Goal: Task Accomplishment & Management: Use online tool/utility

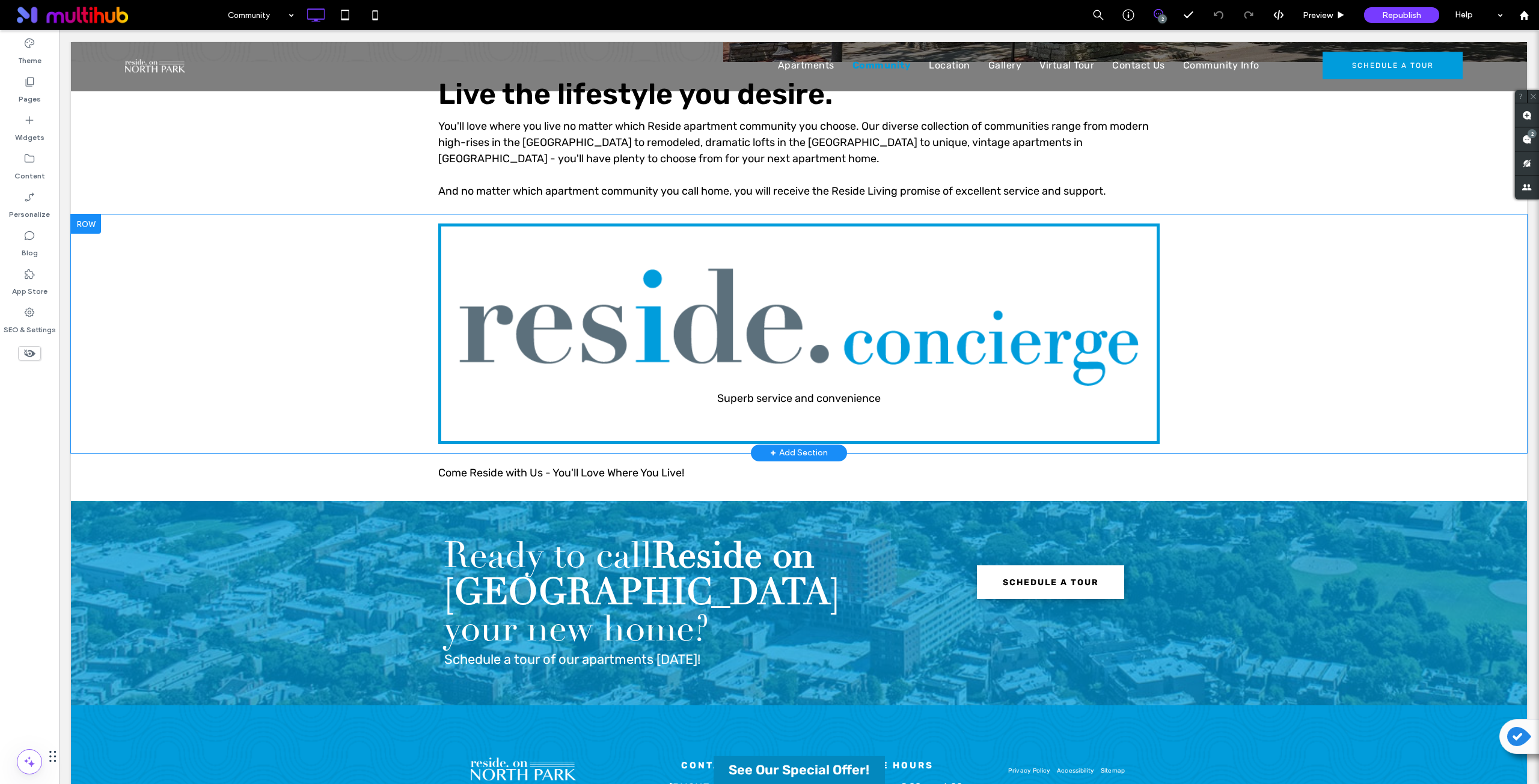
click at [405, 260] on div "Superb service and convenience Click To Paste Row + Add Section" at bounding box center [798, 333] width 1456 height 238
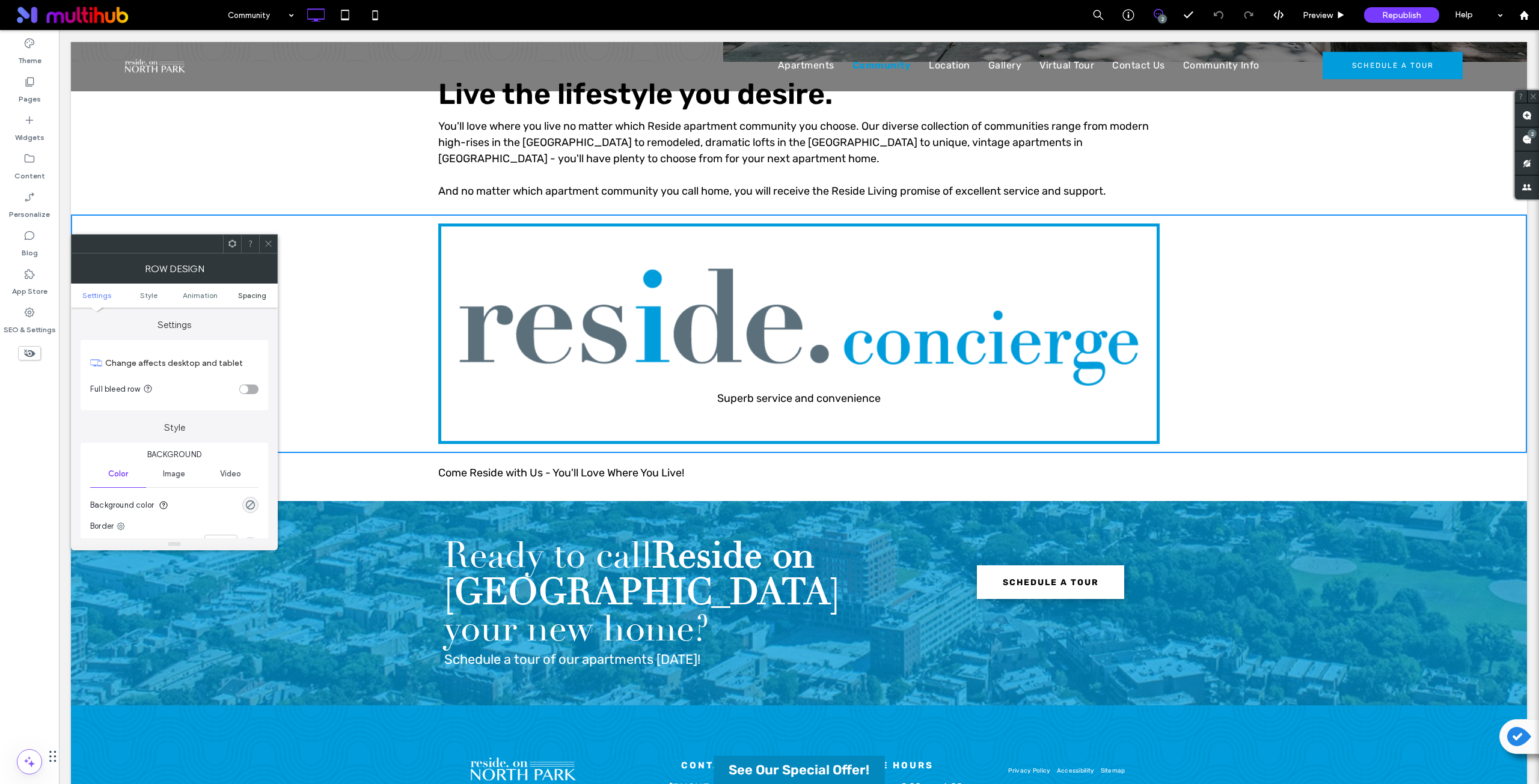
click at [256, 295] on span "Spacing" at bounding box center [253, 295] width 28 height 9
click at [151, 451] on label "30px" at bounding box center [147, 448] width 16 height 9
click at [115, 446] on label "0px" at bounding box center [119, 448] width 12 height 9
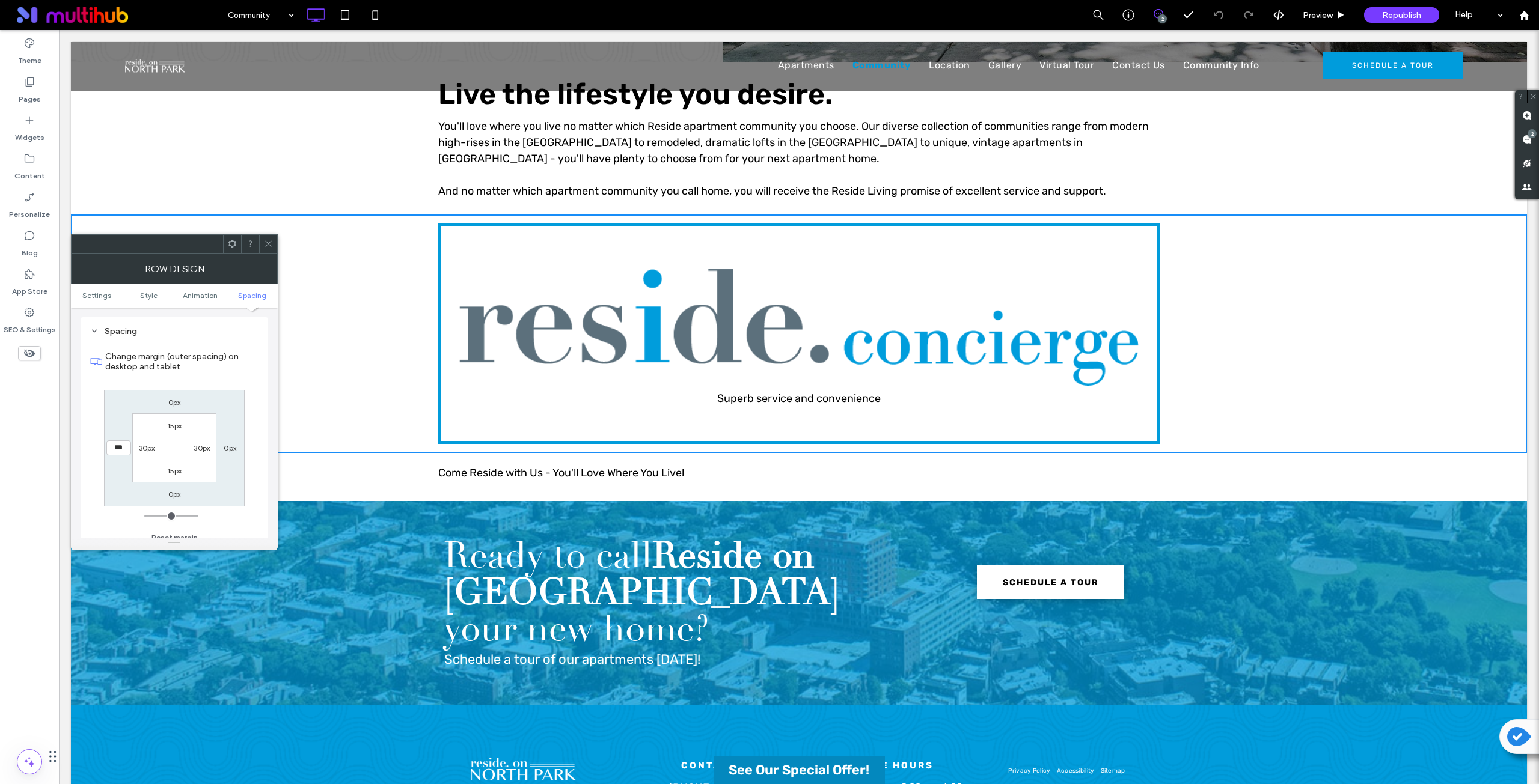
type input "*"
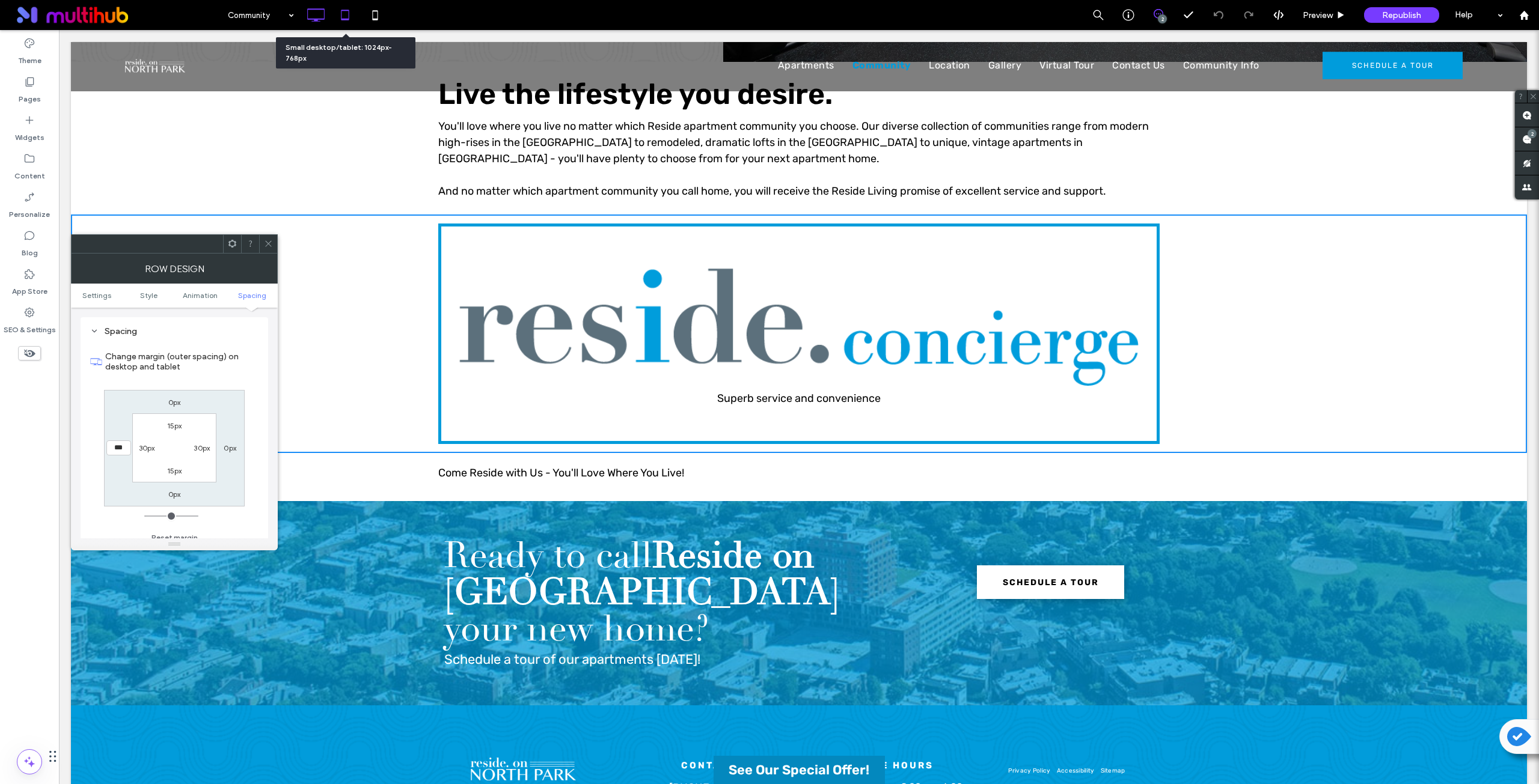
click at [347, 24] on icon at bounding box center [345, 14] width 24 height 24
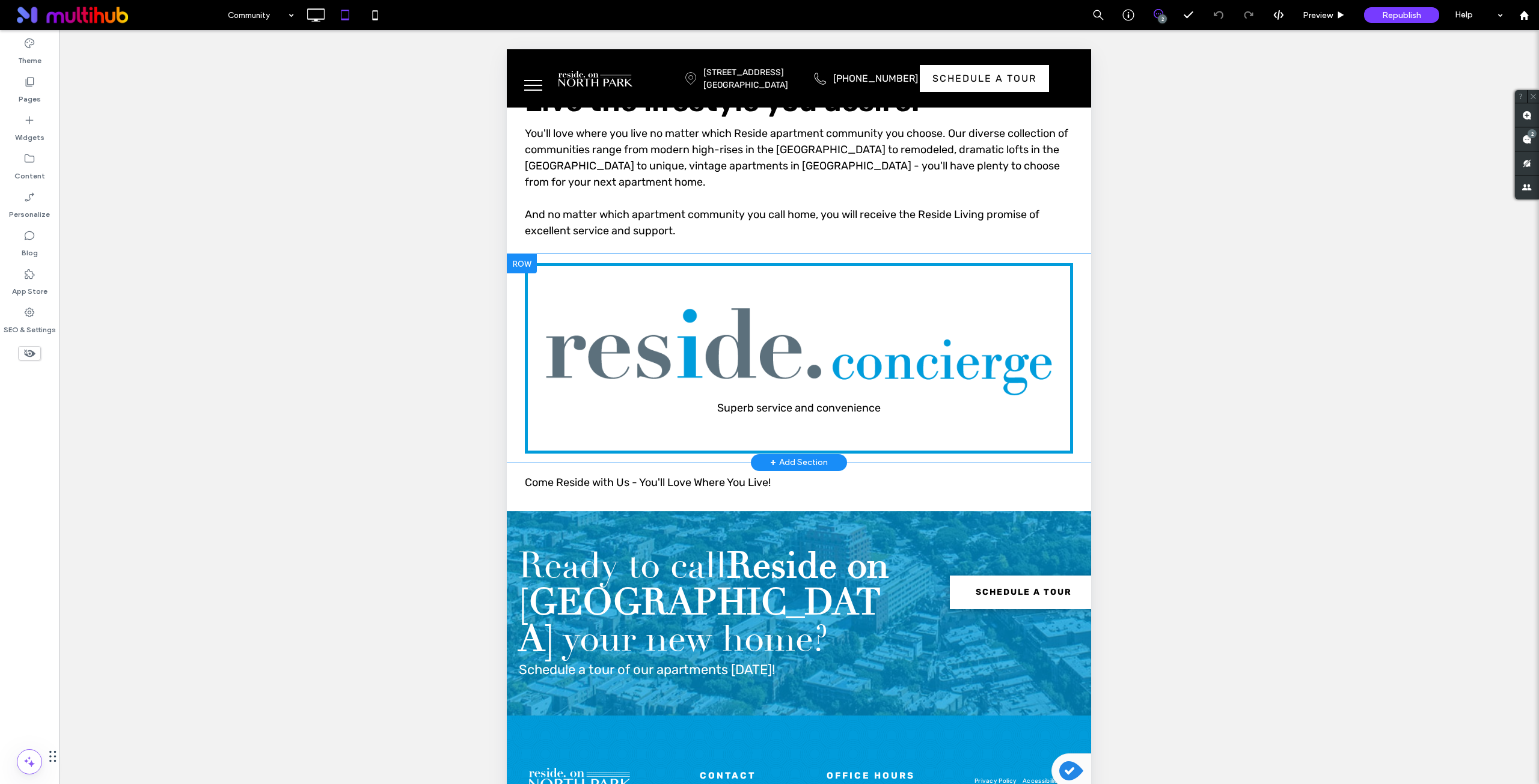
click at [514, 327] on div "Superb service and convenience Click To Paste Row + Add Section" at bounding box center [798, 358] width 584 height 208
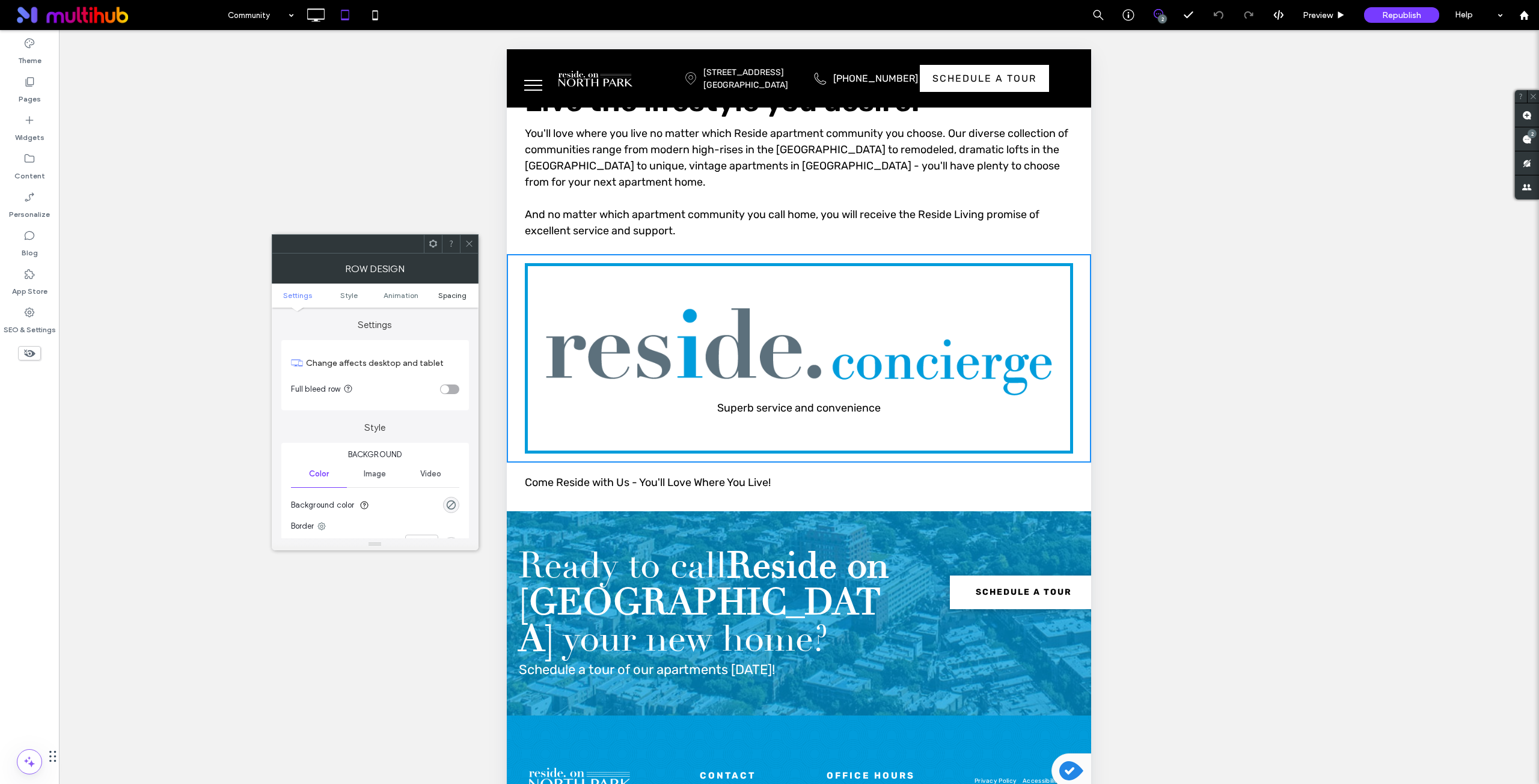
click at [447, 291] on span "Spacing" at bounding box center [453, 295] width 28 height 9
click at [320, 445] on label "0px" at bounding box center [319, 448] width 12 height 9
type input "*"
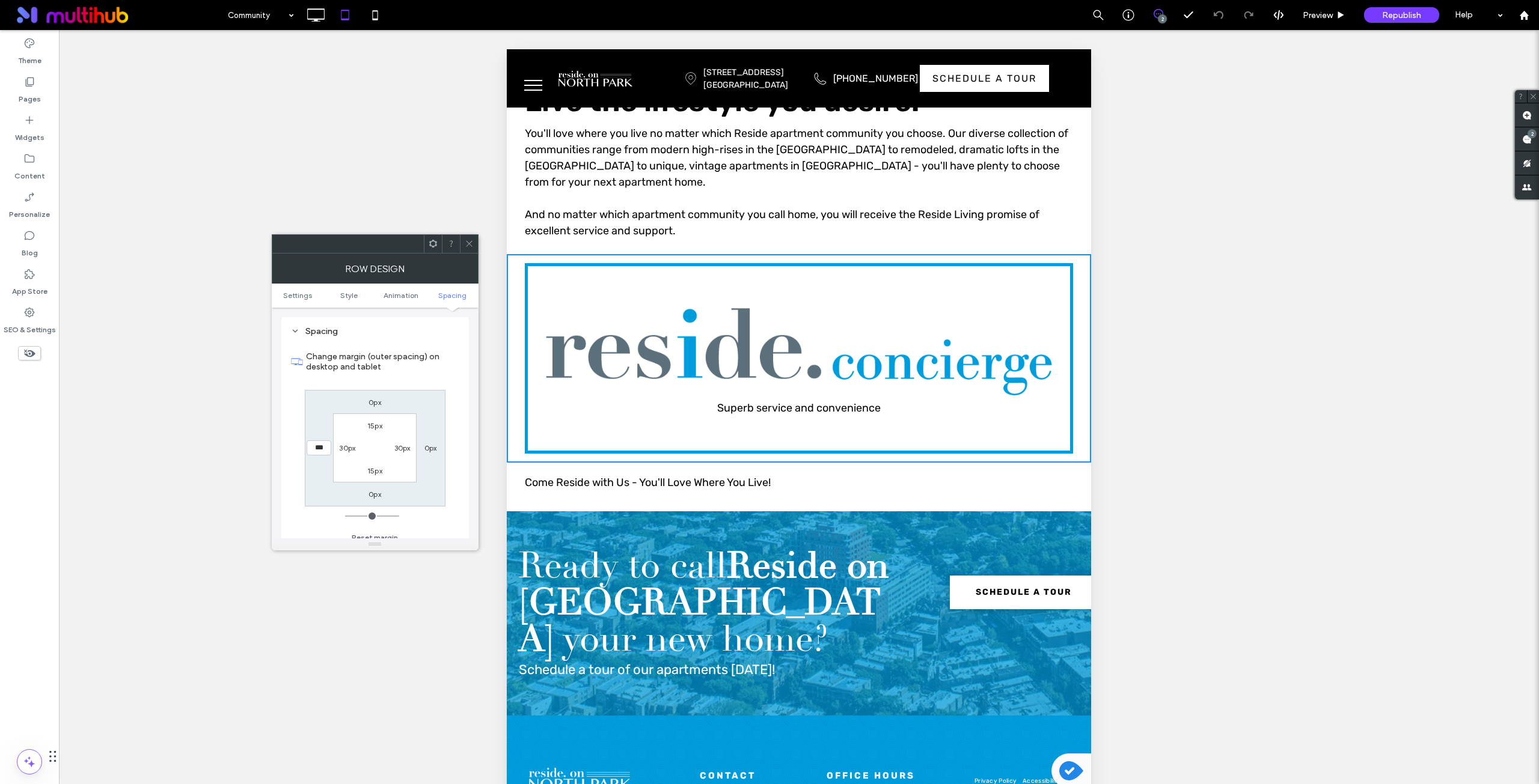
type input "***"
type input "*****"
click at [427, 449] on label "0px" at bounding box center [431, 448] width 12 height 9
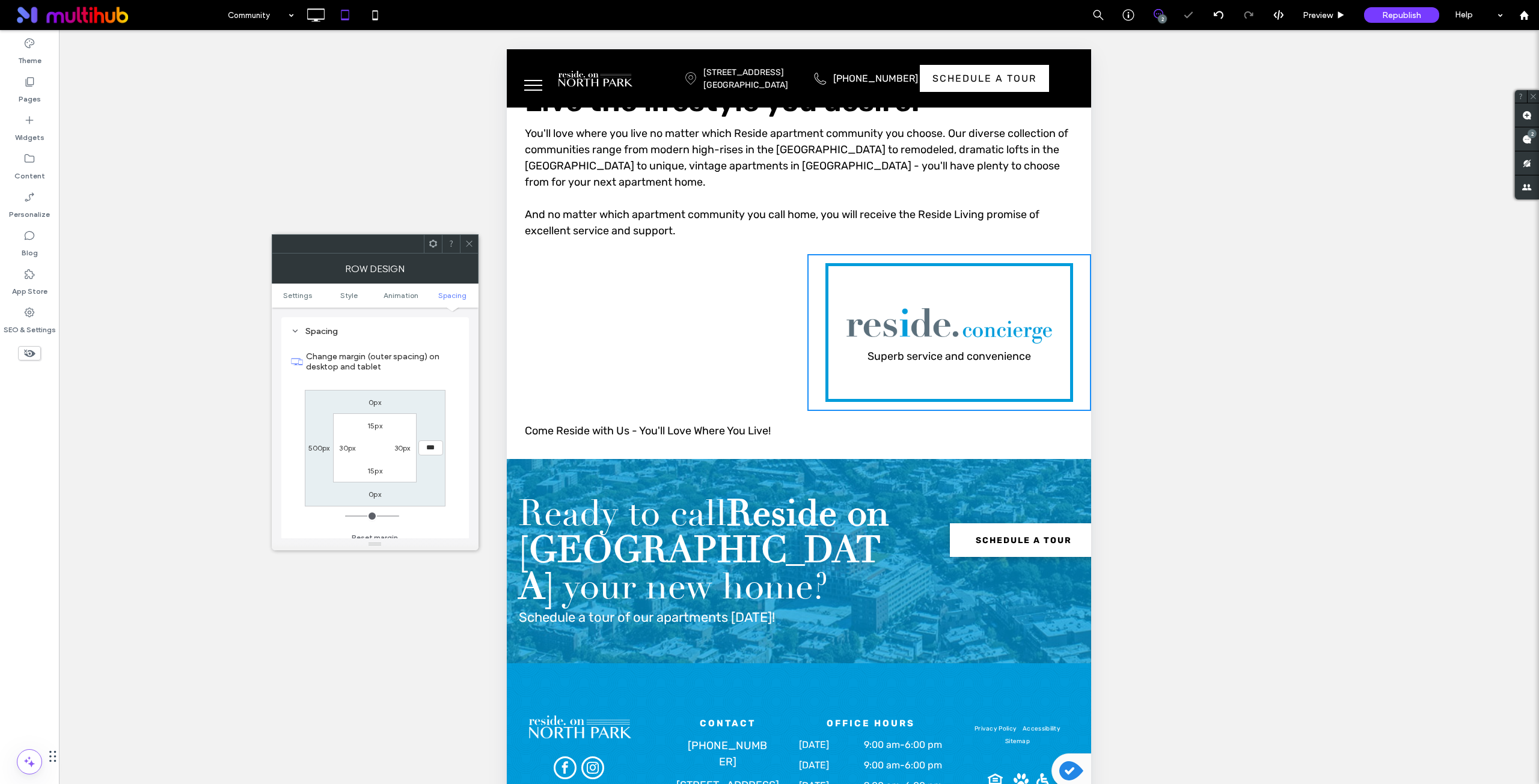
click at [321, 446] on label "500px" at bounding box center [319, 448] width 21 height 9
type input "***"
type input "*****"
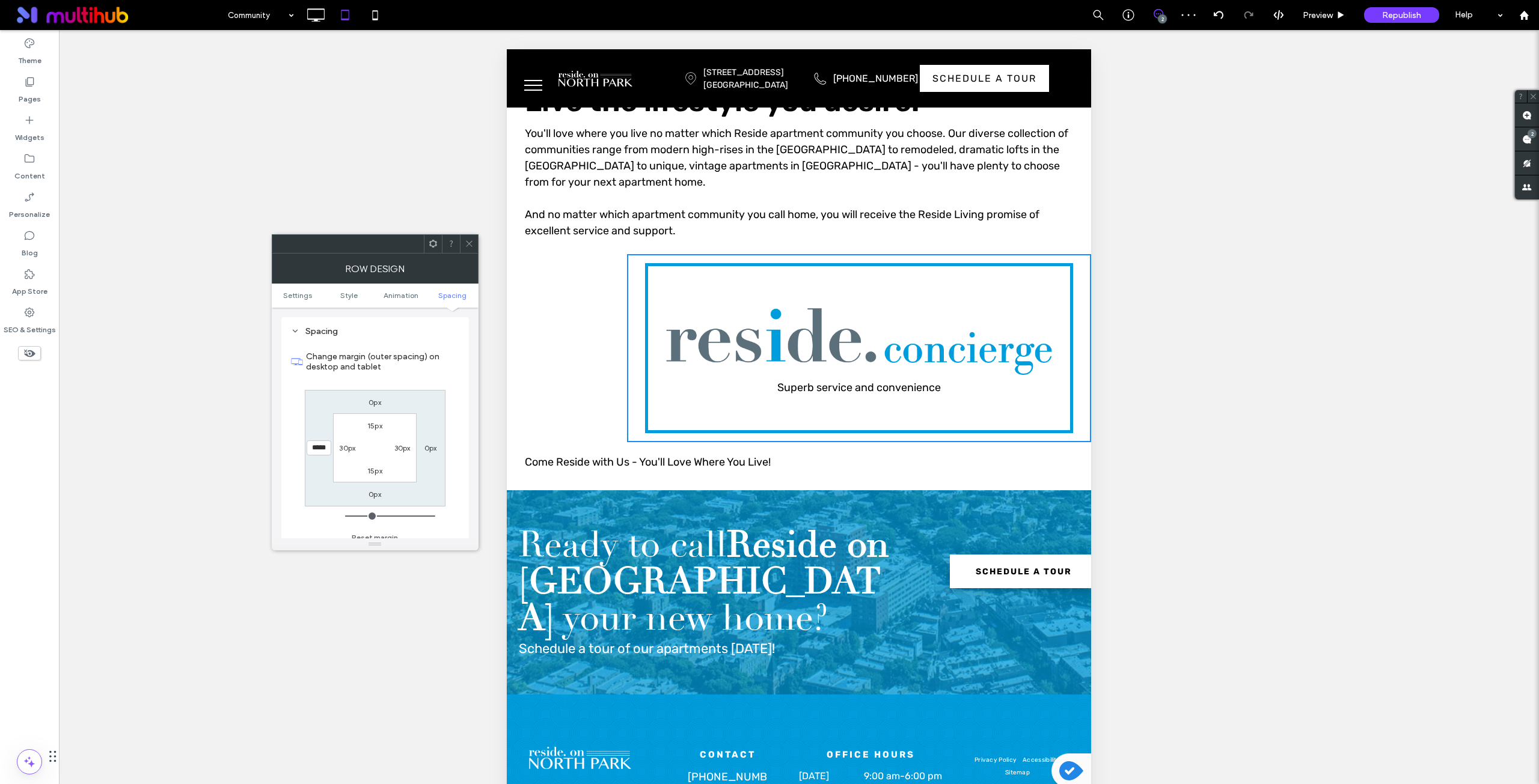
click at [323, 431] on div "0px 0px 0px ***** 15px 30px 15px 30px" at bounding box center [375, 448] width 141 height 117
click at [432, 447] on label "0px" at bounding box center [431, 448] width 12 height 9
type input "*"
type input "***"
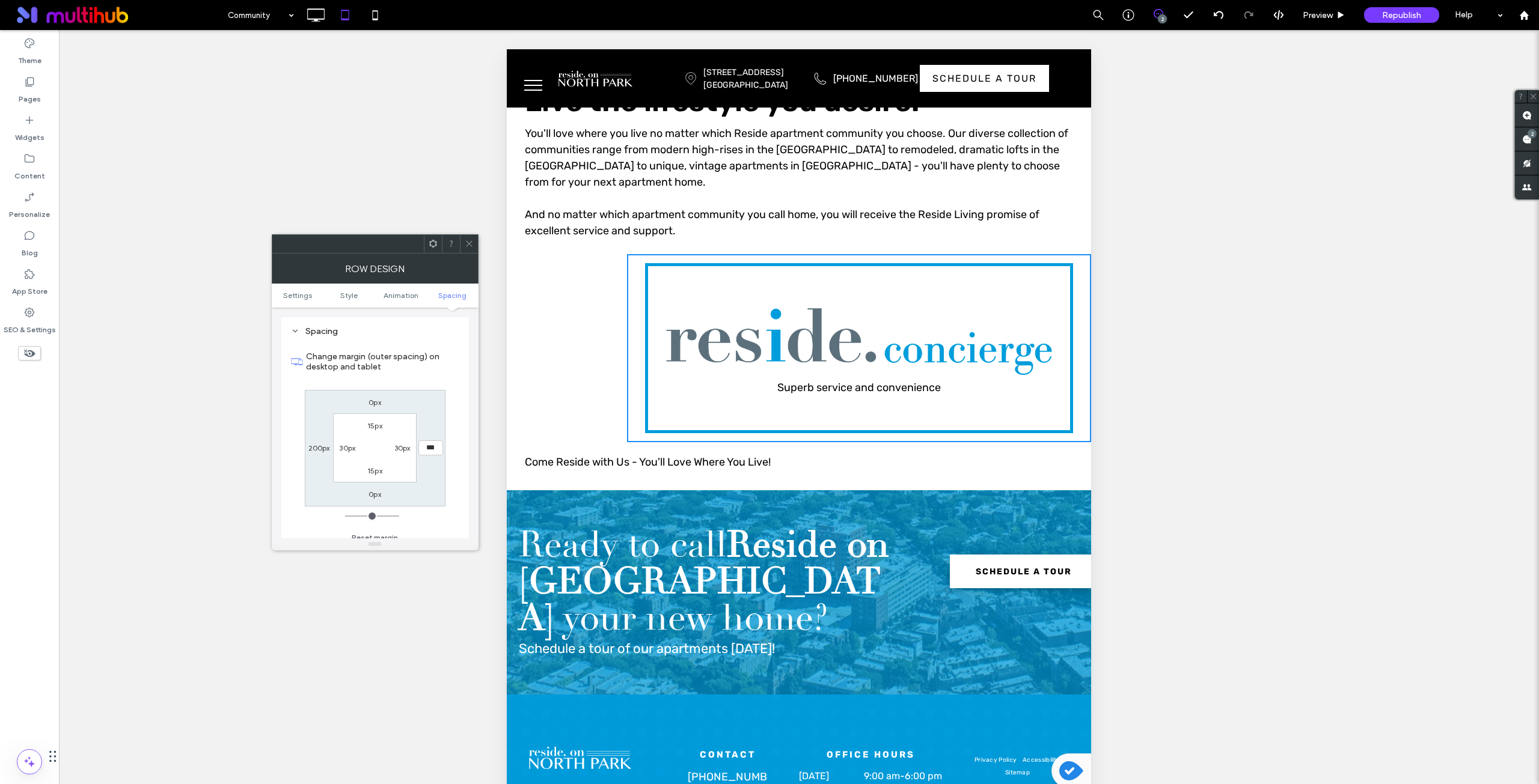
type input "*****"
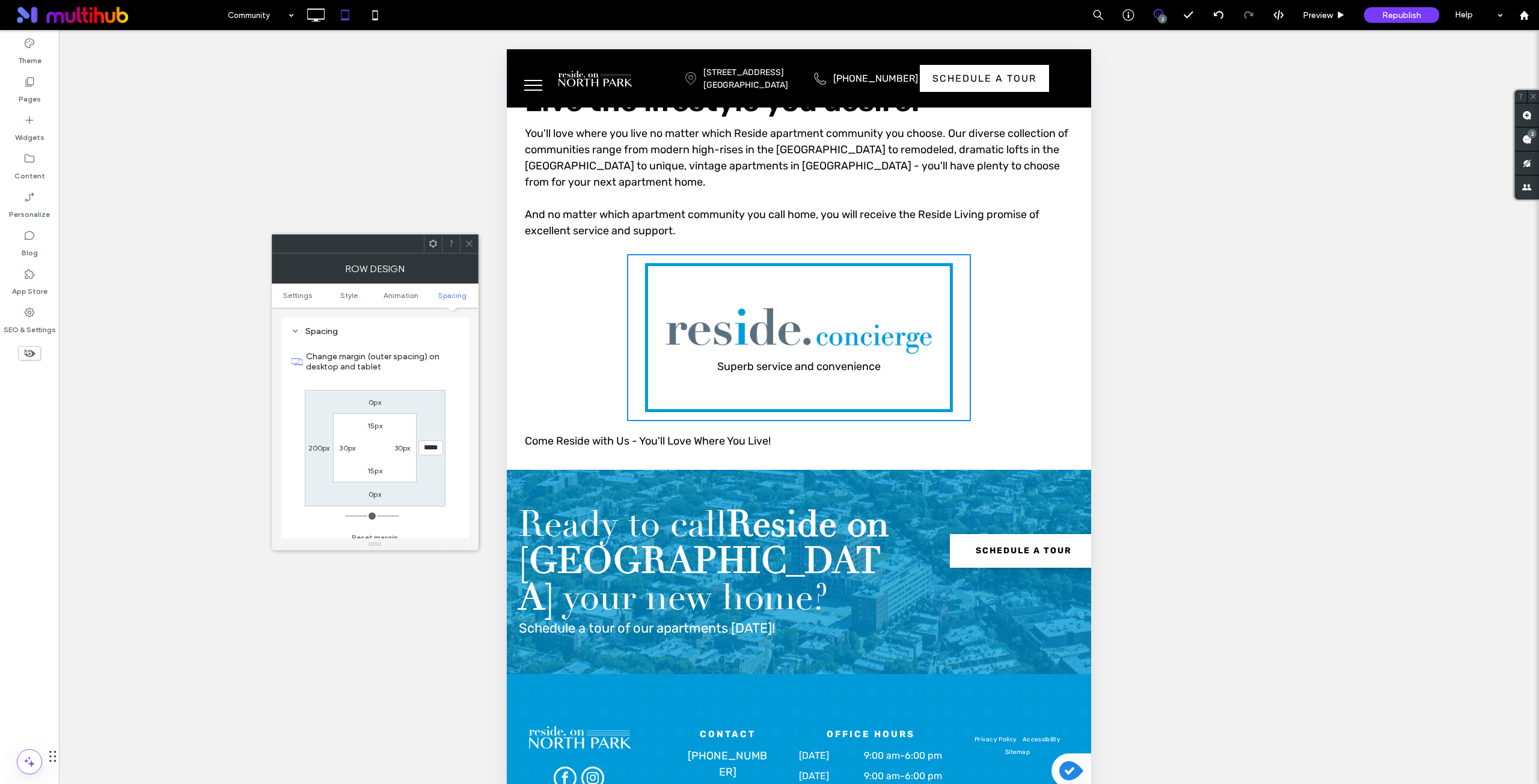
click at [437, 466] on div "0px ***** 0px 200px 15px 30px 15px 30px" at bounding box center [375, 448] width 141 height 117
click at [468, 245] on use at bounding box center [469, 244] width 6 height 6
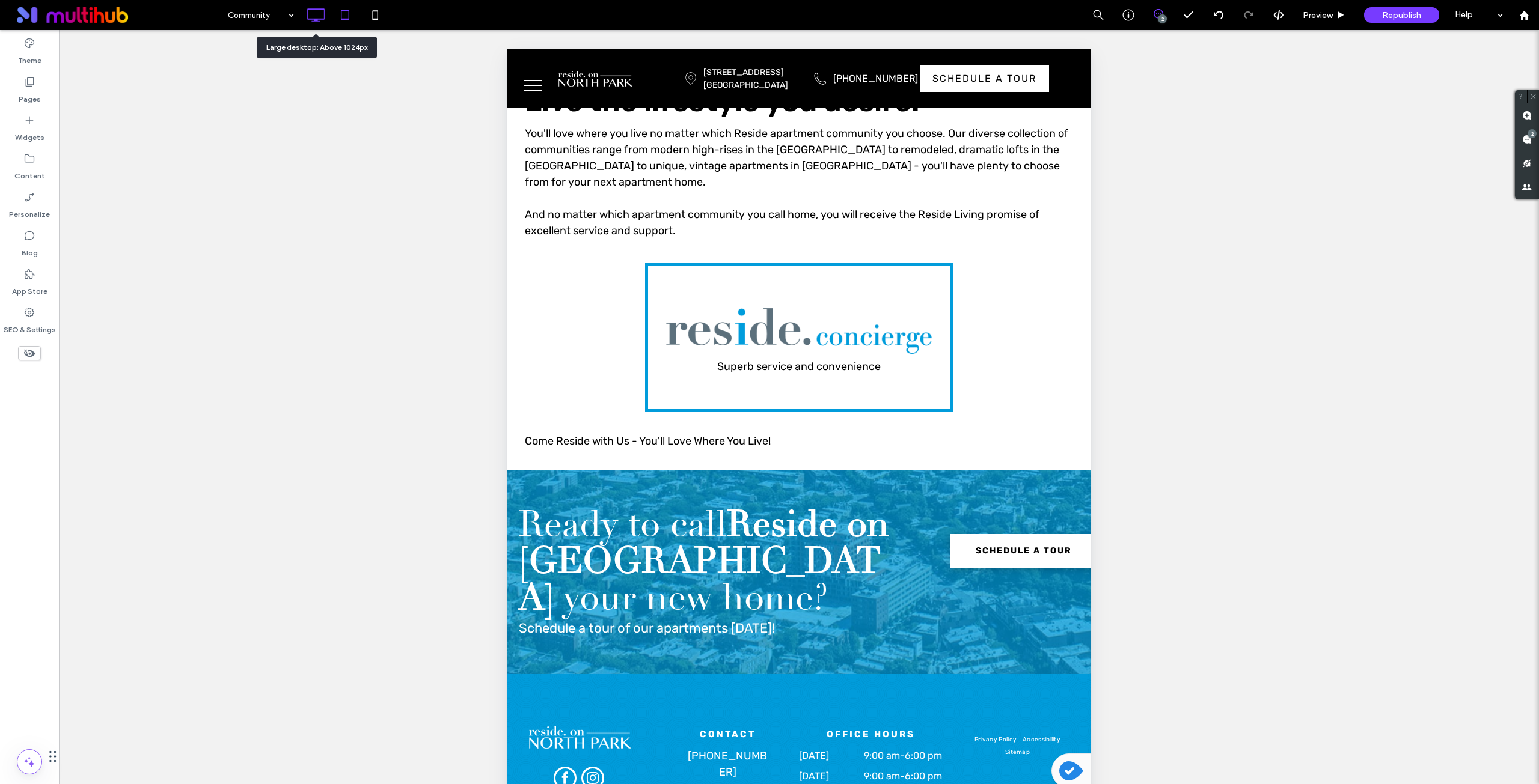
click at [321, 19] on icon at bounding box center [315, 14] width 24 height 24
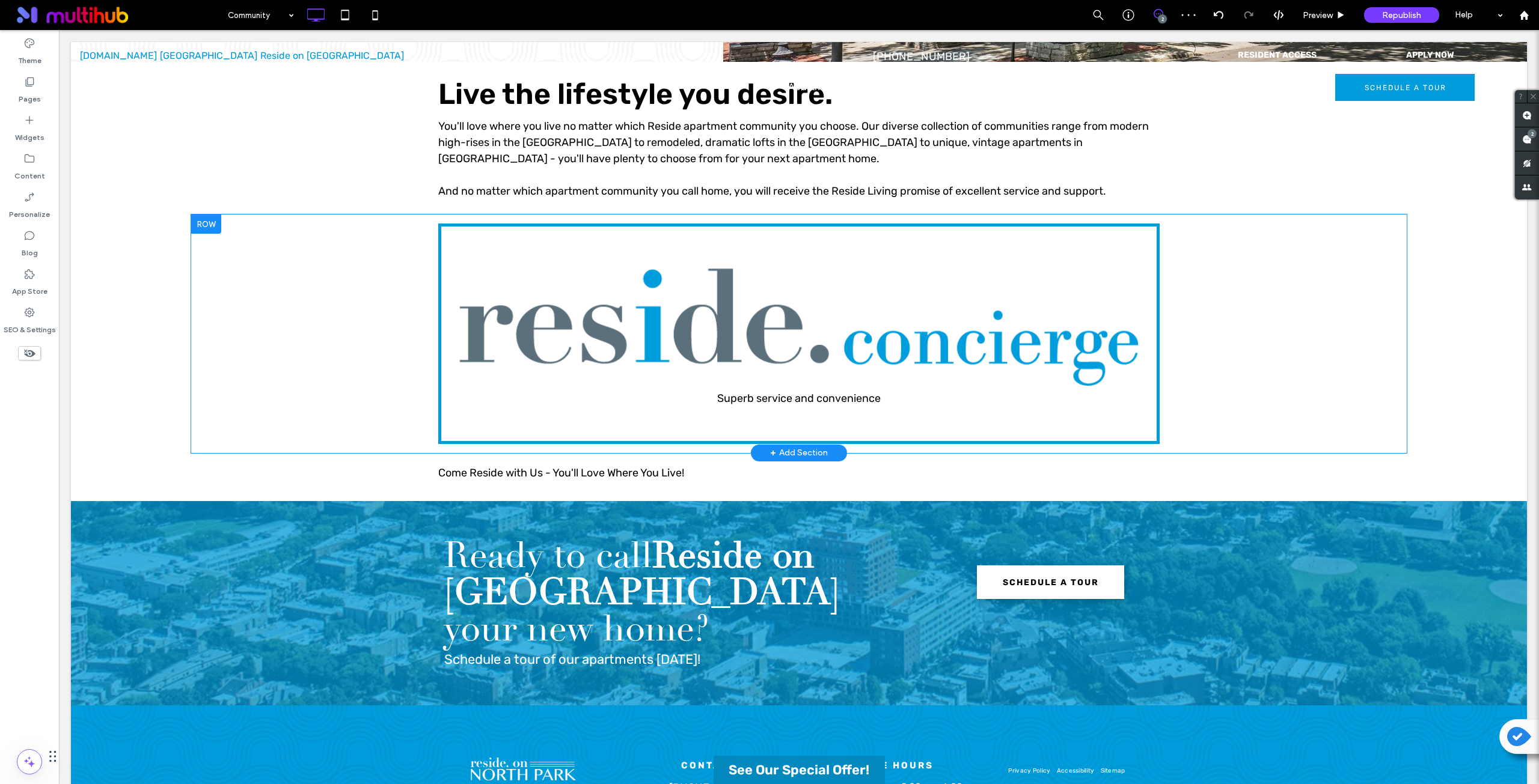
click at [299, 375] on div "Superb service and convenience Click To Paste Row + Add Section" at bounding box center [799, 333] width 1216 height 238
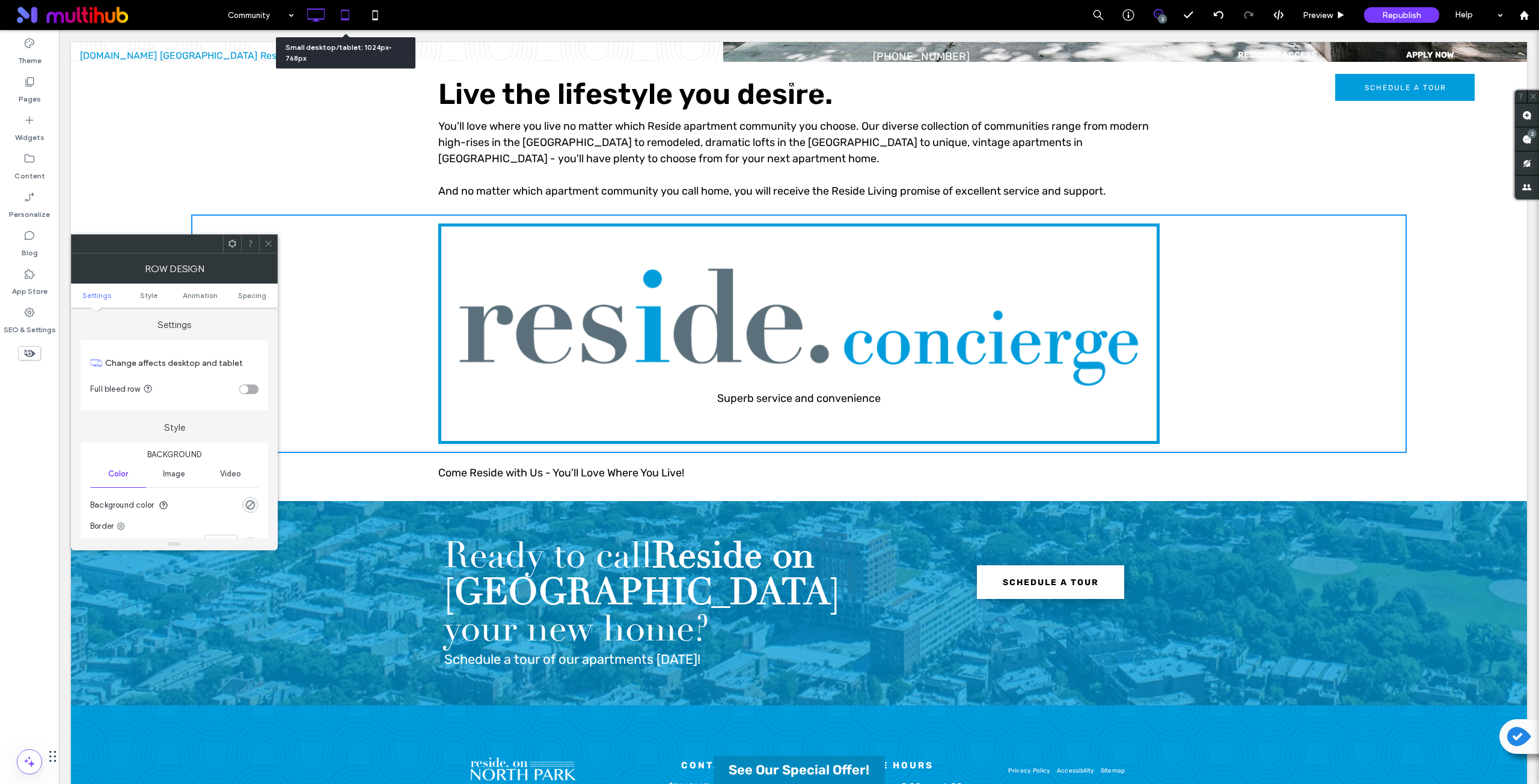
click at [350, 18] on icon at bounding box center [345, 14] width 24 height 24
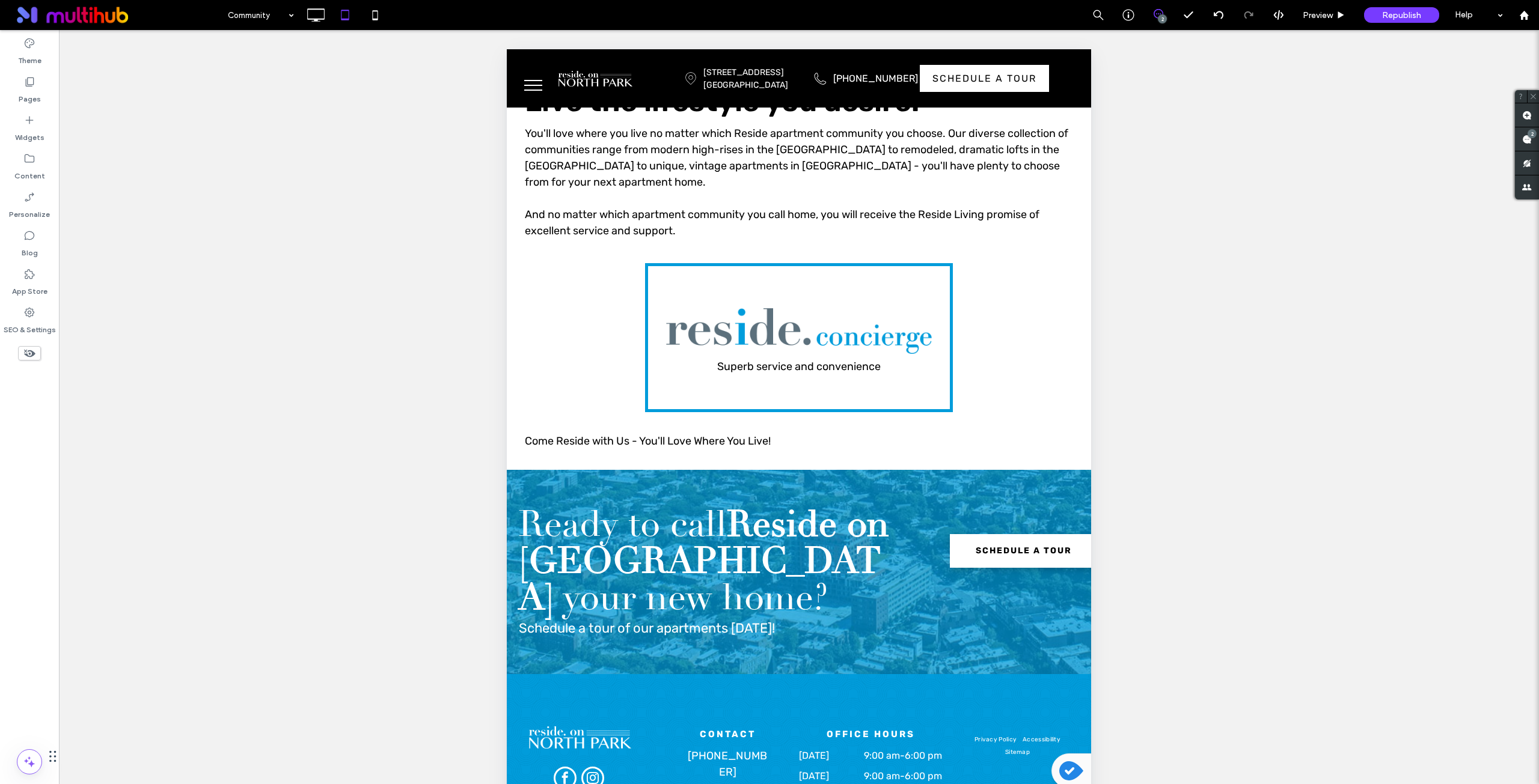
click at [633, 307] on div "Superb service and convenience Click To Paste Row + Add Section" at bounding box center [799, 338] width 344 height 167
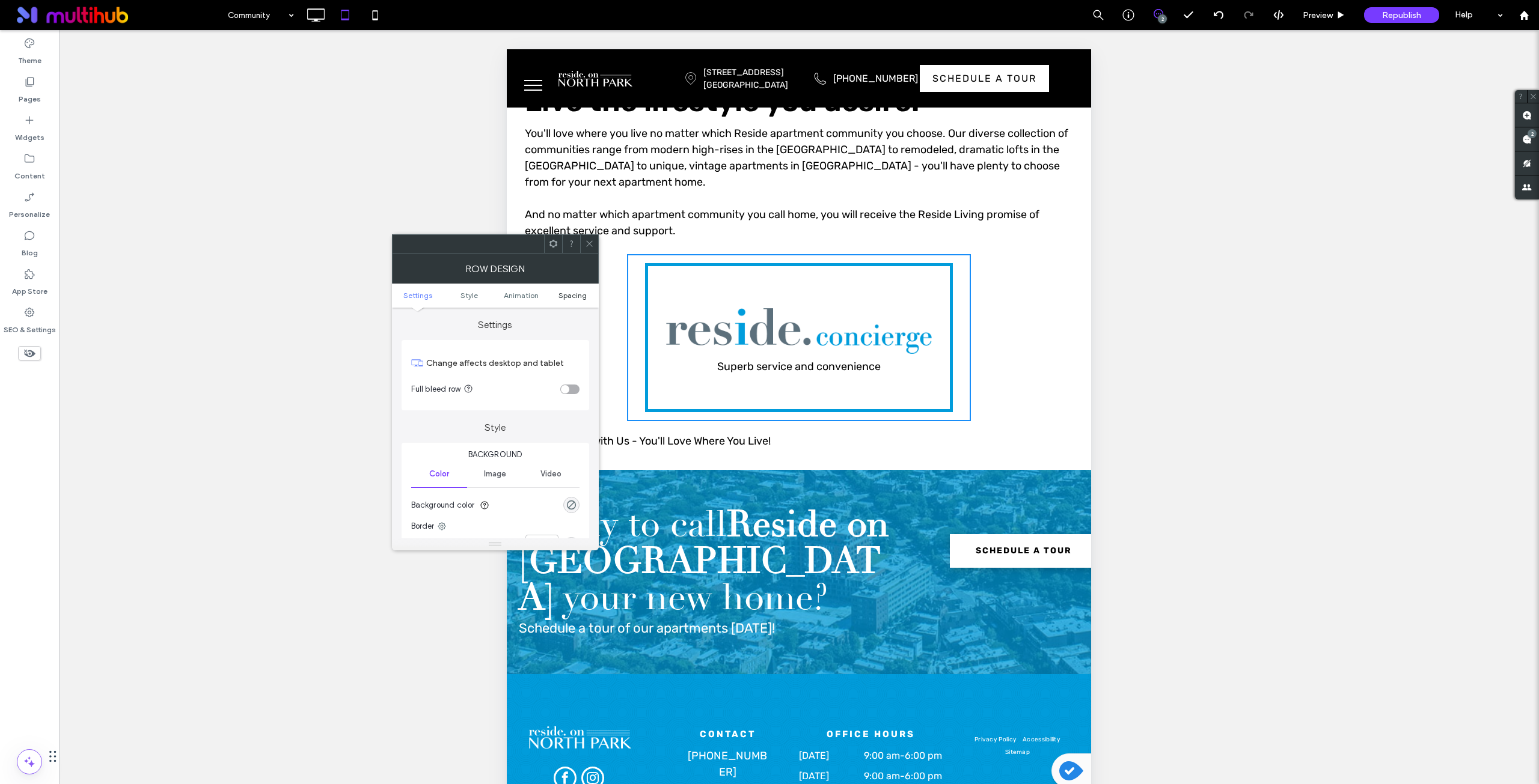
click at [569, 298] on span "Spacing" at bounding box center [572, 295] width 28 height 9
click at [440, 447] on label "200px" at bounding box center [439, 448] width 21 height 9
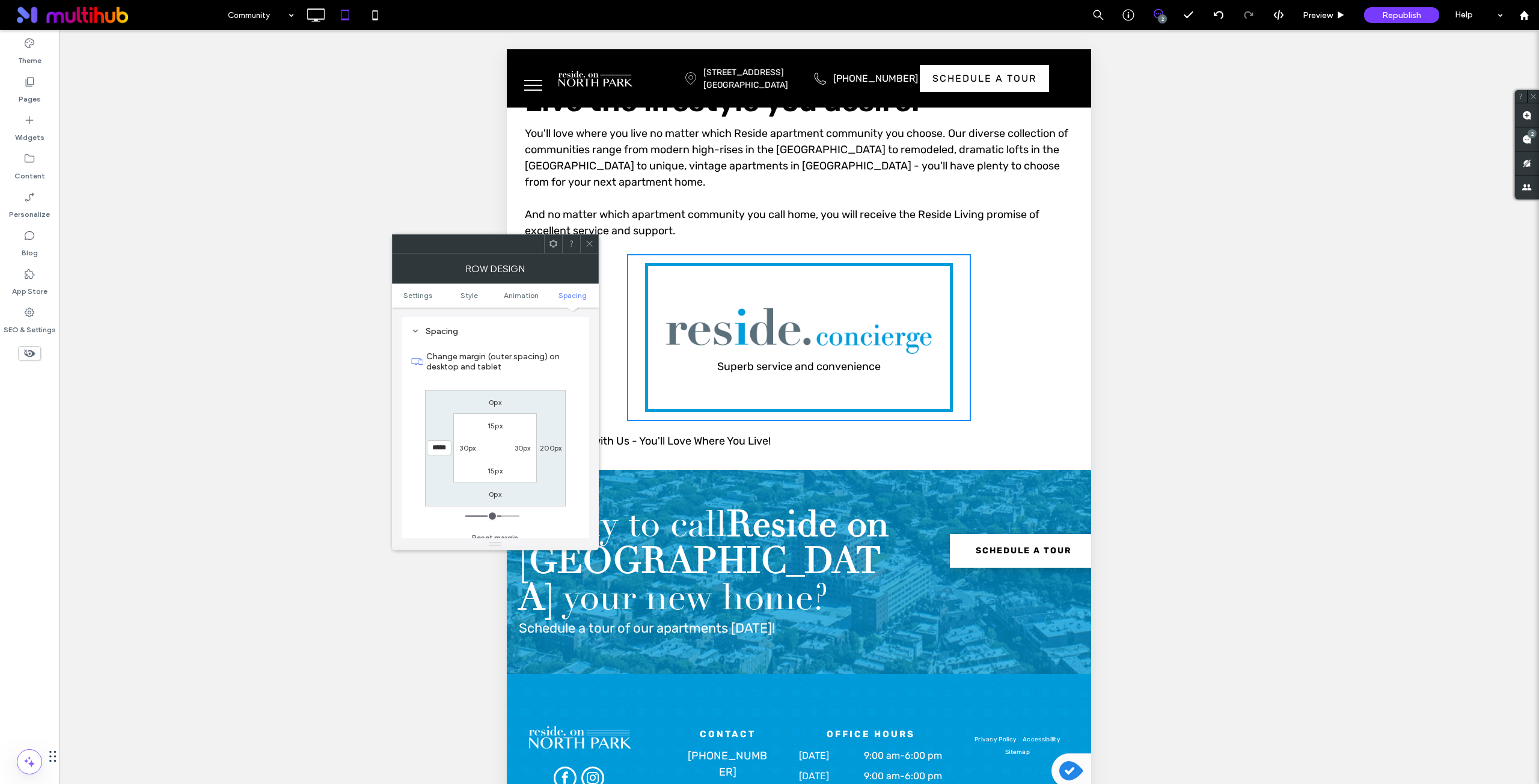
type input "***"
type input "*****"
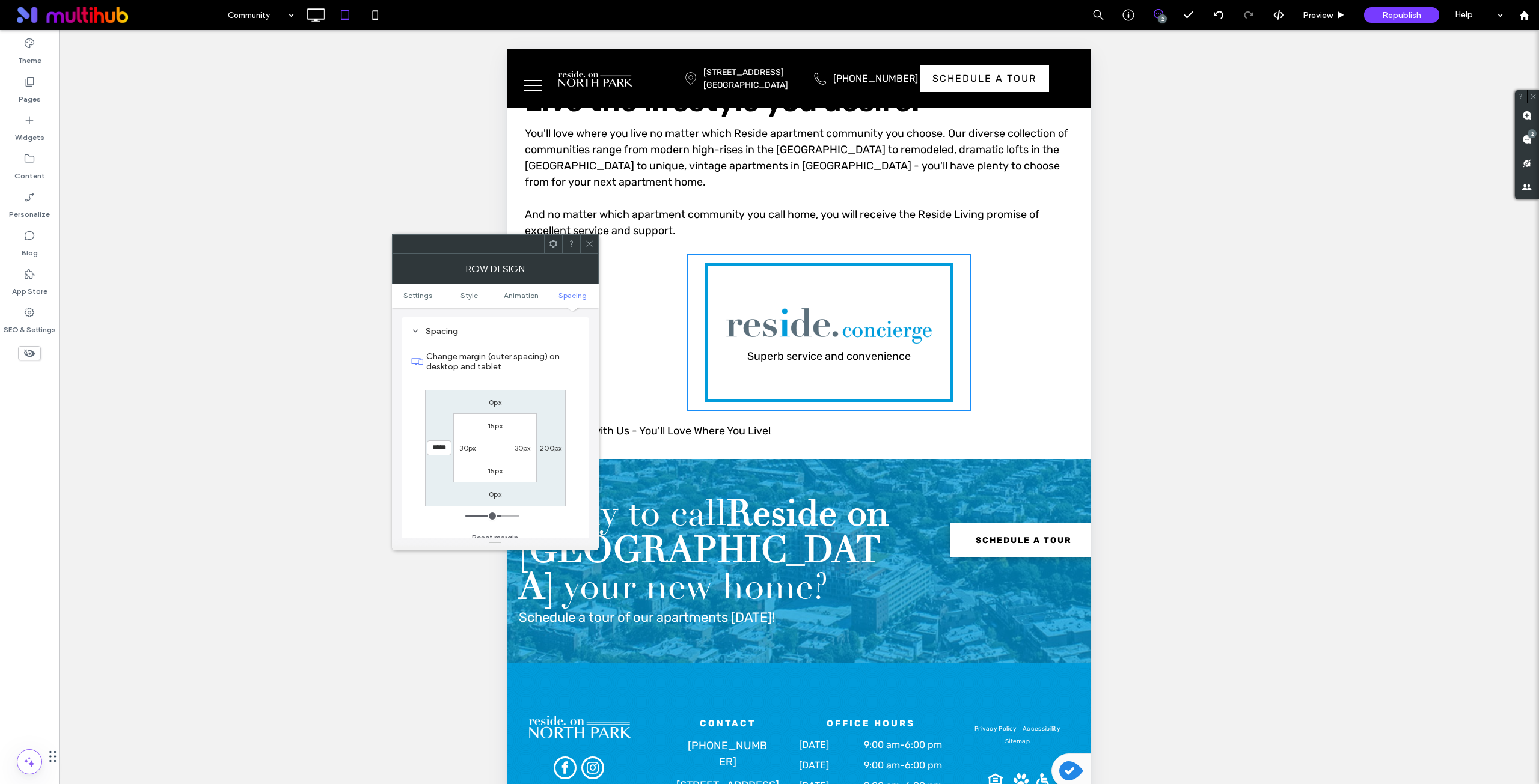
click at [554, 449] on label "200px" at bounding box center [550, 448] width 21 height 9
type input "***"
click at [556, 476] on div "0px ***** 0px 300px 15px 30px 15px 30px" at bounding box center [495, 448] width 141 height 117
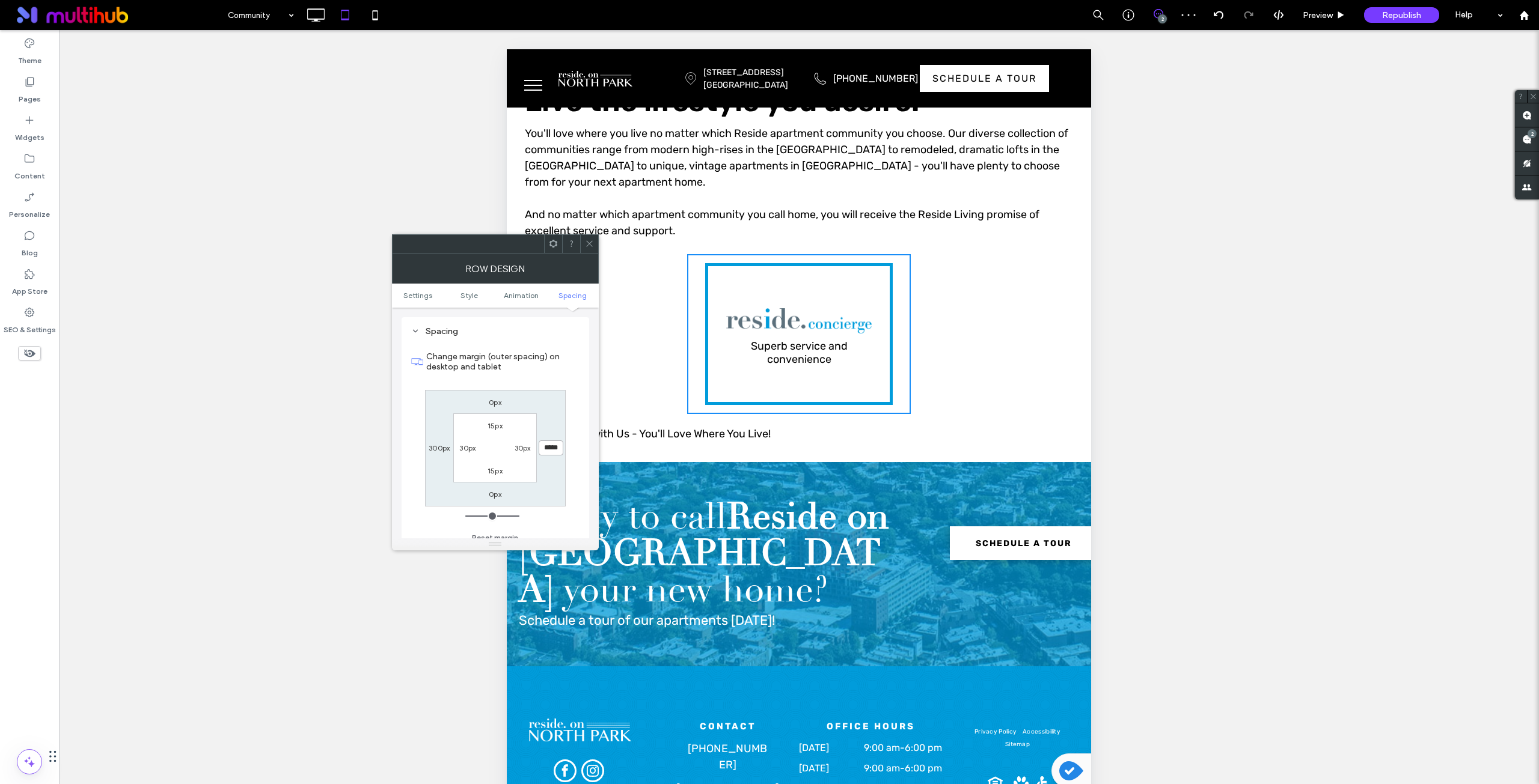
drag, startPoint x: 560, startPoint y: 448, endPoint x: 535, endPoint y: 448, distance: 25.0
click at [535, 448] on div "0px ***** 0px 300px 15px 30px 15px 30px" at bounding box center [495, 448] width 141 height 117
type input "***"
type input "*****"
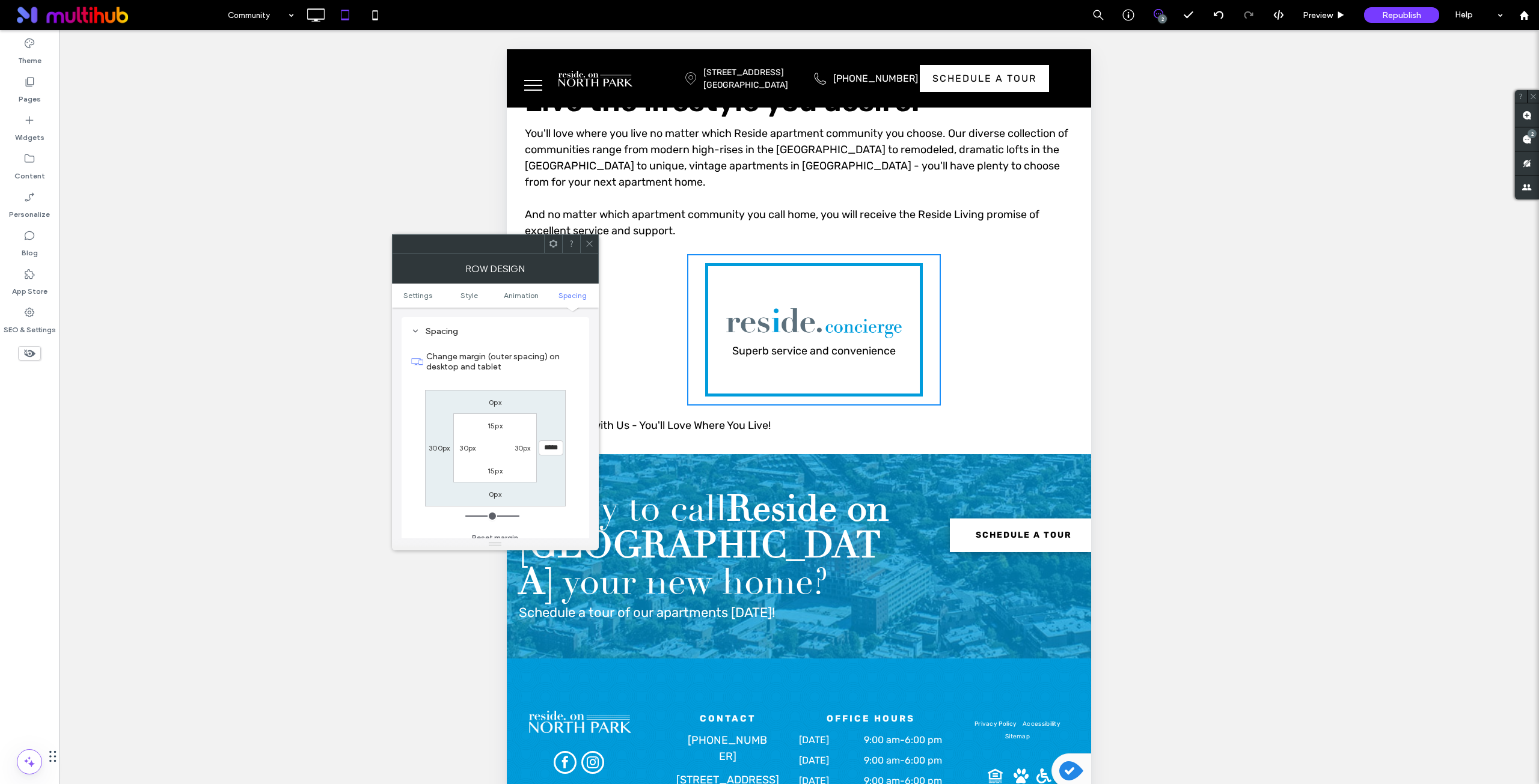
click at [551, 468] on div "0px ***** 0px 300px 15px 30px 15px 30px" at bounding box center [495, 448] width 141 height 117
click at [435, 444] on label "300px" at bounding box center [439, 448] width 21 height 9
type input "***"
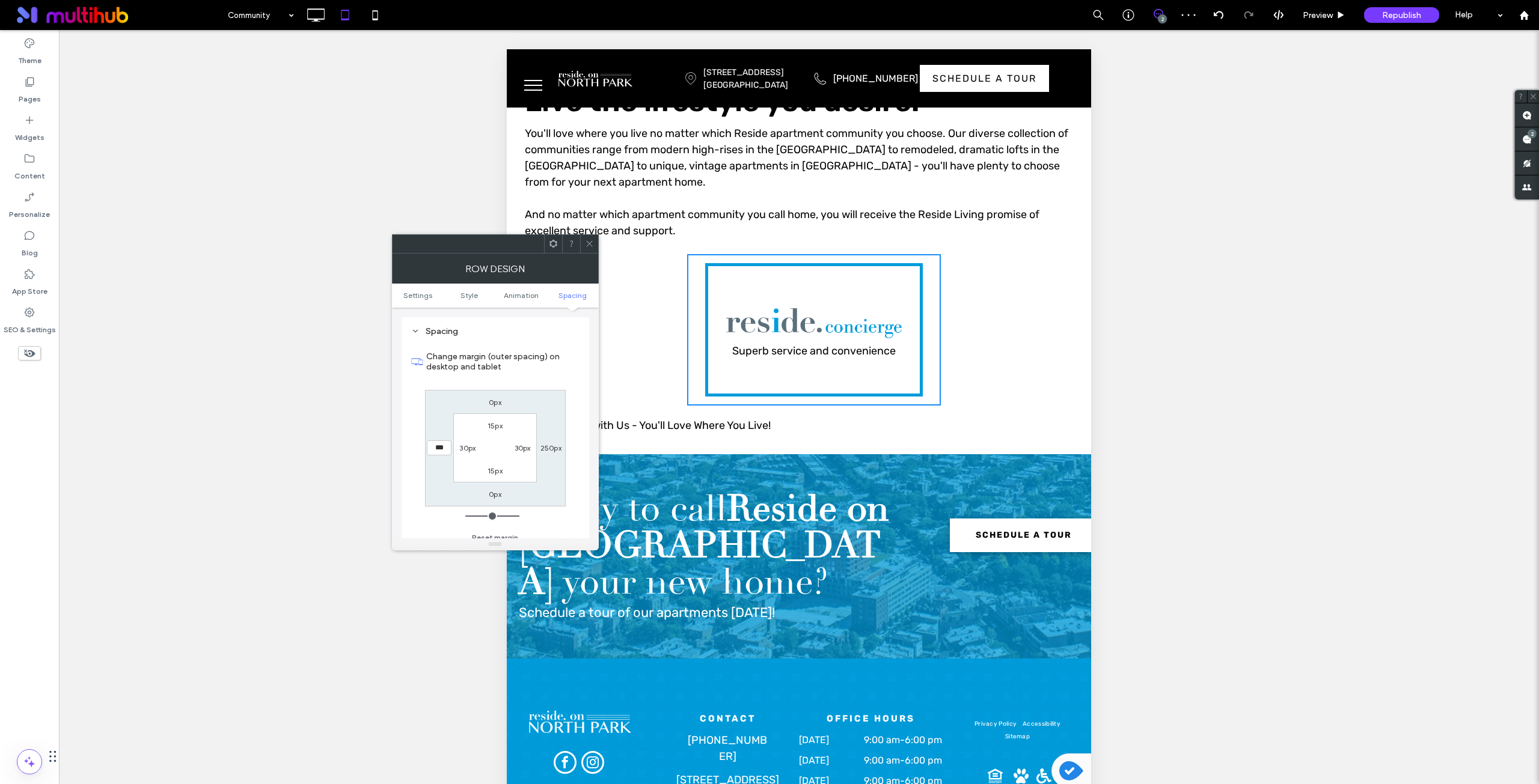
type input "*****"
click at [434, 472] on div "0px 250px 0px ***** 15px 30px 15px 30px" at bounding box center [495, 448] width 141 height 117
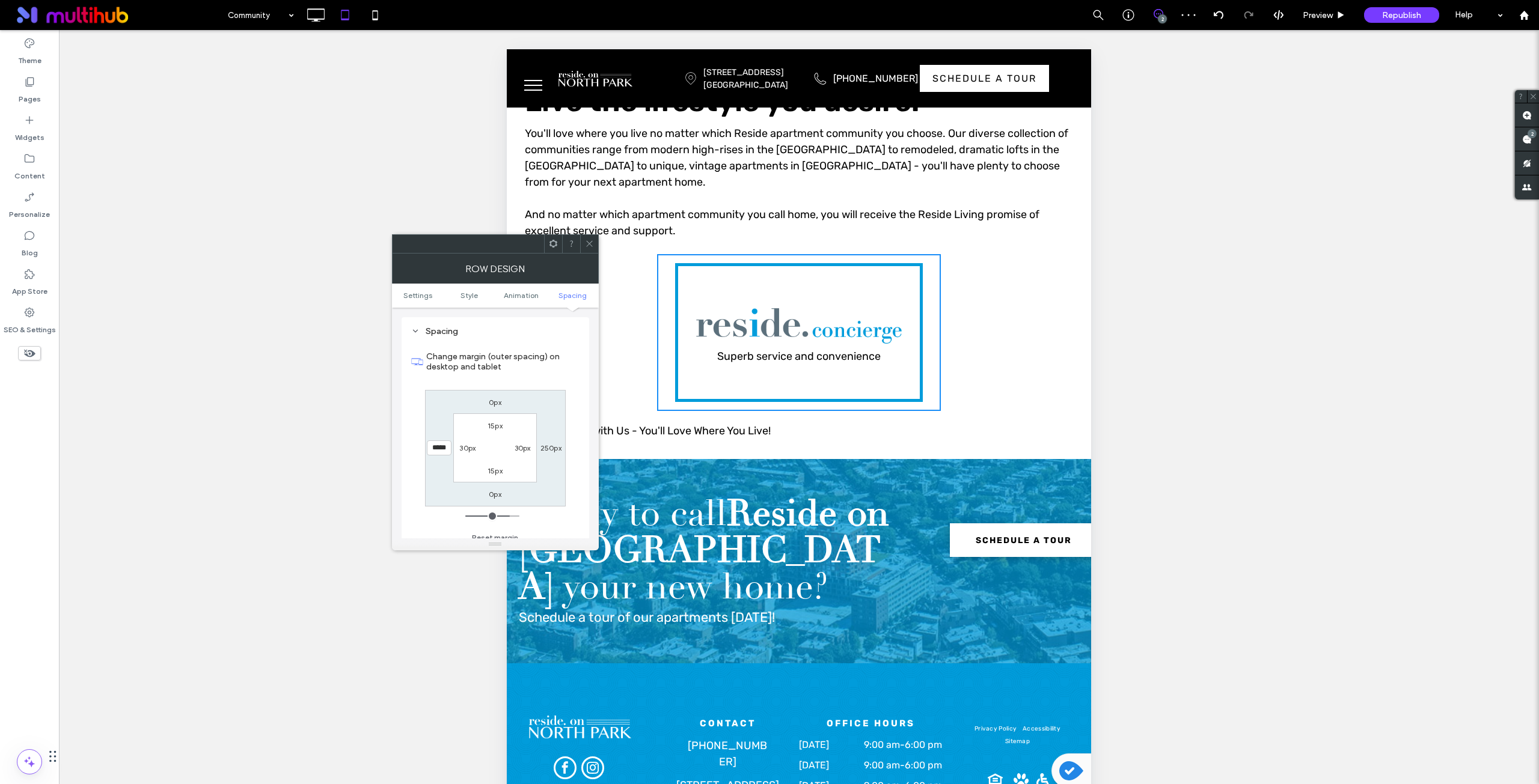
click at [587, 242] on icon at bounding box center [589, 244] width 9 height 9
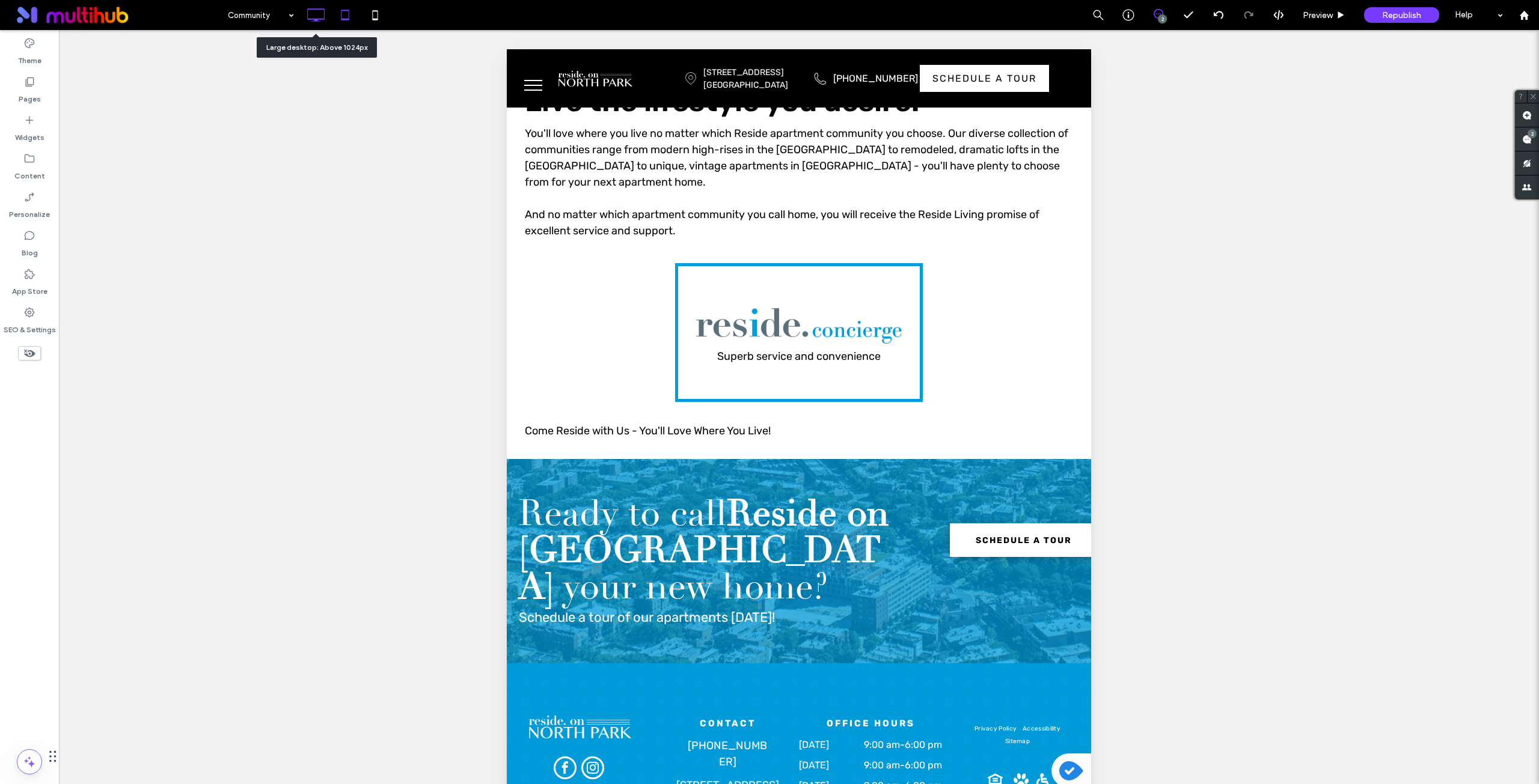
click at [322, 15] on icon at bounding box center [315, 14] width 24 height 24
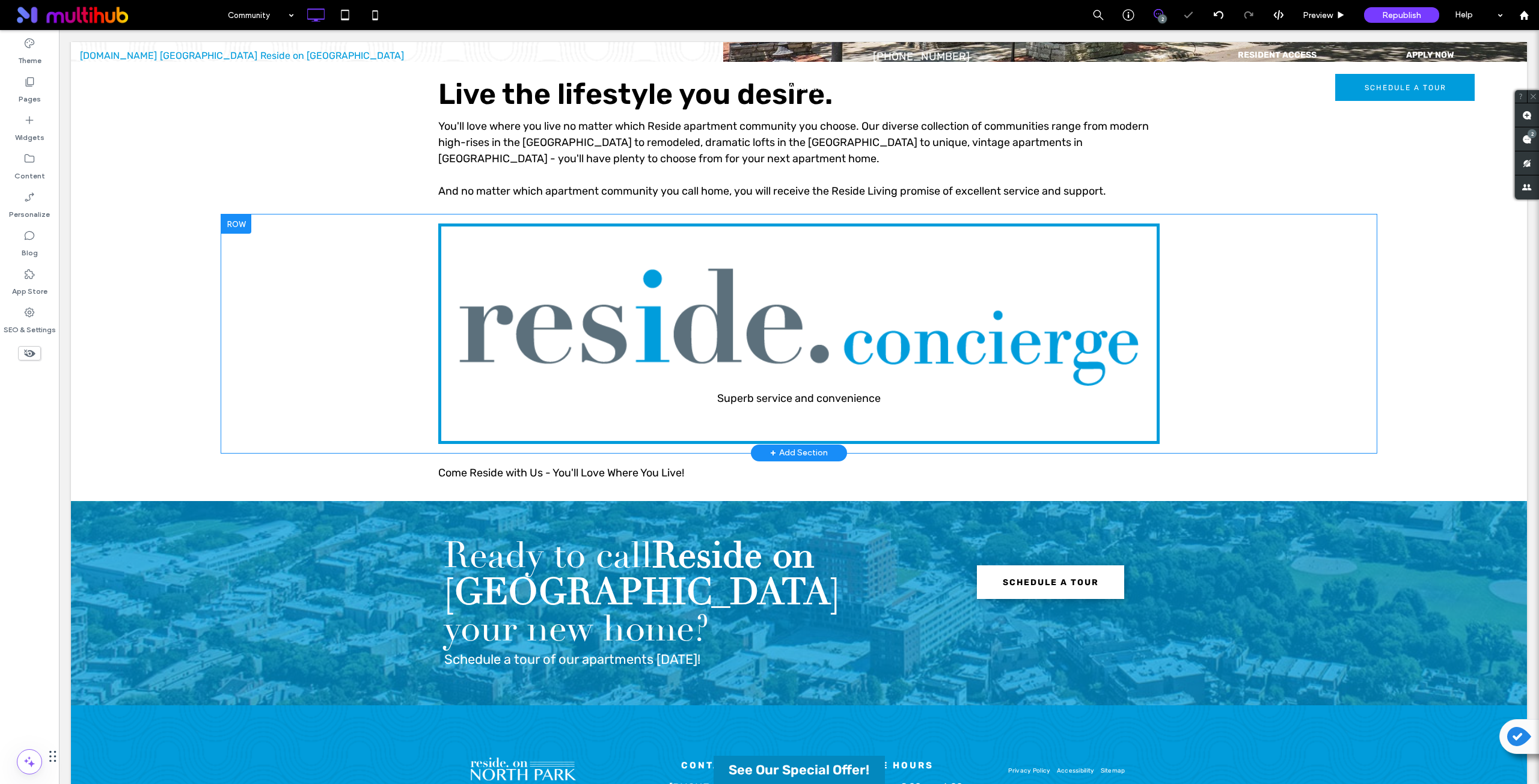
click at [362, 341] on div "Superb service and convenience Click To Paste Row + Add Section" at bounding box center [799, 333] width 1155 height 238
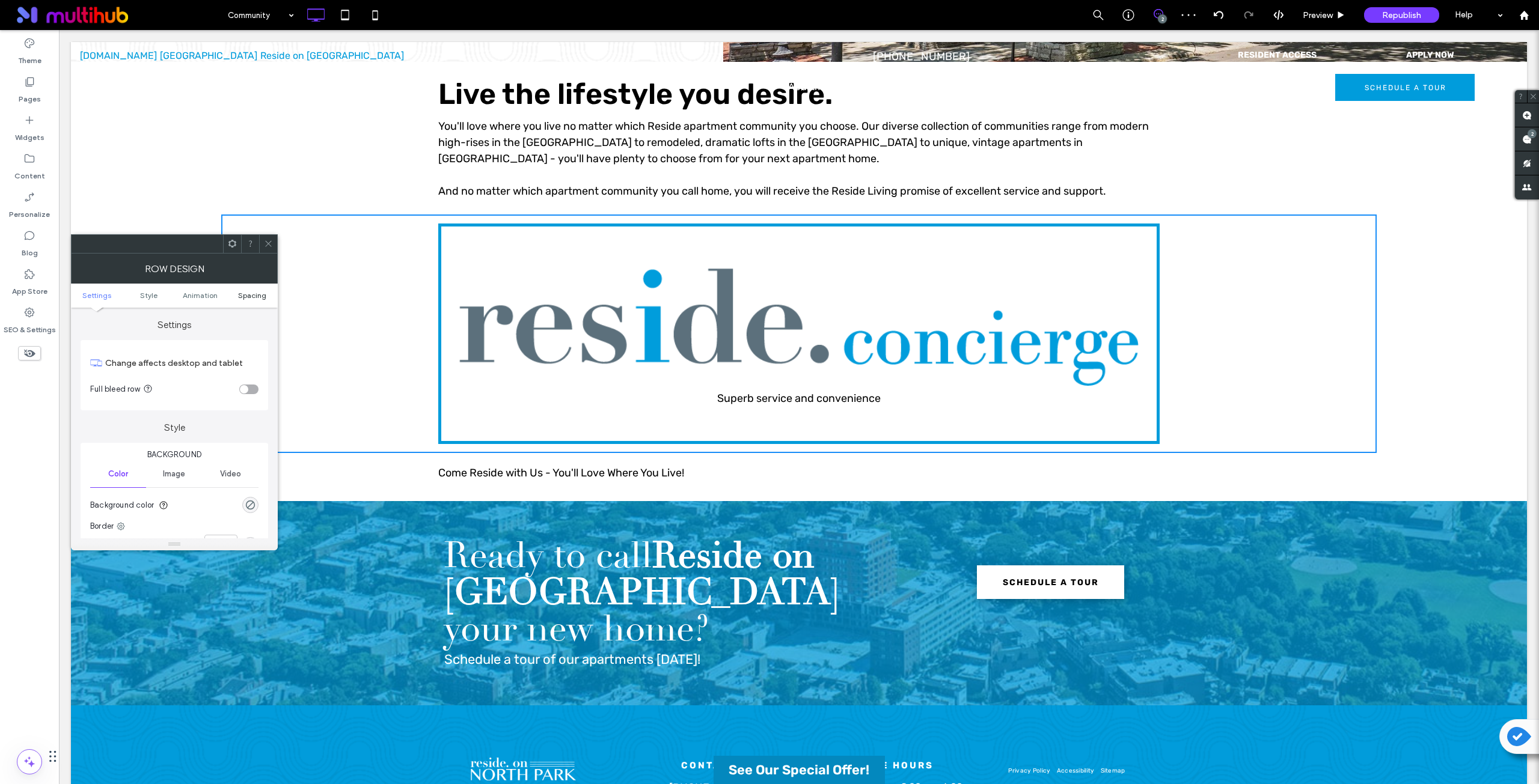
click at [256, 296] on span "Spacing" at bounding box center [253, 295] width 28 height 9
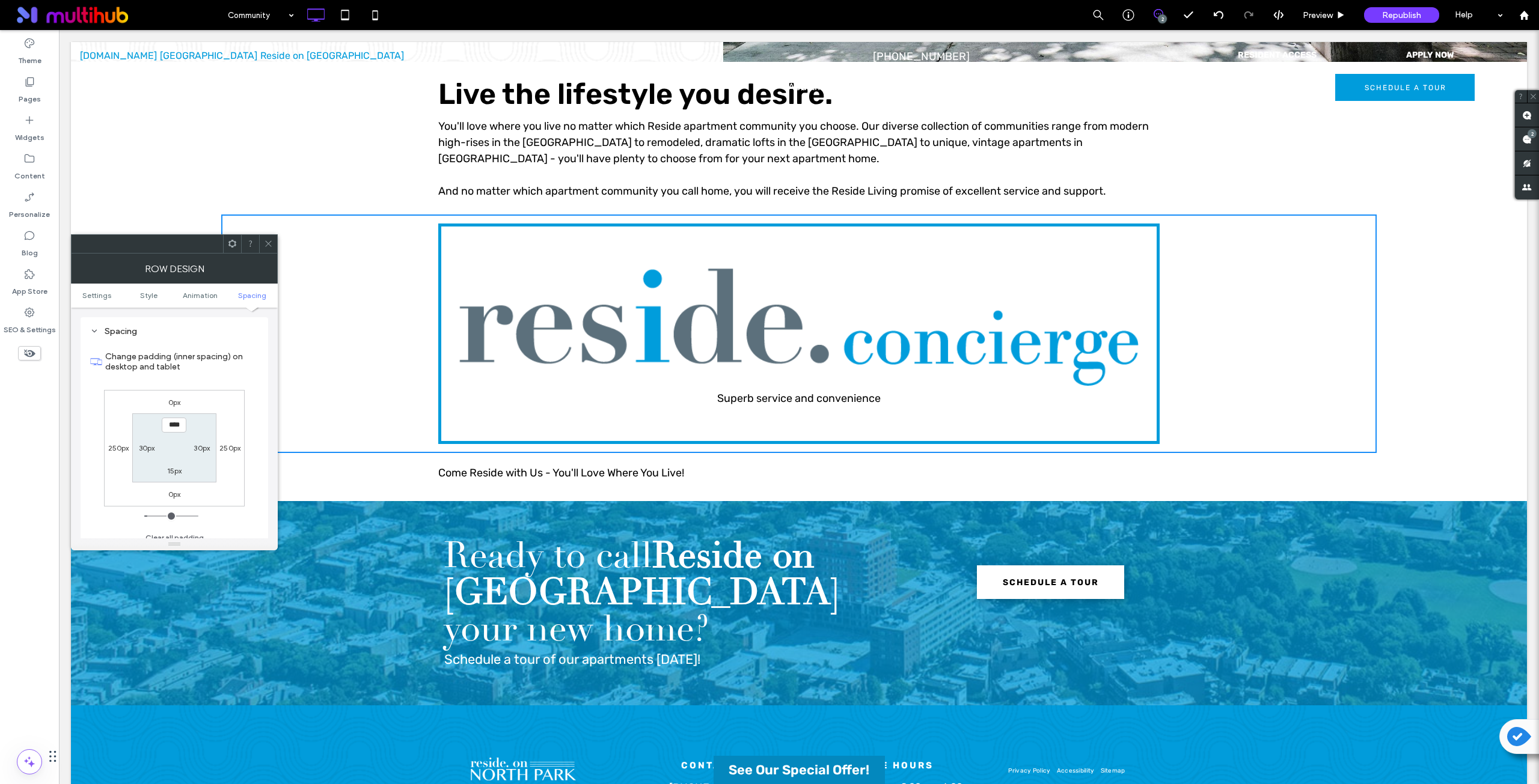
click at [270, 243] on icon at bounding box center [268, 244] width 9 height 9
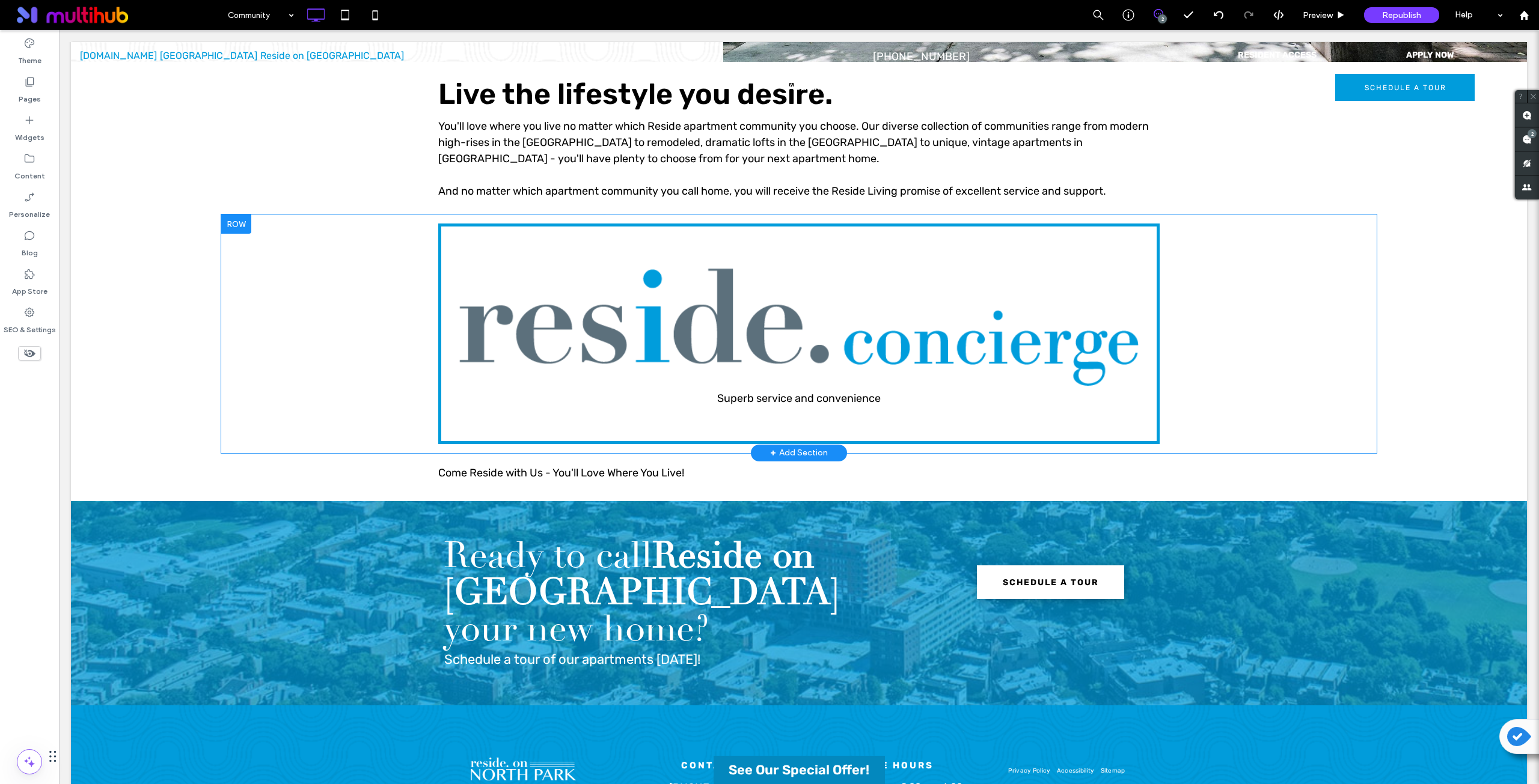
click at [276, 259] on div "Superb service and convenience Click To Paste Row + Add Section" at bounding box center [799, 333] width 1155 height 238
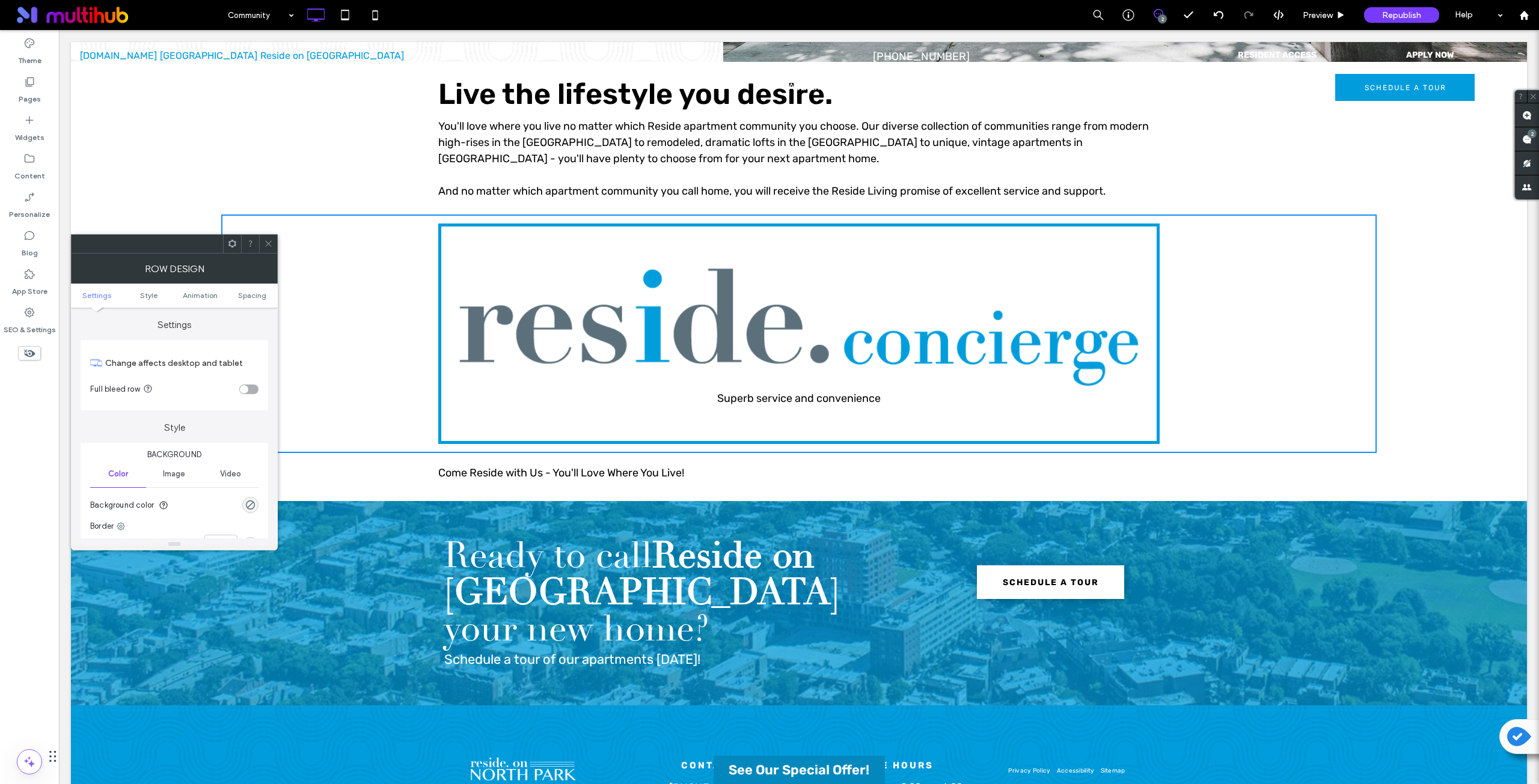
click at [267, 244] on icon at bounding box center [268, 244] width 9 height 9
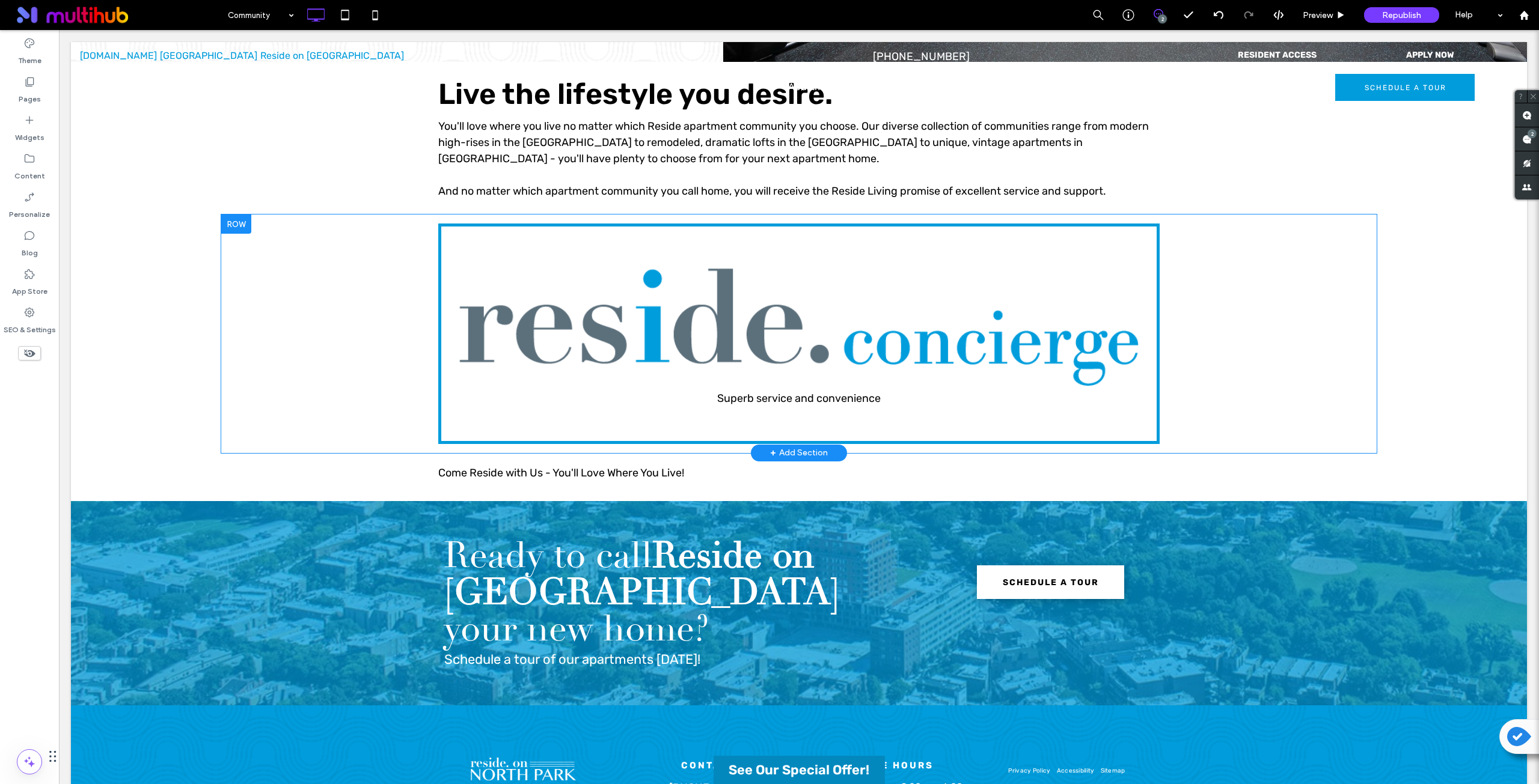
click at [461, 240] on div "Superb service and convenience Click To Paste" at bounding box center [799, 333] width 721 height 221
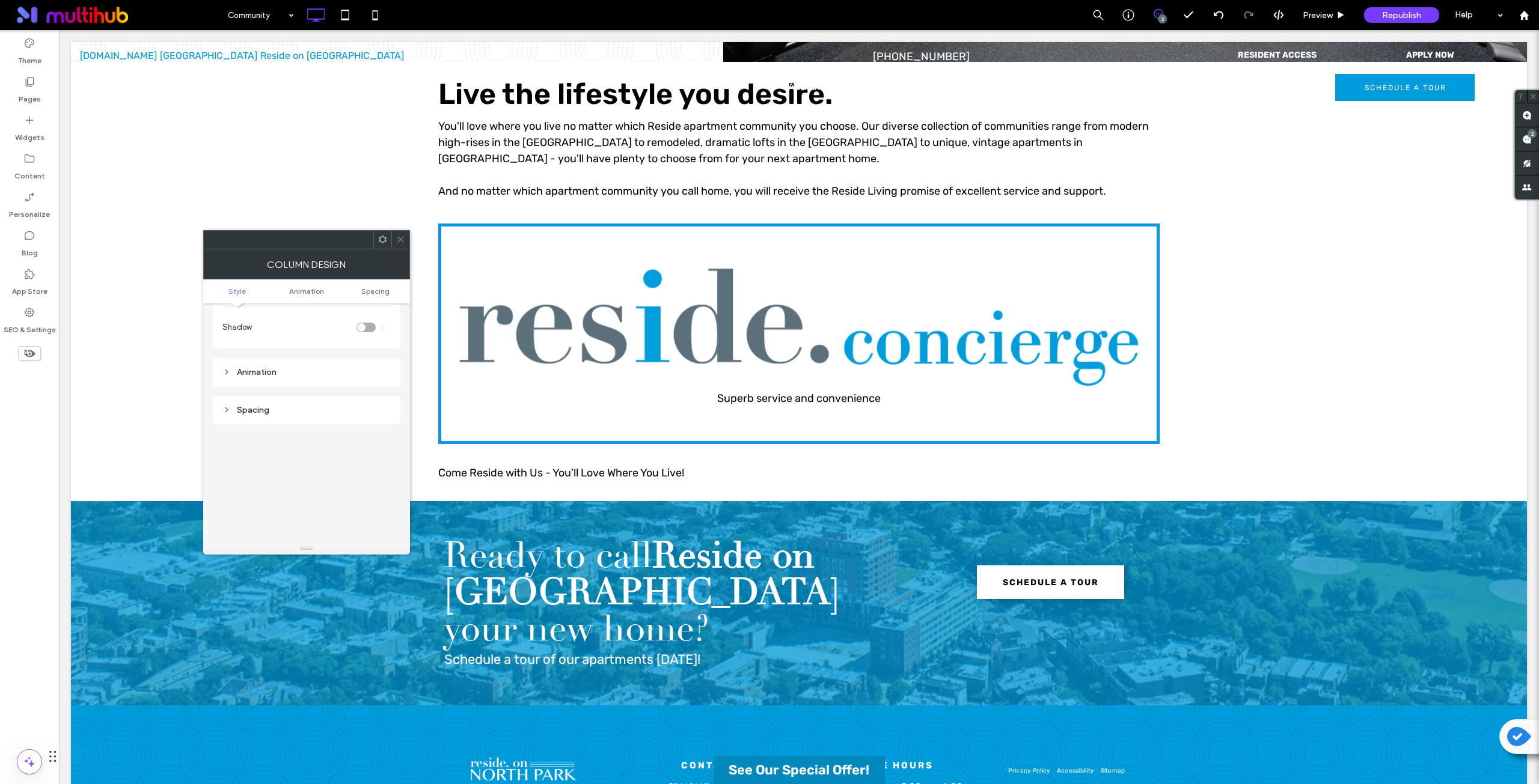
scroll to position [200, 0]
click at [302, 407] on div "Spacing" at bounding box center [307, 409] width 168 height 11
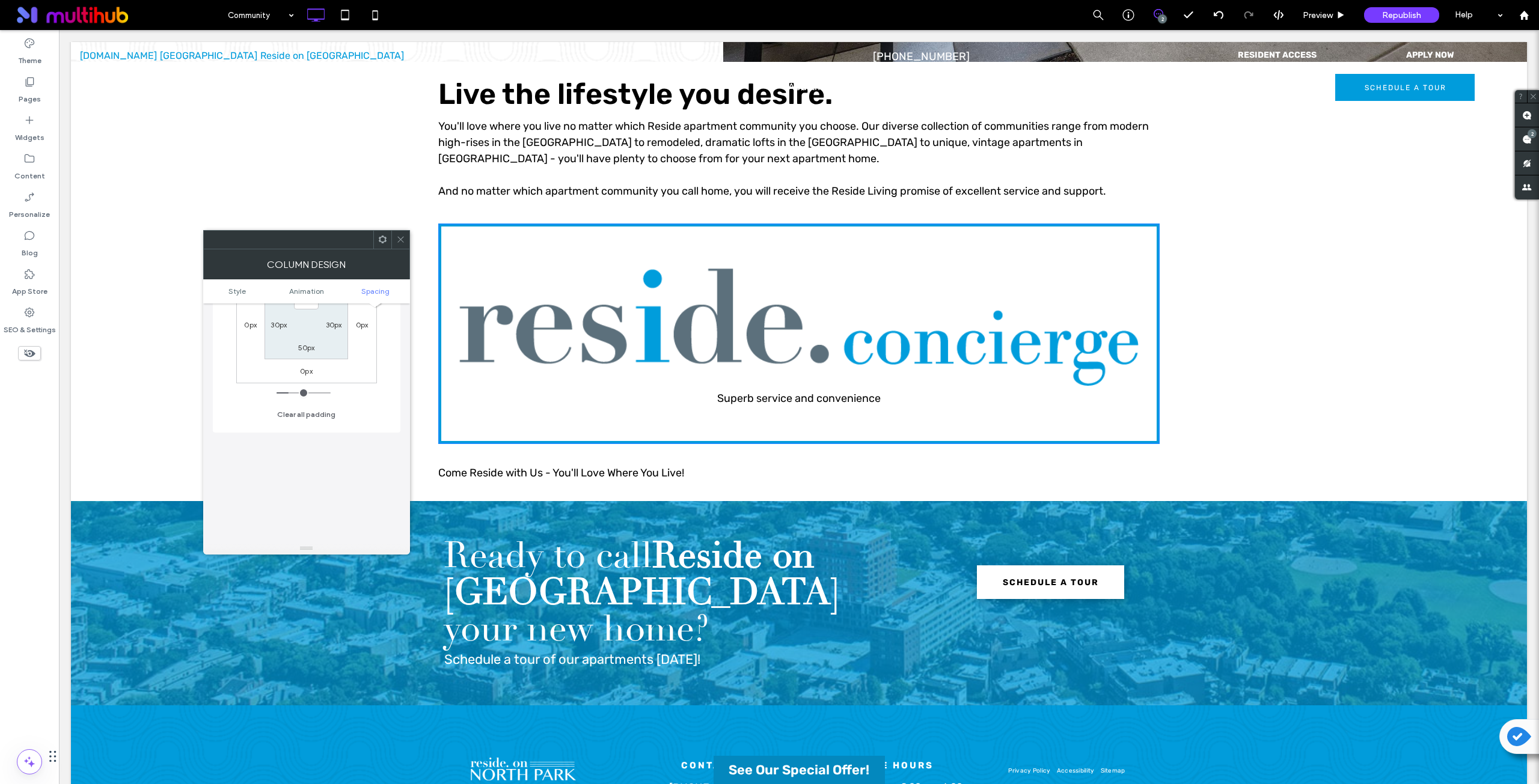
scroll to position [300, 0]
click at [399, 239] on icon at bounding box center [400, 239] width 9 height 9
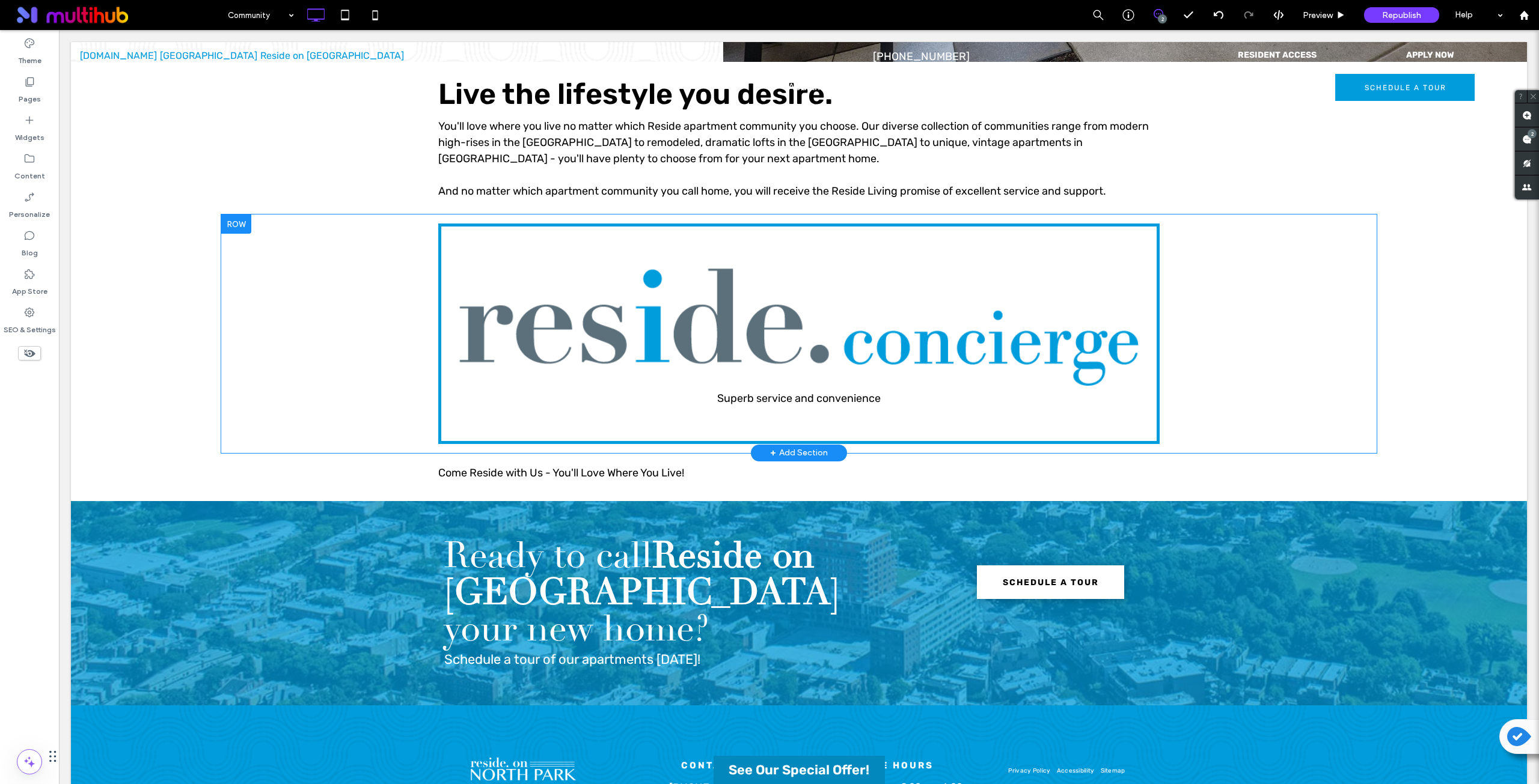
click at [292, 305] on div "Superb service and convenience Click To Paste Row + Add Section" at bounding box center [799, 333] width 1155 height 238
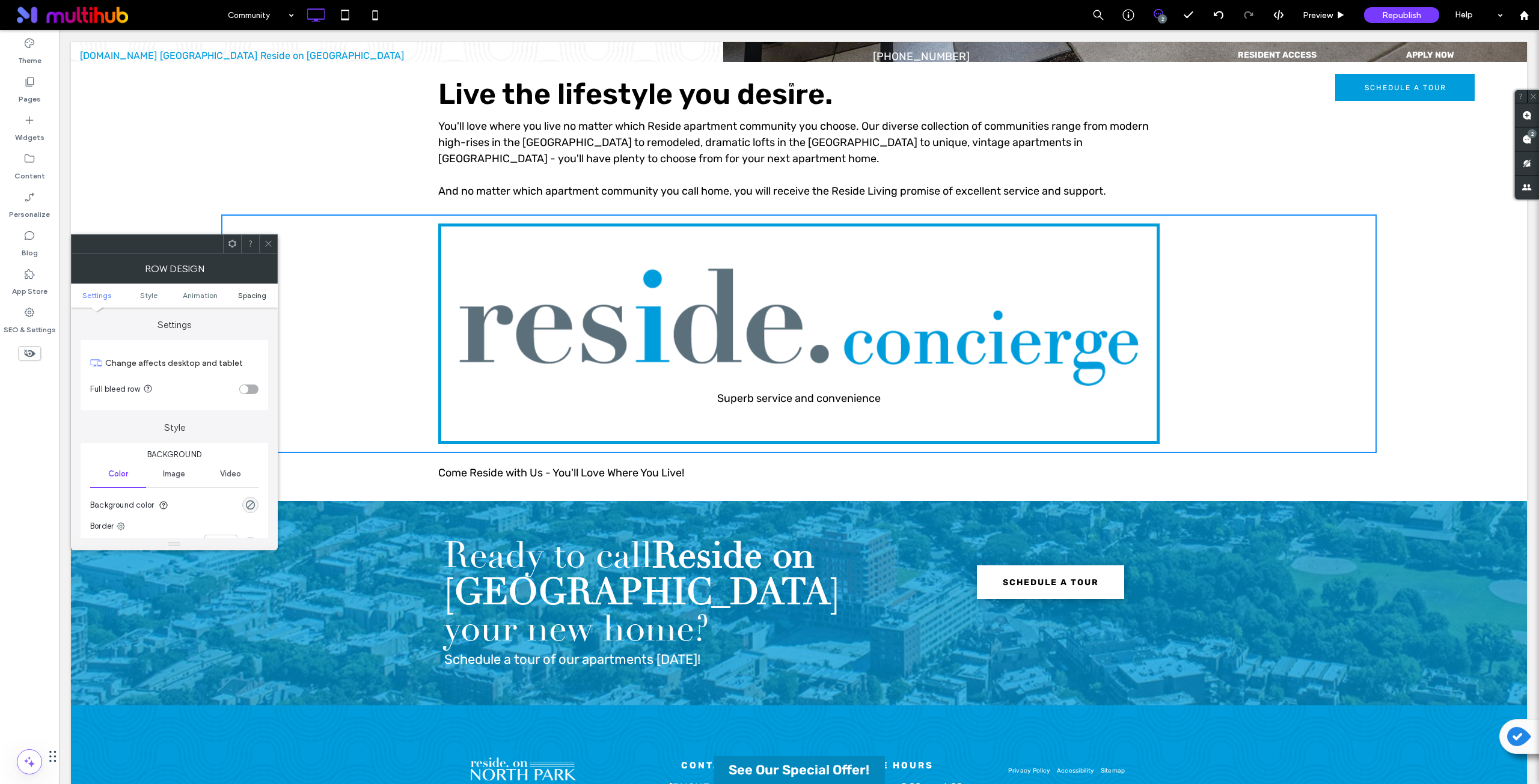
click at [254, 291] on span "Spacing" at bounding box center [253, 295] width 28 height 9
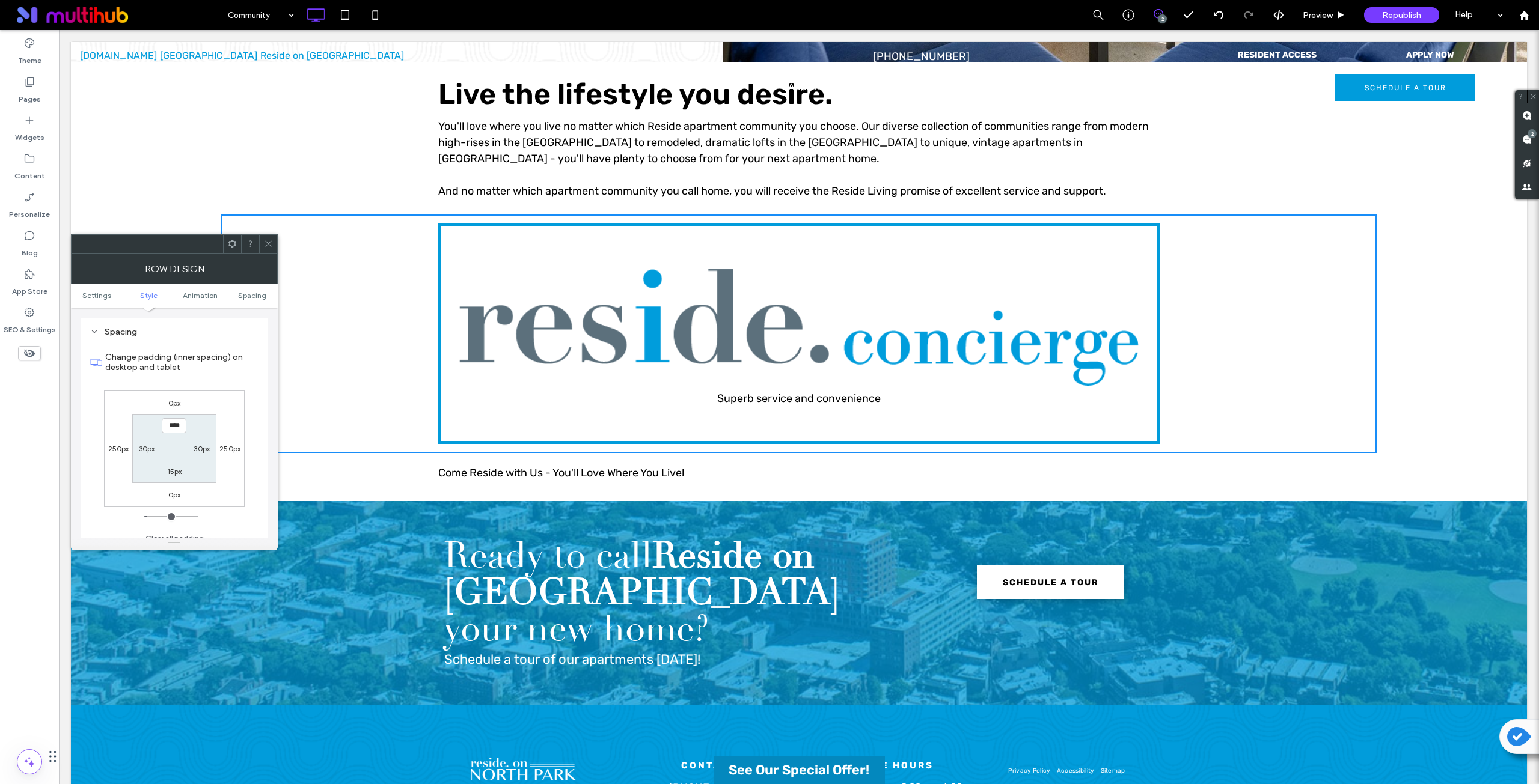
scroll to position [339, 0]
click at [125, 446] on label "250px" at bounding box center [119, 448] width 21 height 9
type input "***"
type input "*"
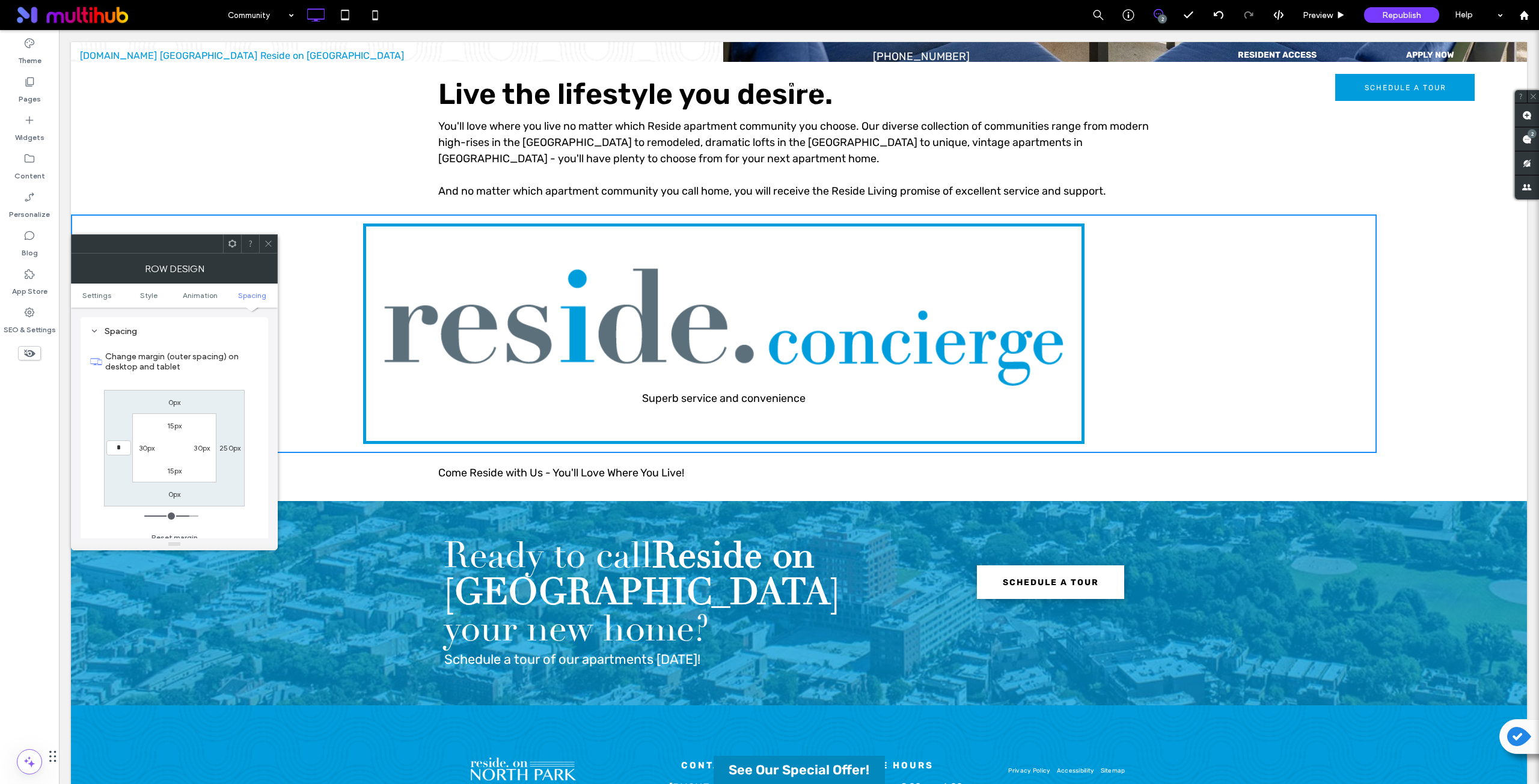
type input "*"
type input "***"
click at [229, 446] on label "250px" at bounding box center [230, 448] width 21 height 9
type input "***"
type input "*"
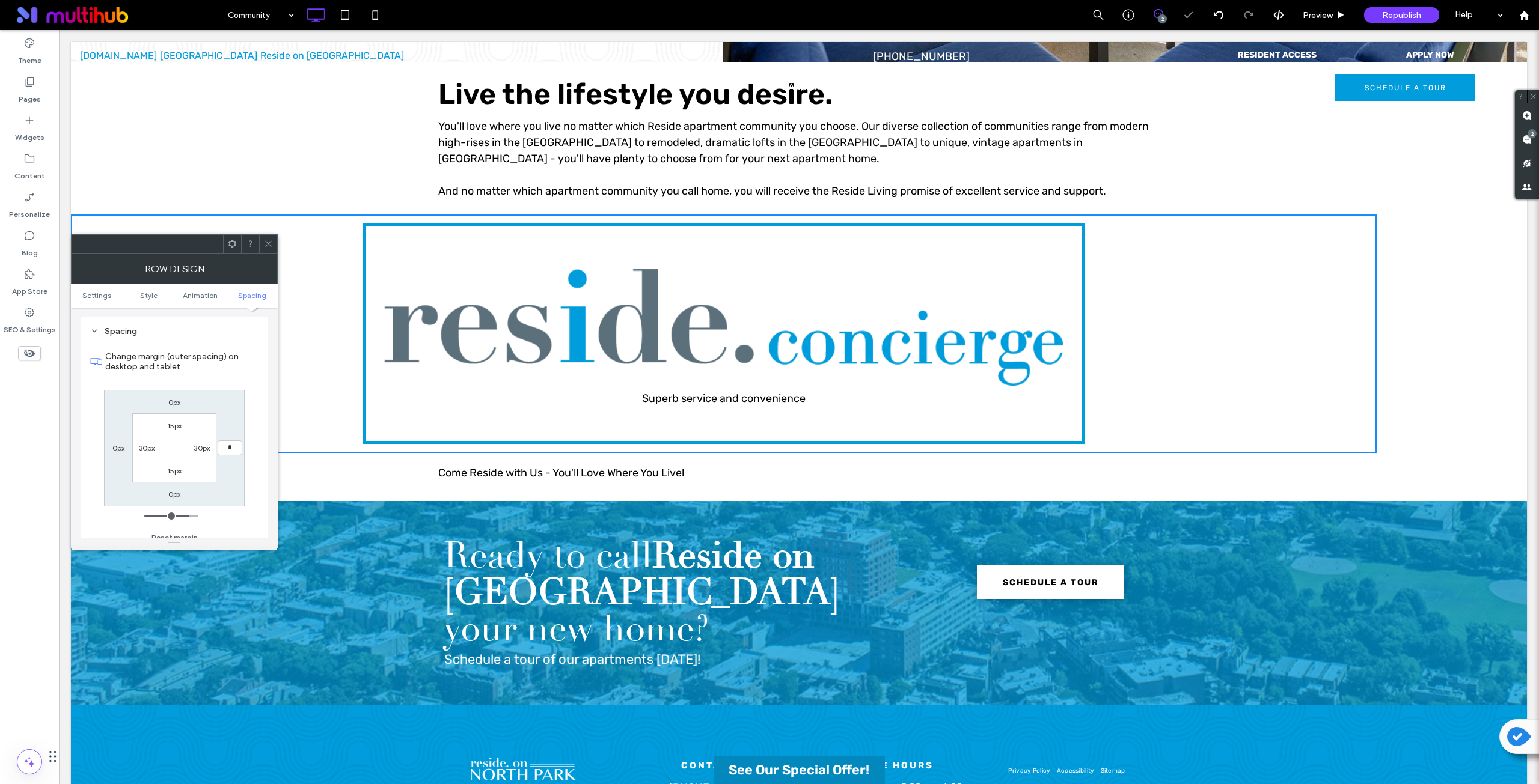
type input "*"
type input "***"
click at [252, 436] on div "Change margin (outer spacing) on desktop and tablet 0px *** 0px 0px 15px 30px 1…" at bounding box center [175, 443] width 168 height 207
click at [272, 250] on span at bounding box center [268, 244] width 9 height 18
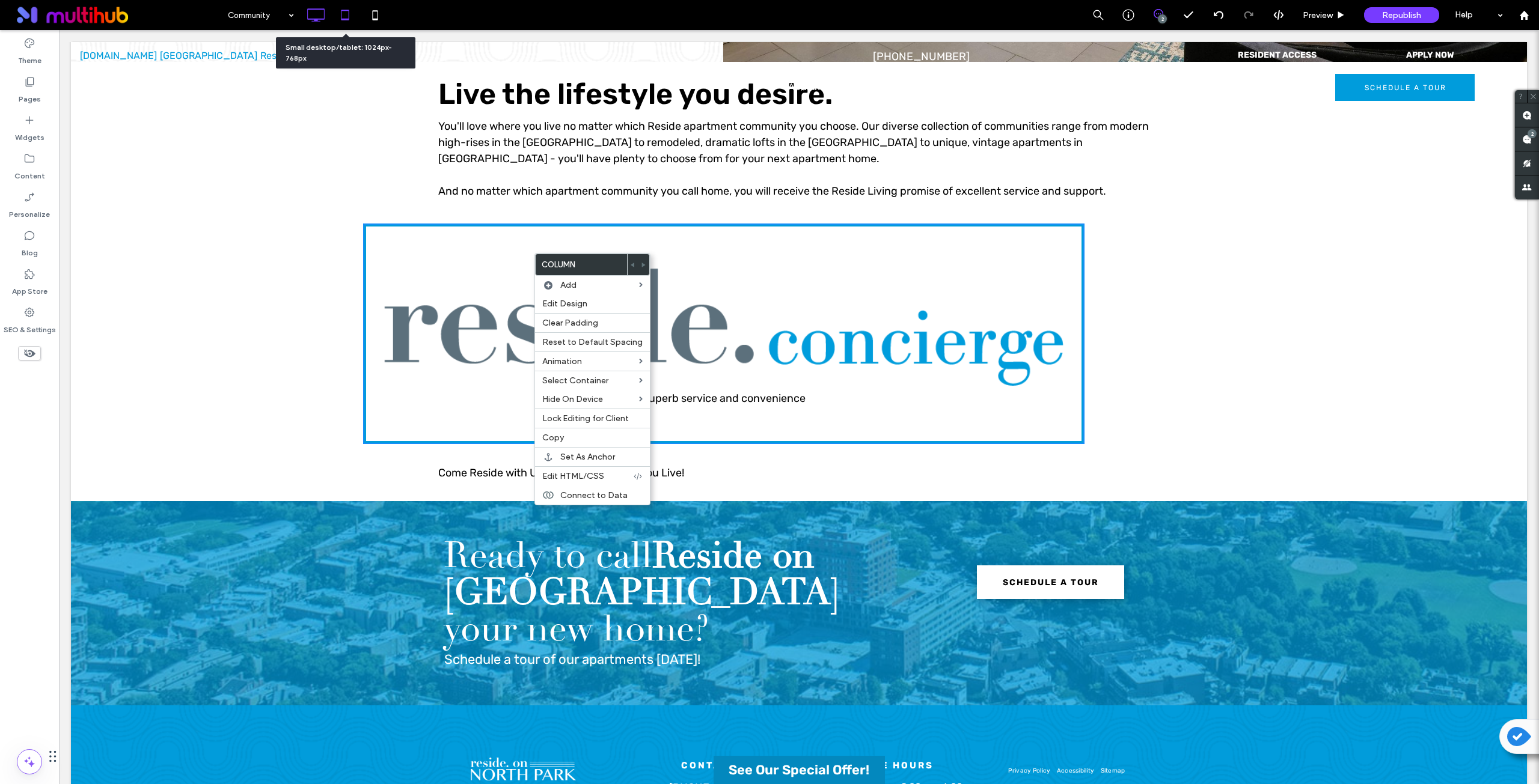
click at [346, 15] on icon at bounding box center [345, 14] width 24 height 24
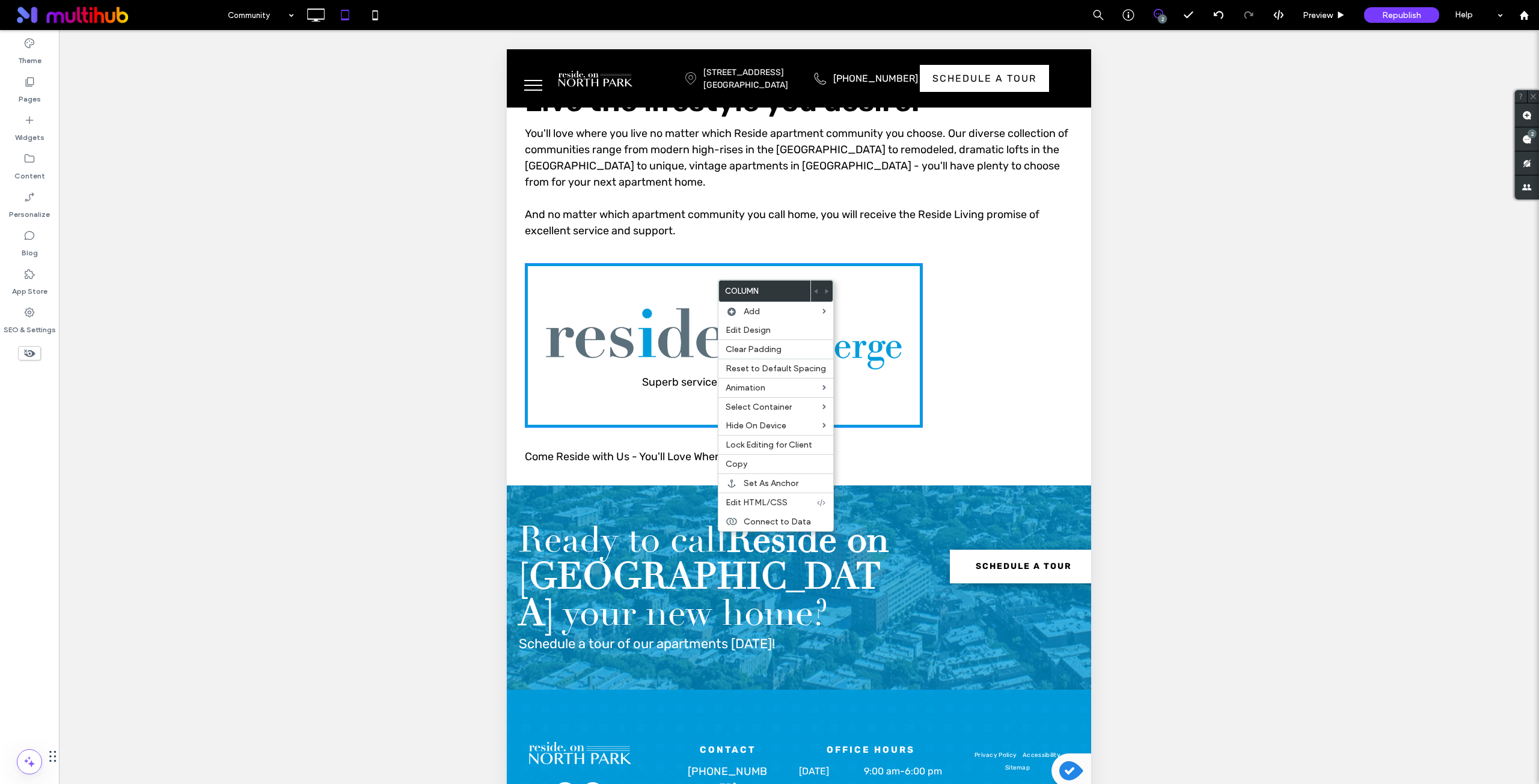
click at [836, 242] on div "Live the lifestyle you desire. You'll love where you live no matter which Resid…" at bounding box center [798, 161] width 548 height 167
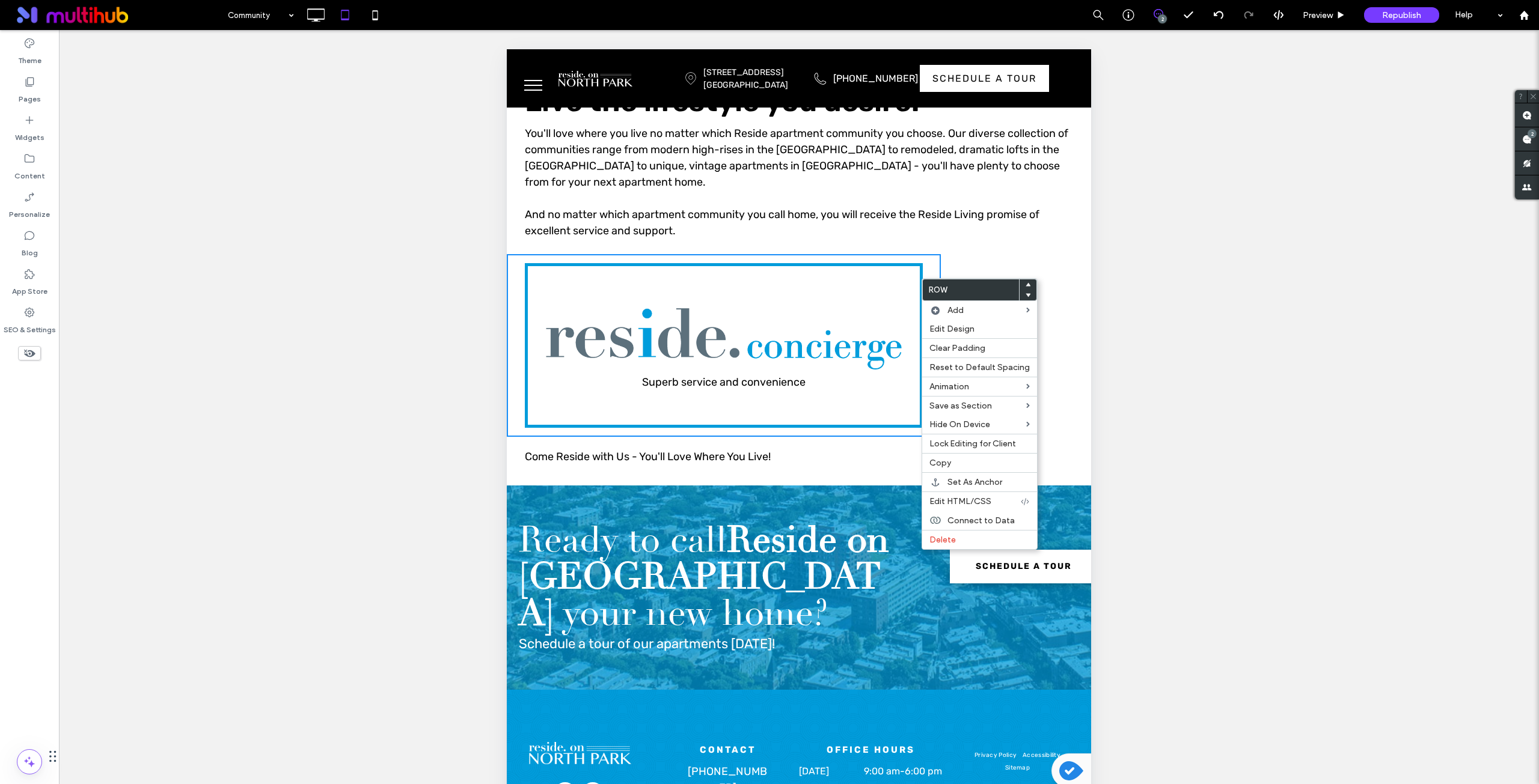
click at [892, 271] on div "Superb service and convenience Click To Paste" at bounding box center [723, 345] width 398 height 165
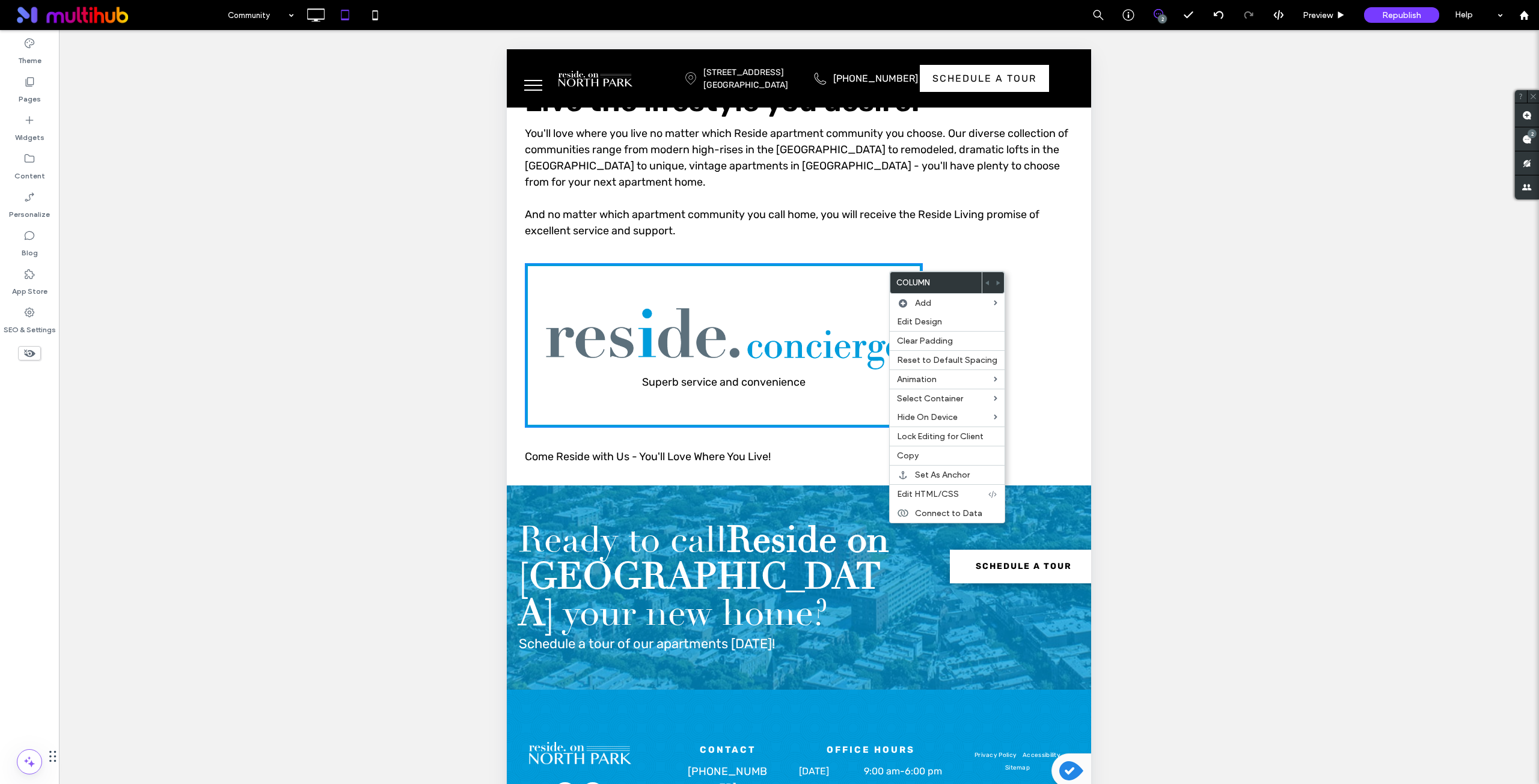
click at [846, 264] on div "Superb service and convenience Click To Paste" at bounding box center [723, 345] width 398 height 165
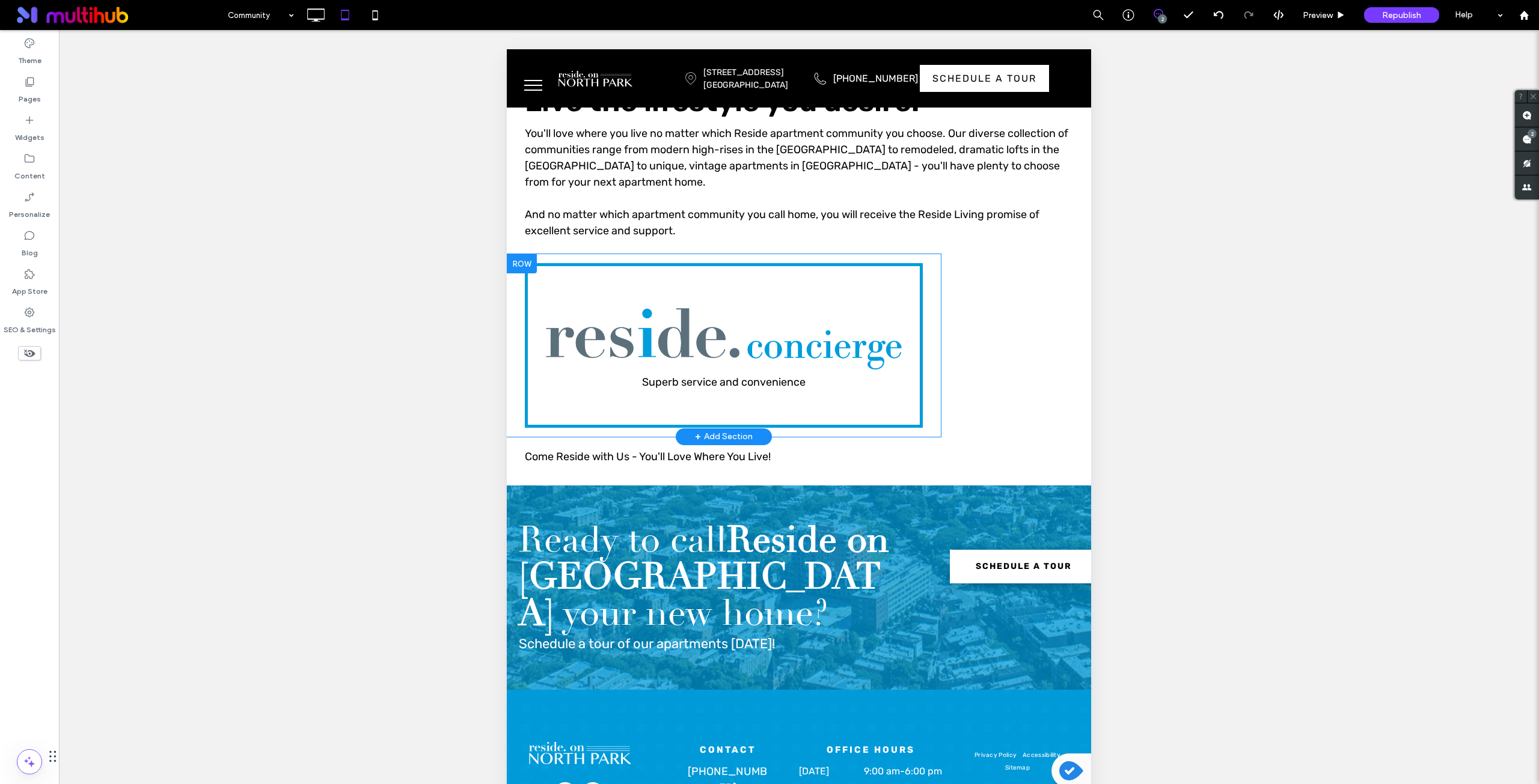
click at [833, 280] on div "Superb service and convenience Click To Paste" at bounding box center [723, 345] width 398 height 165
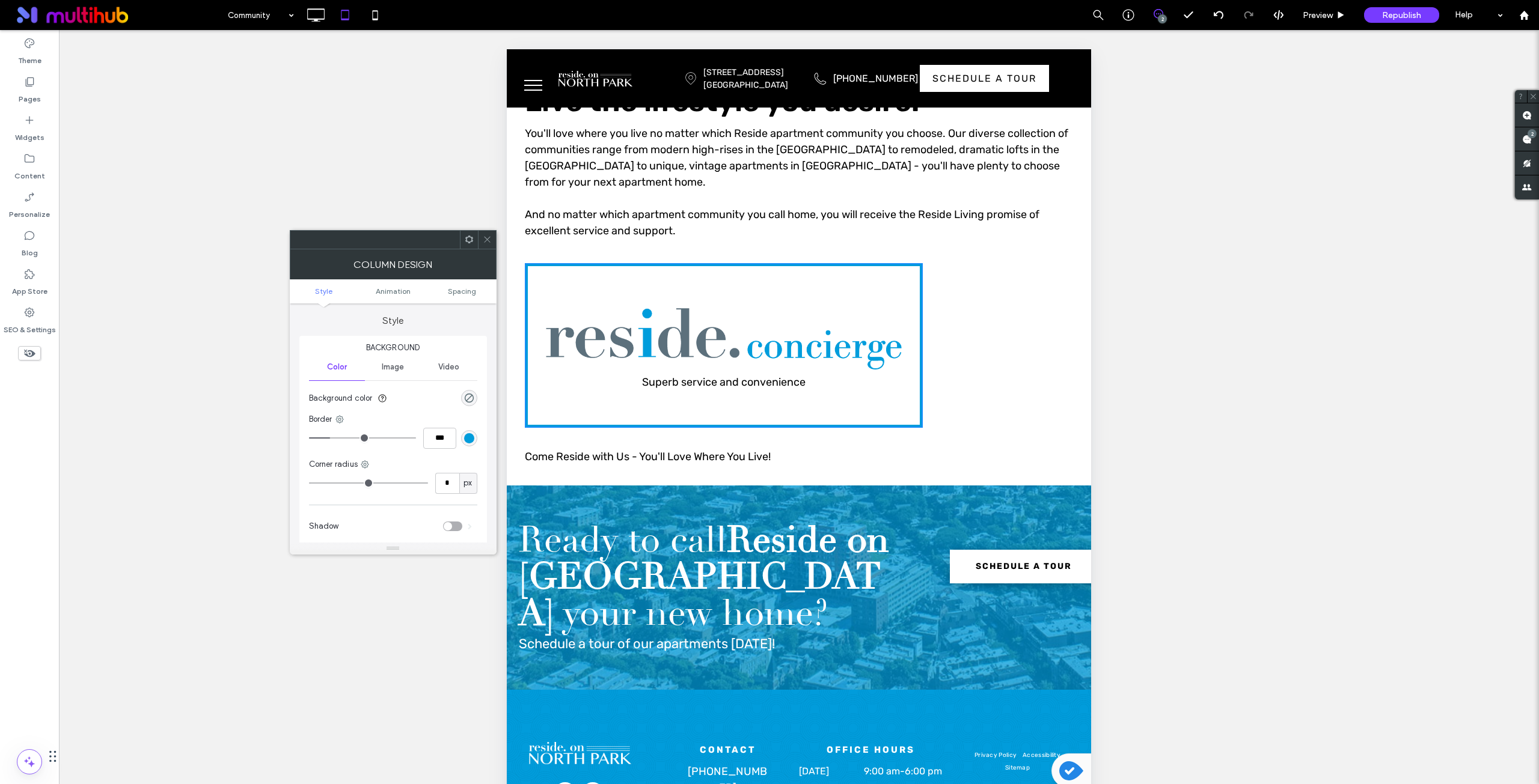
click at [483, 237] on icon at bounding box center [487, 239] width 9 height 9
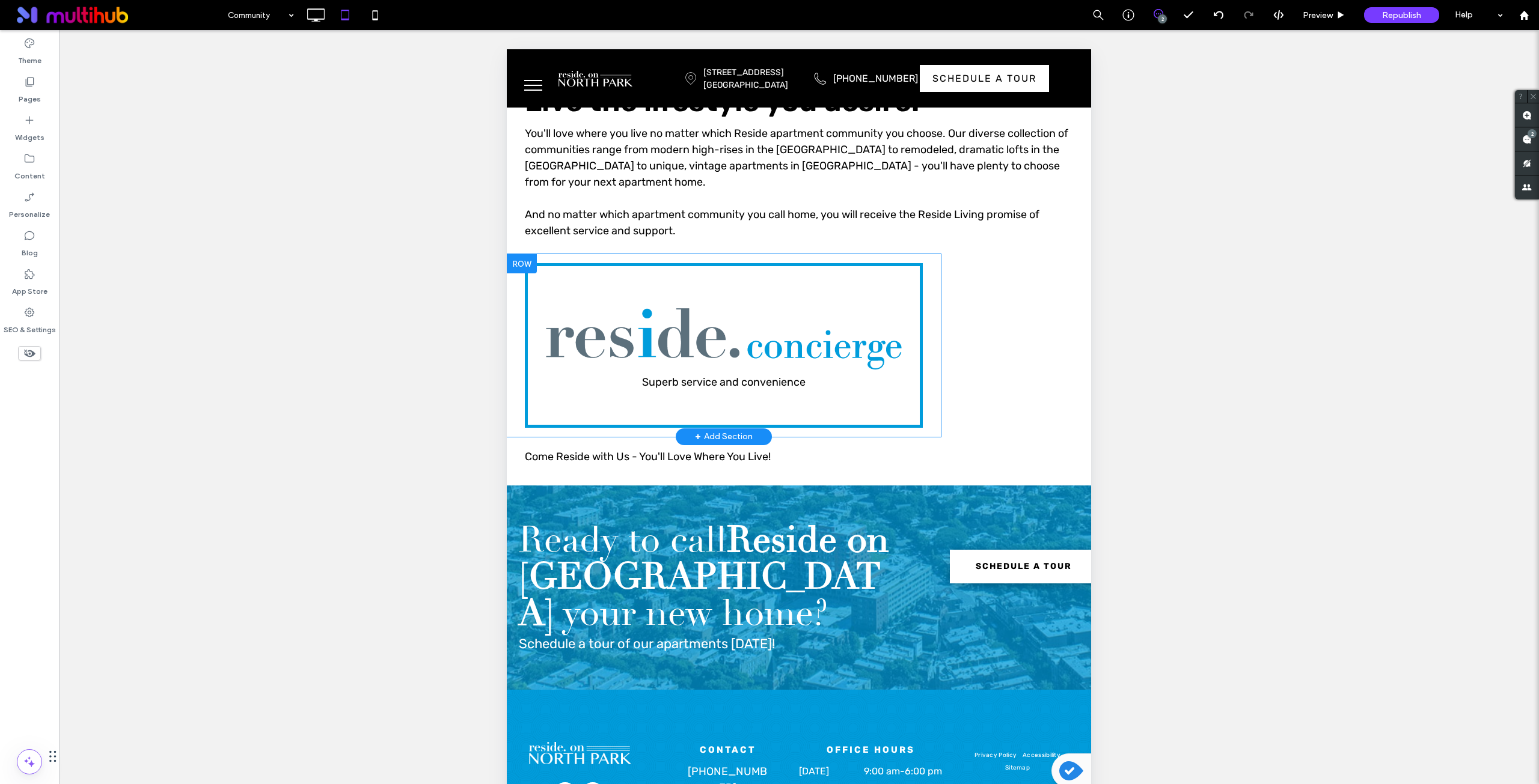
click at [512, 264] on div at bounding box center [522, 264] width 30 height 19
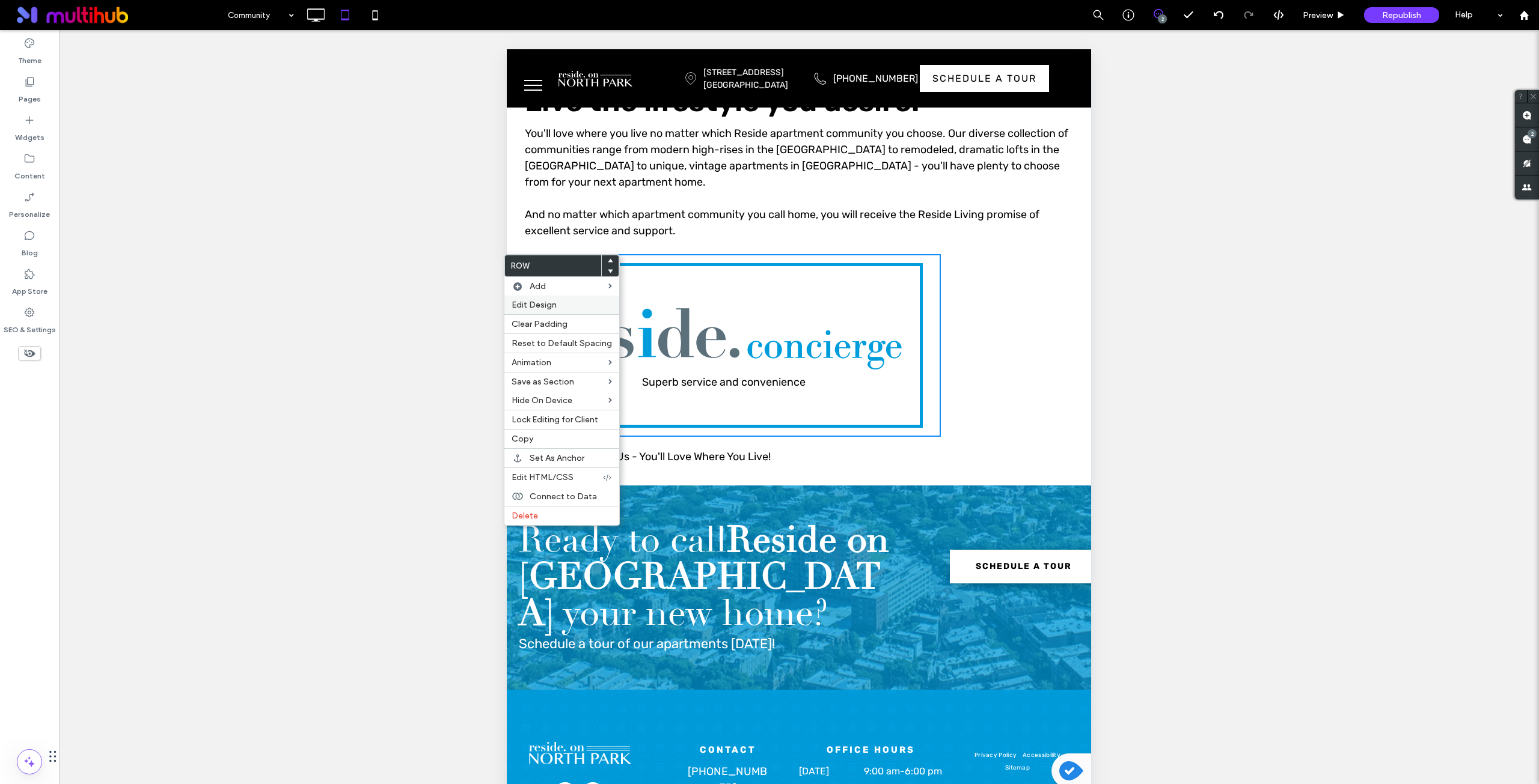
click at [524, 305] on span "Edit Design" at bounding box center [533, 306] width 45 height 11
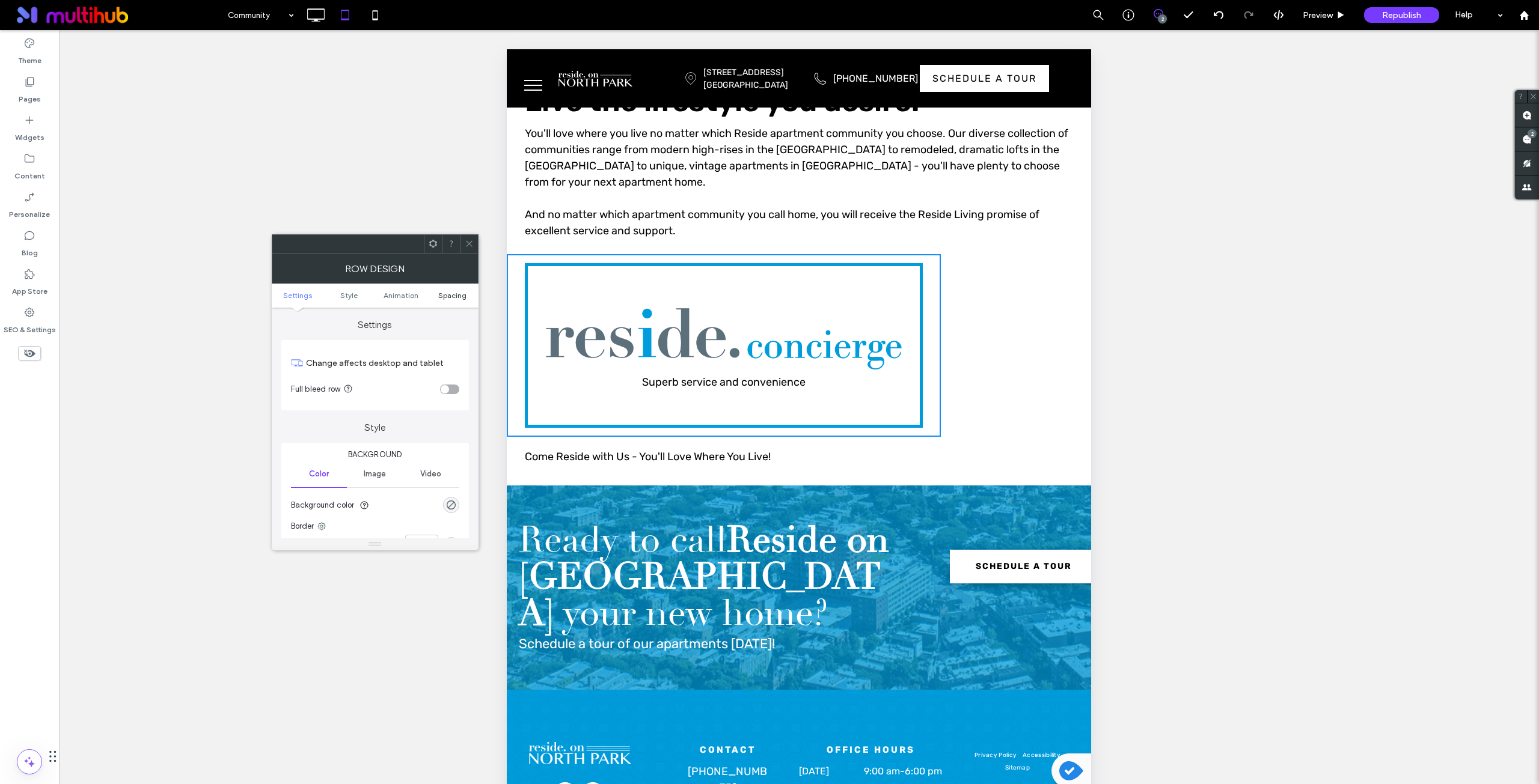
click at [455, 297] on span "Spacing" at bounding box center [453, 295] width 28 height 9
click at [434, 446] on label "250px" at bounding box center [431, 448] width 21 height 9
type input "***"
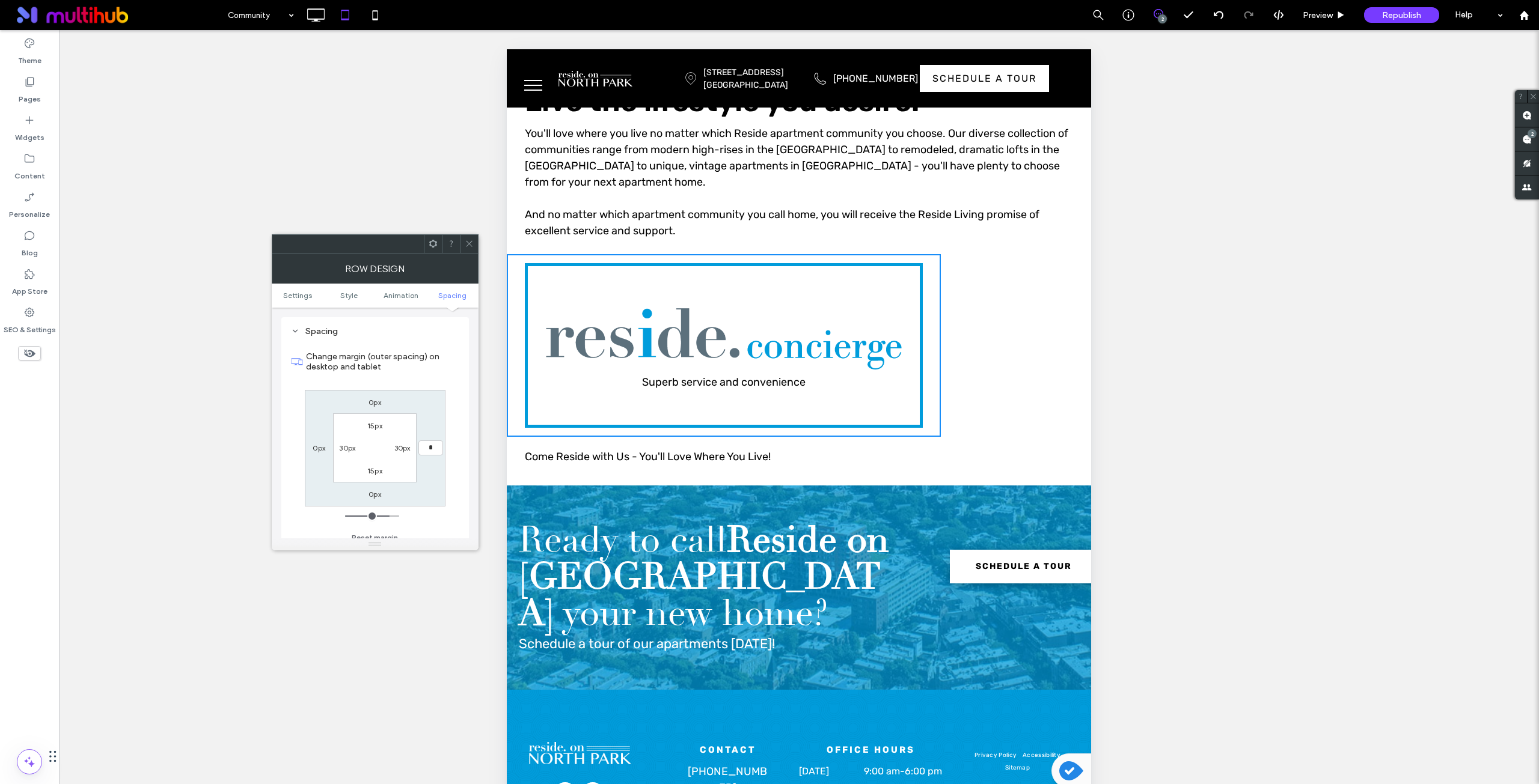
type input "*"
type input "***"
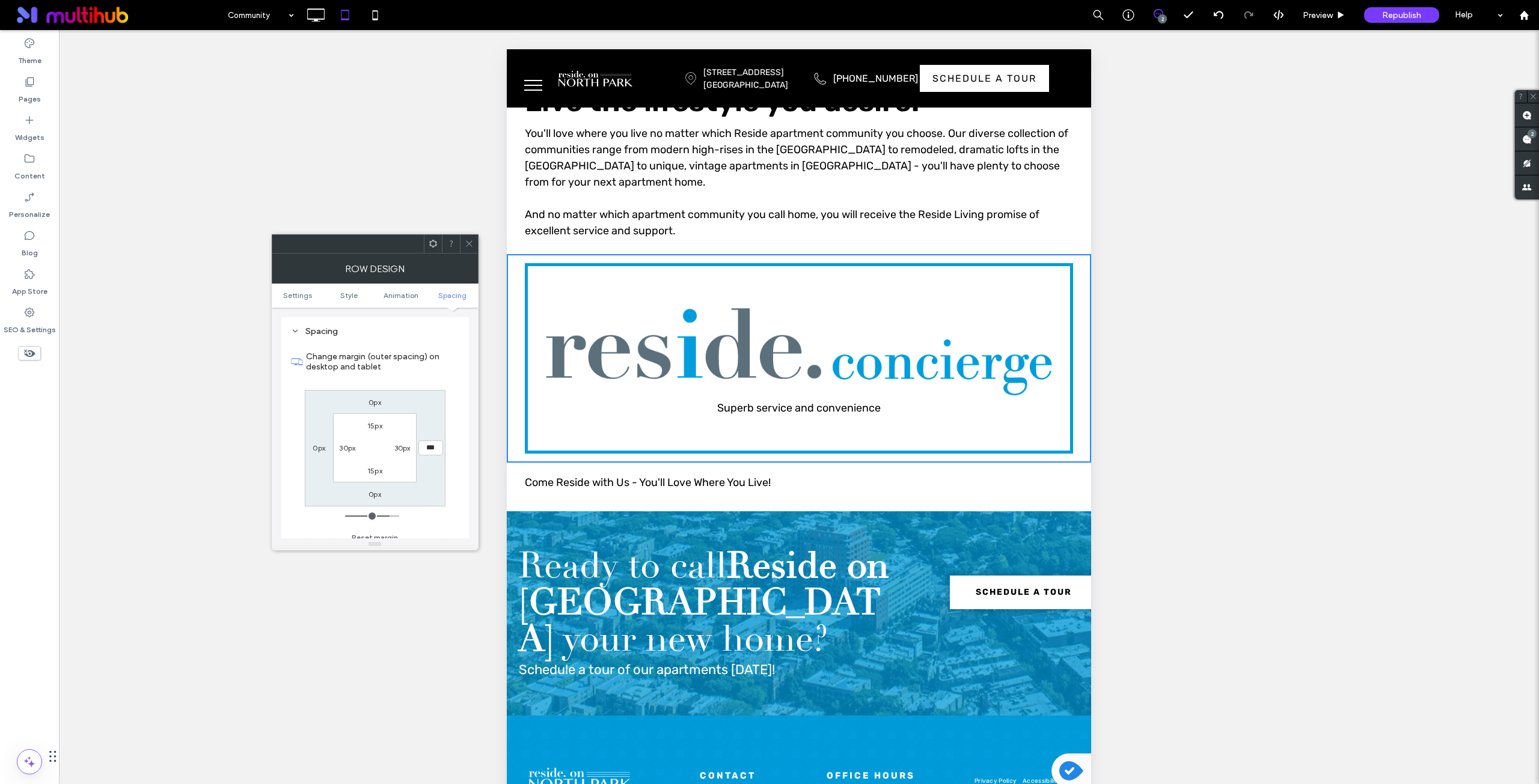
click at [431, 399] on div "0px *** 0px 0px 15px 30px 15px 30px" at bounding box center [375, 448] width 141 height 117
click at [470, 242] on icon at bounding box center [469, 244] width 9 height 9
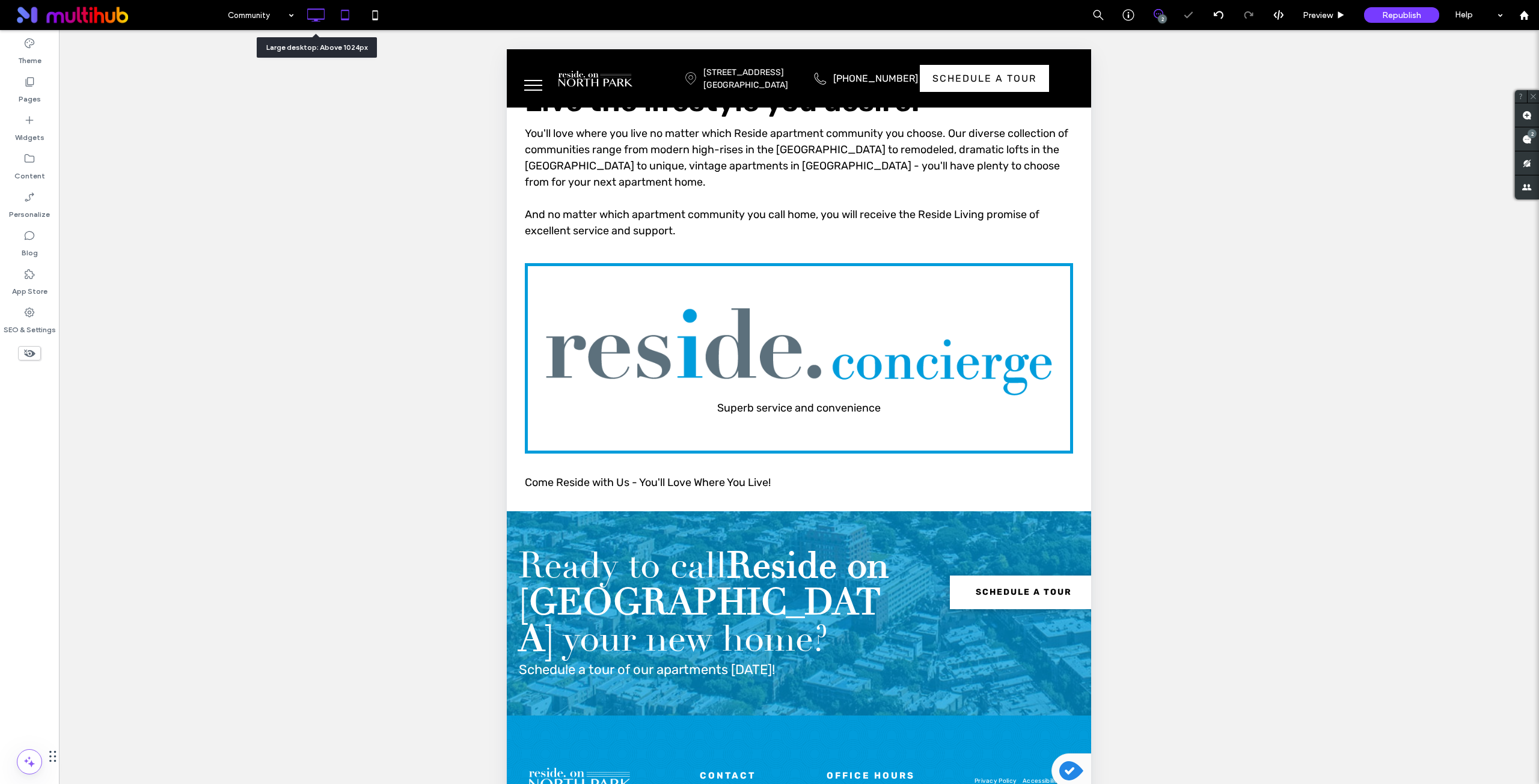
click at [319, 6] on icon at bounding box center [315, 14] width 24 height 24
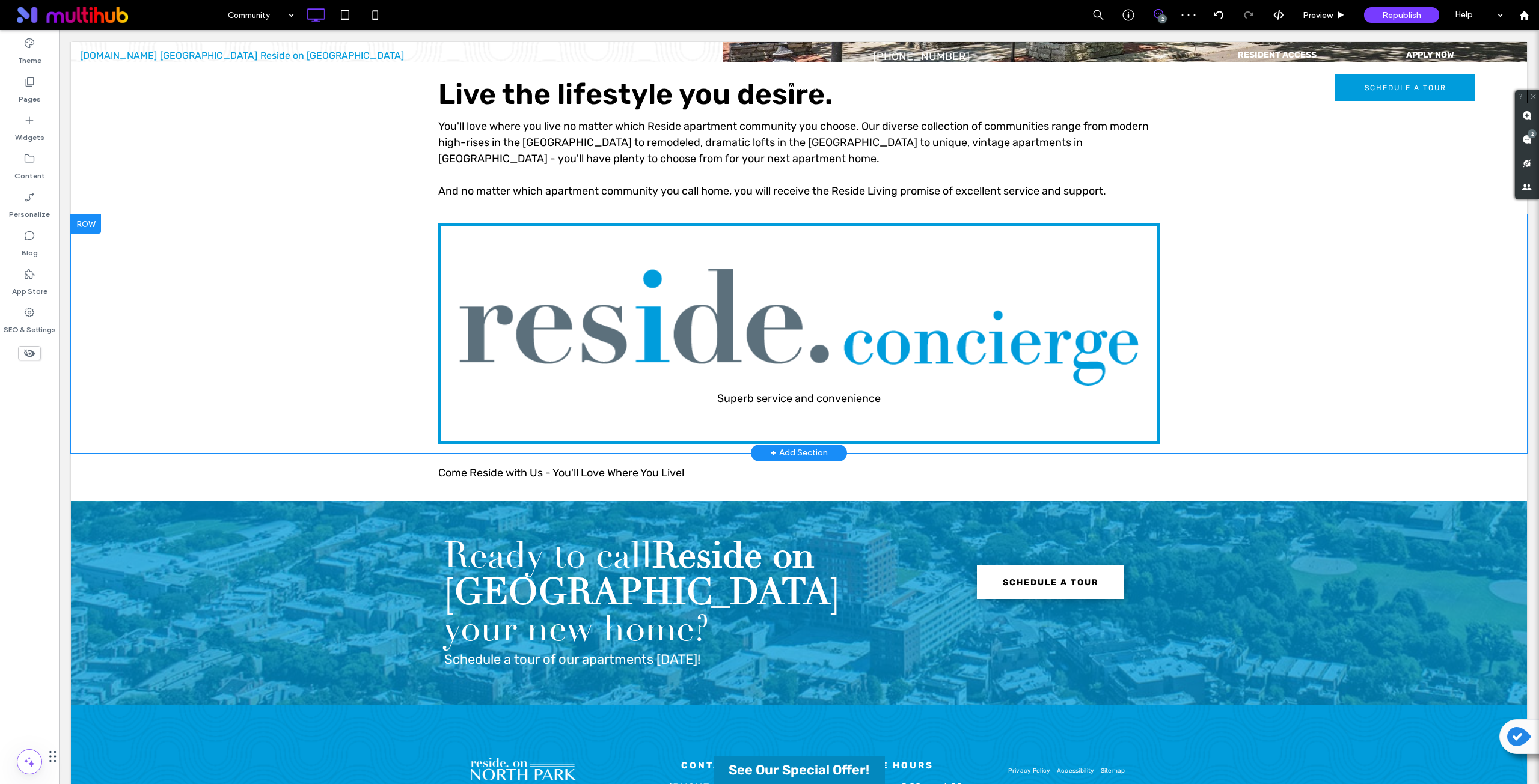
click at [440, 241] on div "Superb service and convenience Click To Paste" at bounding box center [799, 333] width 721 height 221
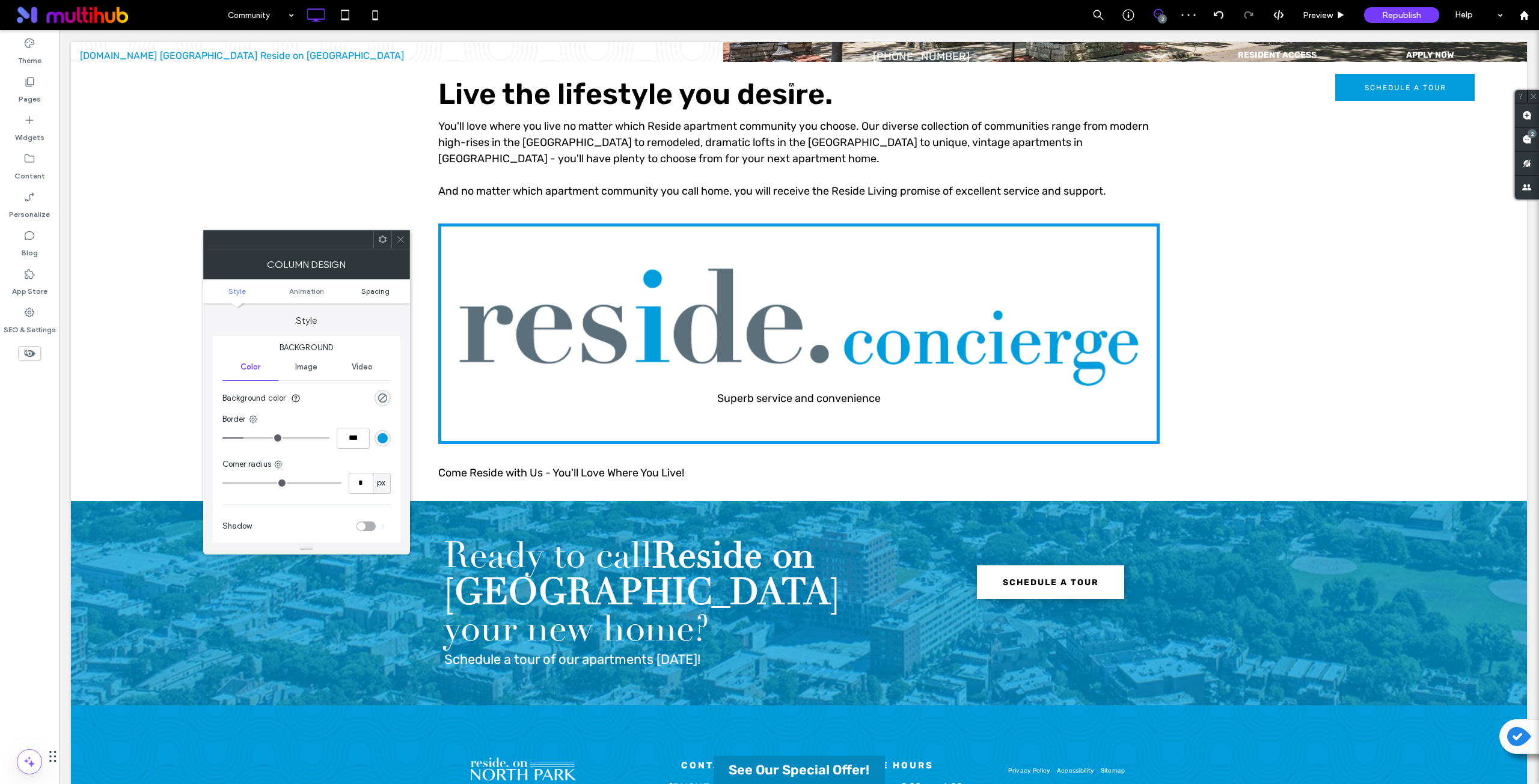
click at [378, 294] on span "Spacing" at bounding box center [376, 291] width 28 height 9
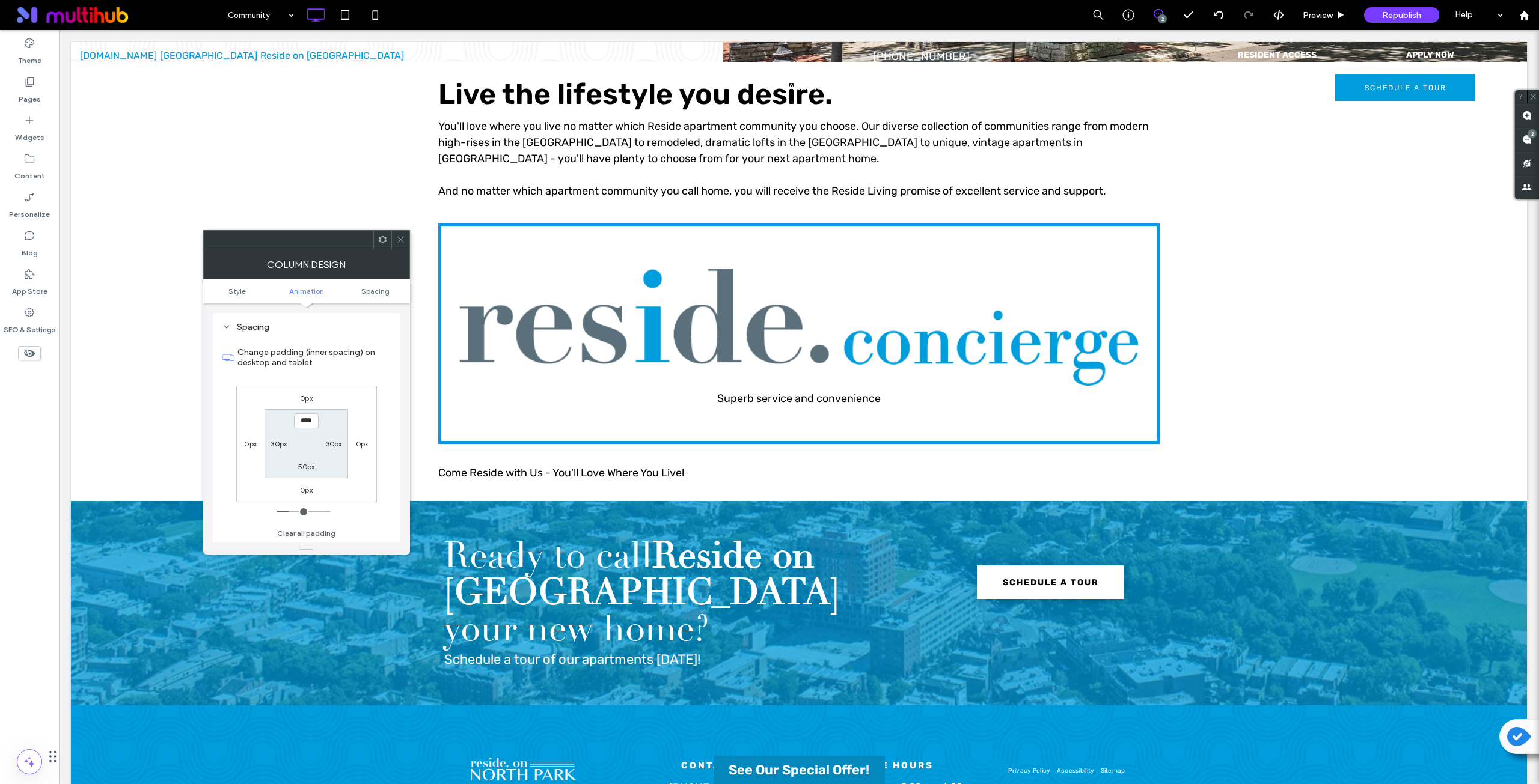
scroll to position [282, 0]
click at [254, 443] on label "0px" at bounding box center [250, 444] width 12 height 9
type input "*"
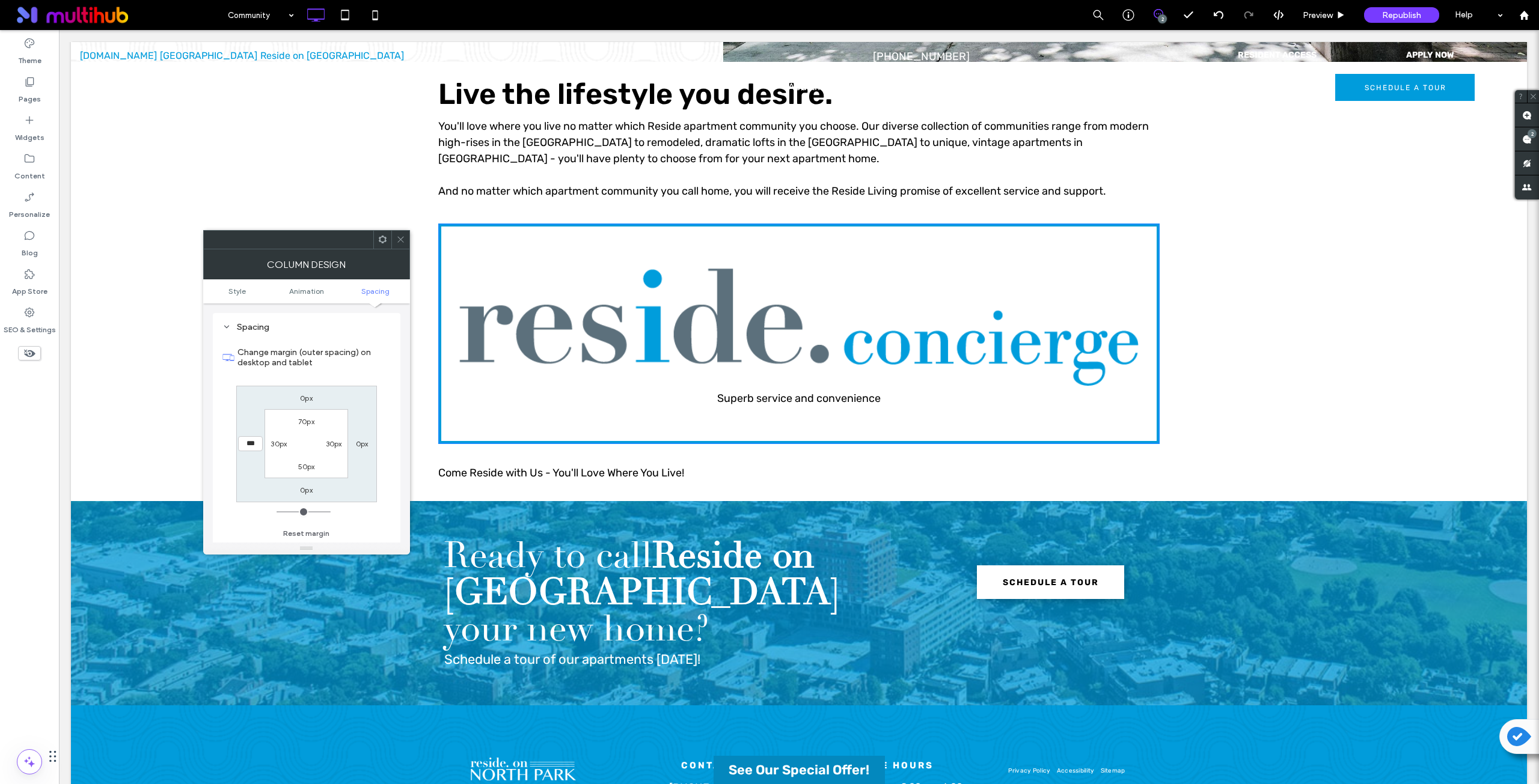
type input "***"
type input "*****"
click at [365, 445] on label "0px" at bounding box center [362, 444] width 12 height 9
type input "*"
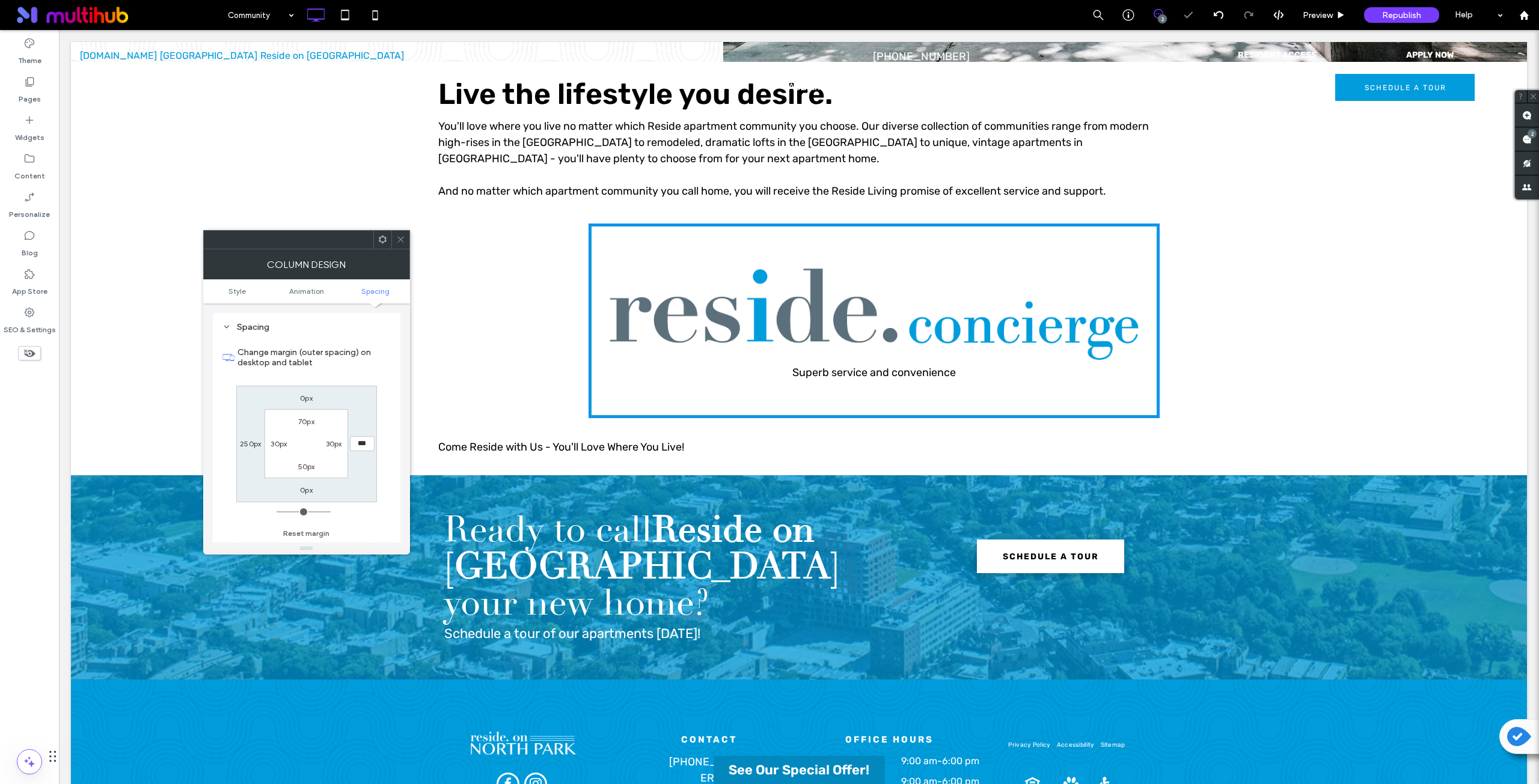
type input "***"
type input "*****"
click at [372, 427] on div "0px ***** 0px 250px 70px 30px 50px 30px" at bounding box center [307, 445] width 141 height 117
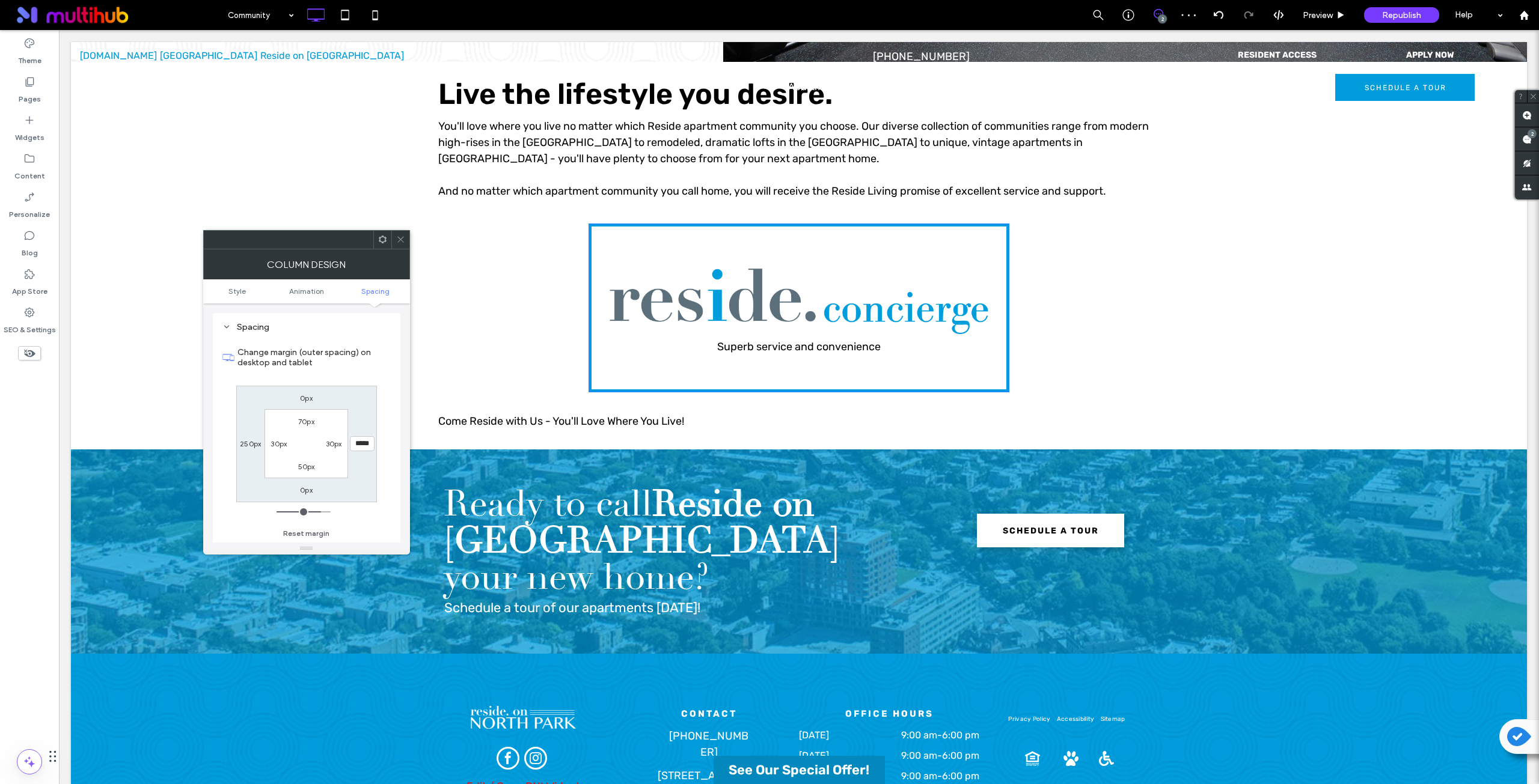
click at [398, 240] on icon at bounding box center [400, 239] width 9 height 9
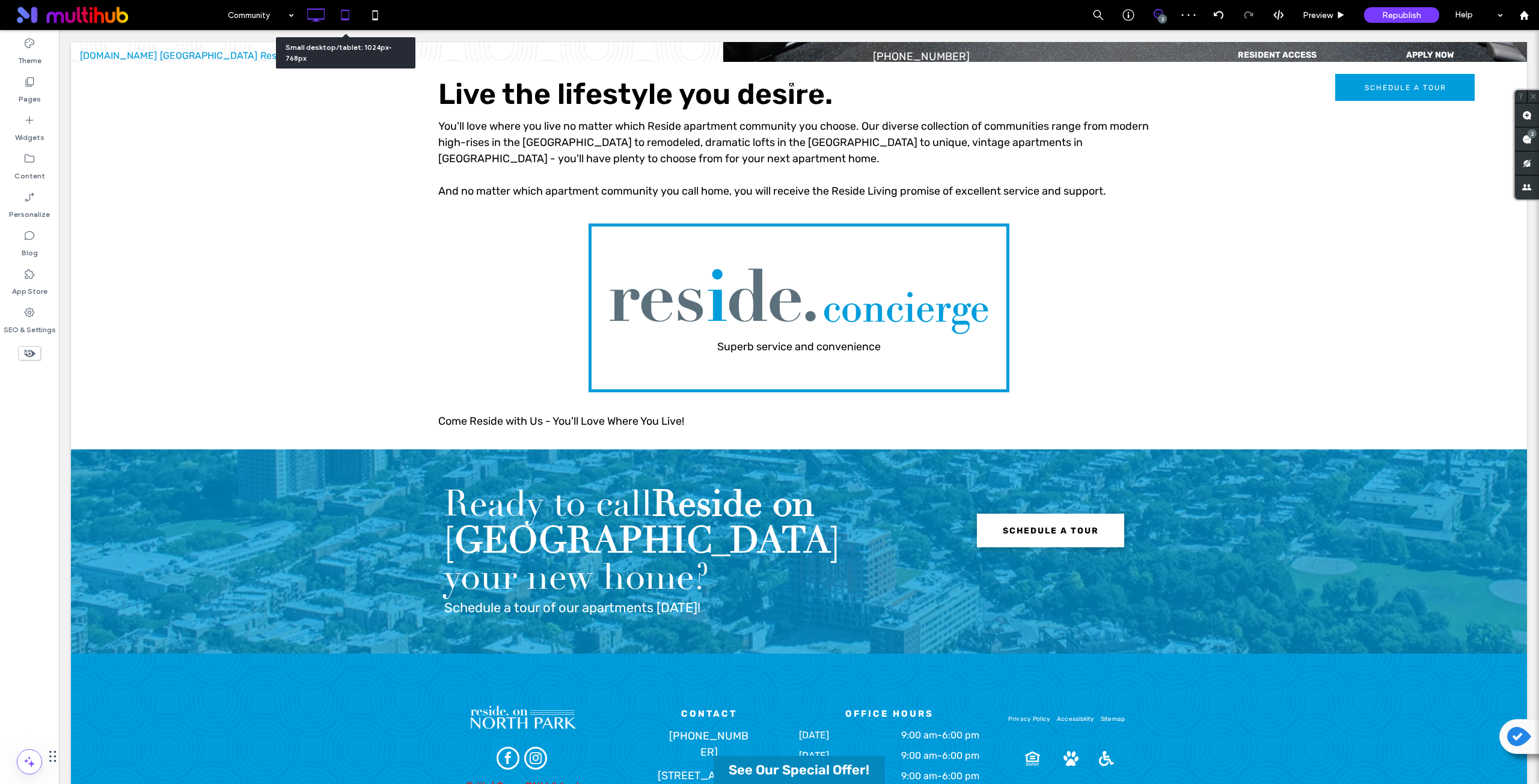
click at [341, 8] on icon at bounding box center [345, 14] width 24 height 24
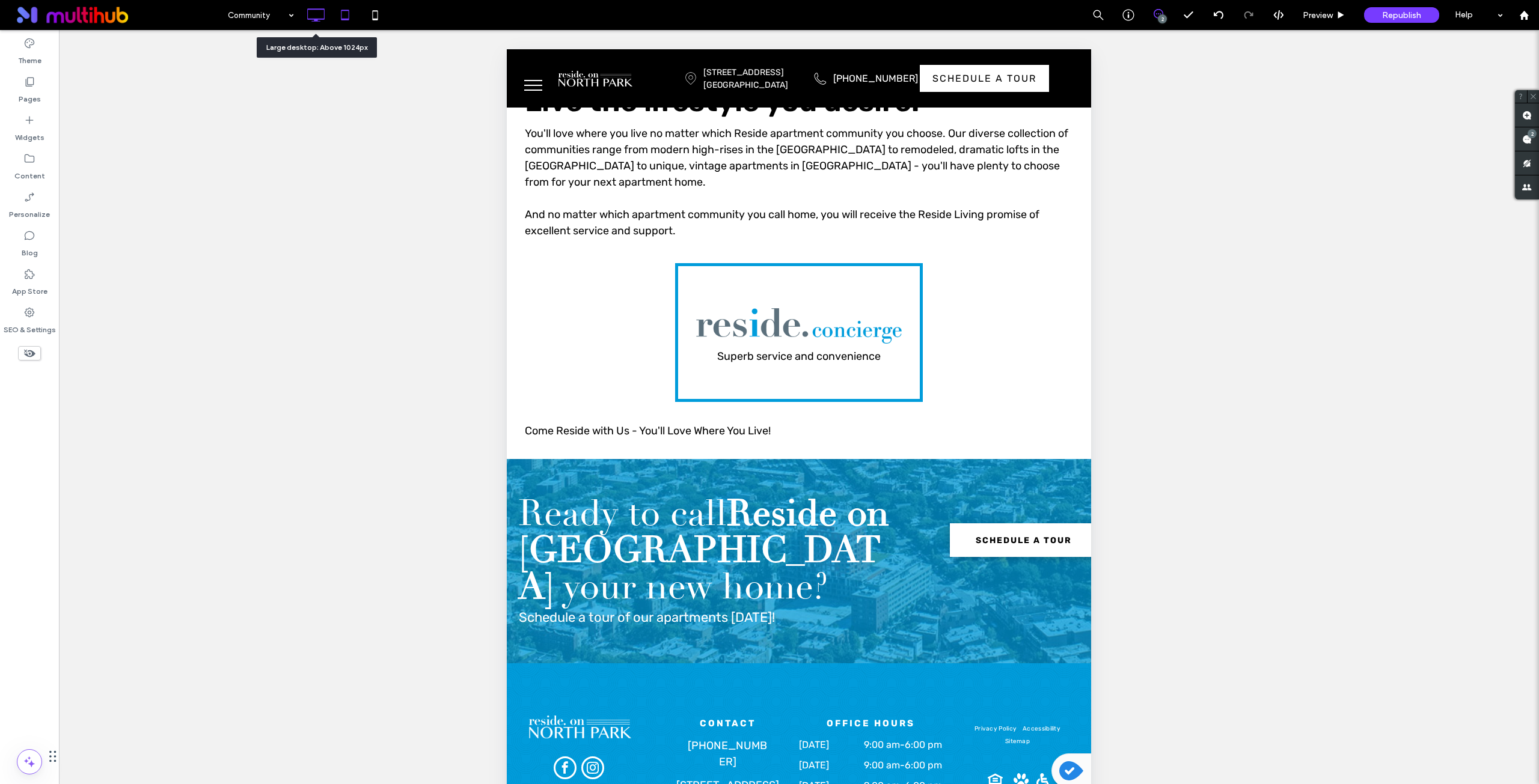
click at [315, 15] on icon at bounding box center [315, 14] width 24 height 24
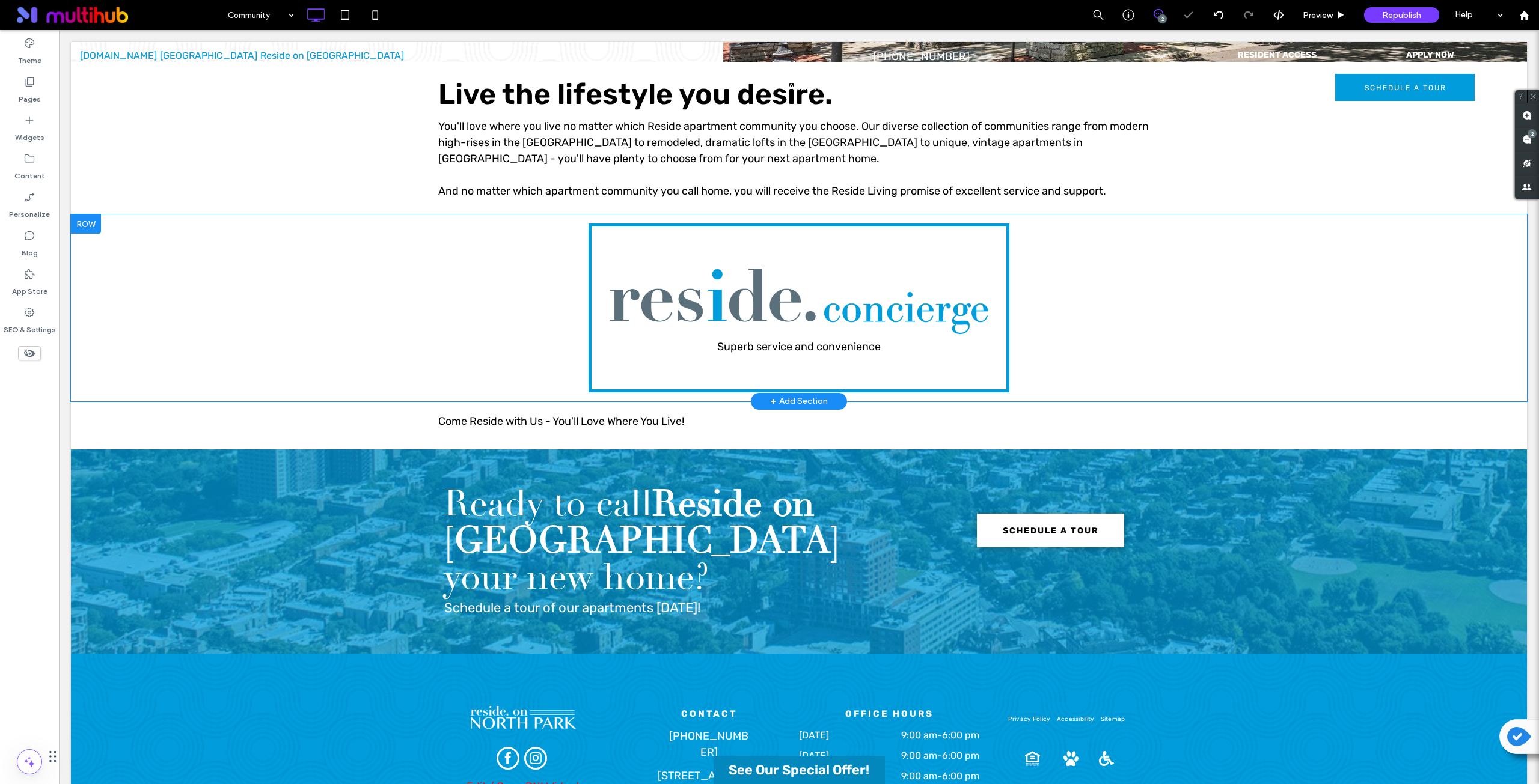
click at [537, 275] on div "Superb service and convenience Click To Paste" at bounding box center [799, 307] width 721 height 169
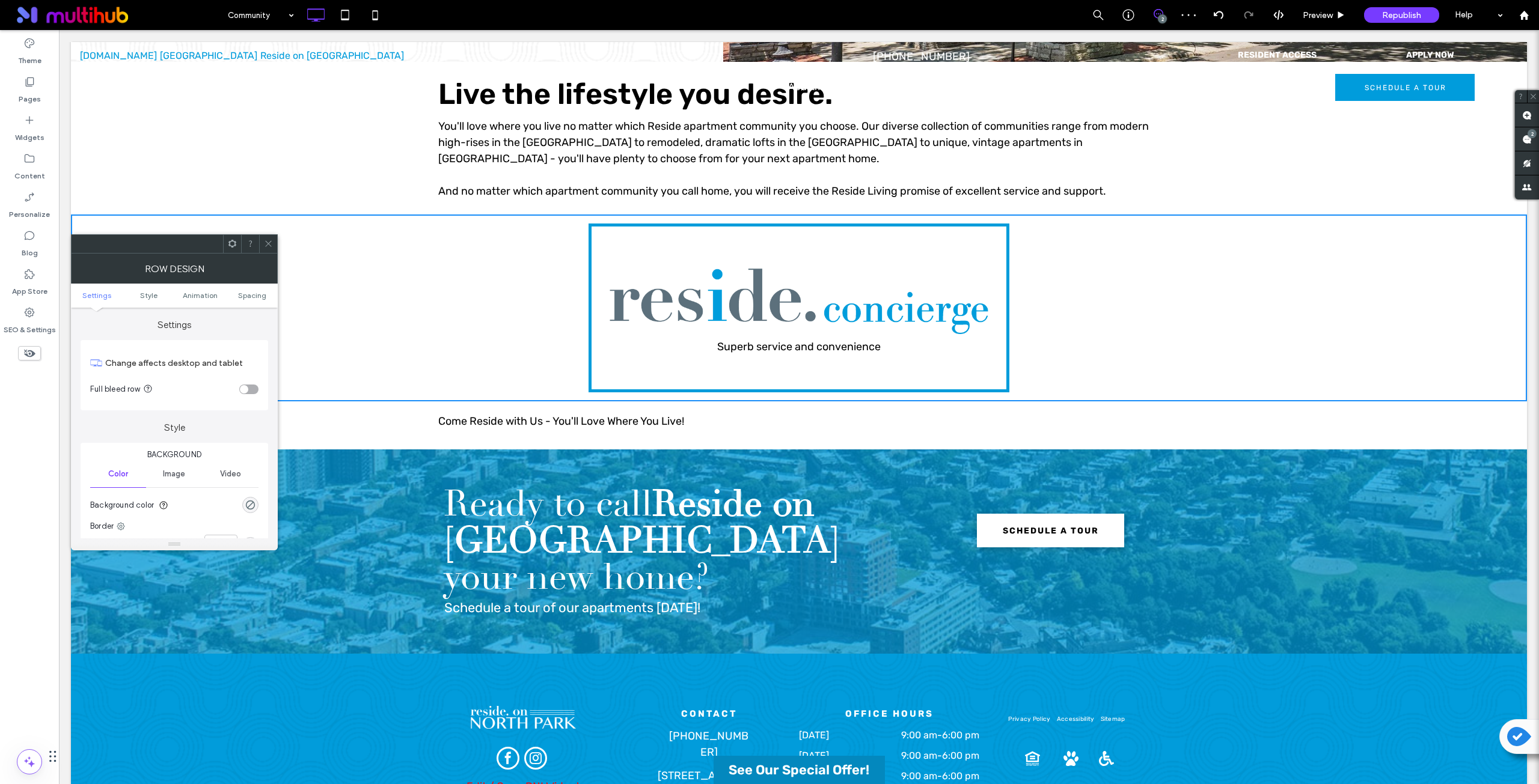
drag, startPoint x: 273, startPoint y: 245, endPoint x: 440, endPoint y: 218, distance: 169.2
click at [273, 245] on div at bounding box center [268, 244] width 18 height 18
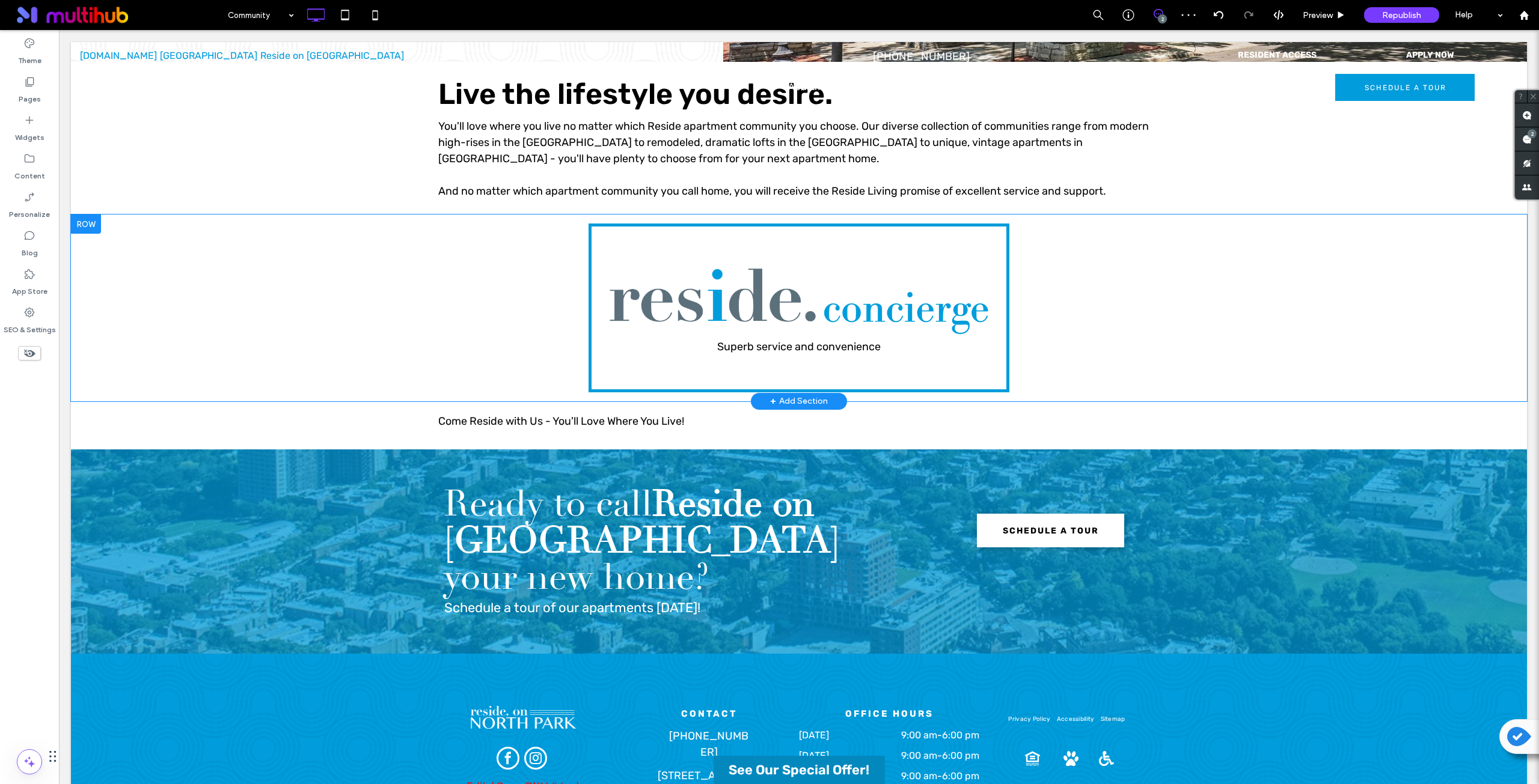
click at [592, 241] on div "Superb service and convenience Click To Paste" at bounding box center [798, 307] width 421 height 169
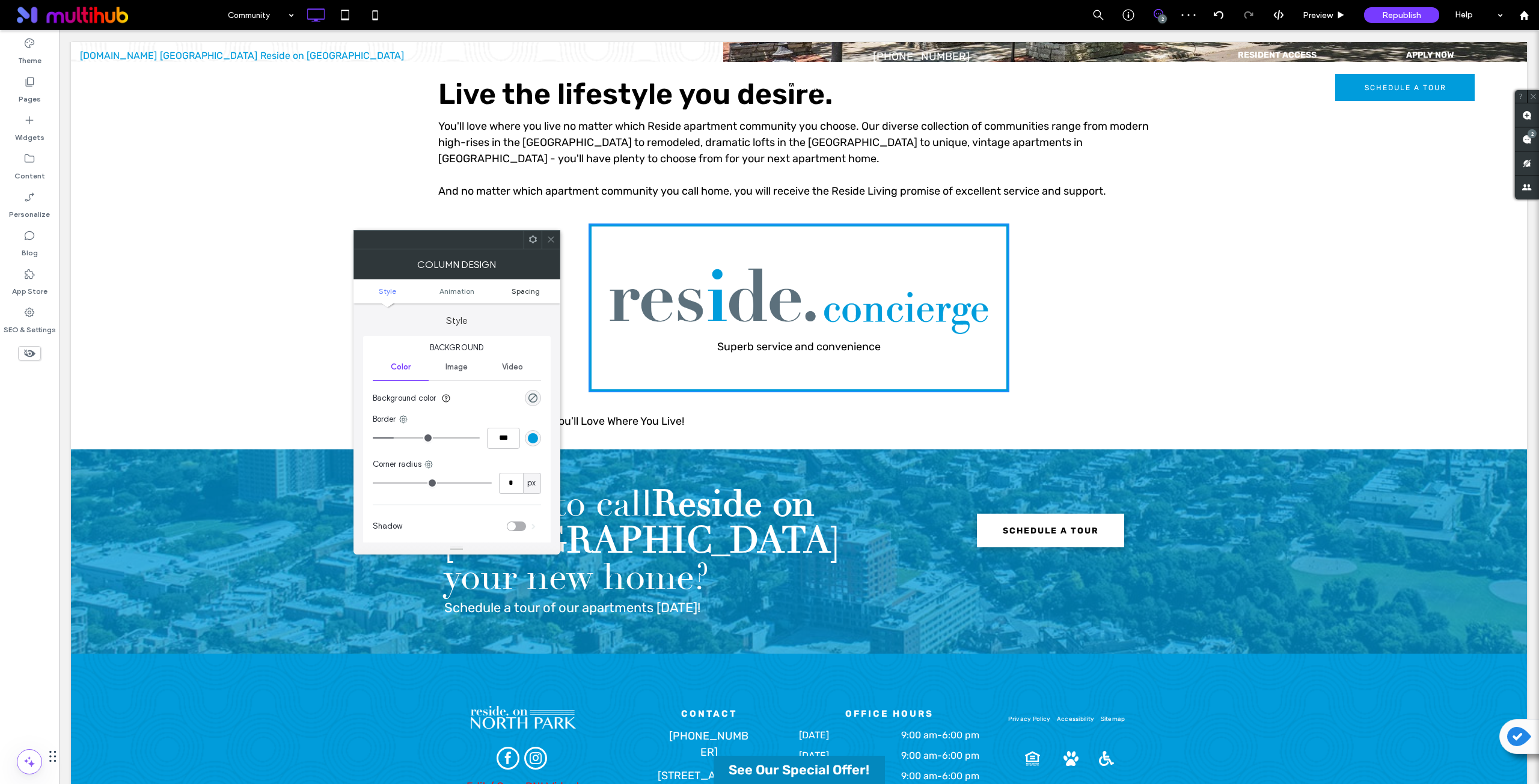
click at [526, 291] on span "Spacing" at bounding box center [525, 291] width 28 height 9
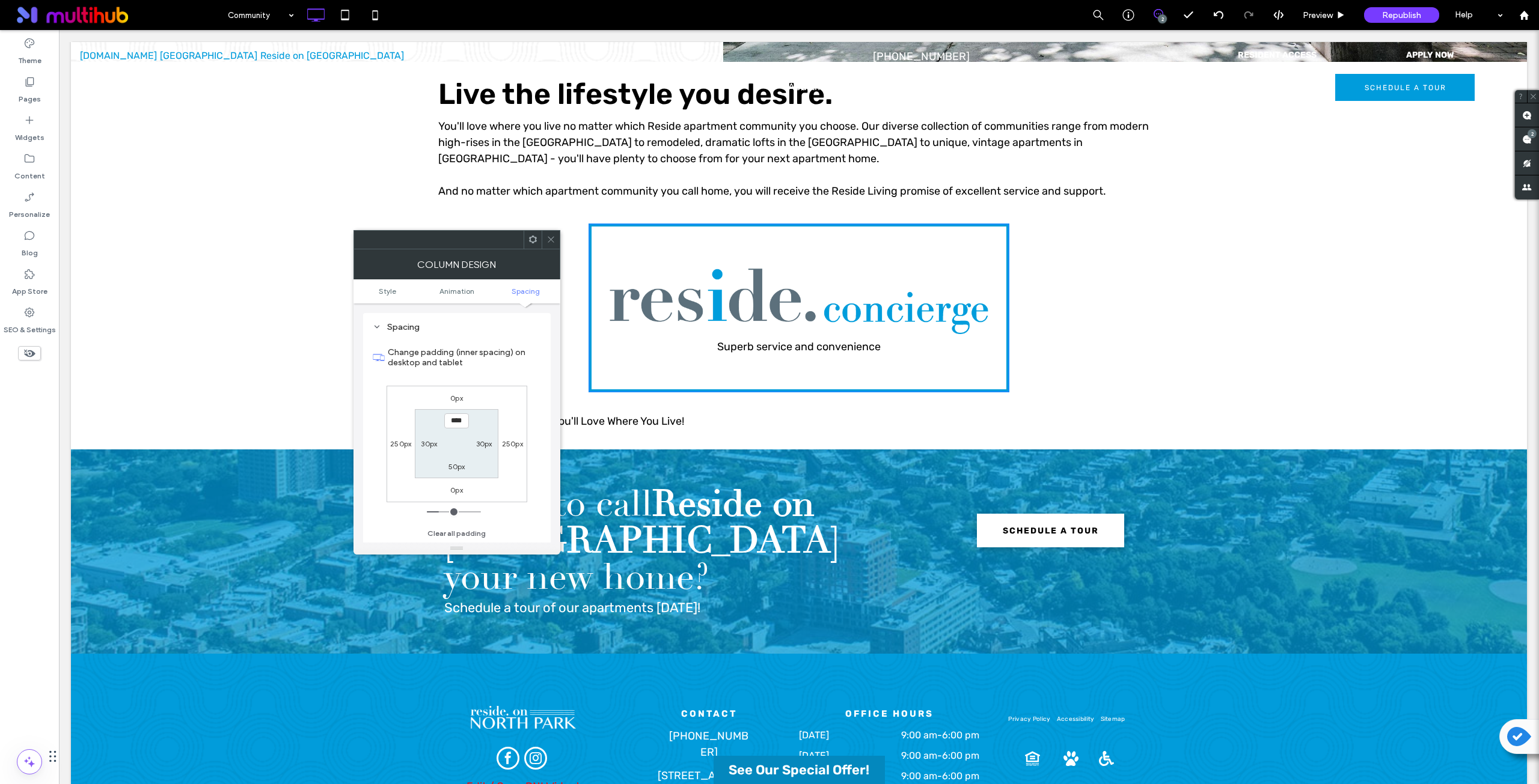
click at [398, 444] on label "250px" at bounding box center [400, 444] width 21 height 9
type input "***"
type input "*****"
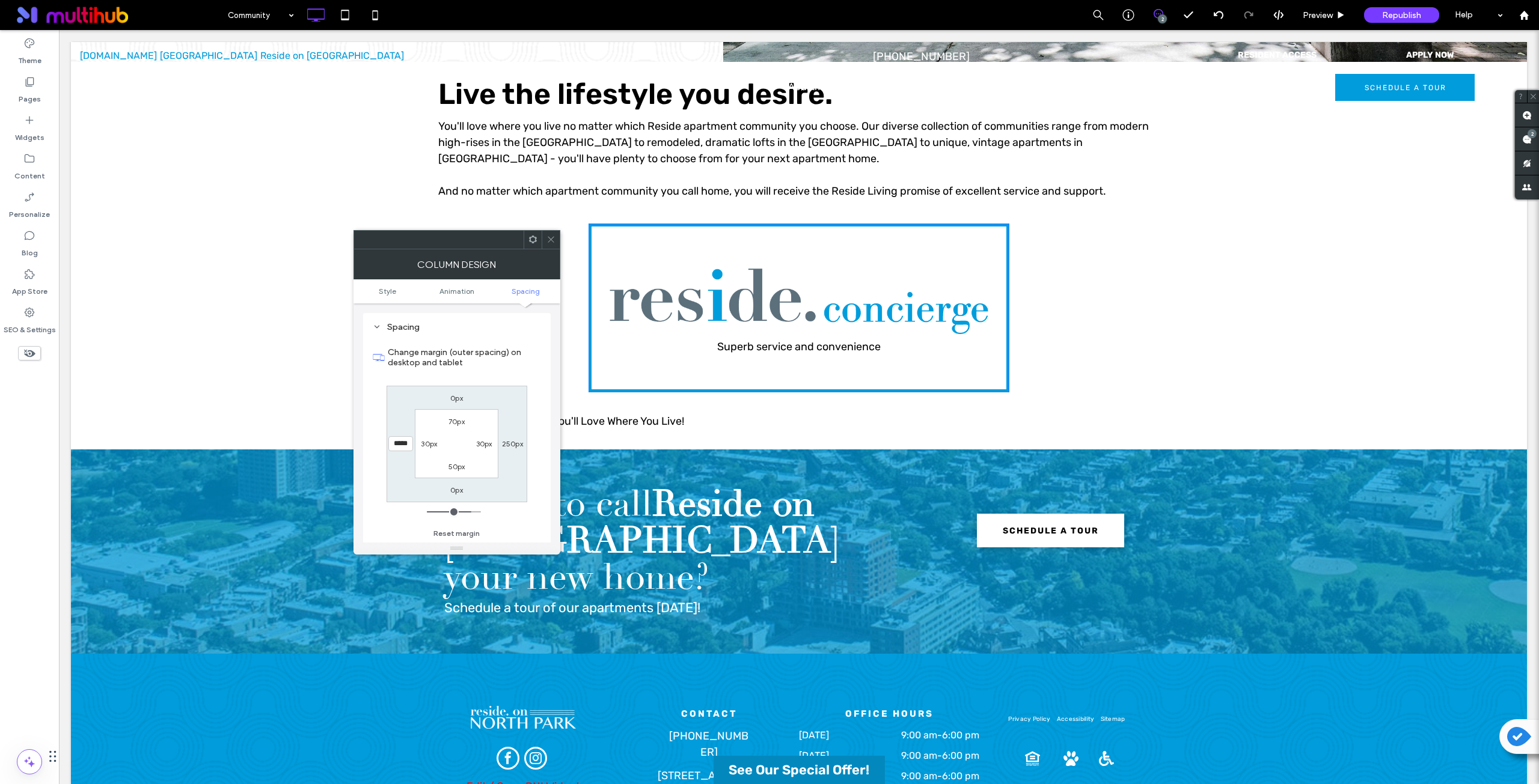
click at [513, 441] on label "250px" at bounding box center [512, 444] width 21 height 9
type input "***"
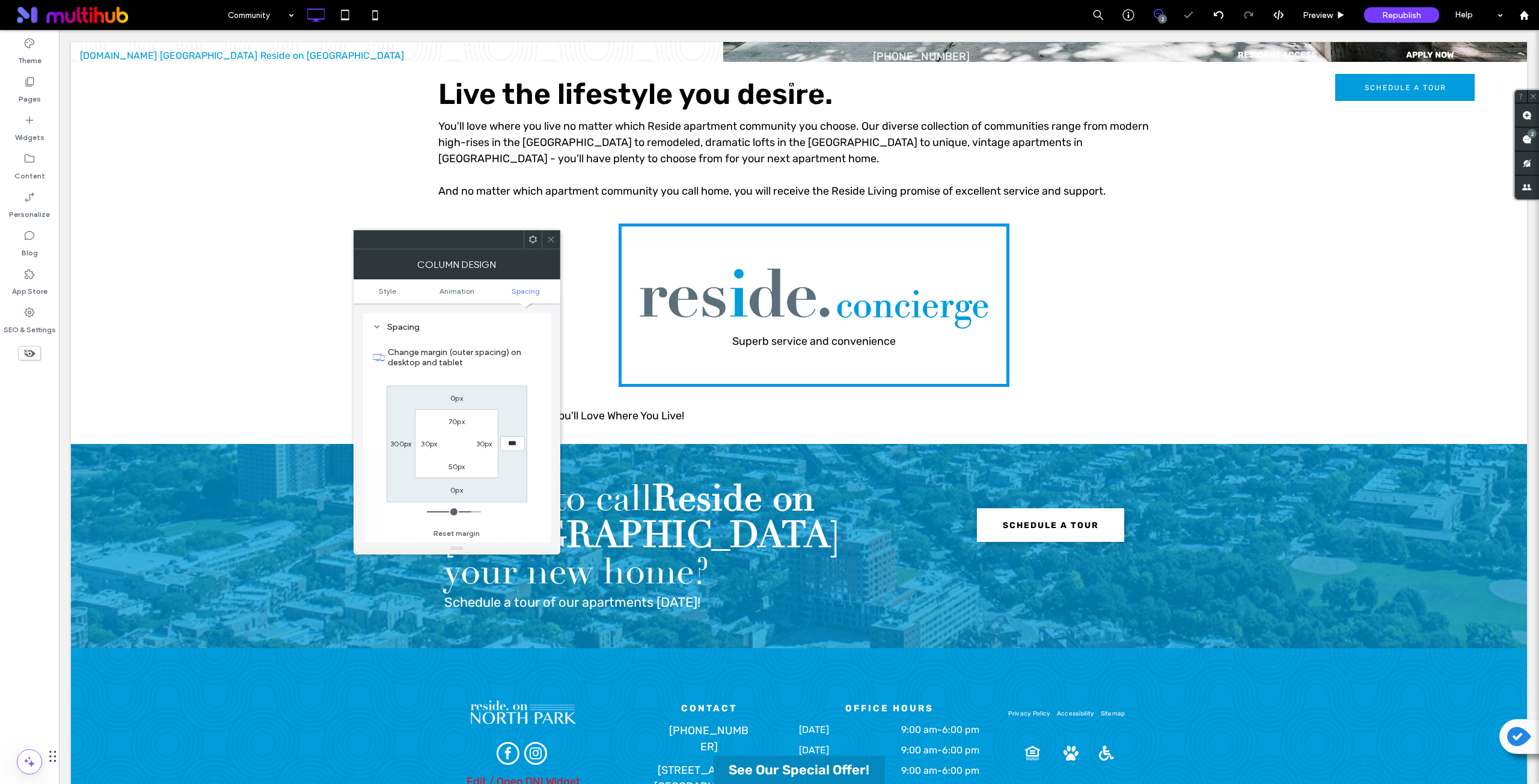
type input "***"
type input "*****"
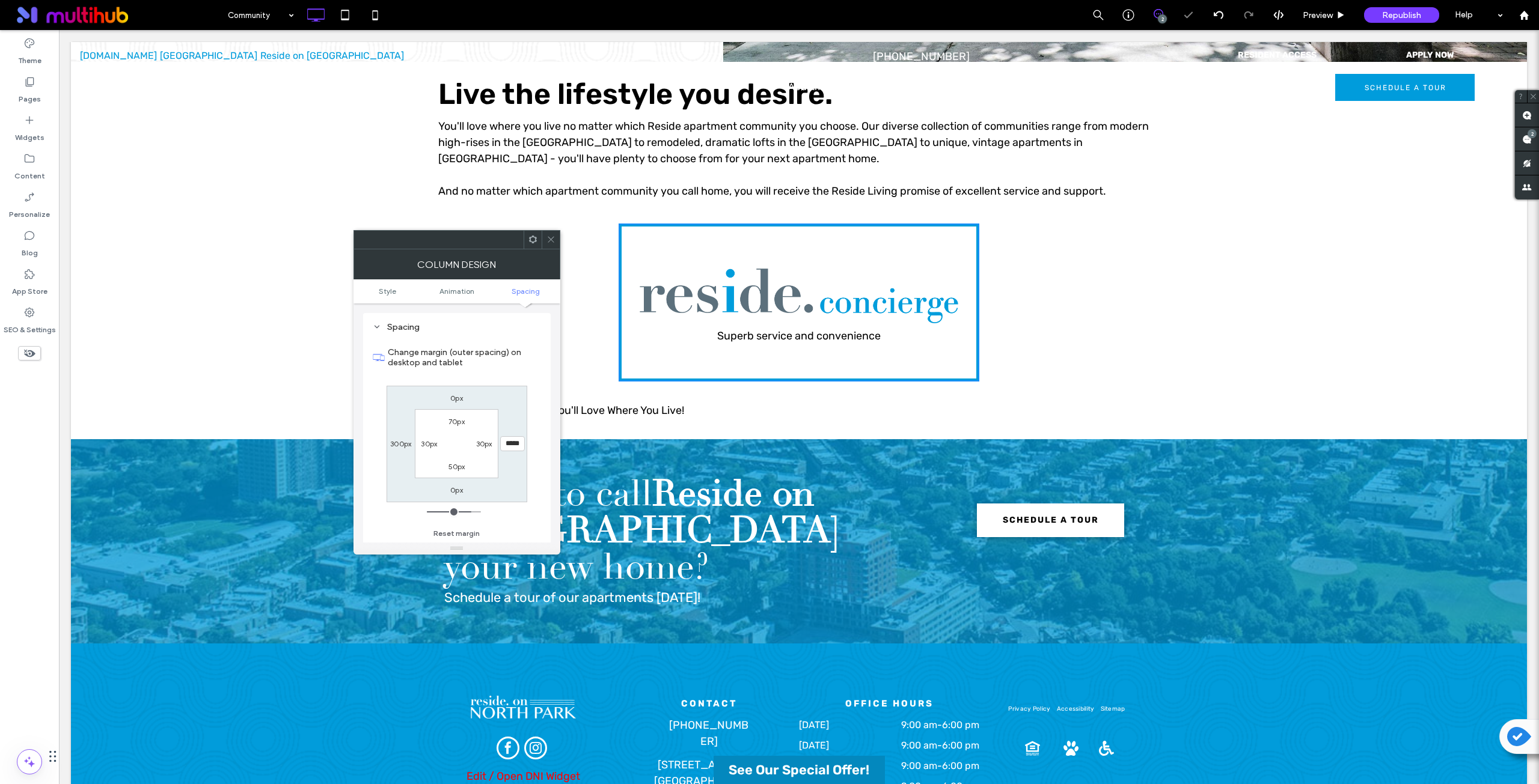
click at [532, 416] on div "Change margin (outer spacing) on desktop and tablet 0px ***** 0px 300px 70px 30…" at bounding box center [457, 439] width 168 height 207
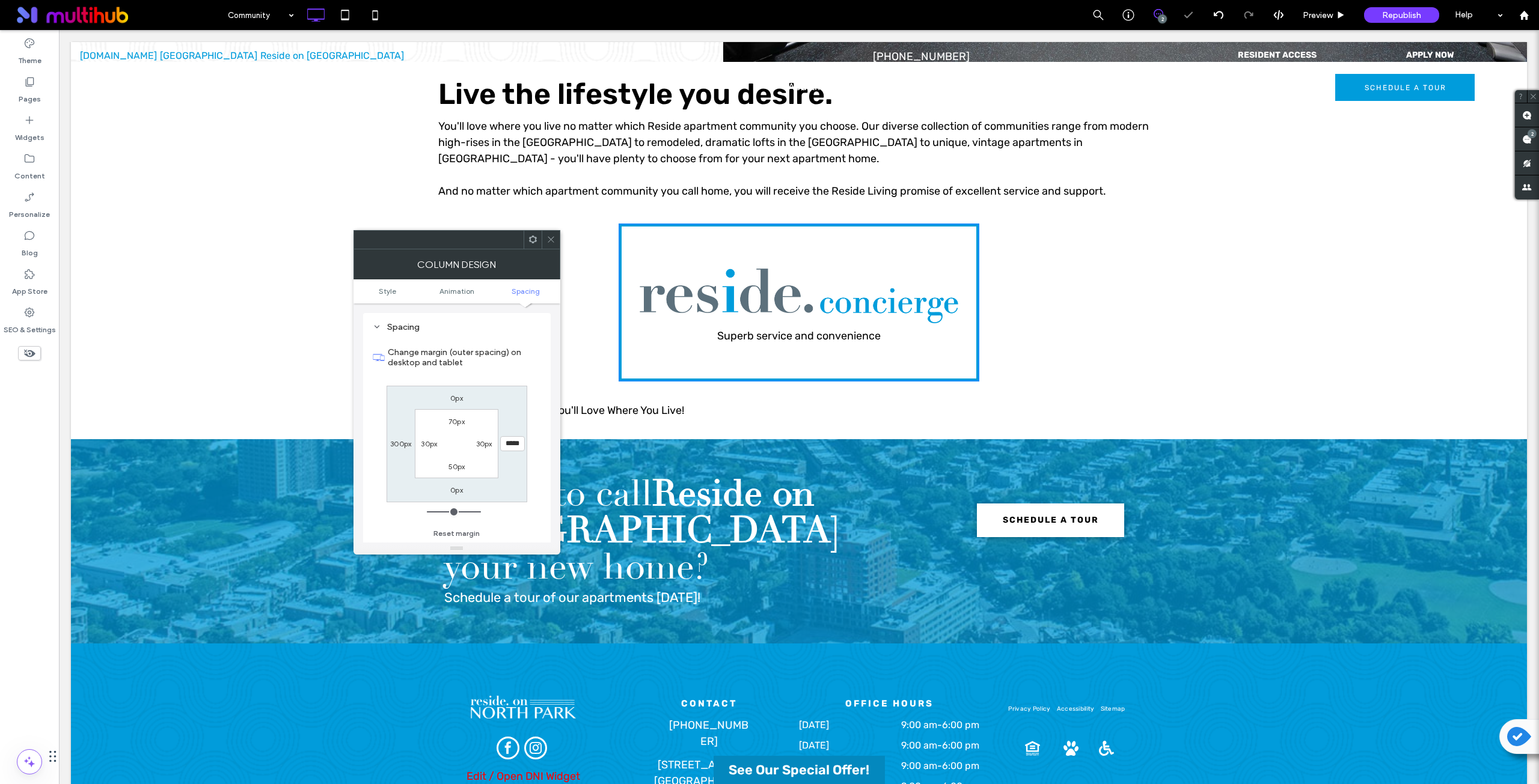
click at [549, 243] on icon at bounding box center [551, 239] width 9 height 9
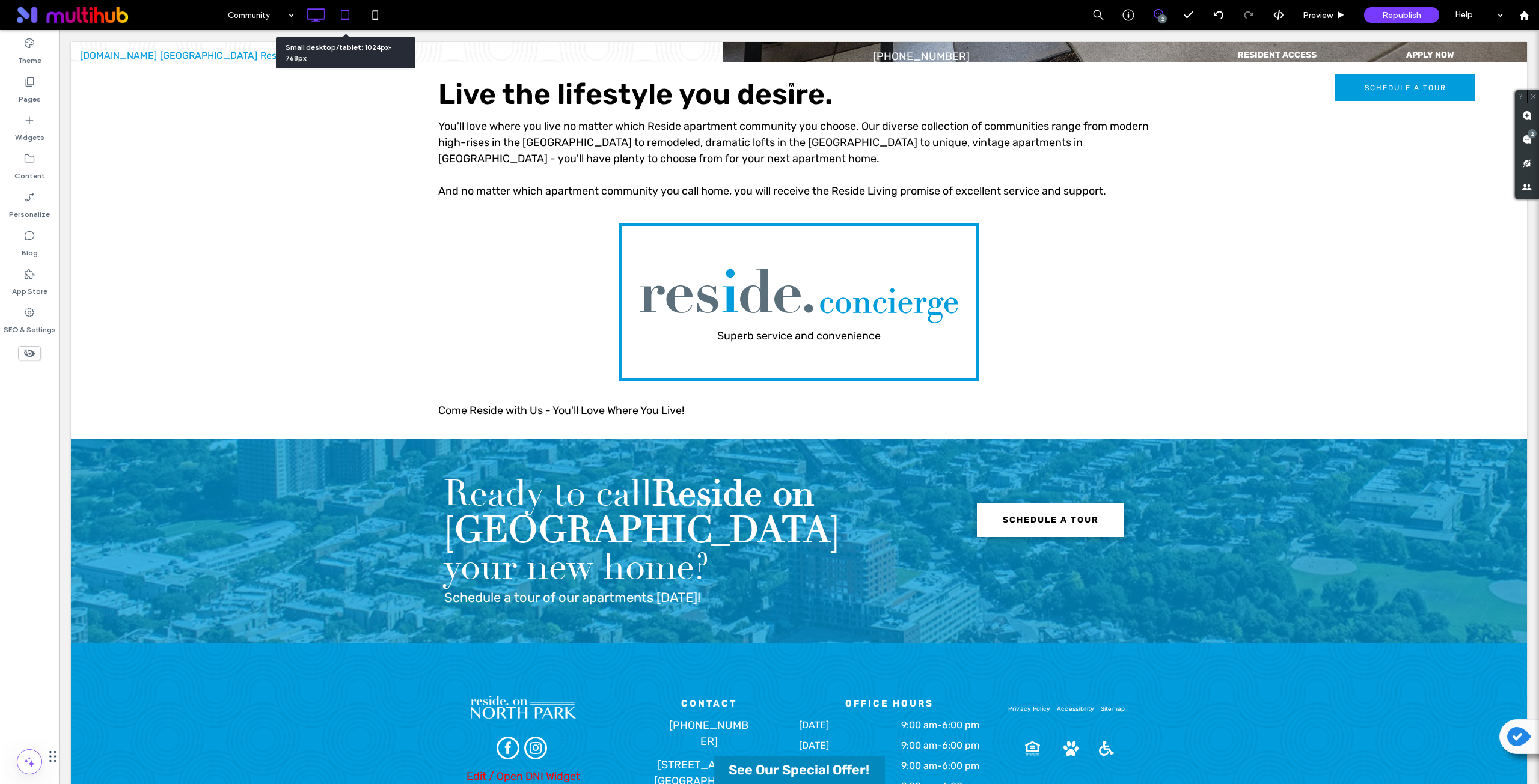
click at [346, 20] on icon at bounding box center [345, 14] width 24 height 24
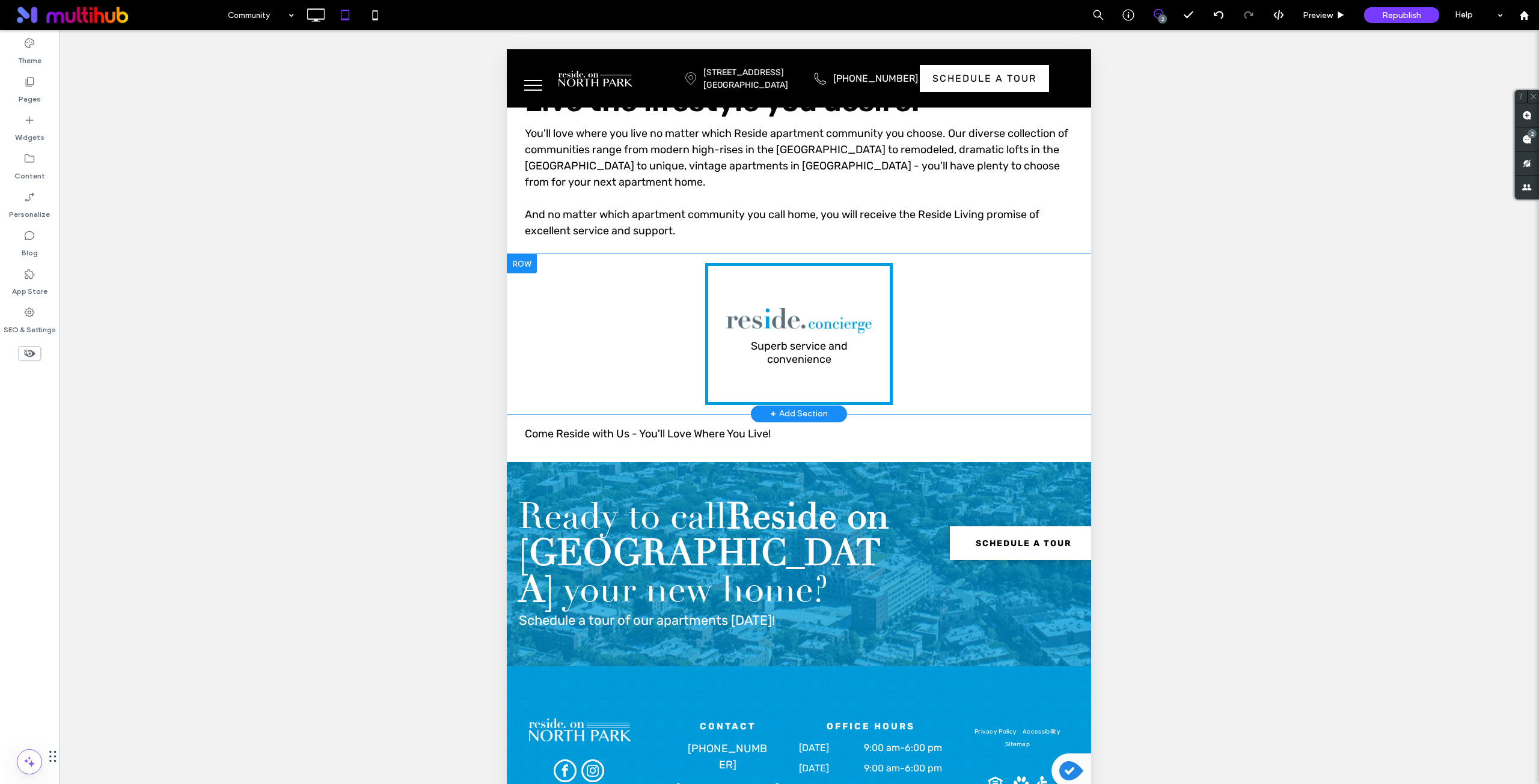
click at [713, 296] on div "Superb service and convenience Click To Paste" at bounding box center [799, 334] width 188 height 142
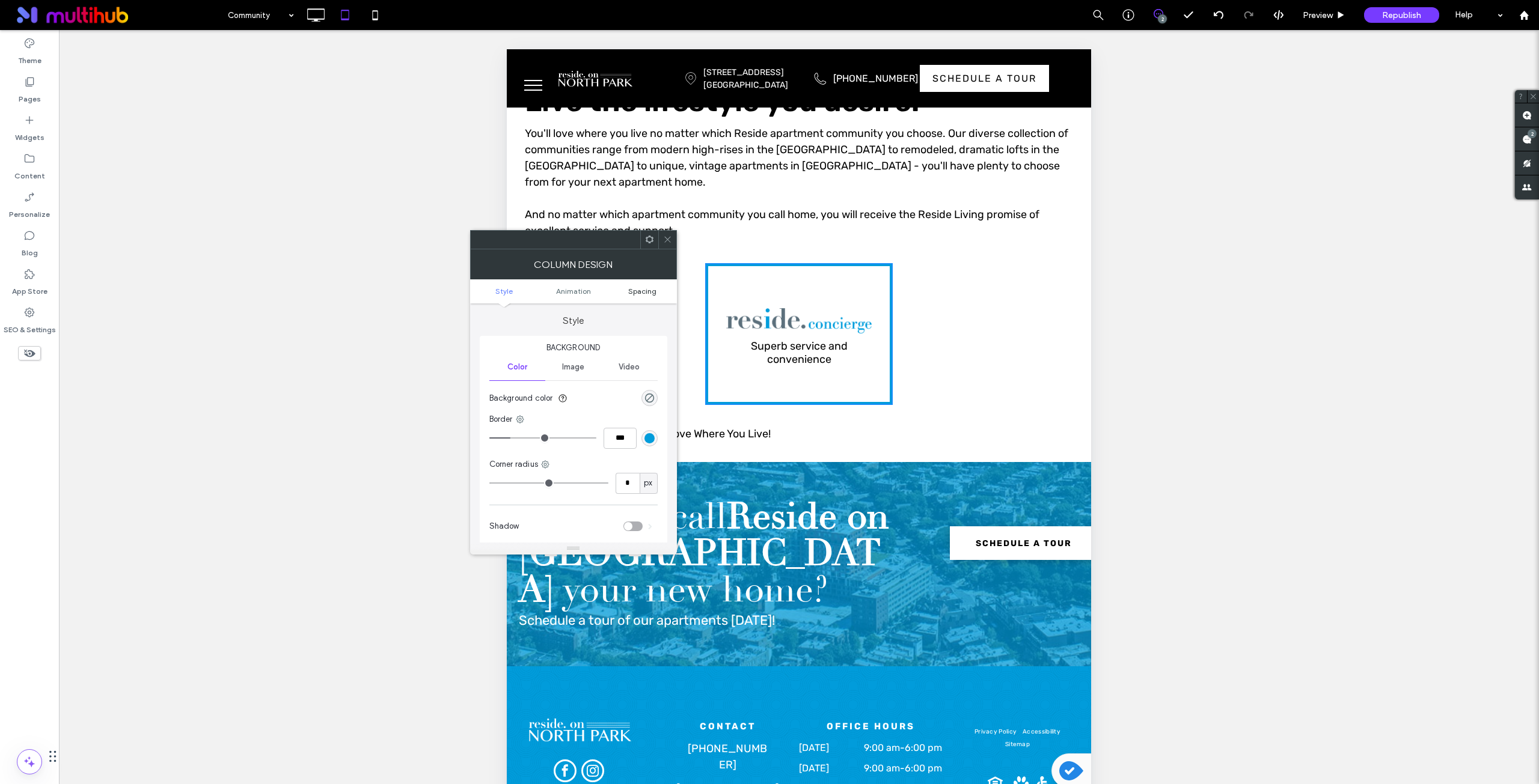
click at [646, 294] on span "Spacing" at bounding box center [642, 291] width 28 height 9
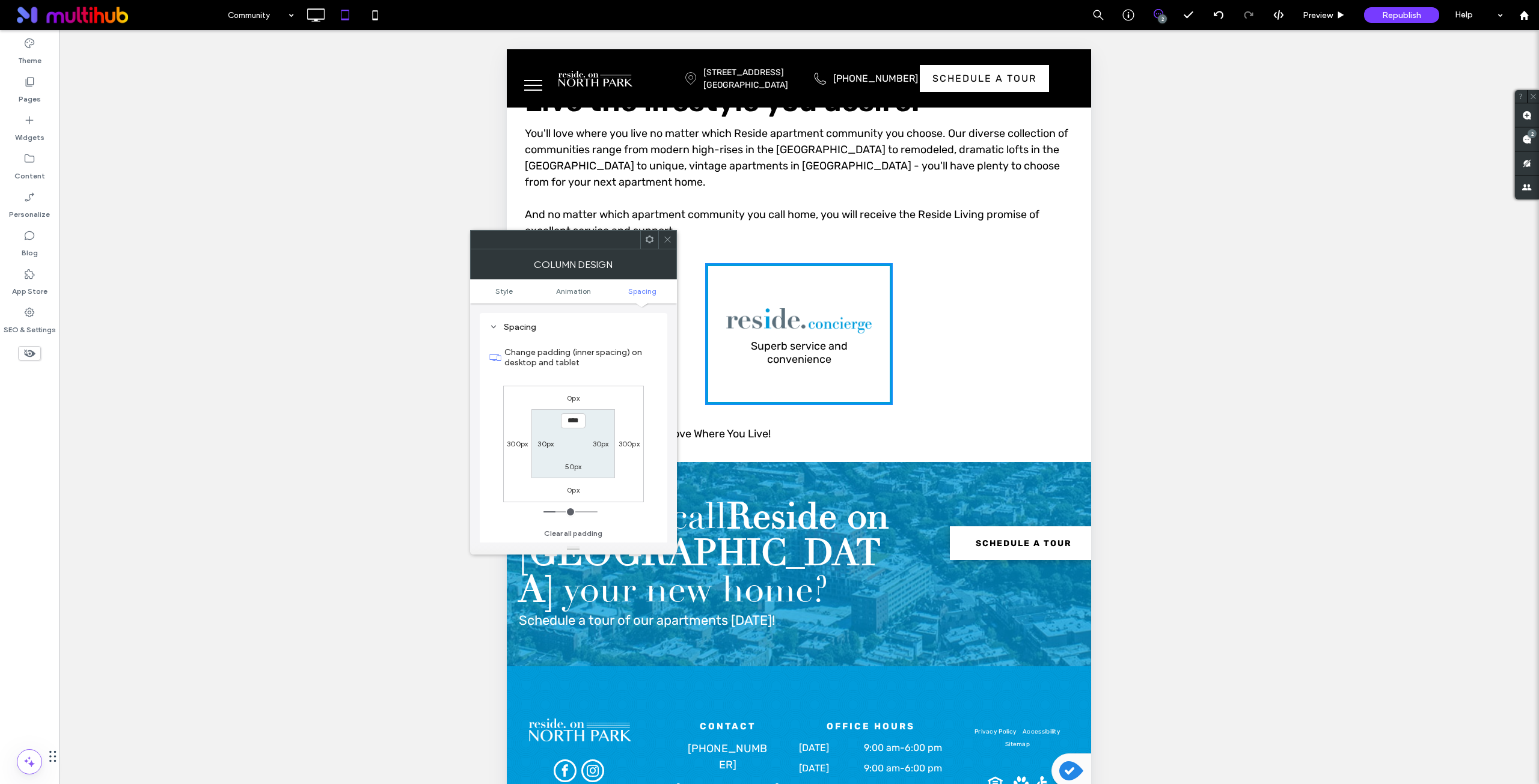
click at [517, 447] on label "300px" at bounding box center [517, 444] width 21 height 9
type input "***"
type input "*****"
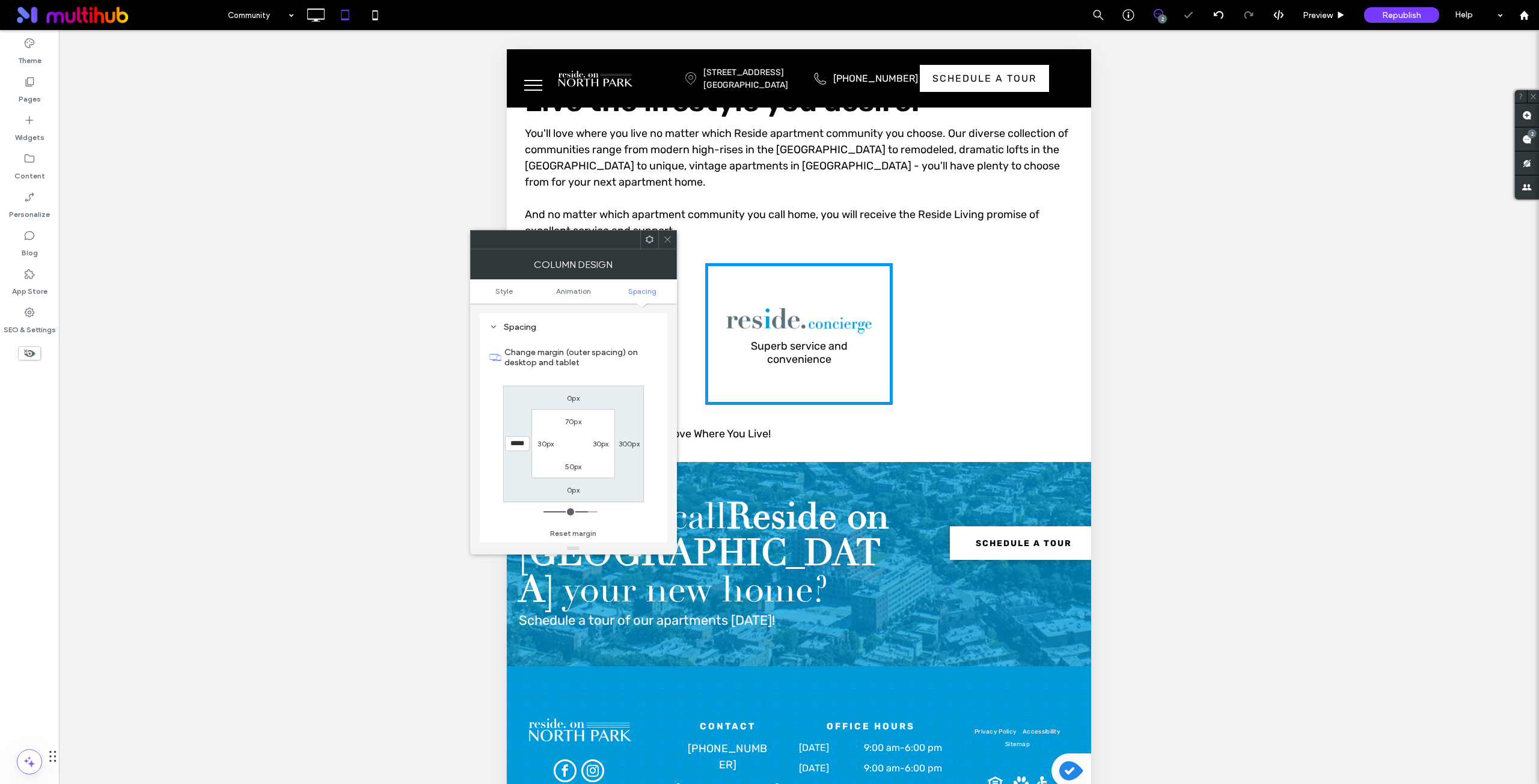
click at [632, 444] on label "300px" at bounding box center [629, 444] width 21 height 9
type input "***"
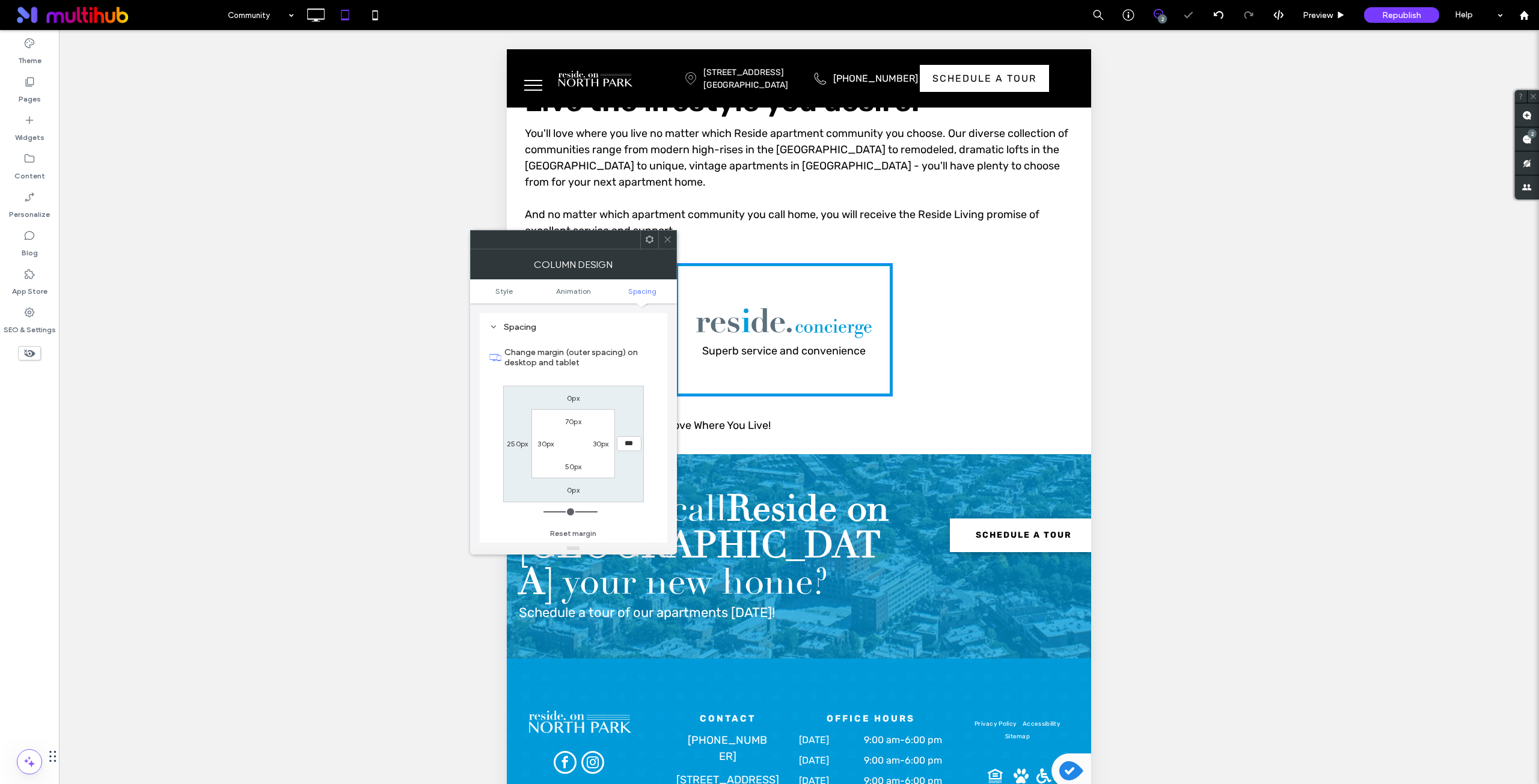
type input "***"
type input "*****"
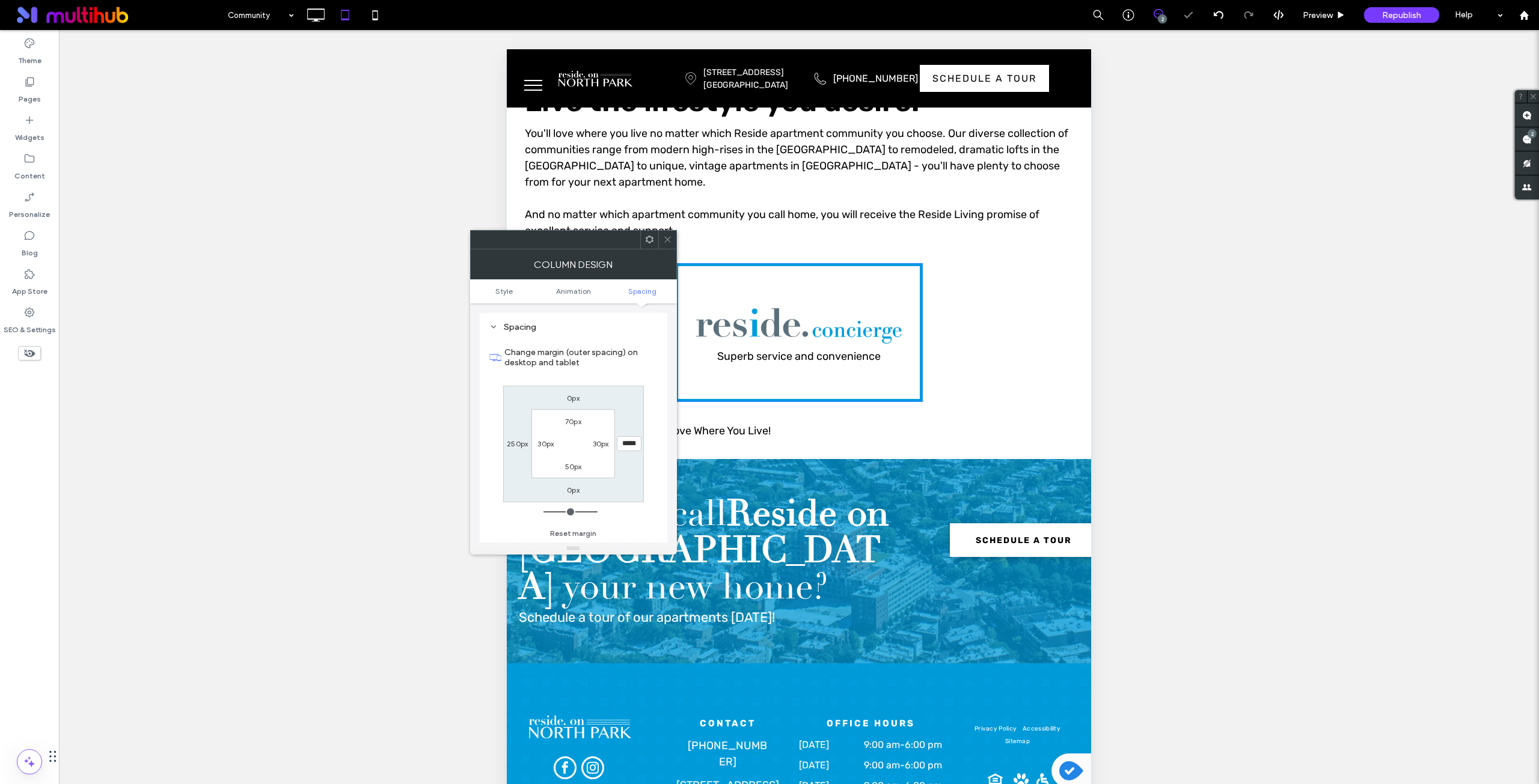
click at [638, 467] on div "0px ***** 0px 250px 70px 30px 50px 30px" at bounding box center [573, 445] width 141 height 117
click at [673, 238] on div at bounding box center [667, 239] width 18 height 18
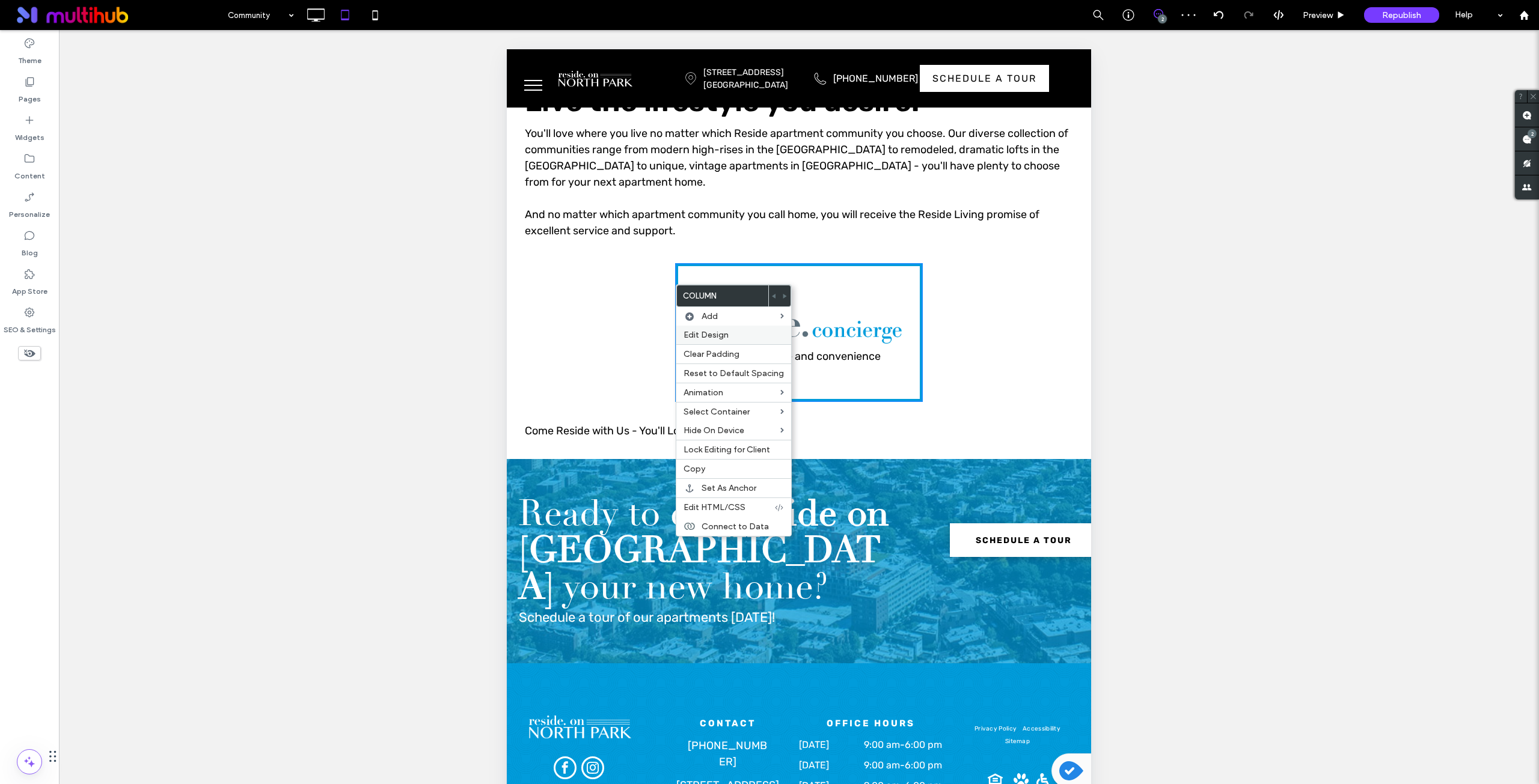
click at [711, 332] on span "Edit Design" at bounding box center [705, 335] width 45 height 11
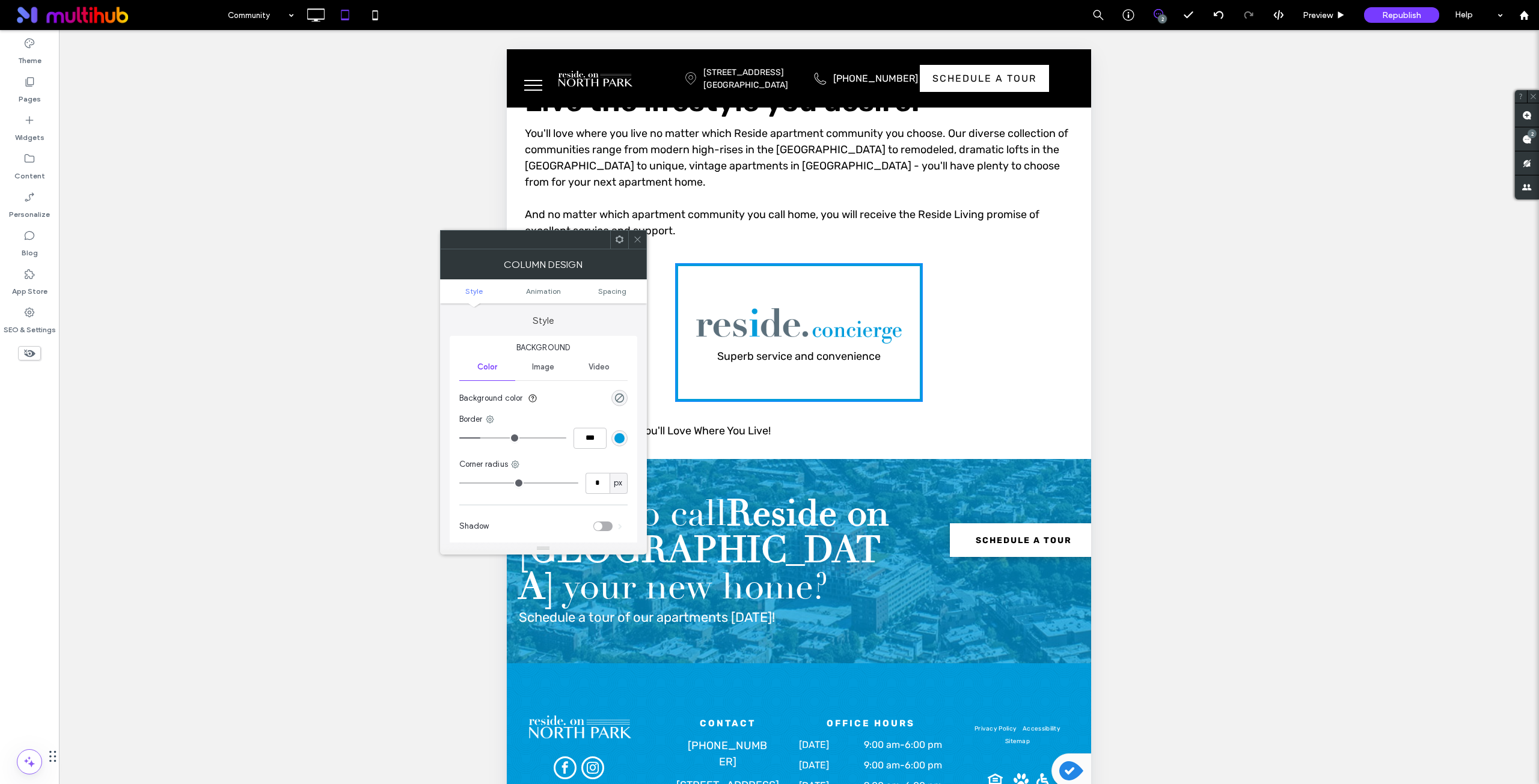
click at [639, 236] on icon at bounding box center [637, 239] width 9 height 9
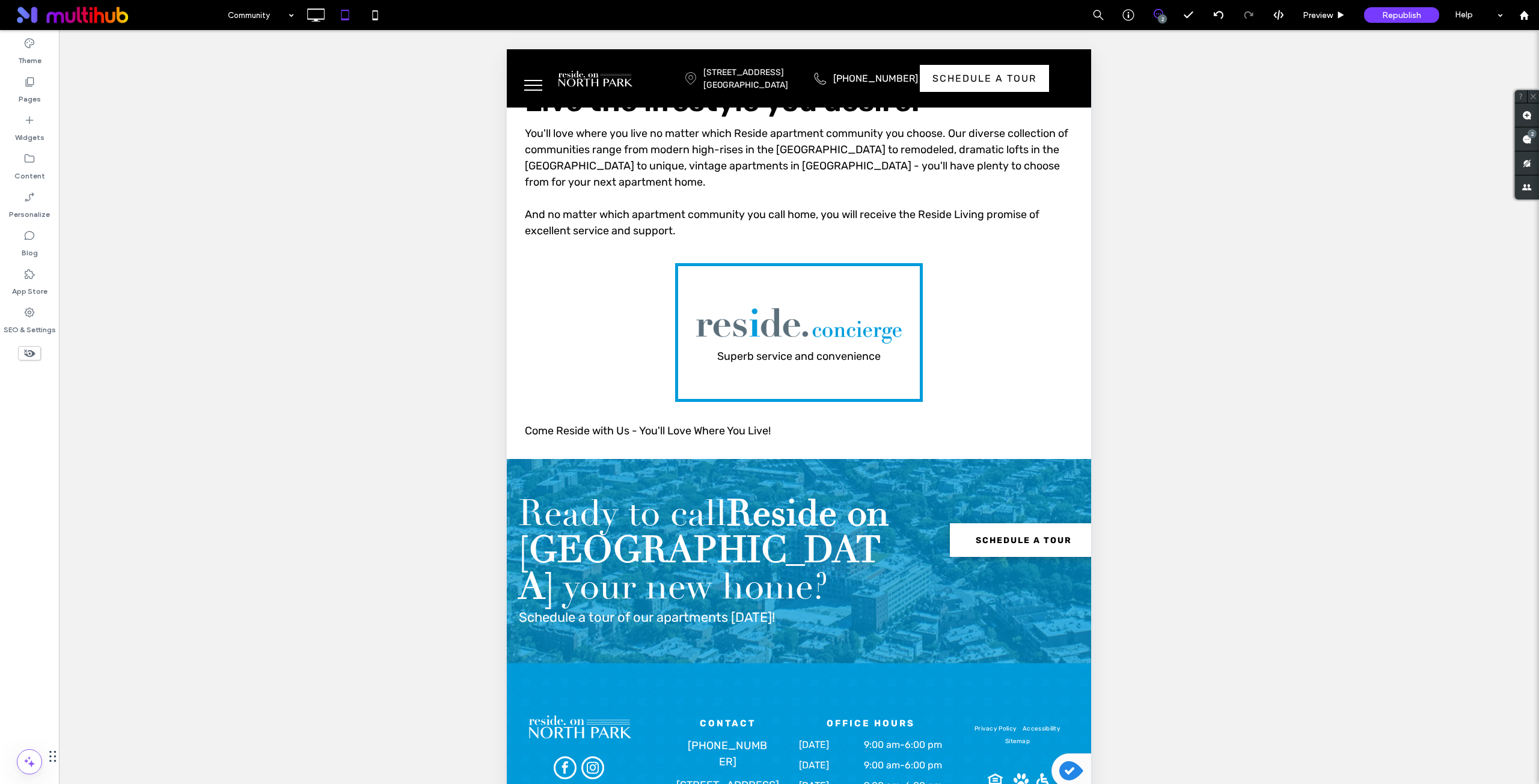
click at [577, 338] on div "Superb service and convenience Click To Paste" at bounding box center [798, 332] width 548 height 139
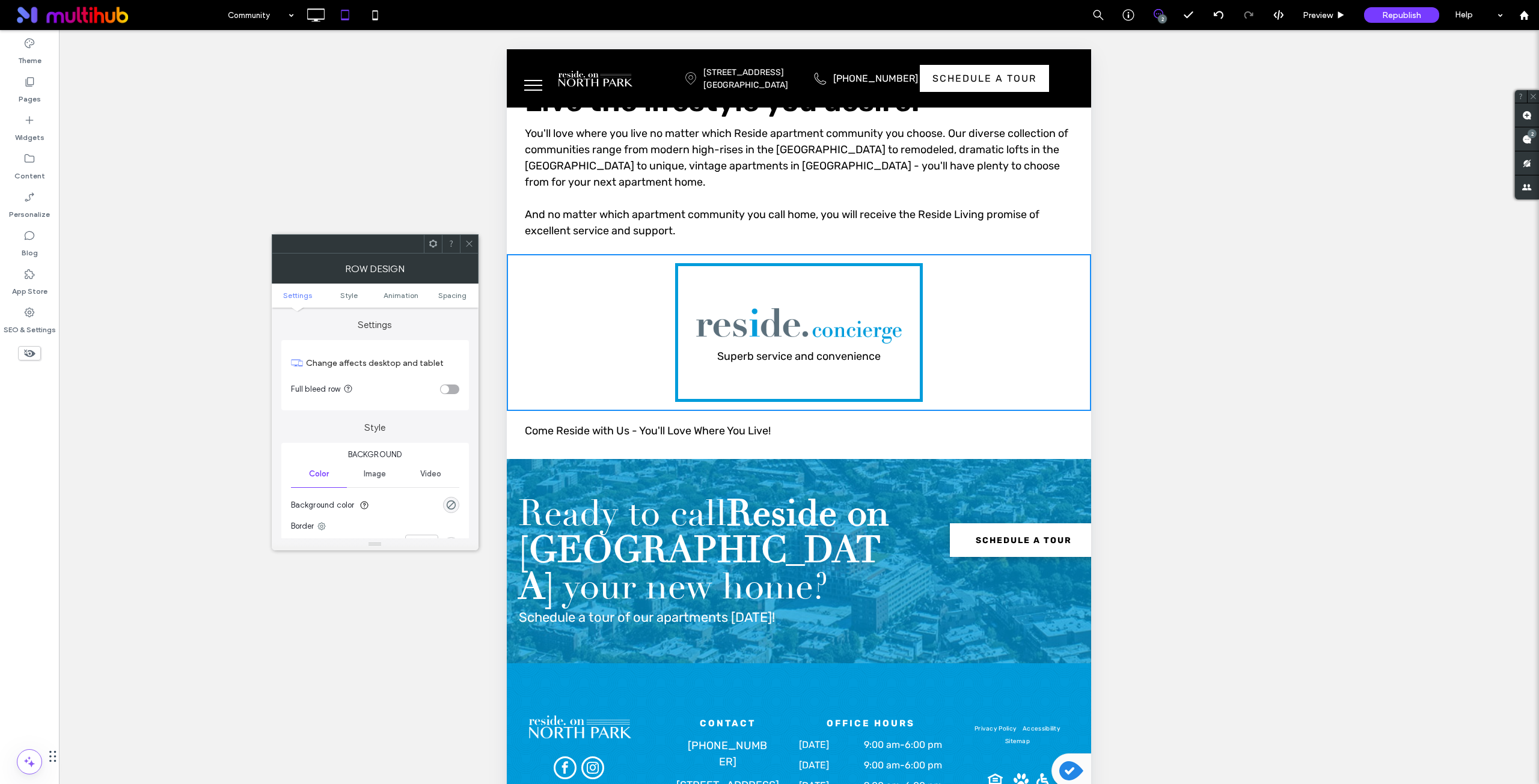
click at [470, 250] on span at bounding box center [469, 244] width 9 height 18
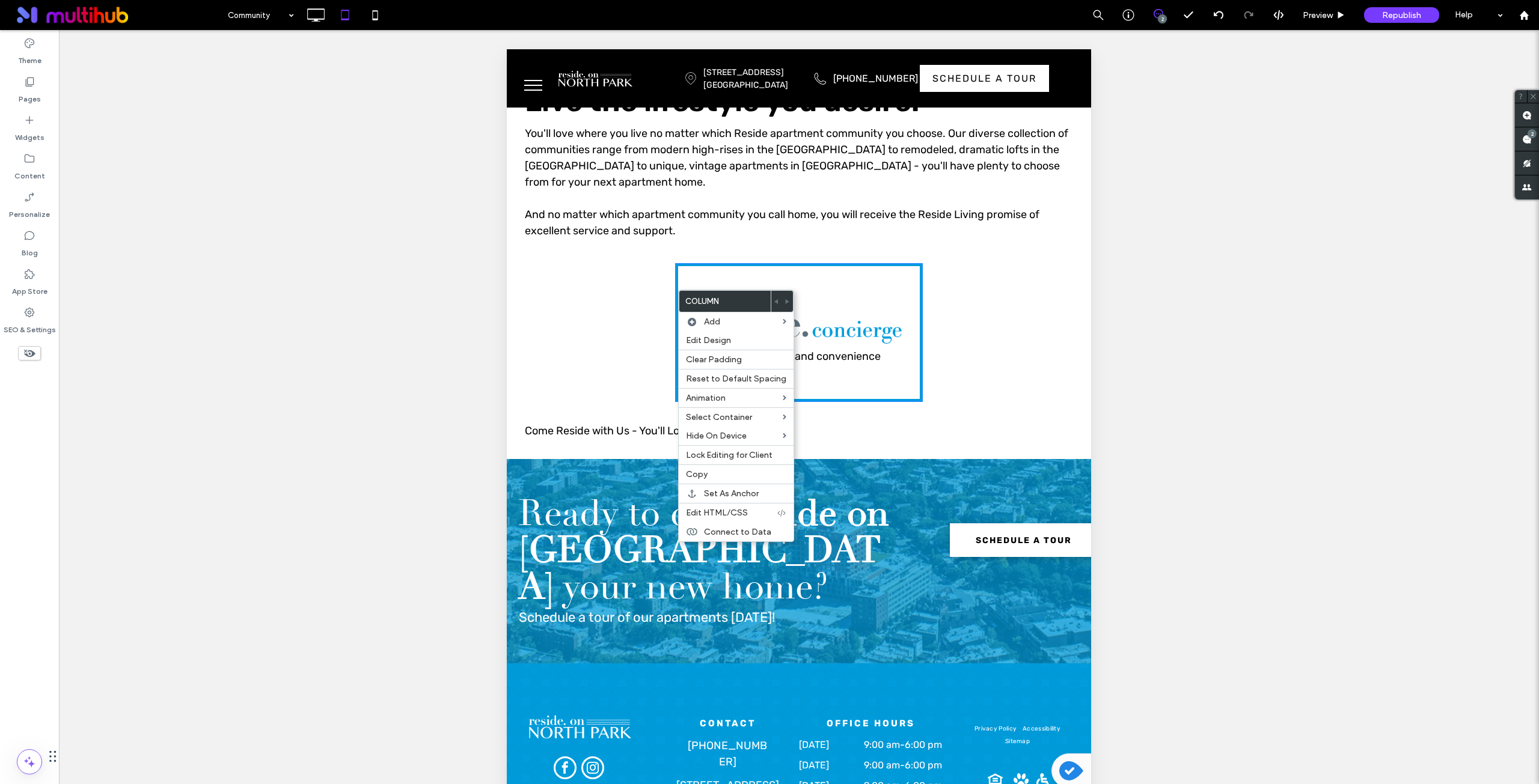
click at [618, 300] on div "Superb service and convenience Click To Paste" at bounding box center [798, 332] width 548 height 139
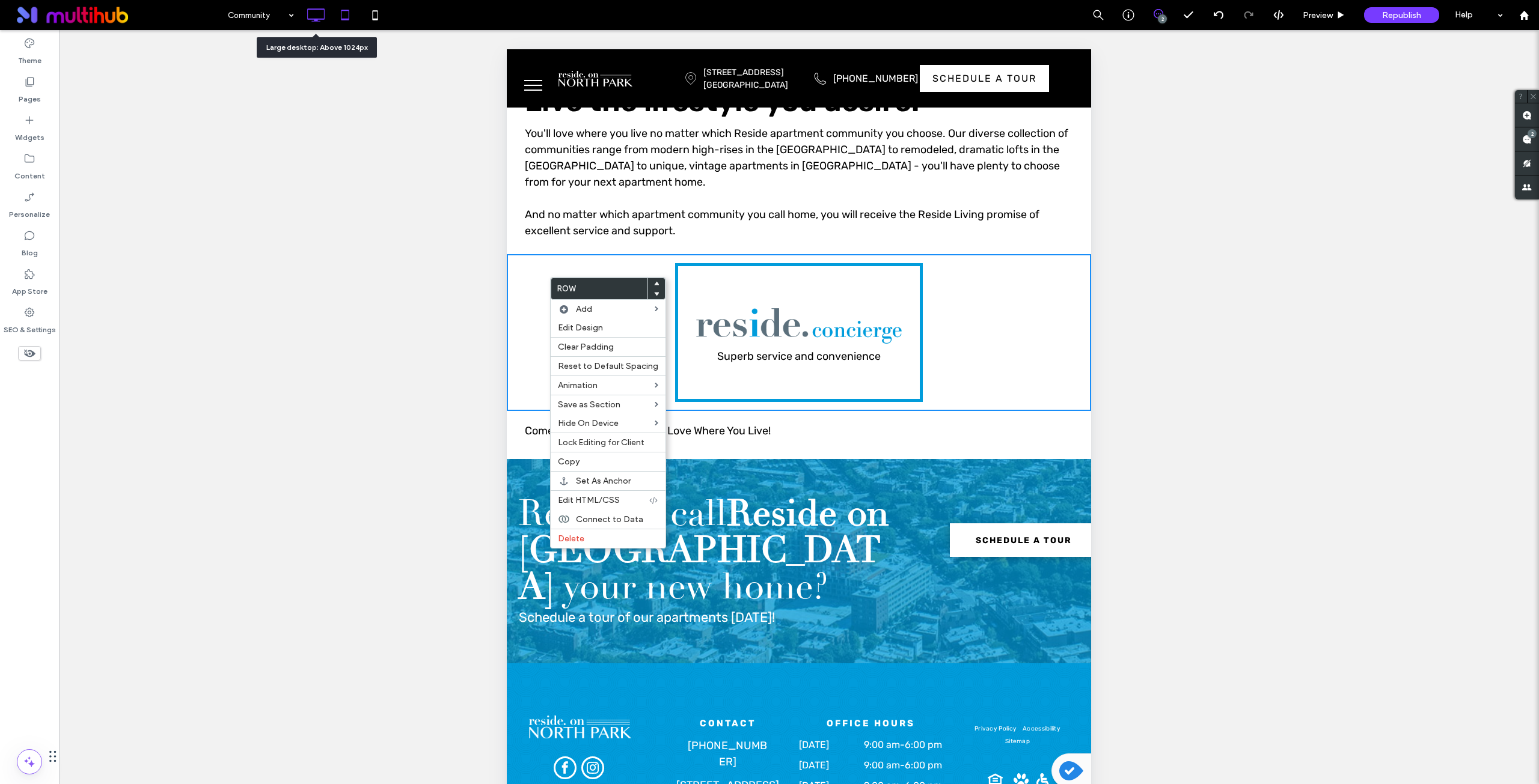
click at [319, 19] on use at bounding box center [316, 14] width 18 height 13
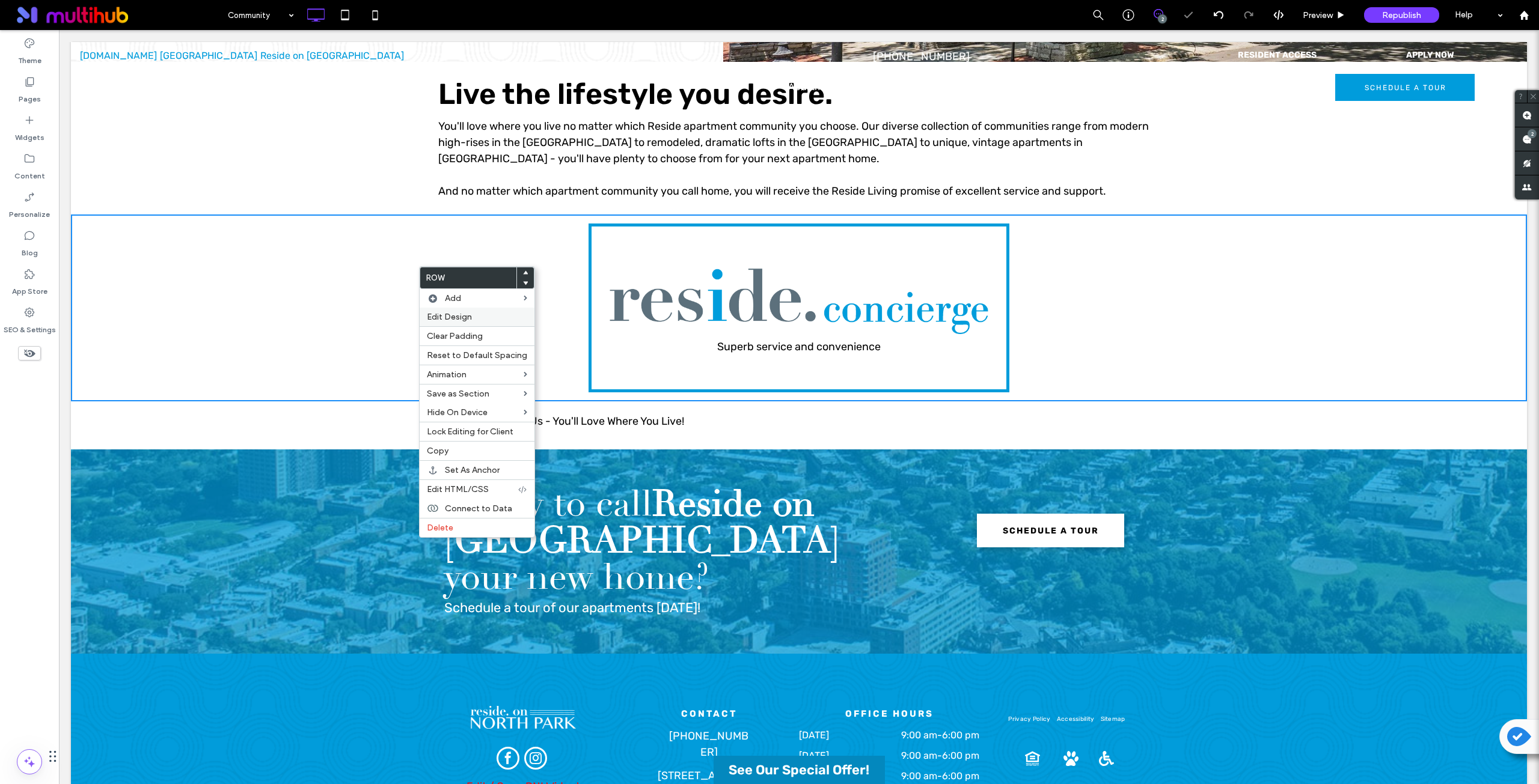
click at [470, 320] on span "Edit Design" at bounding box center [449, 317] width 45 height 11
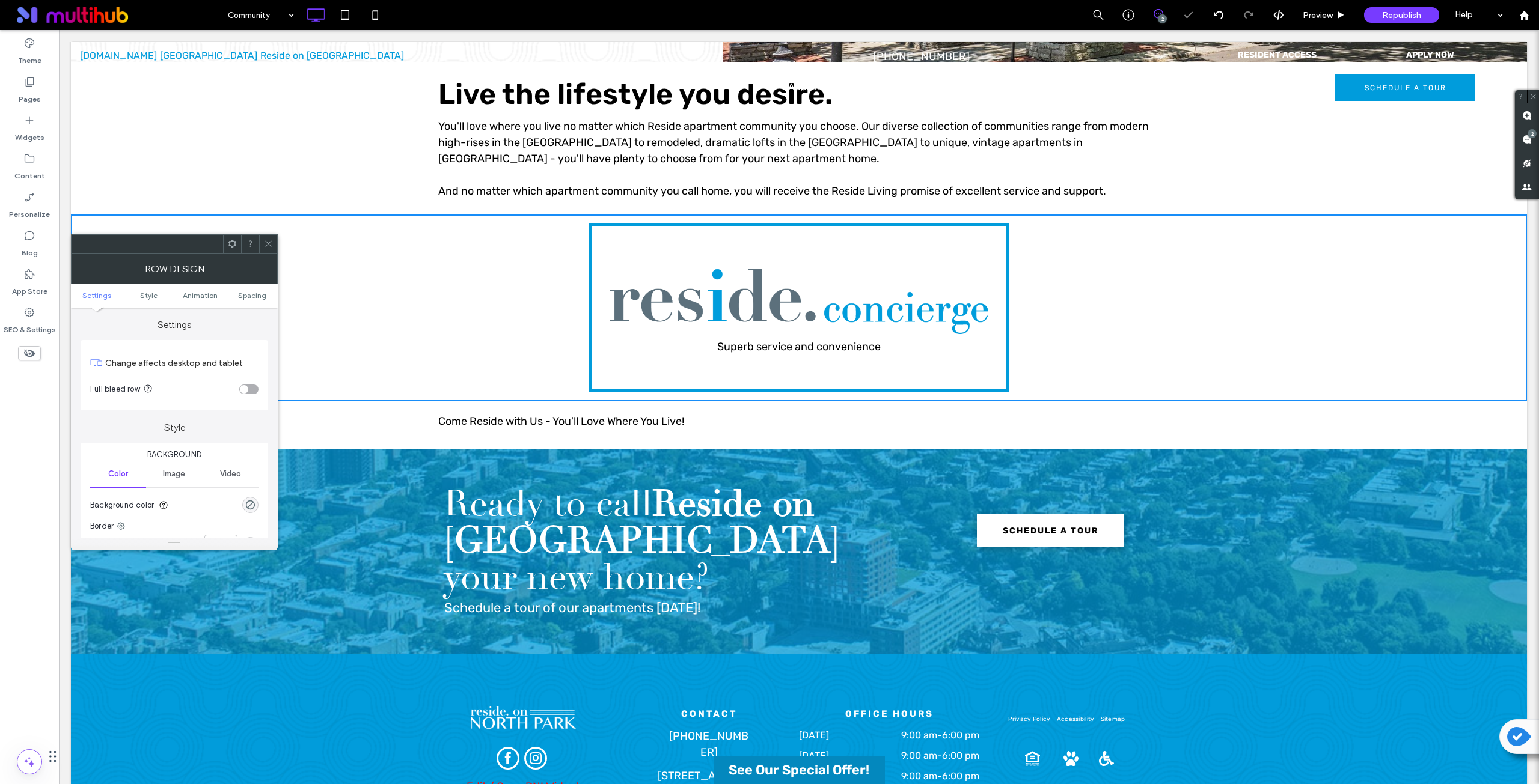
click at [245, 390] on div "toggle" at bounding box center [244, 389] width 8 height 8
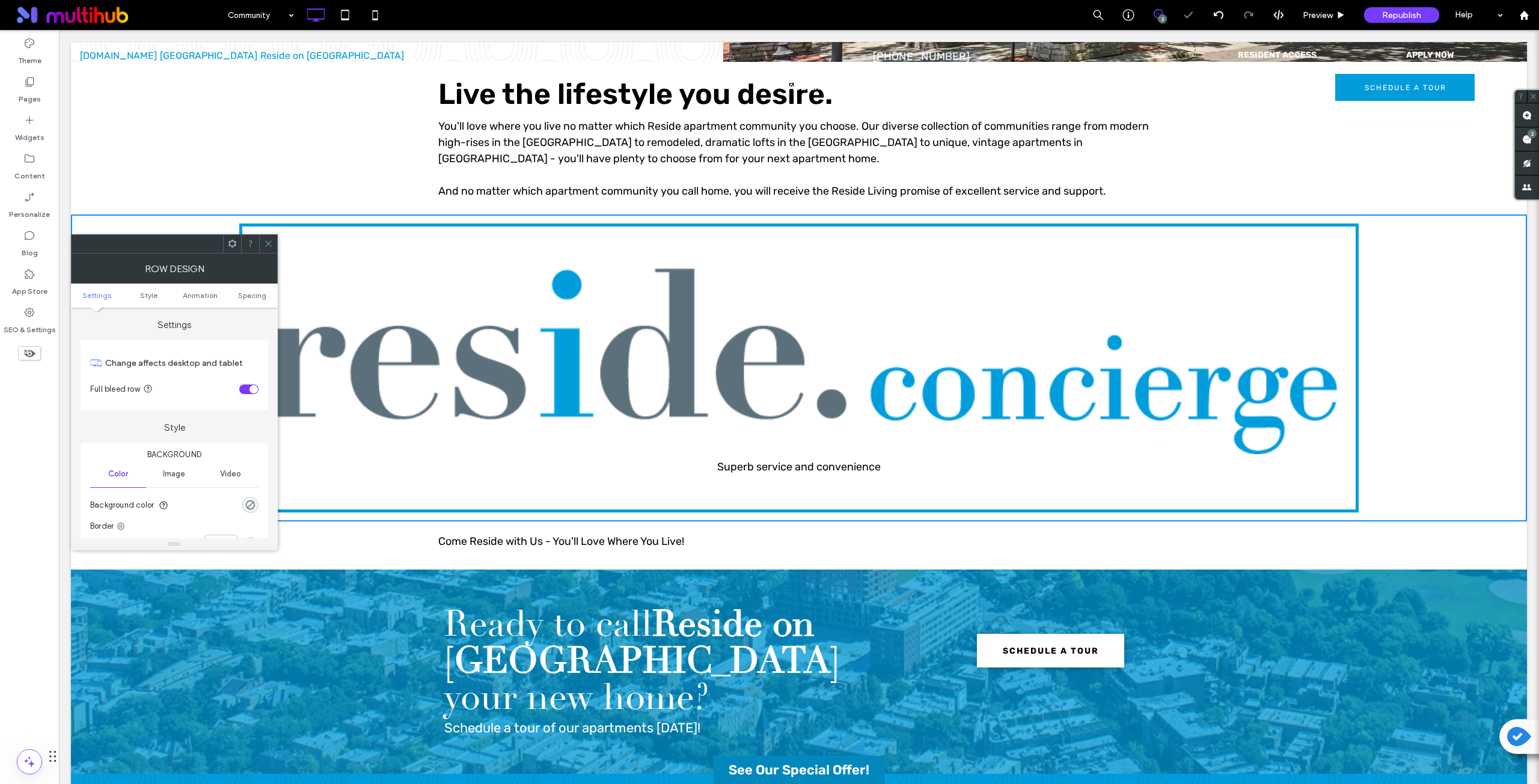
click at [245, 390] on div "toggle" at bounding box center [249, 389] width 19 height 10
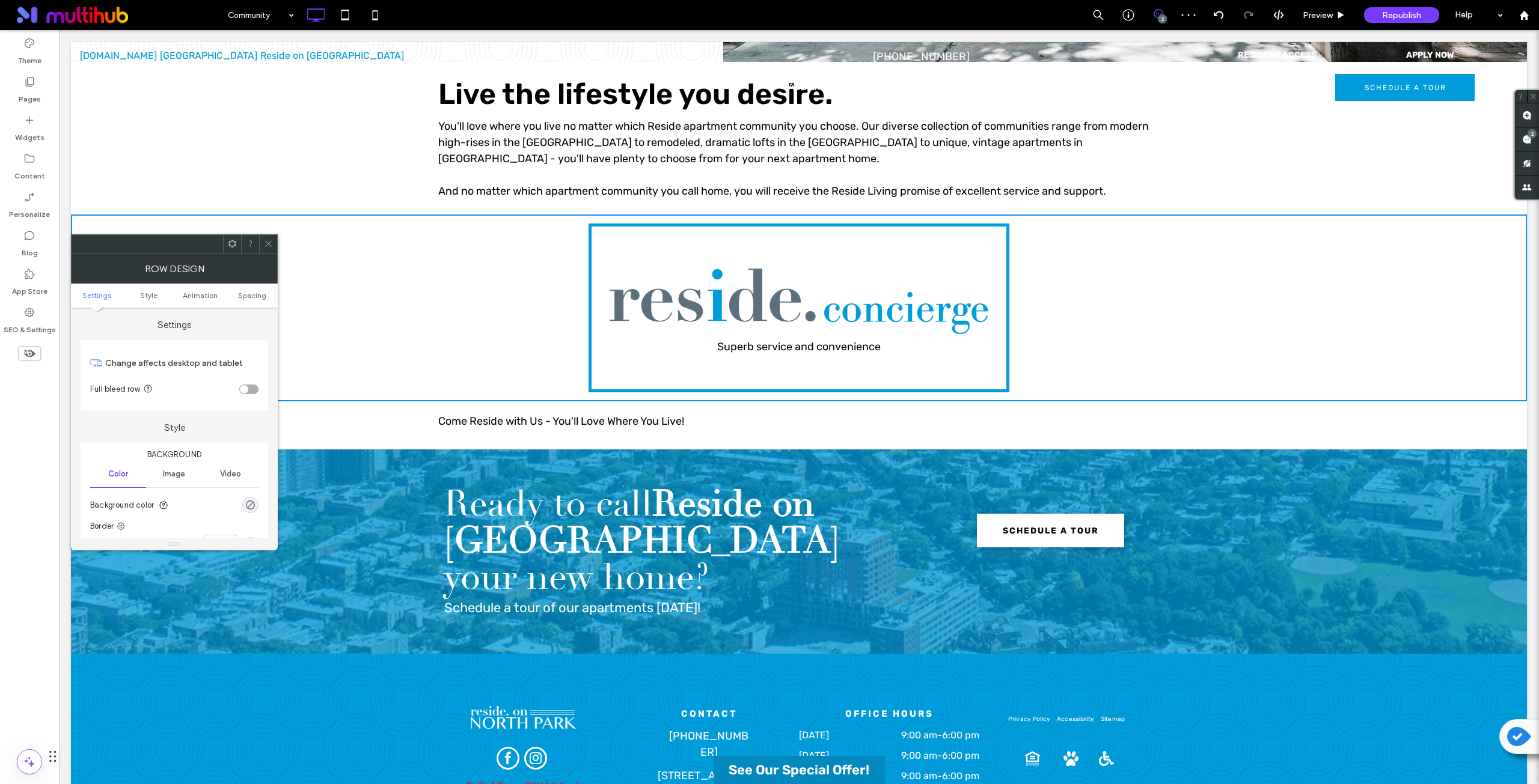
click at [268, 245] on icon at bounding box center [268, 244] width 9 height 9
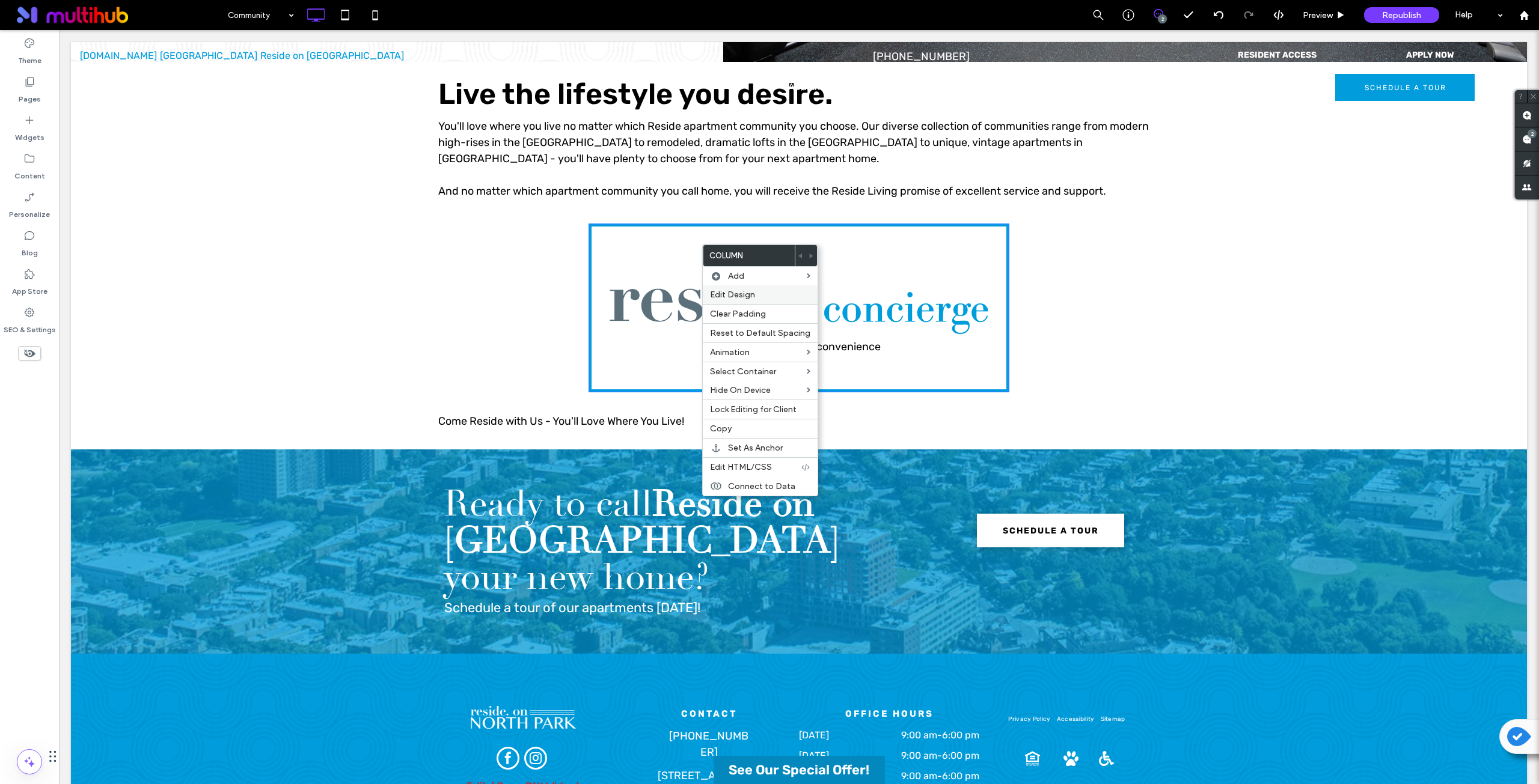
click at [730, 295] on span "Edit Design" at bounding box center [732, 295] width 45 height 11
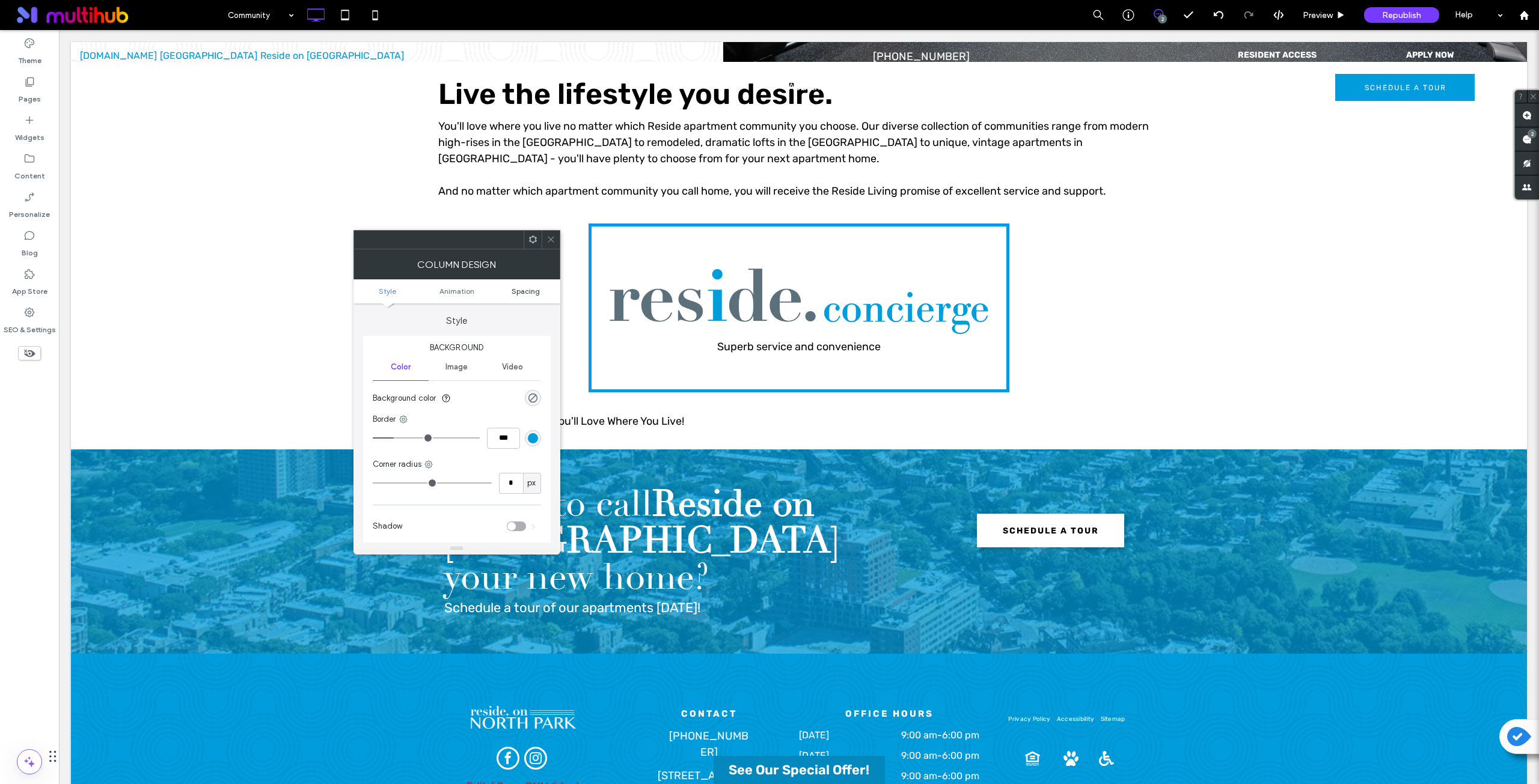
click at [525, 291] on span "Spacing" at bounding box center [525, 291] width 28 height 9
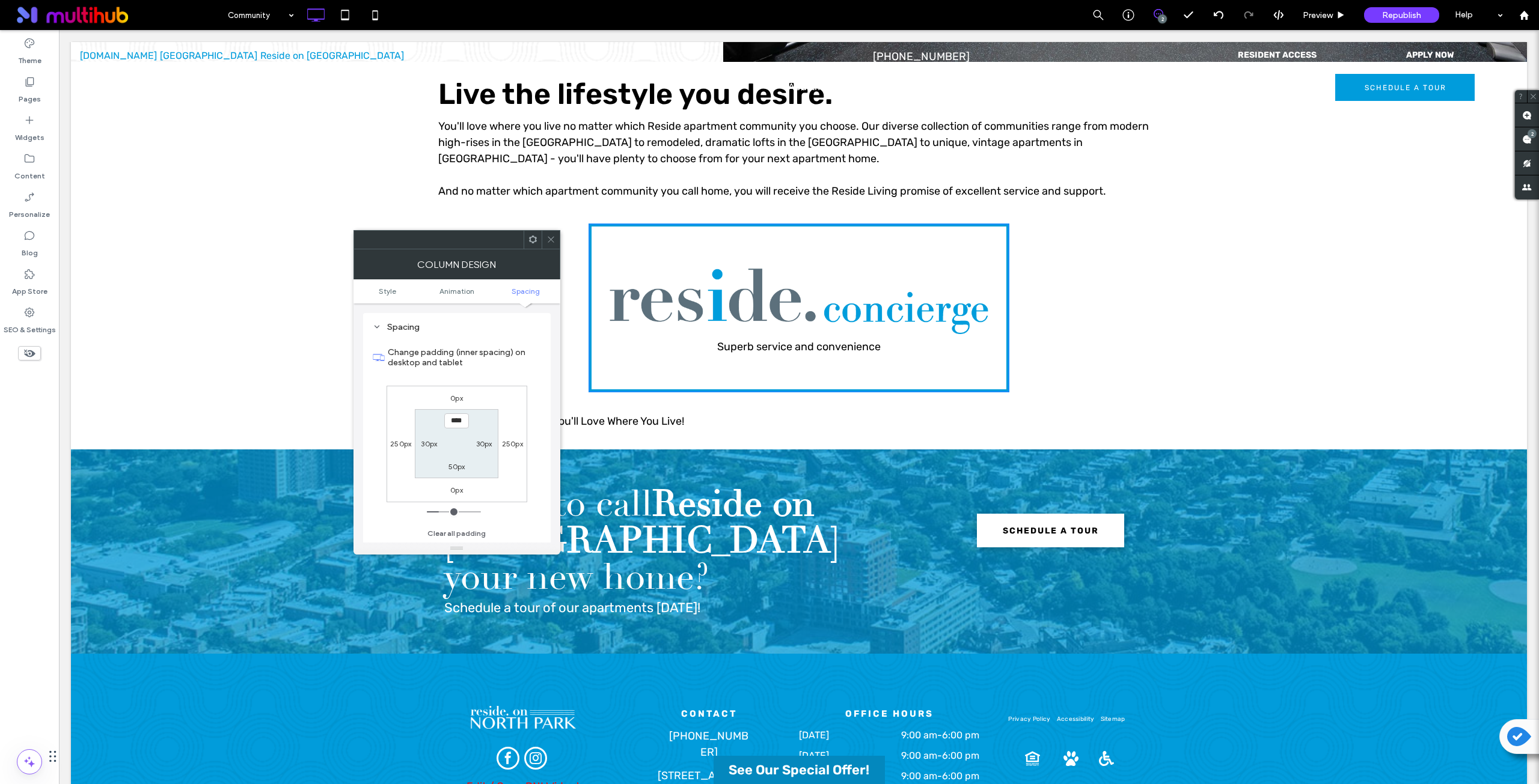
click at [405, 445] on label "250px" at bounding box center [400, 444] width 21 height 9
type input "***"
type input "*"
click at [503, 367] on label "Change margin (outer spacing) on desktop and tablet" at bounding box center [464, 357] width 153 height 33
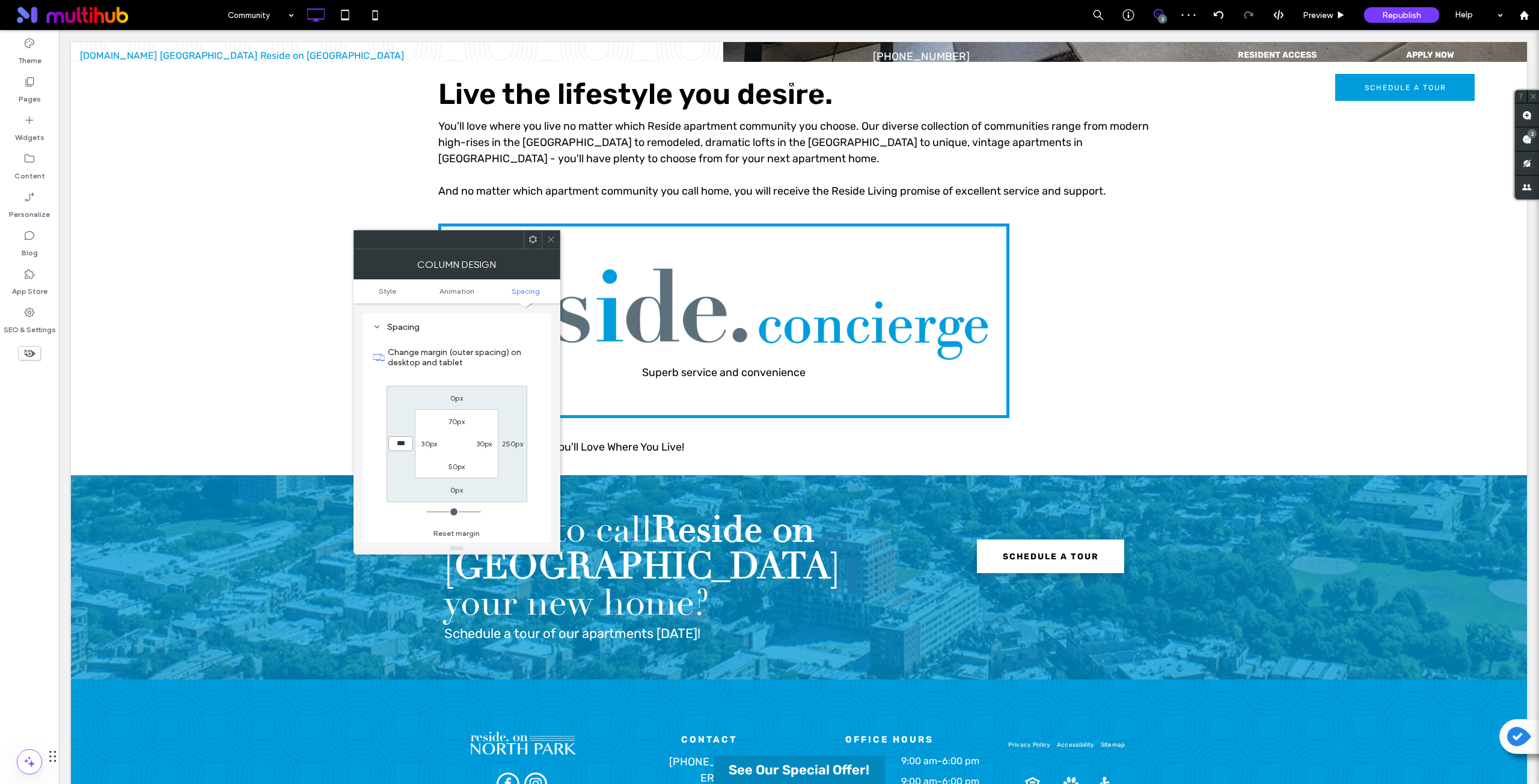
click at [397, 446] on input "***" at bounding box center [400, 444] width 25 height 15
type input "***"
type input "*****"
click at [338, 432] on div "Come Reside with Us - You'll Love Where You Live! Click To Paste Row + Add Sect…" at bounding box center [798, 451] width 1456 height 49
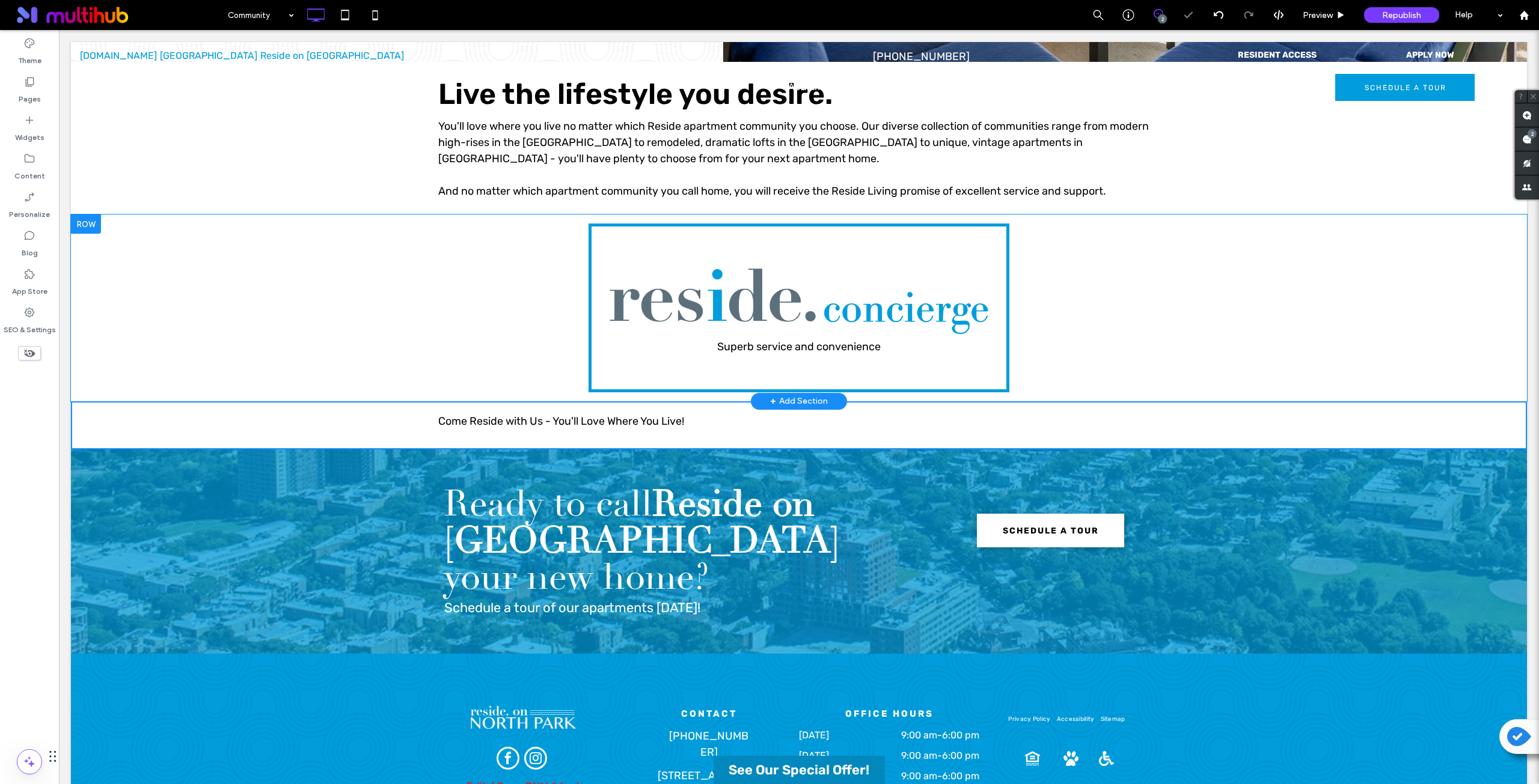
click at [623, 242] on div "Superb service and convenience Click To Paste" at bounding box center [798, 307] width 421 height 169
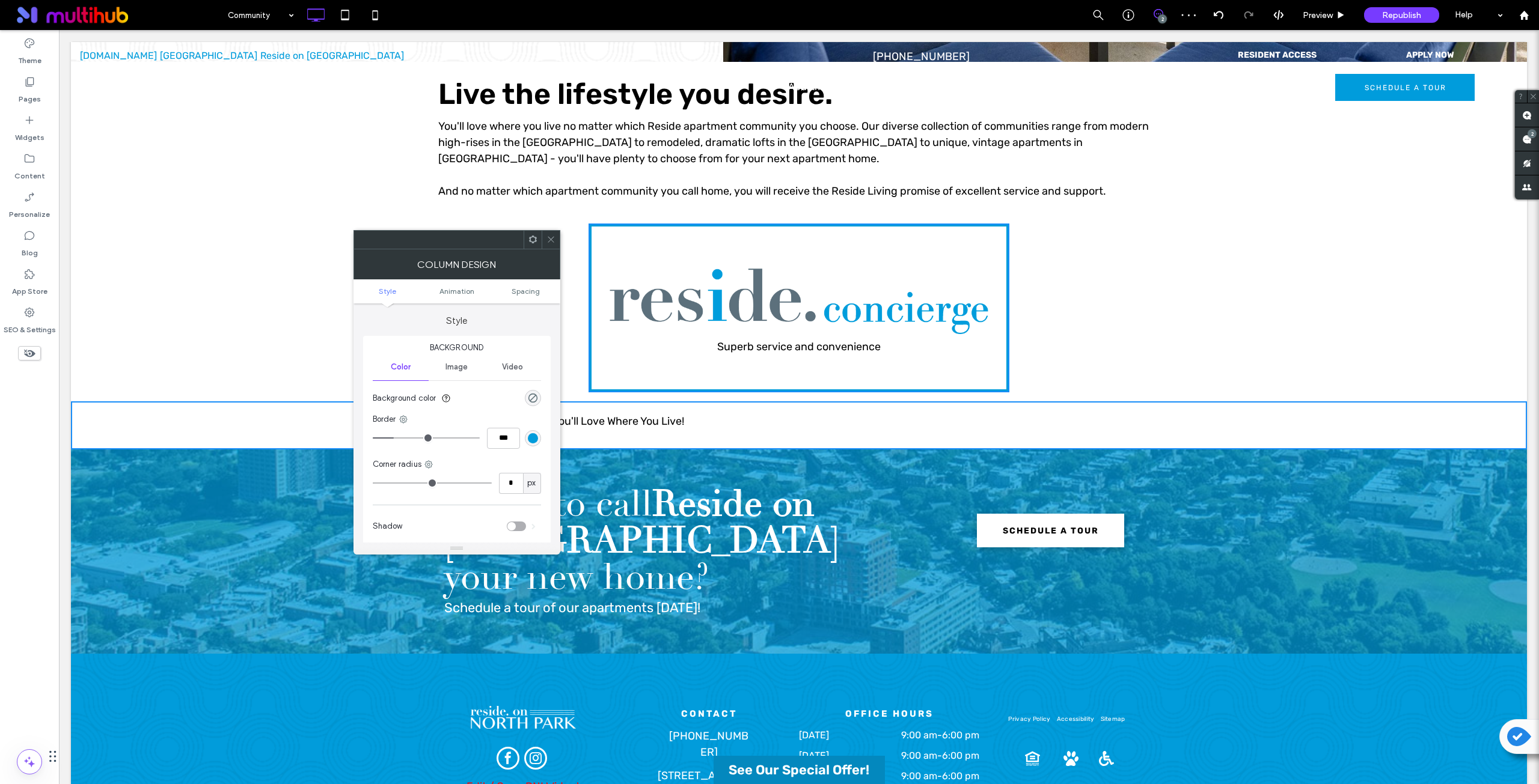
drag, startPoint x: 545, startPoint y: 232, endPoint x: 550, endPoint y: 237, distance: 7.1
click at [546, 234] on div at bounding box center [550, 239] width 18 height 18
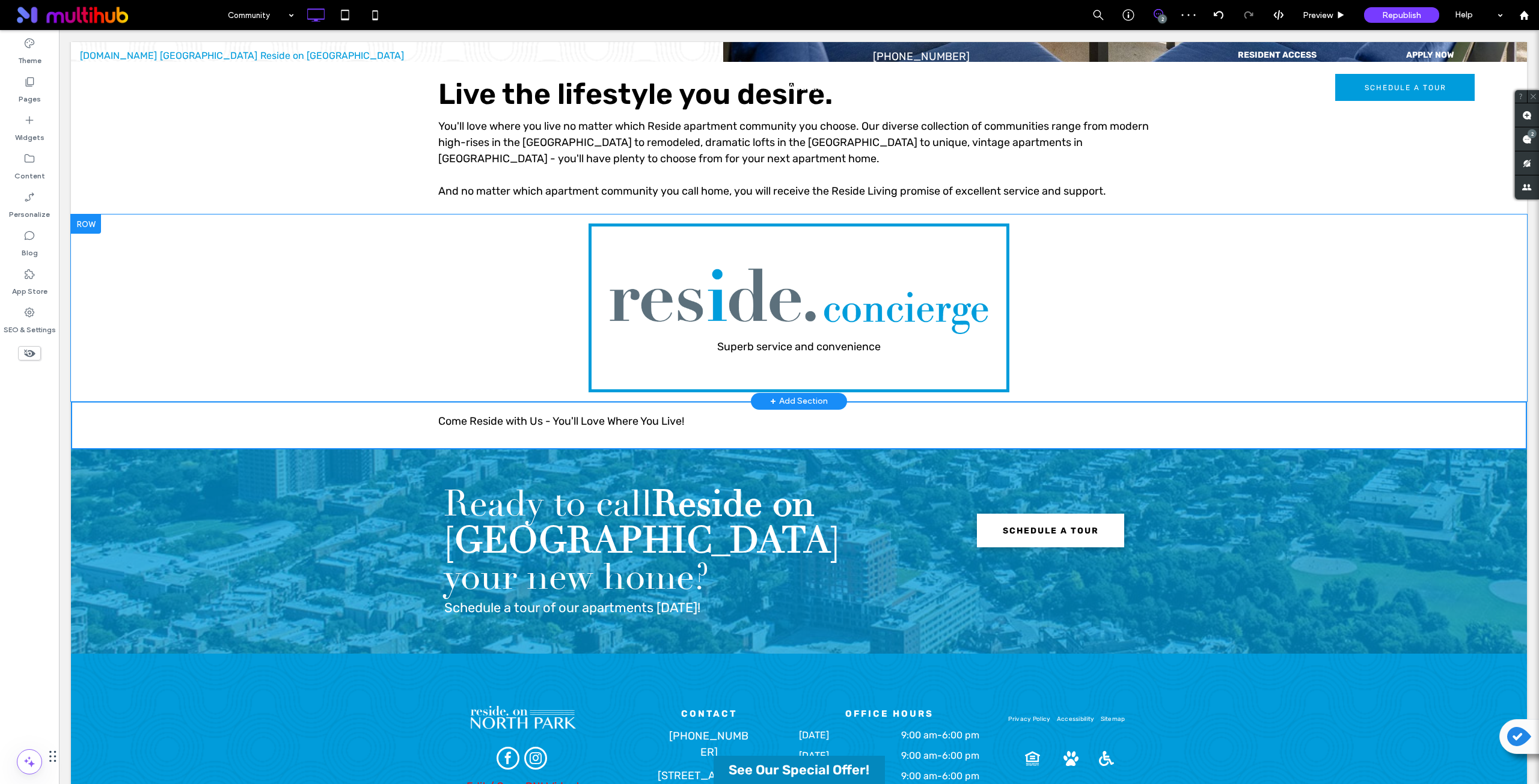
click at [533, 256] on div "Superb service and convenience Click To Paste" at bounding box center [799, 307] width 721 height 169
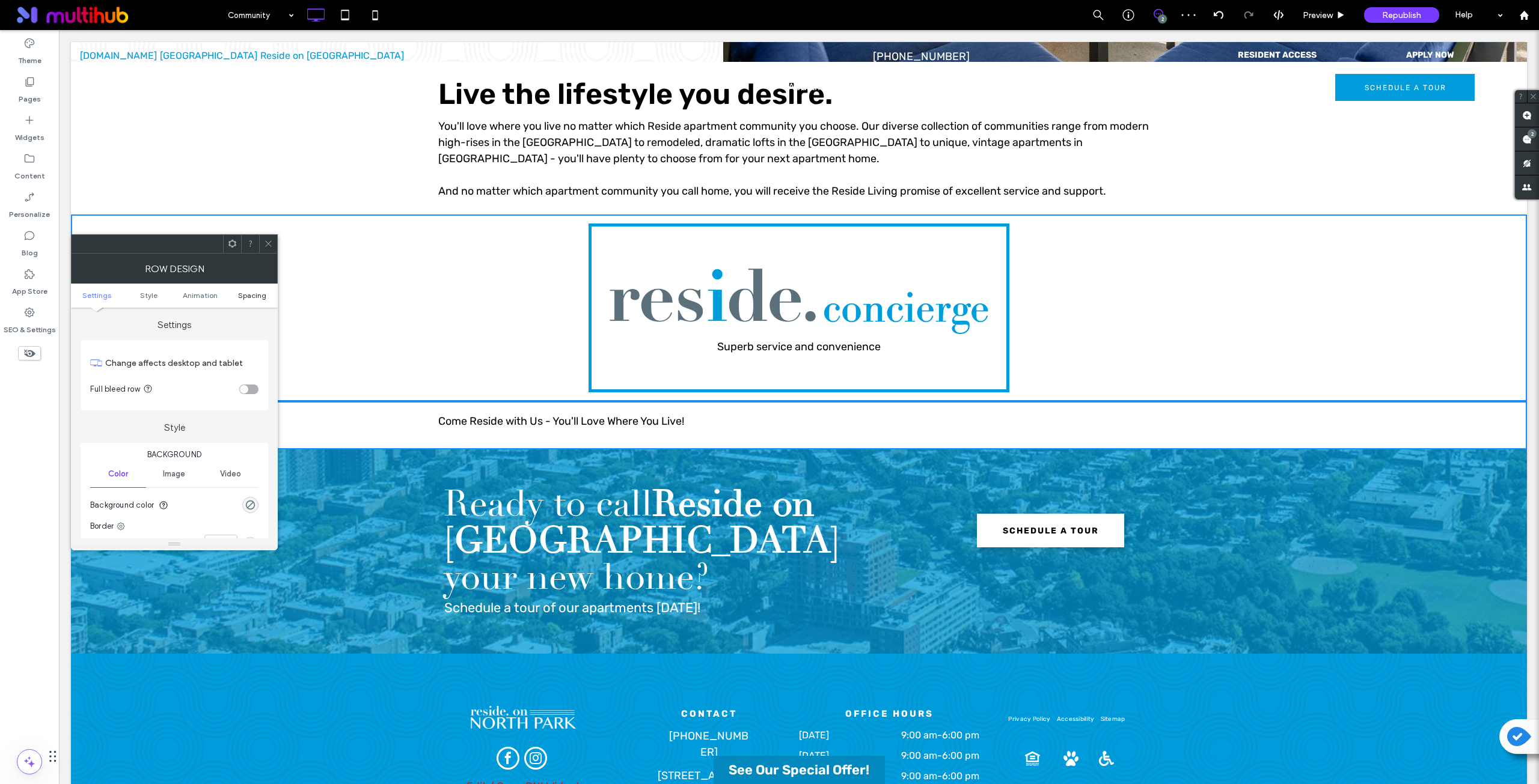
click at [252, 298] on span "Spacing" at bounding box center [253, 295] width 28 height 9
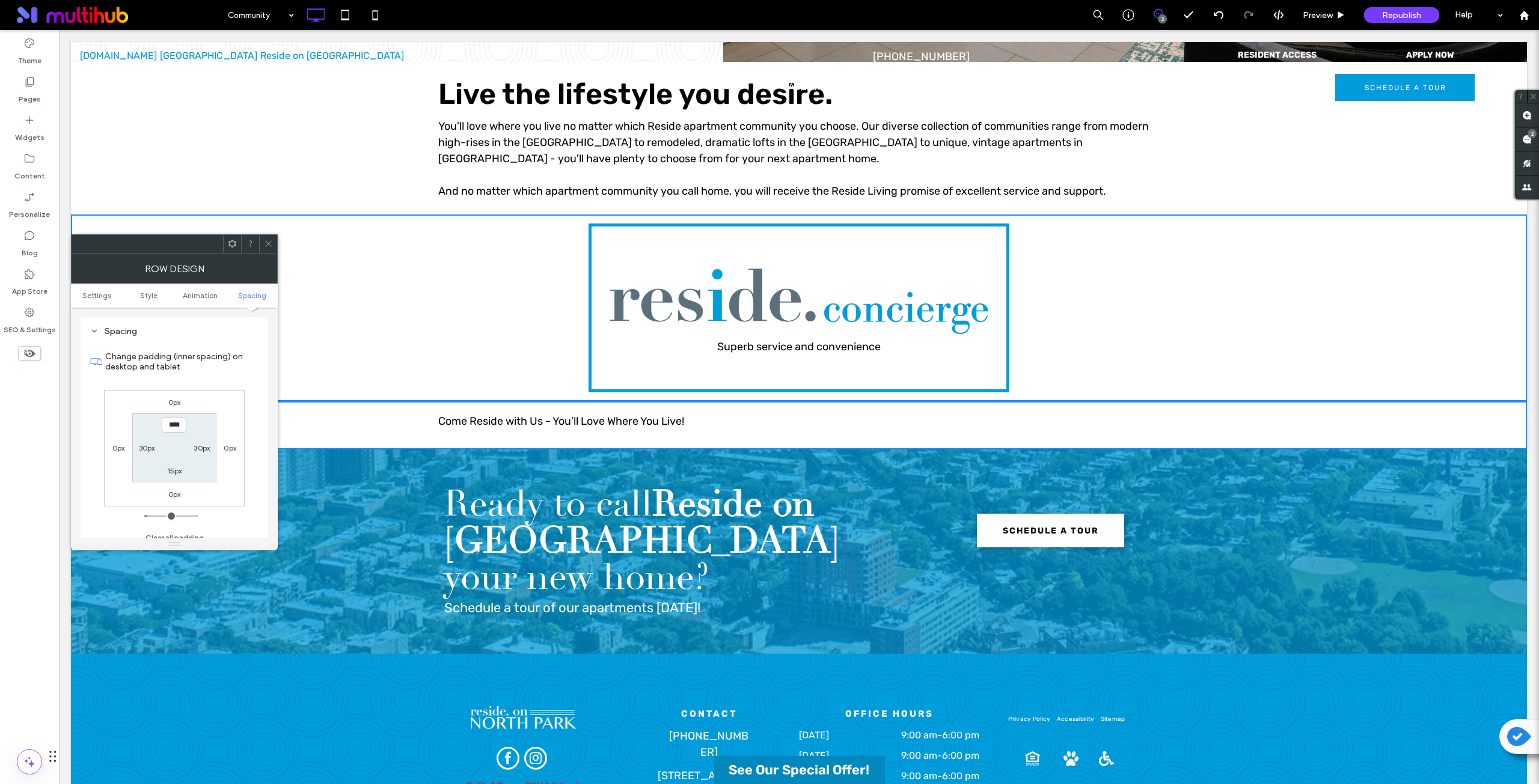
drag, startPoint x: 268, startPoint y: 245, endPoint x: 291, endPoint y: 214, distance: 38.6
click at [268, 245] on icon at bounding box center [268, 244] width 9 height 9
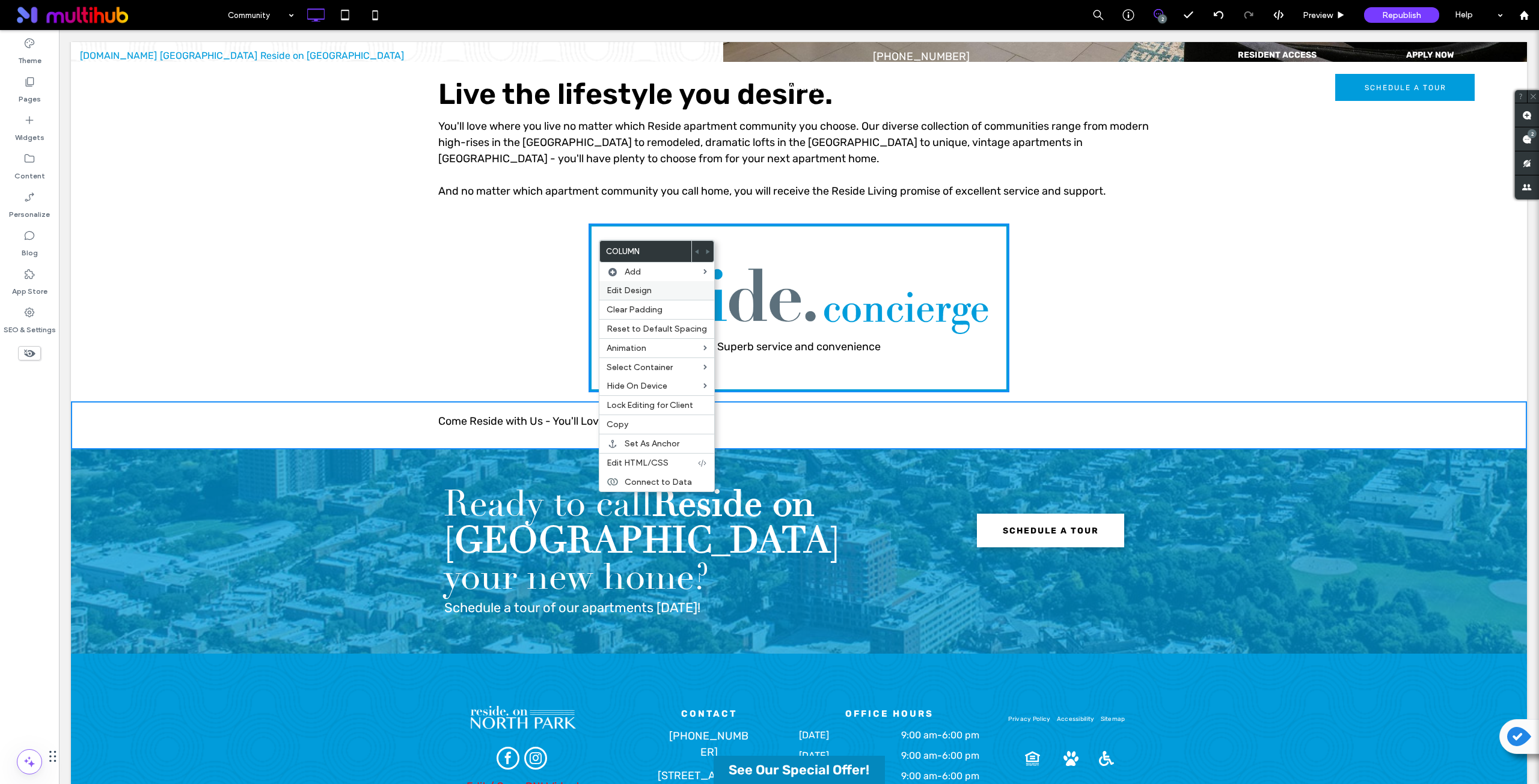
click at [641, 290] on span "Edit Design" at bounding box center [628, 291] width 45 height 11
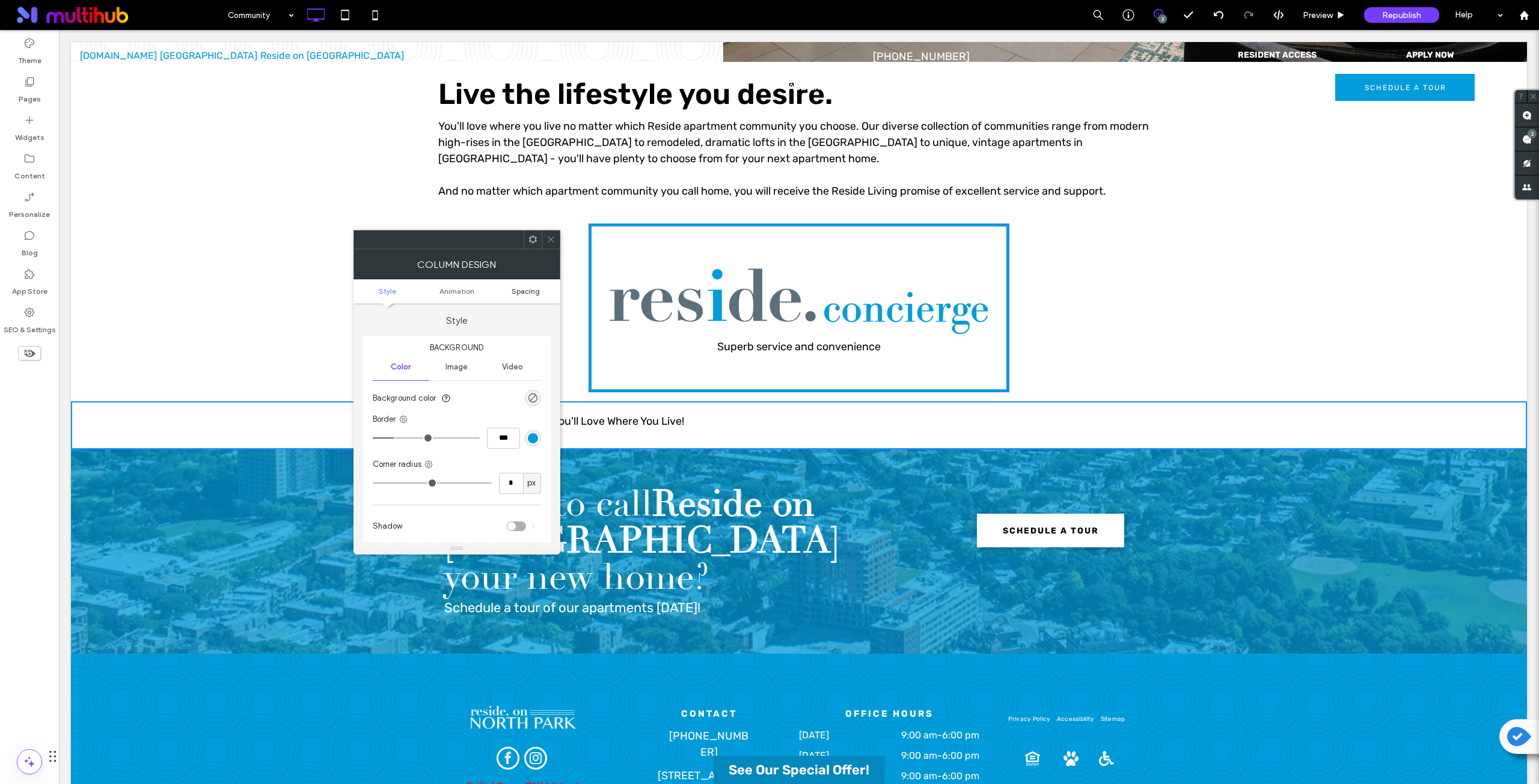
click at [533, 290] on span "Spacing" at bounding box center [525, 291] width 28 height 9
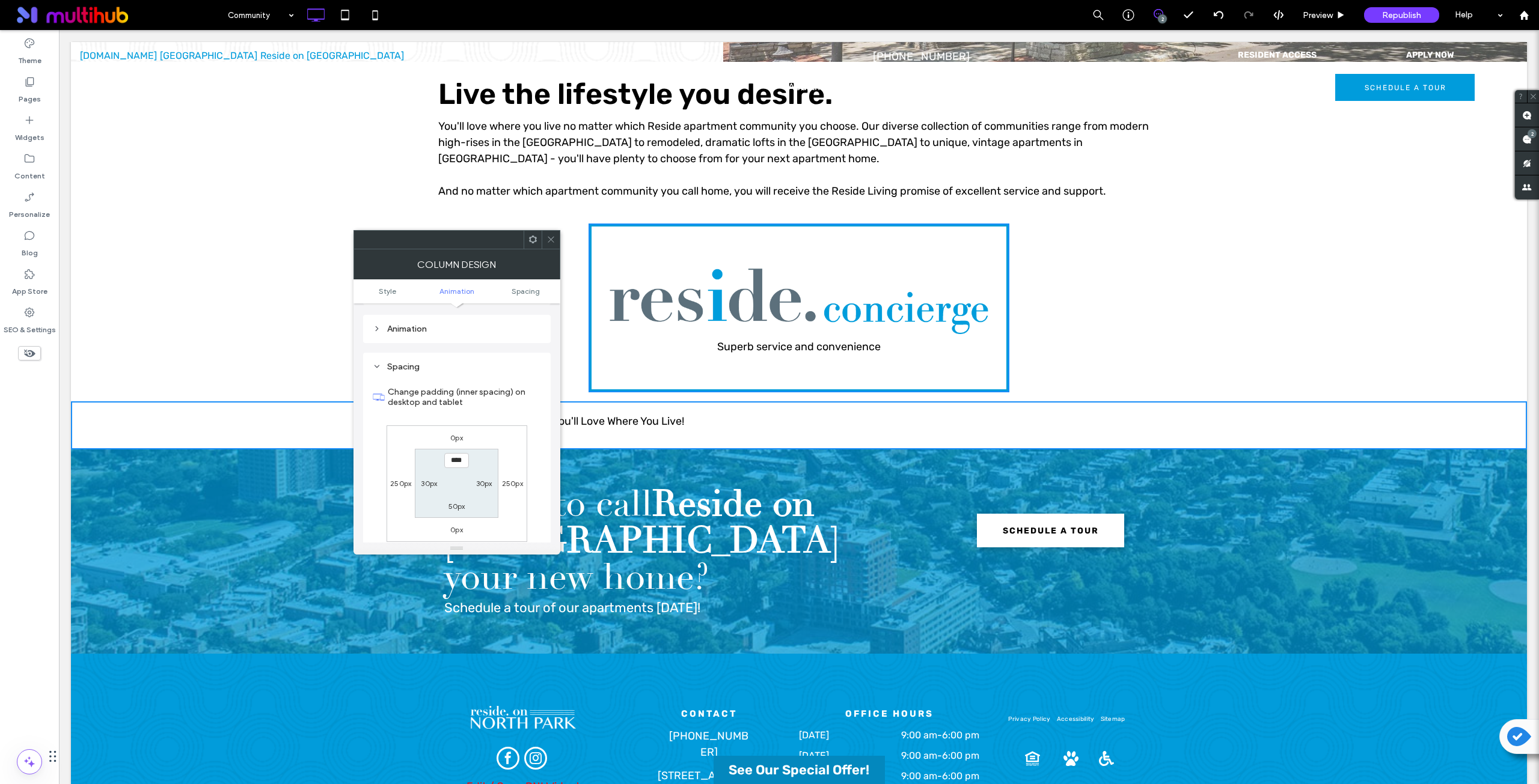
scroll to position [282, 0]
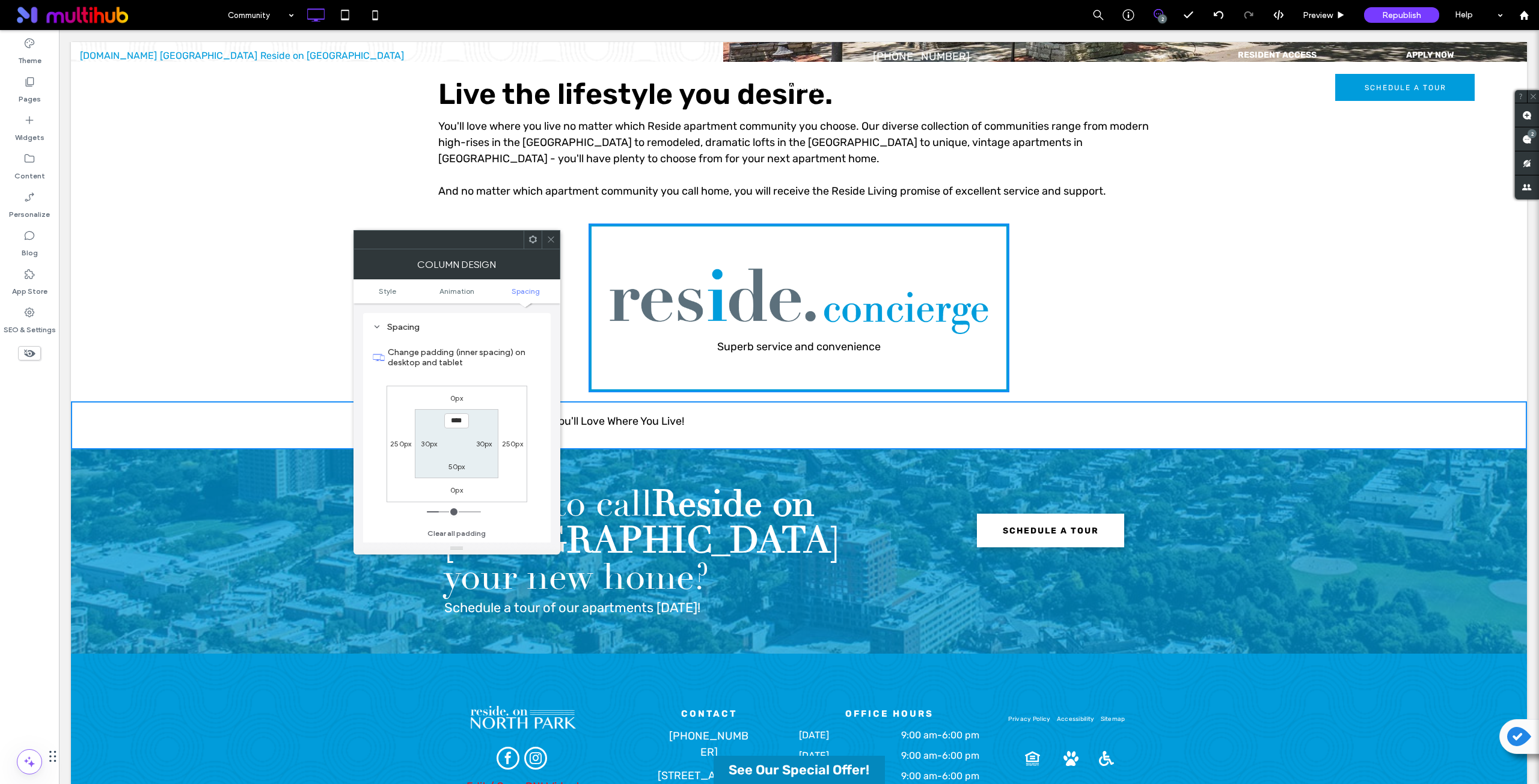
click at [396, 442] on label "250px" at bounding box center [400, 444] width 21 height 9
type input "***"
type input "*"
type input "***"
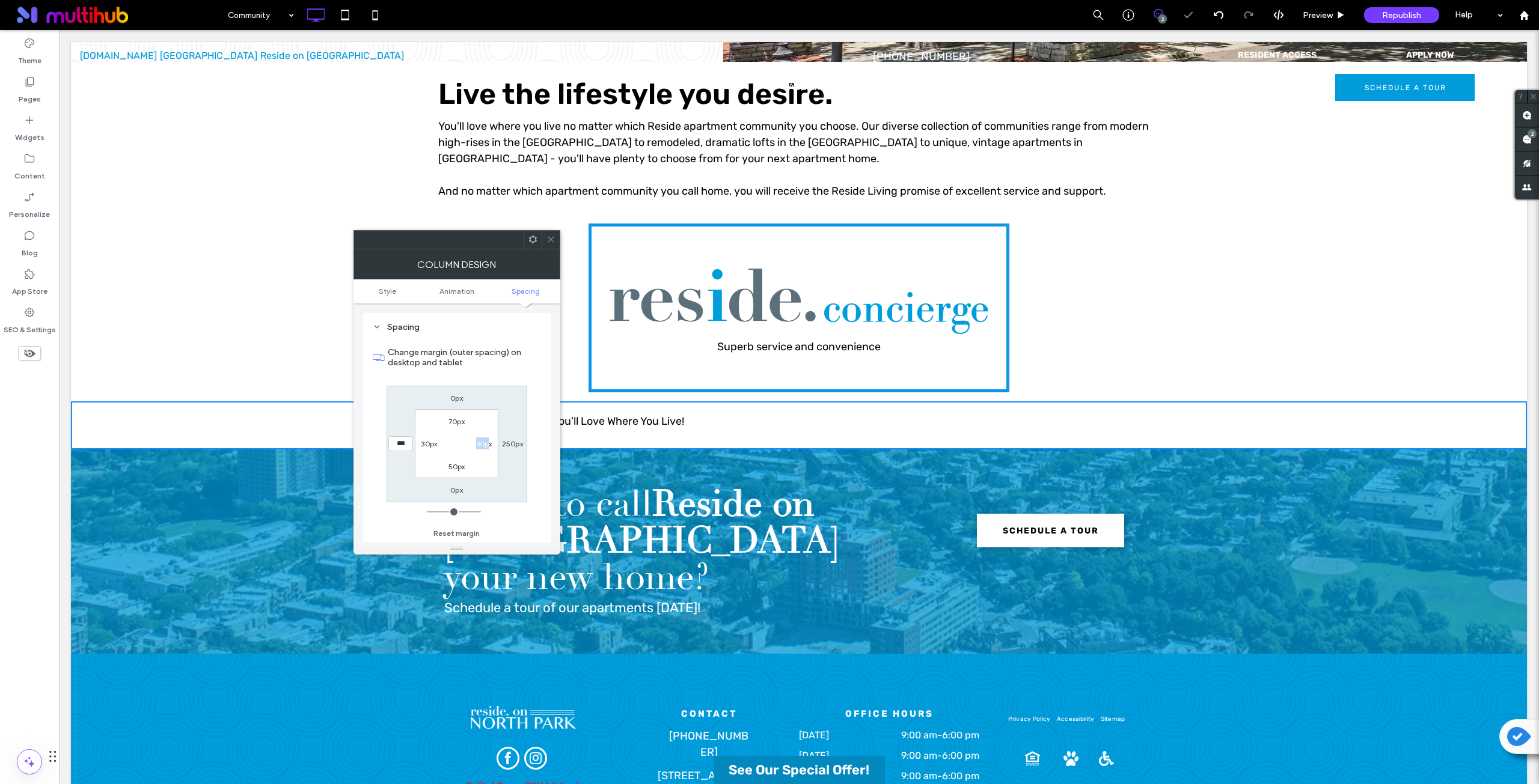
drag, startPoint x: 470, startPoint y: 438, endPoint x: 489, endPoint y: 437, distance: 19.0
click at [486, 437] on section "70px 30px 50px 30px" at bounding box center [456, 444] width 83 height 69
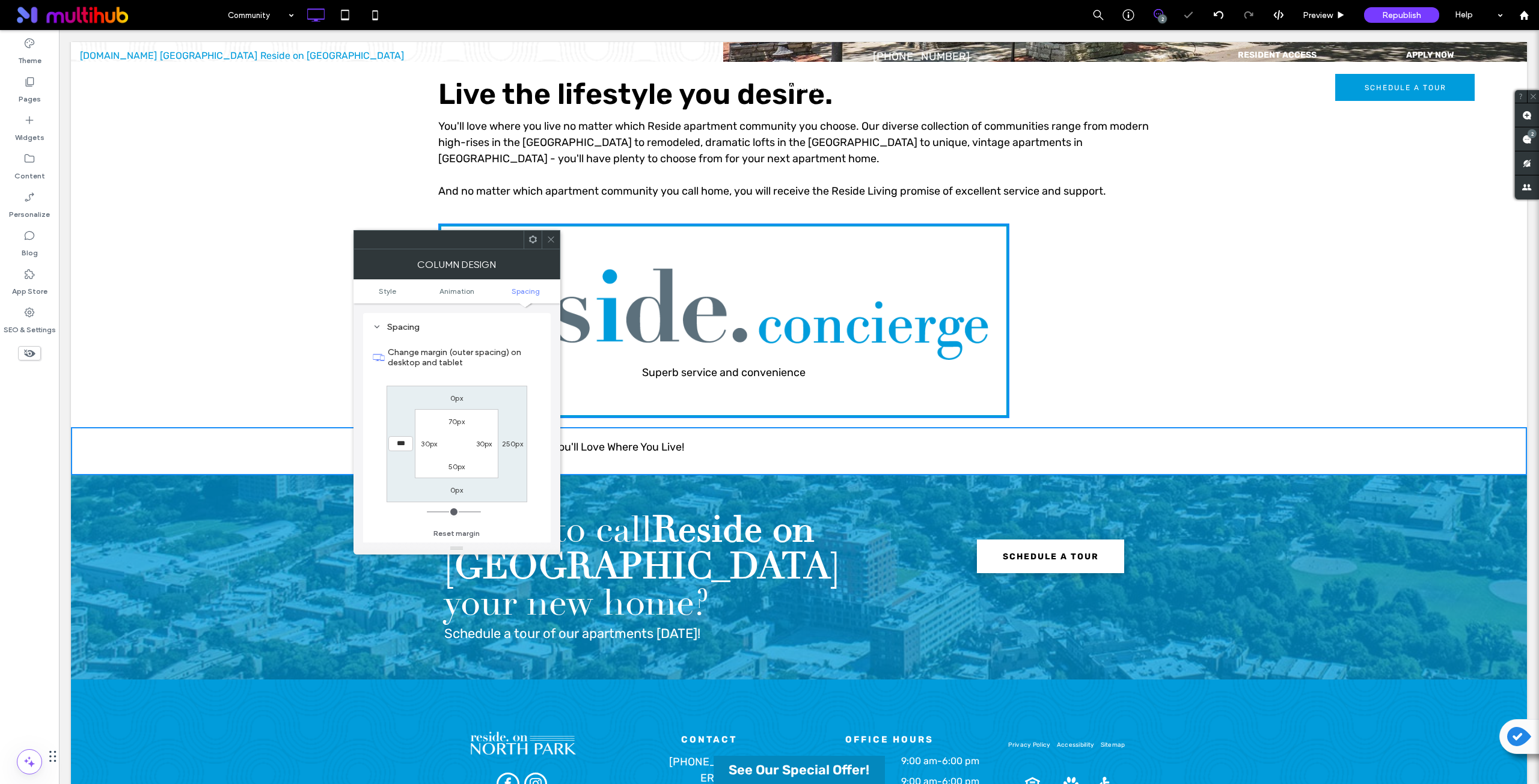
click at [522, 444] on label "250px" at bounding box center [512, 444] width 21 height 9
type input "***"
type input "*"
type input "***"
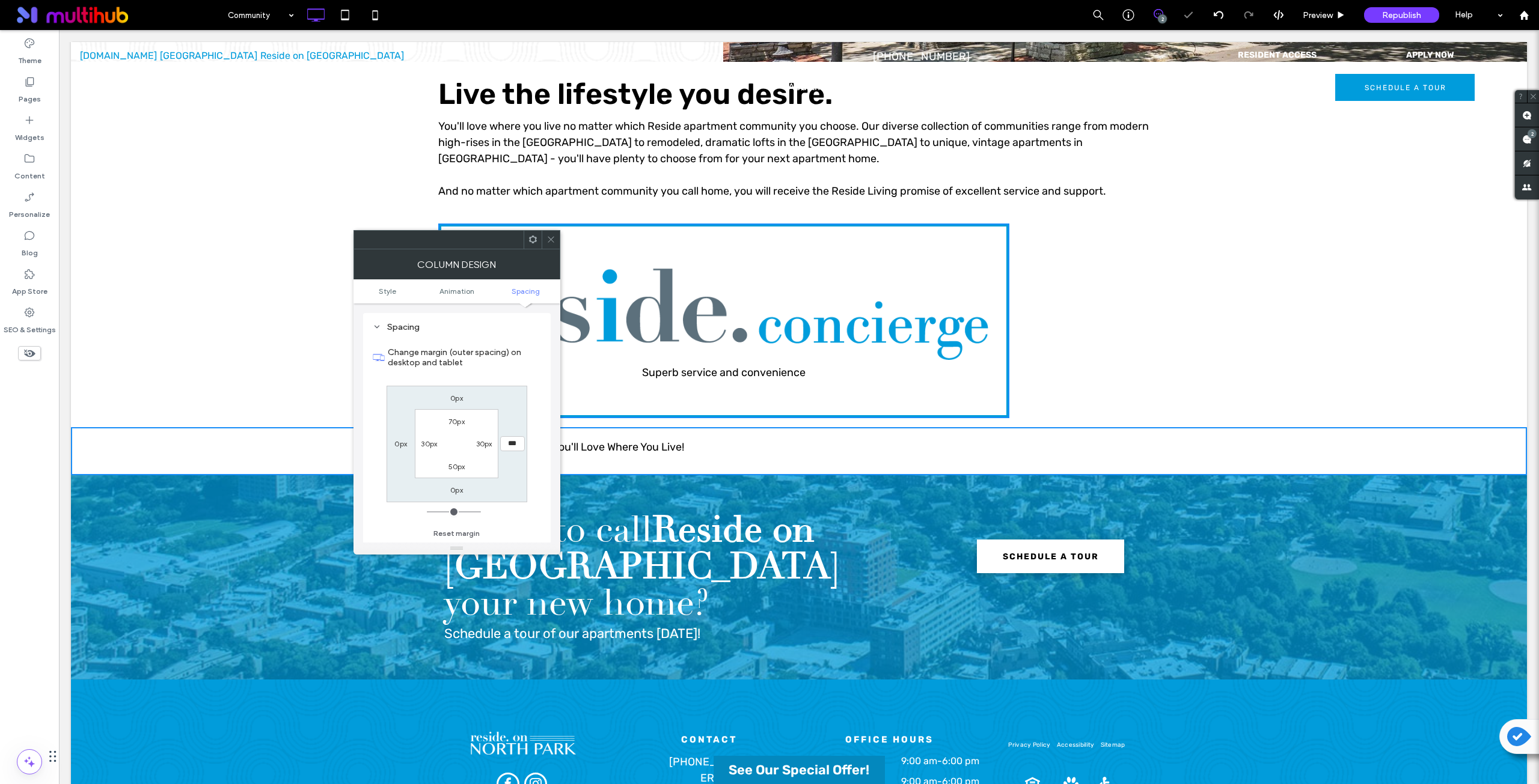
click at [528, 420] on div "Change margin (outer spacing) on desktop and tablet 0px *** 0px 0px 70px 30px 5…" at bounding box center [457, 439] width 168 height 207
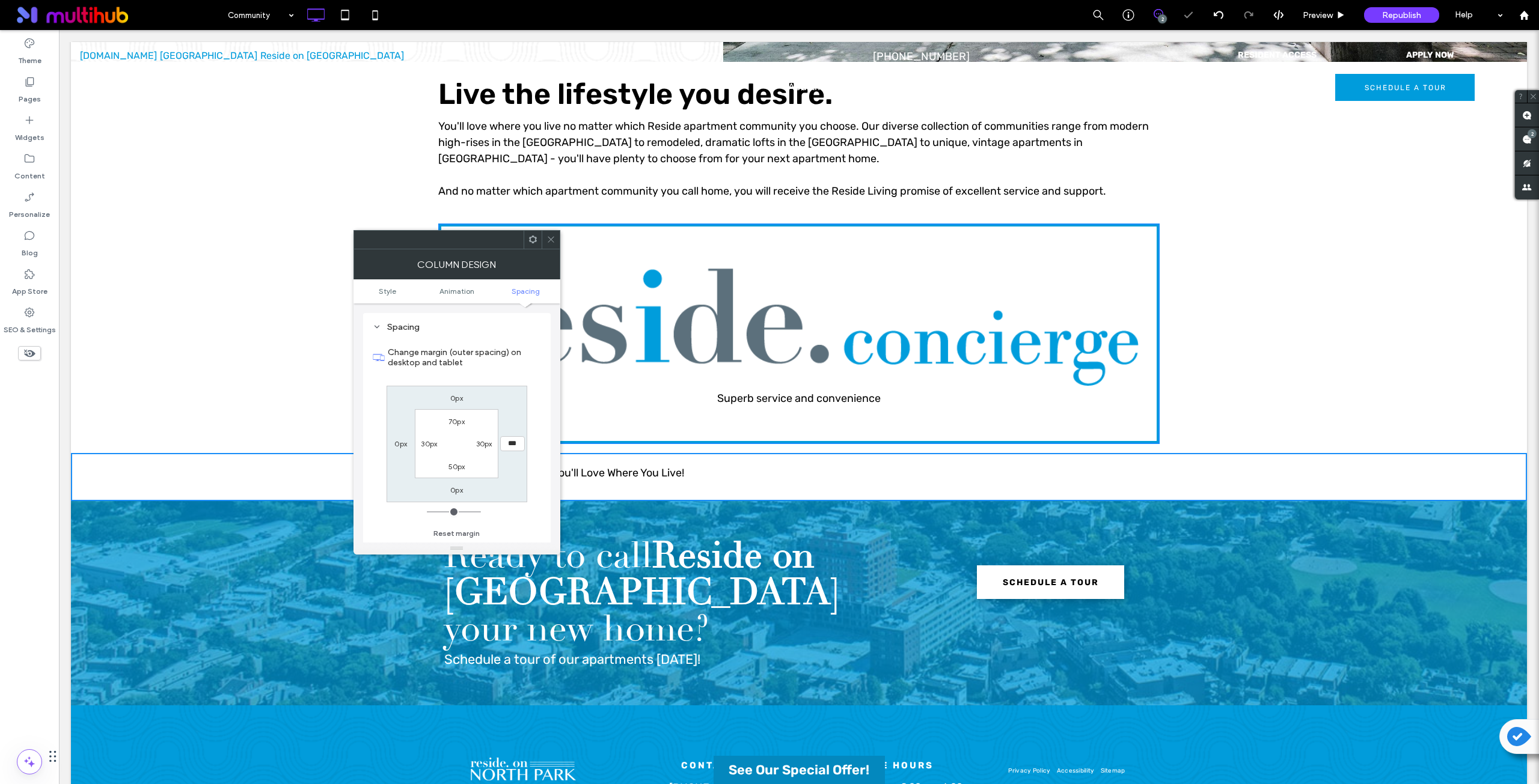
click at [557, 240] on div at bounding box center [550, 239] width 18 height 18
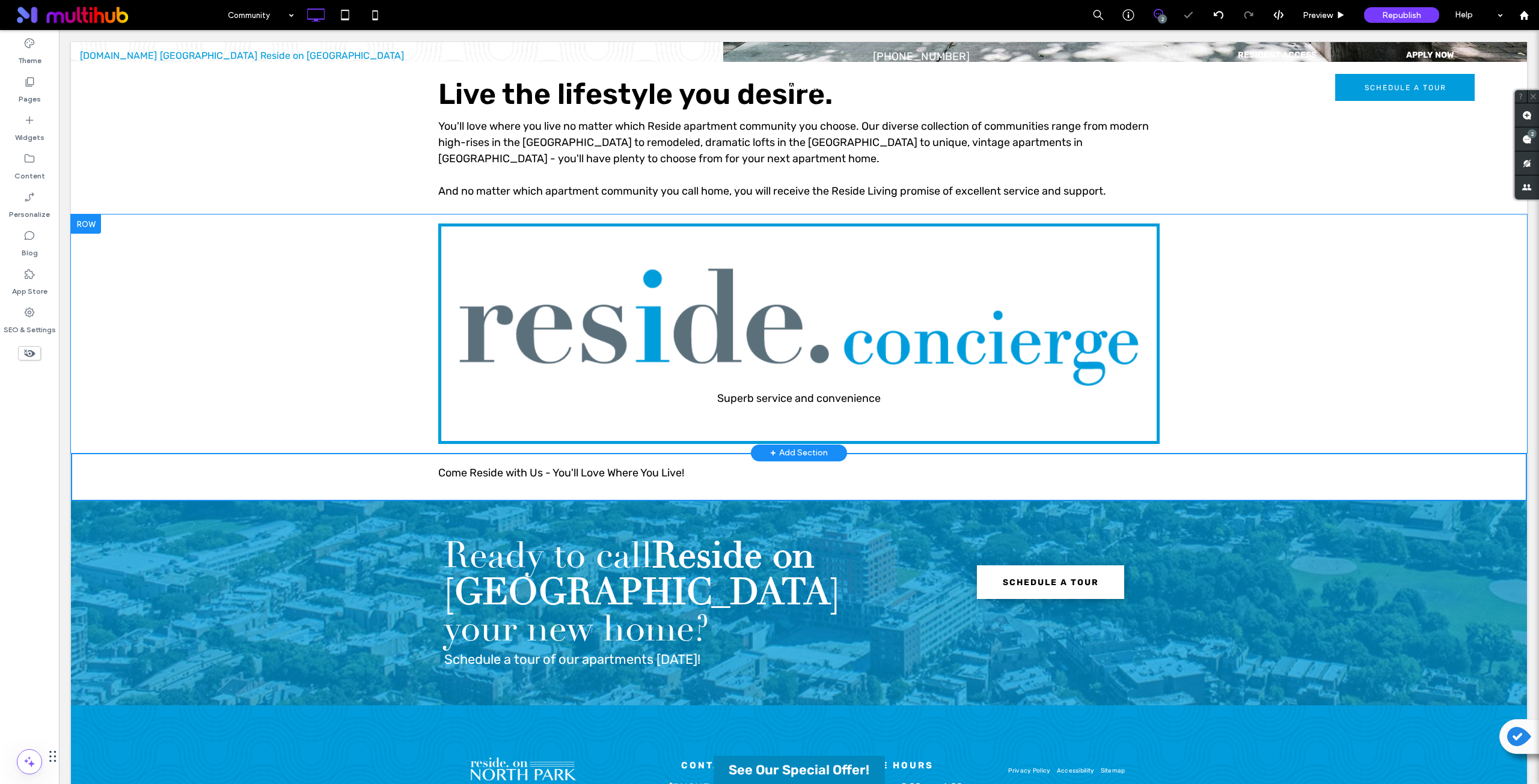
click at [281, 257] on div "Superb service and convenience Click To Paste Row + Add Section" at bounding box center [798, 333] width 1456 height 238
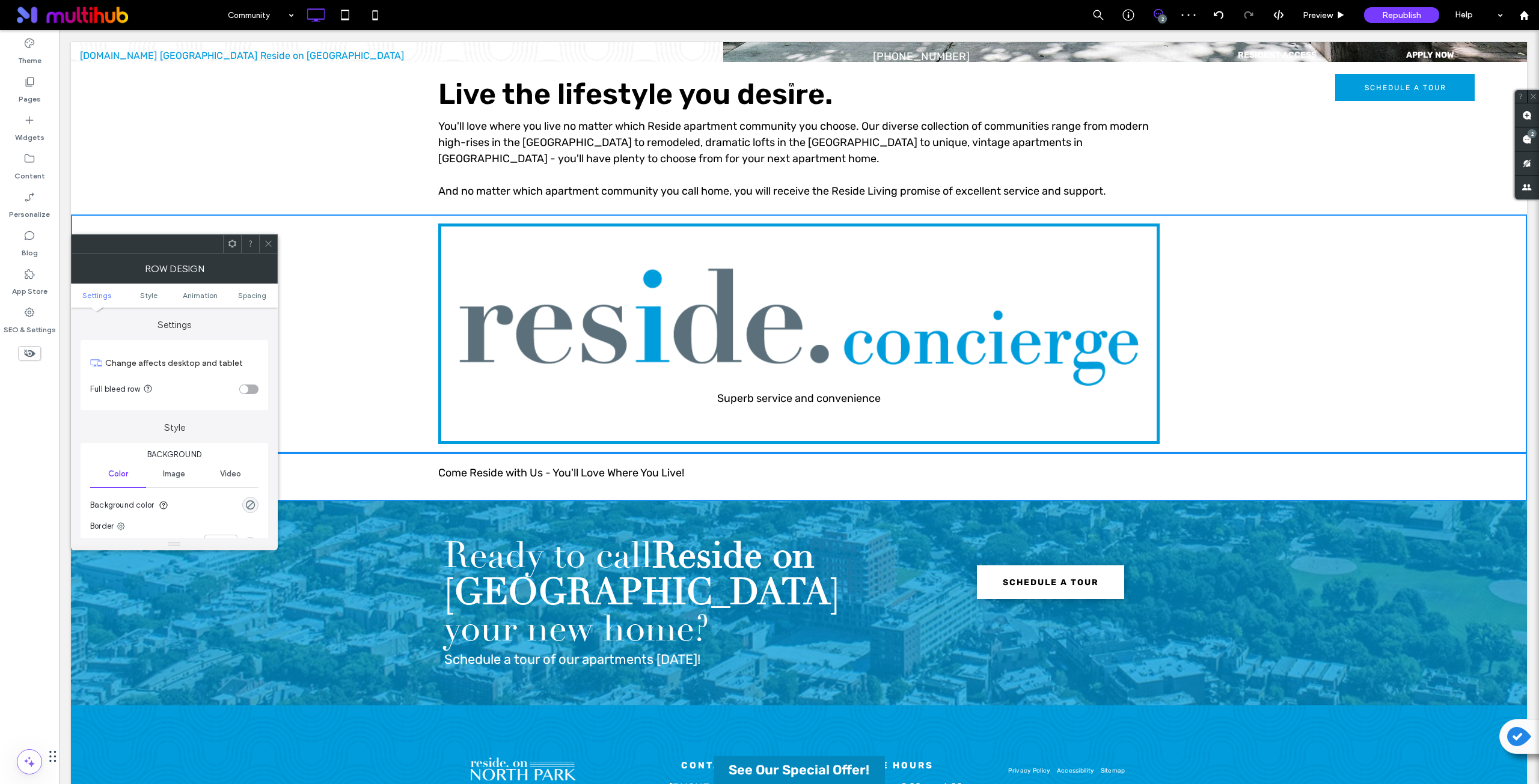
click at [262, 244] on div at bounding box center [268, 244] width 18 height 18
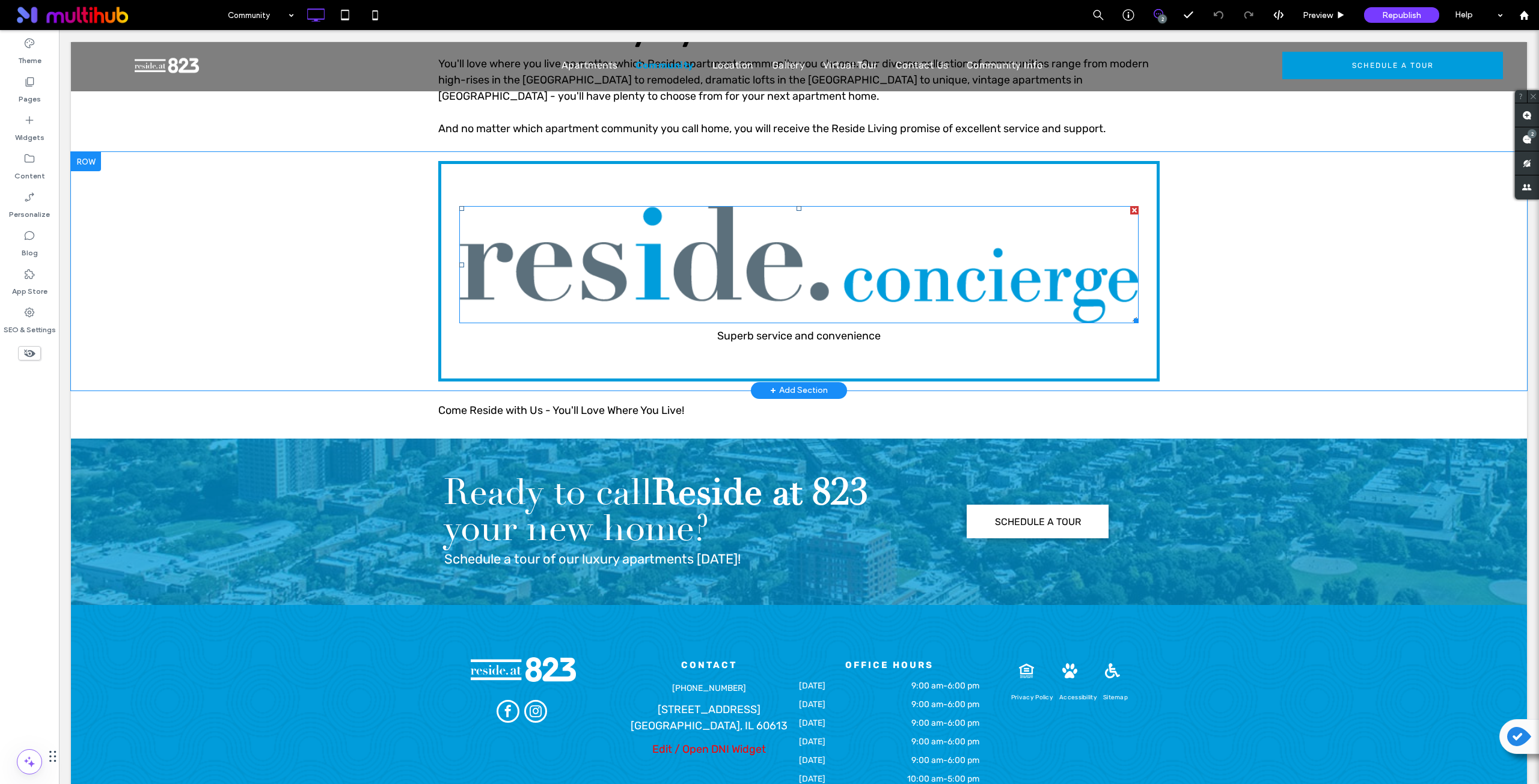
scroll to position [902, 0]
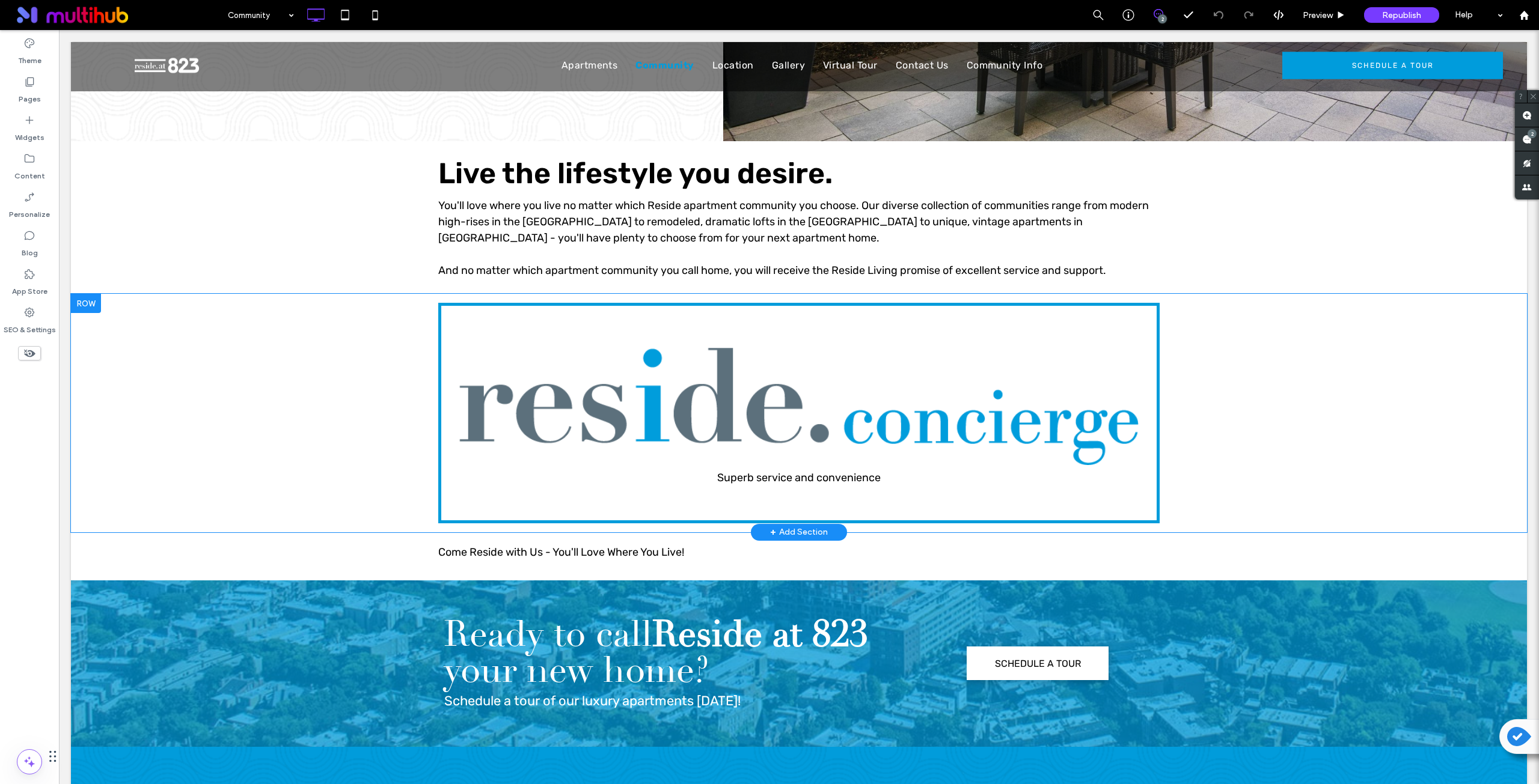
click at [204, 353] on div "Superb service and convenience Click To Paste Row + Add Section" at bounding box center [798, 413] width 1456 height 238
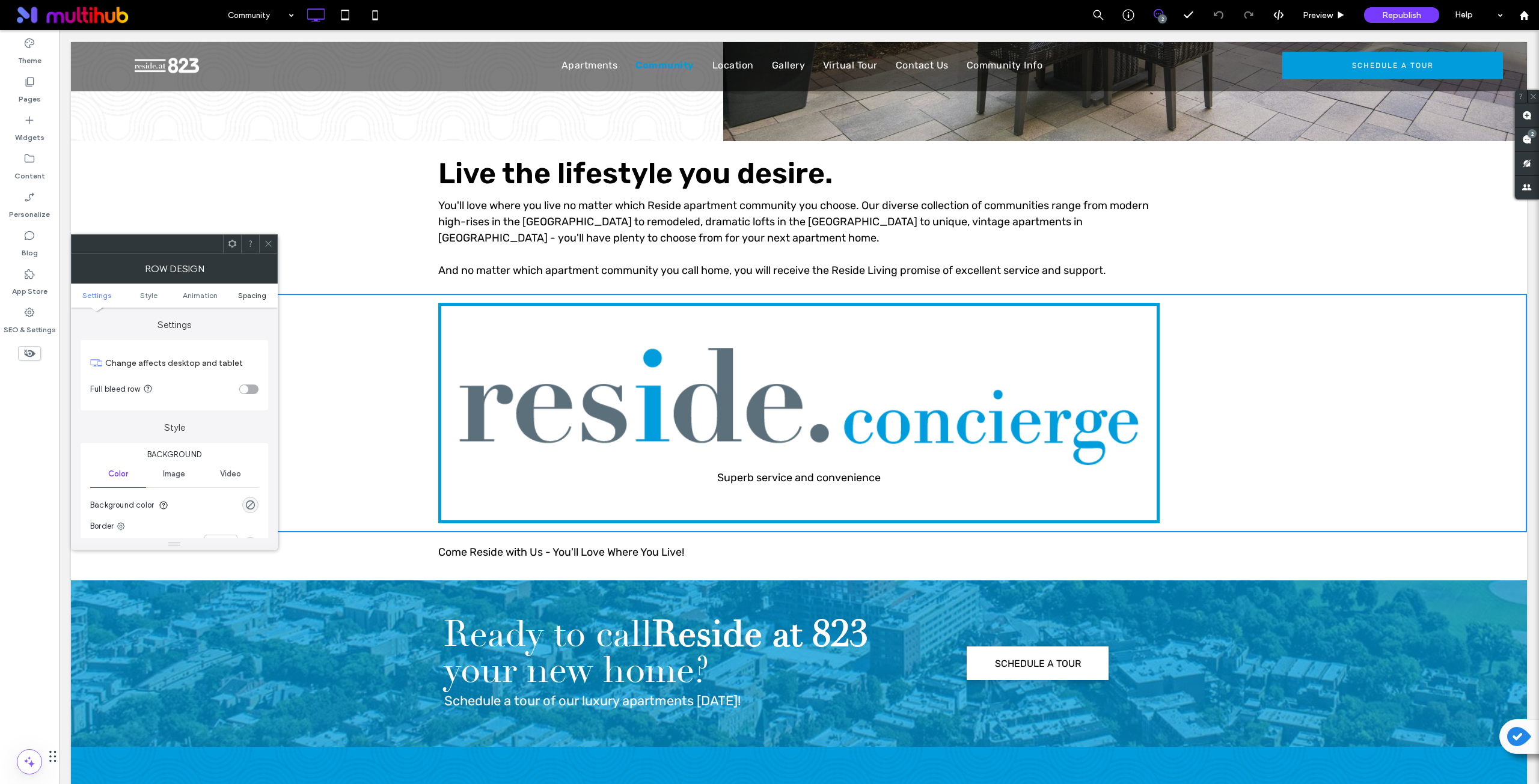
click at [253, 296] on span "Spacing" at bounding box center [253, 295] width 28 height 9
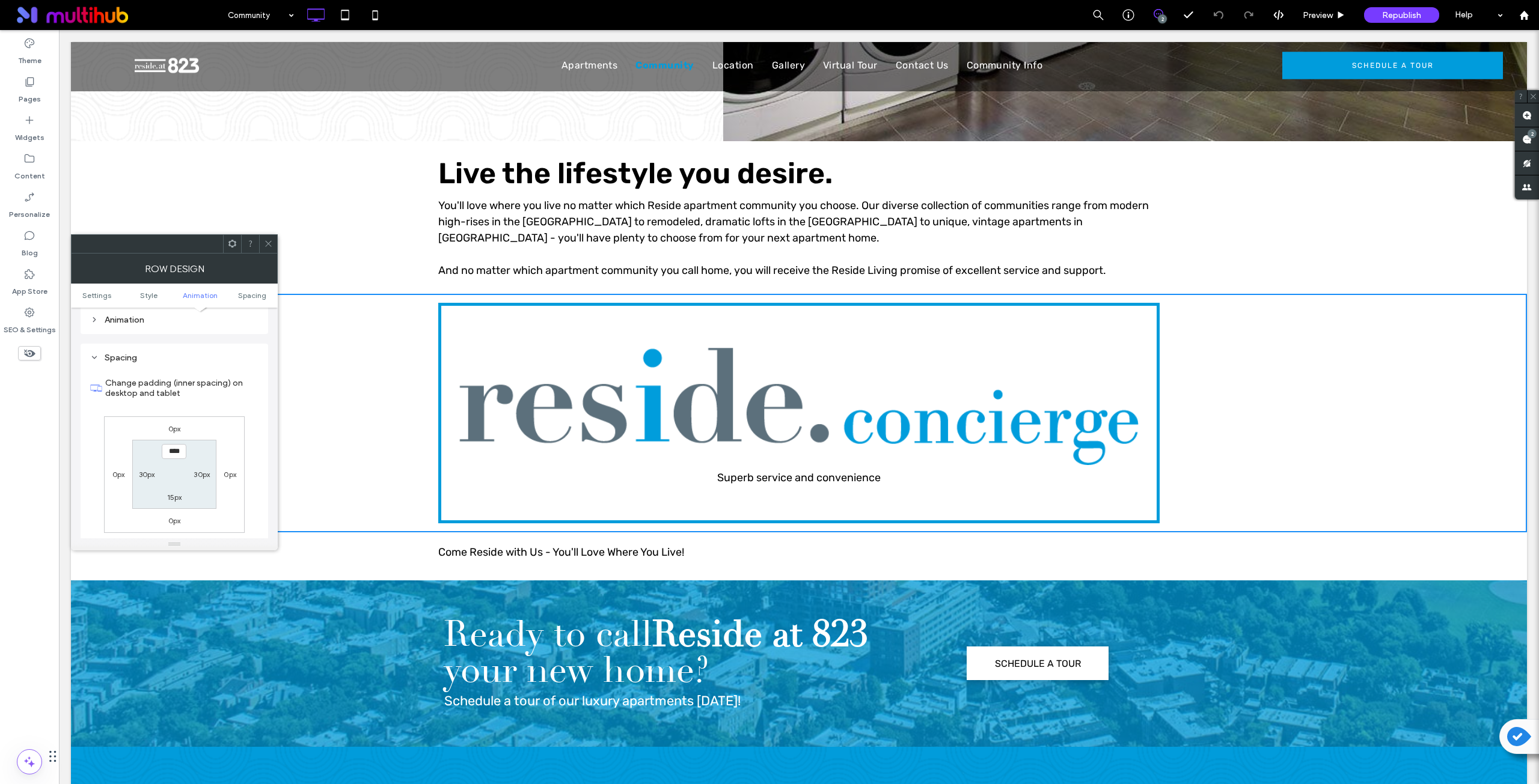
scroll to position [339, 0]
click at [230, 242] on use at bounding box center [232, 244] width 8 height 8
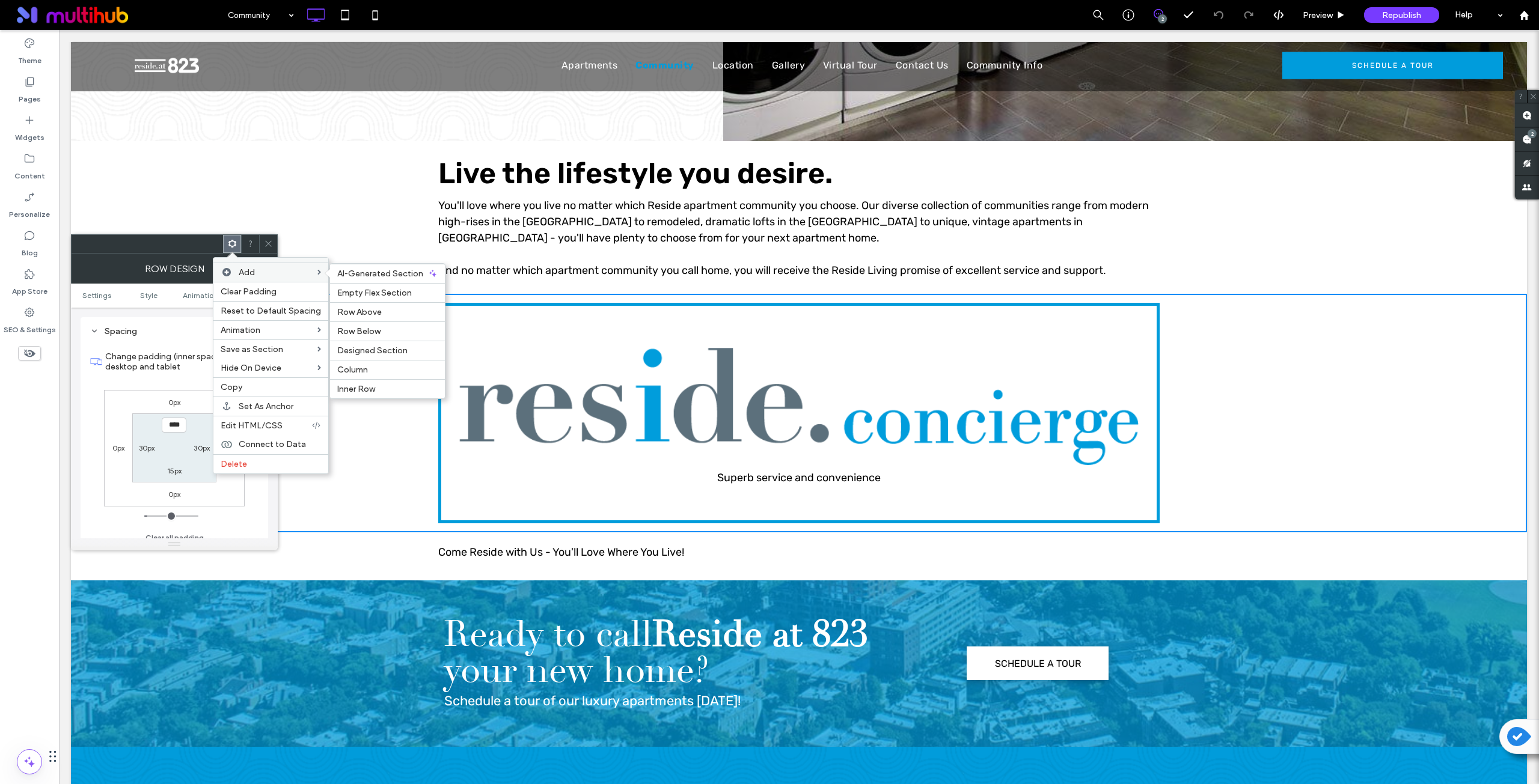
click at [322, 274] on div "Add AI-Generated Section Empty Flex Section Row Above Row Below Designed Sectio…" at bounding box center [271, 272] width 115 height 19
click at [355, 376] on div "Column" at bounding box center [387, 369] width 115 height 19
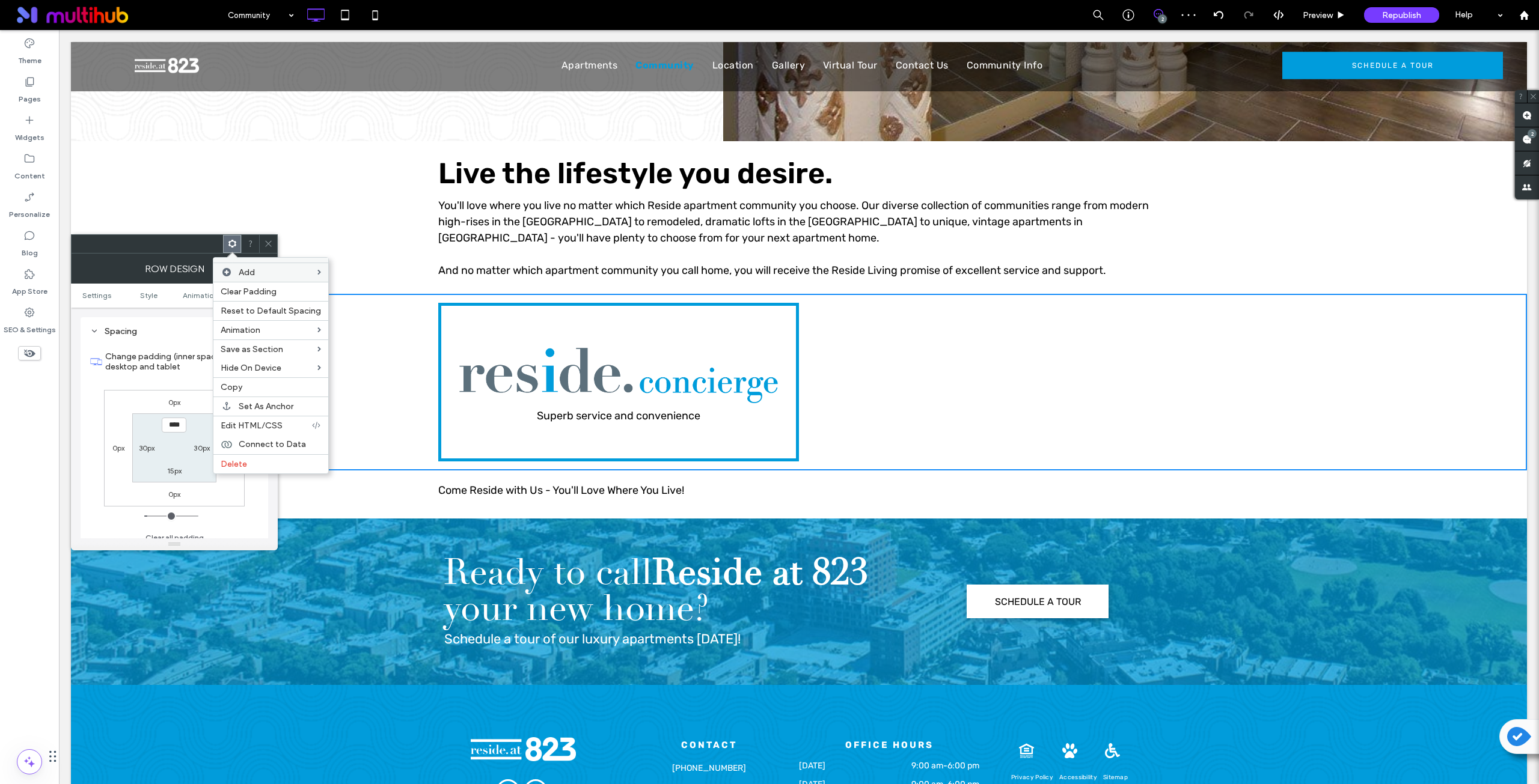
click at [268, 244] on icon at bounding box center [268, 244] width 9 height 9
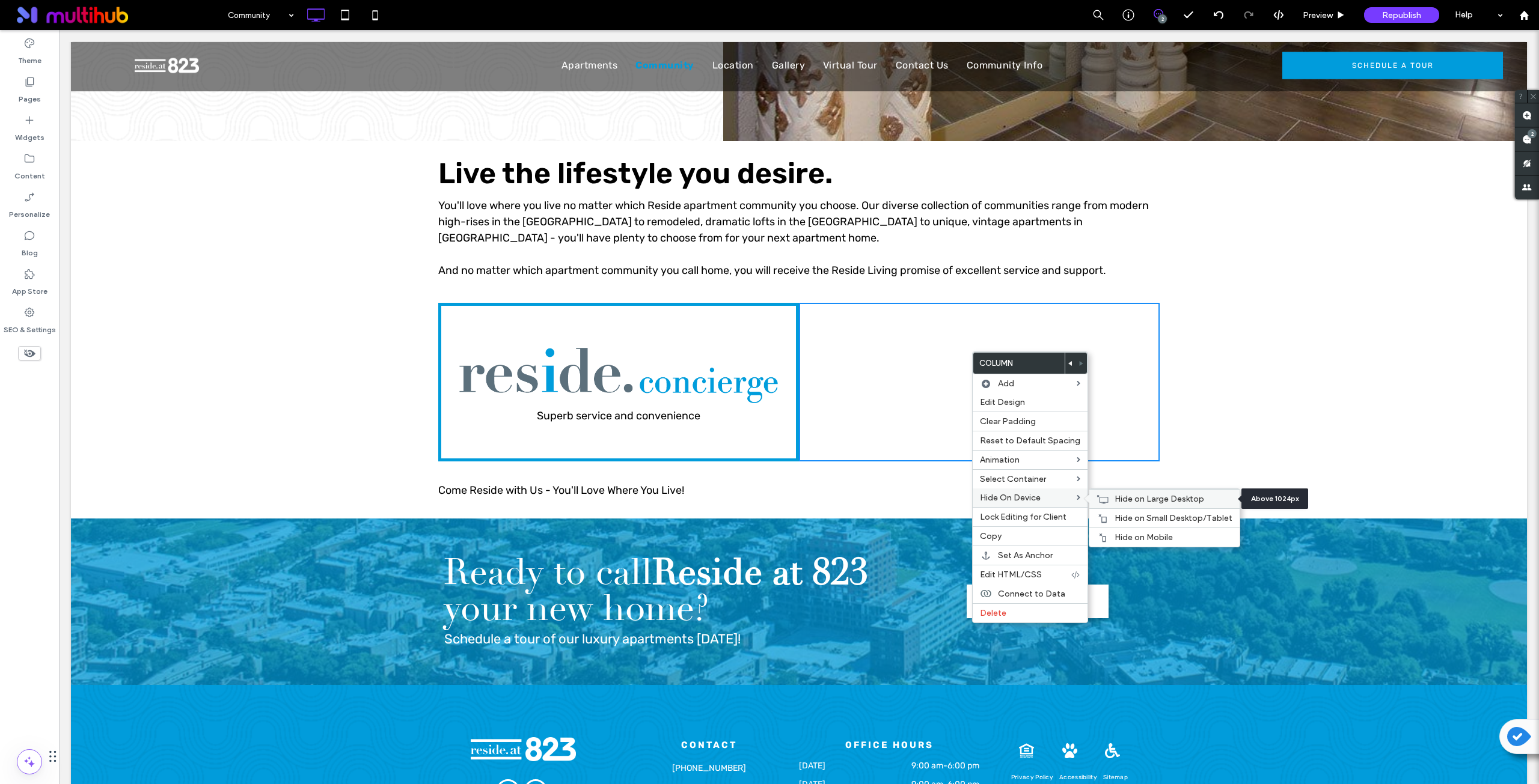
click at [1109, 500] on div "Hide on Large Desktop" at bounding box center [1164, 499] width 151 height 19
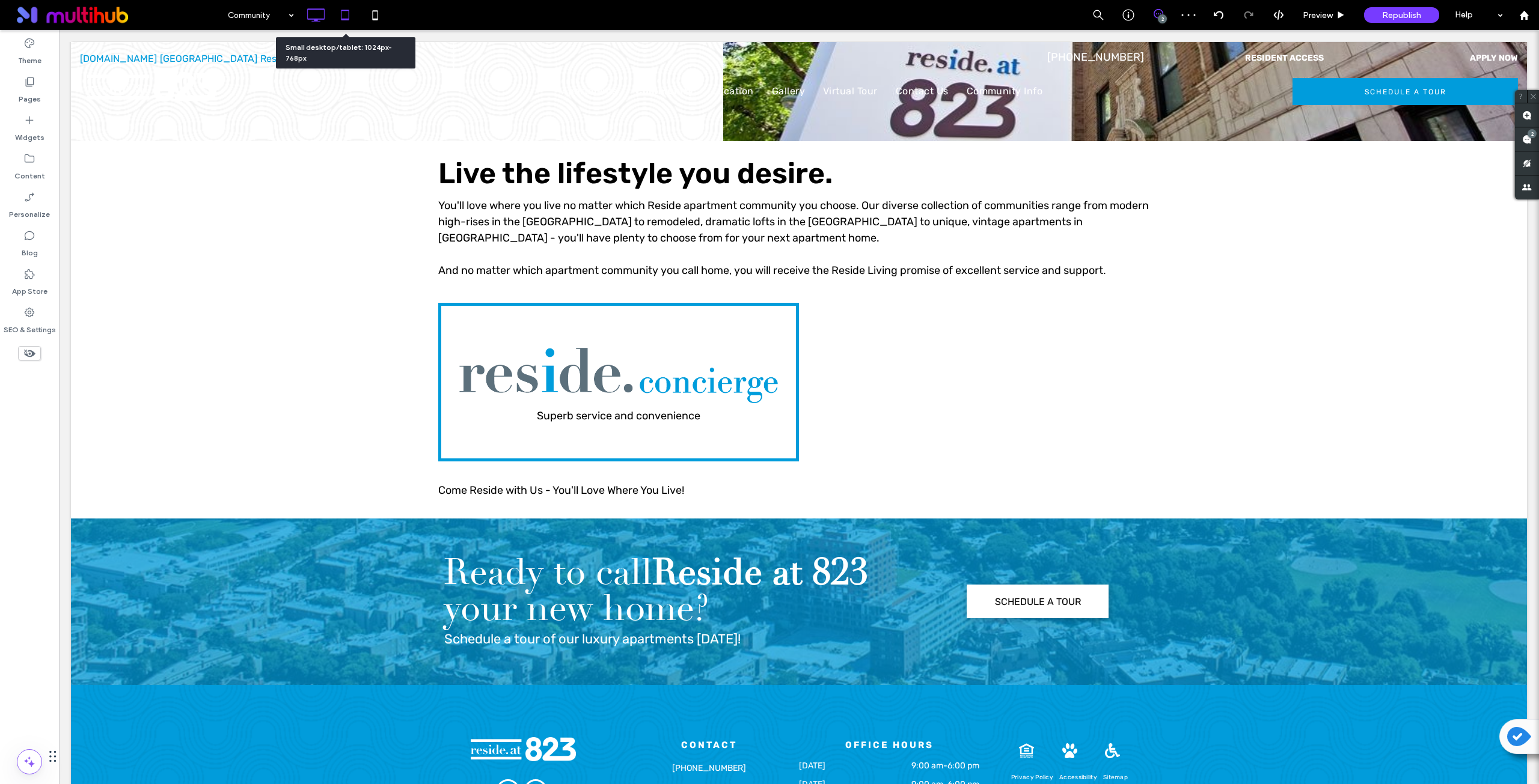
click at [344, 14] on icon at bounding box center [345, 14] width 24 height 24
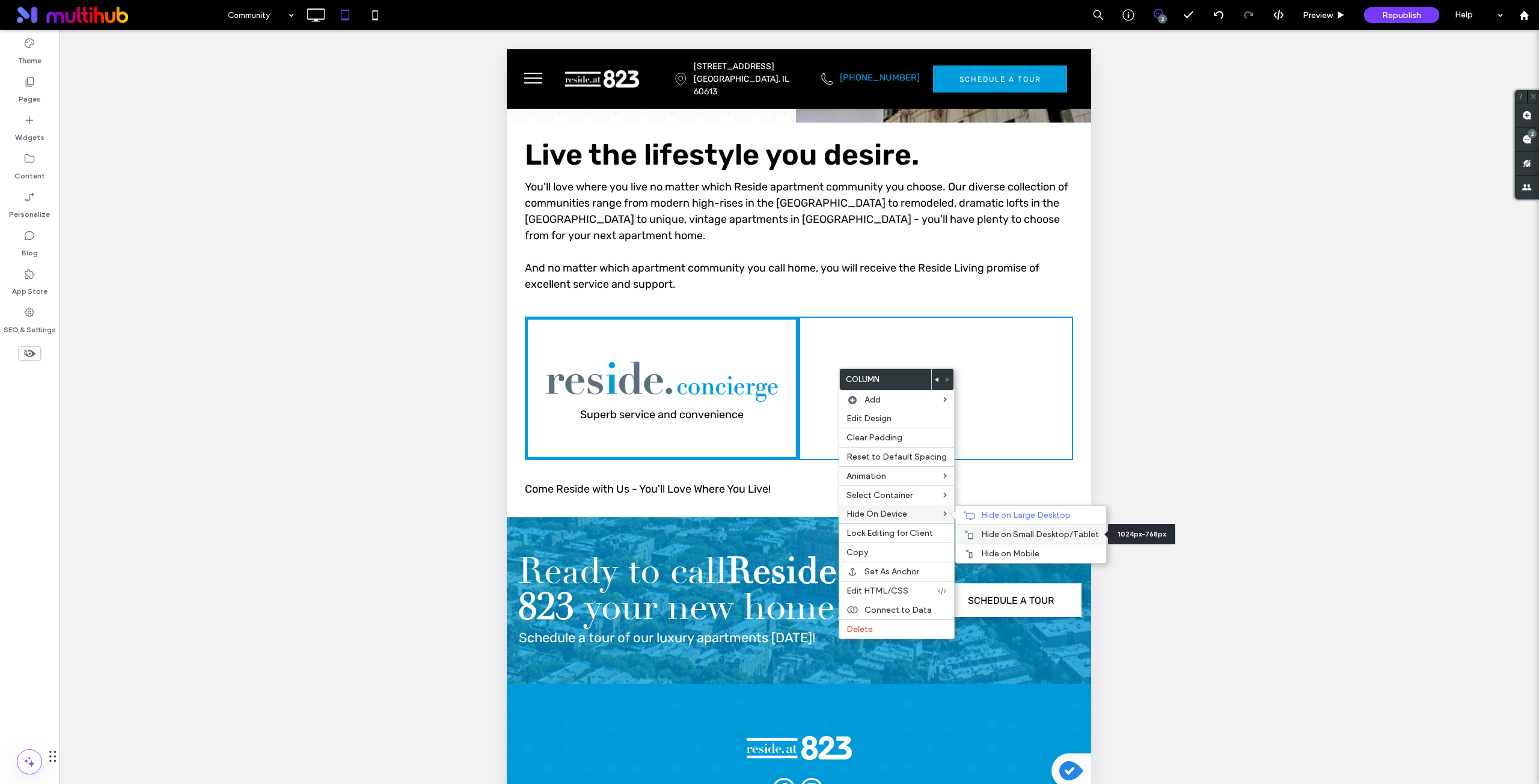
click at [982, 534] on span "Hide on Small Desktop/Tablet" at bounding box center [1039, 535] width 118 height 11
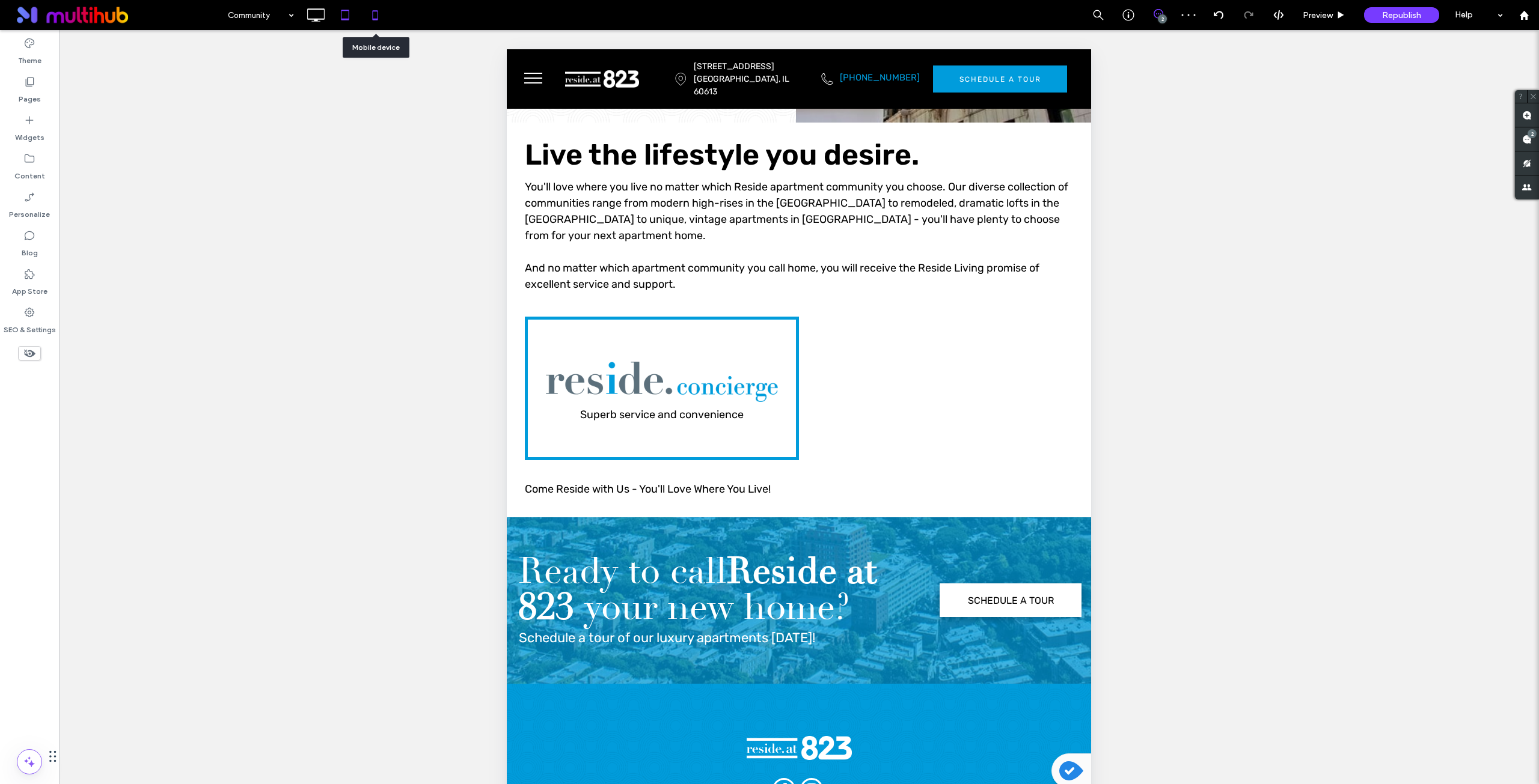
click at [373, 10] on icon at bounding box center [375, 14] width 24 height 24
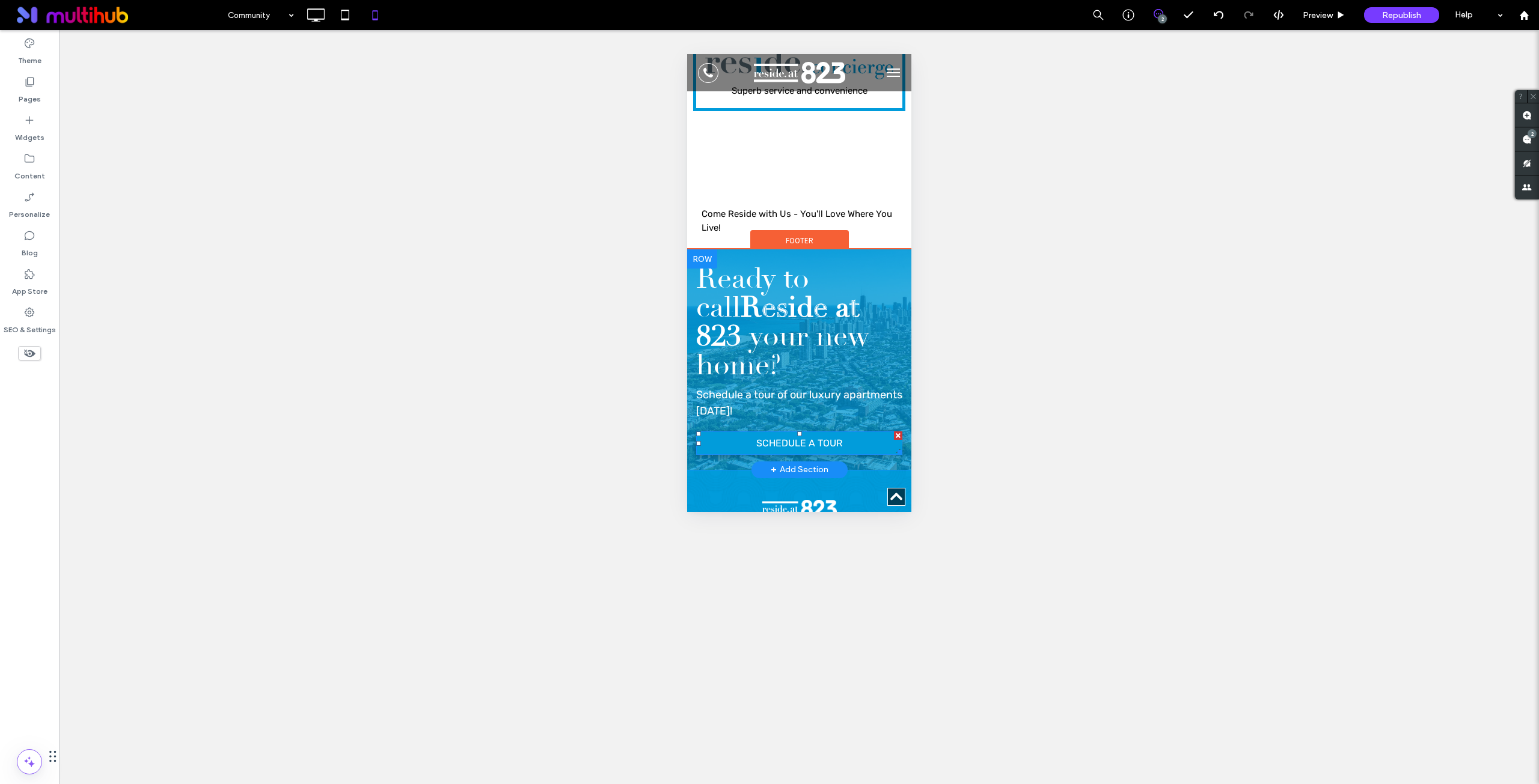
scroll to position [902, 0]
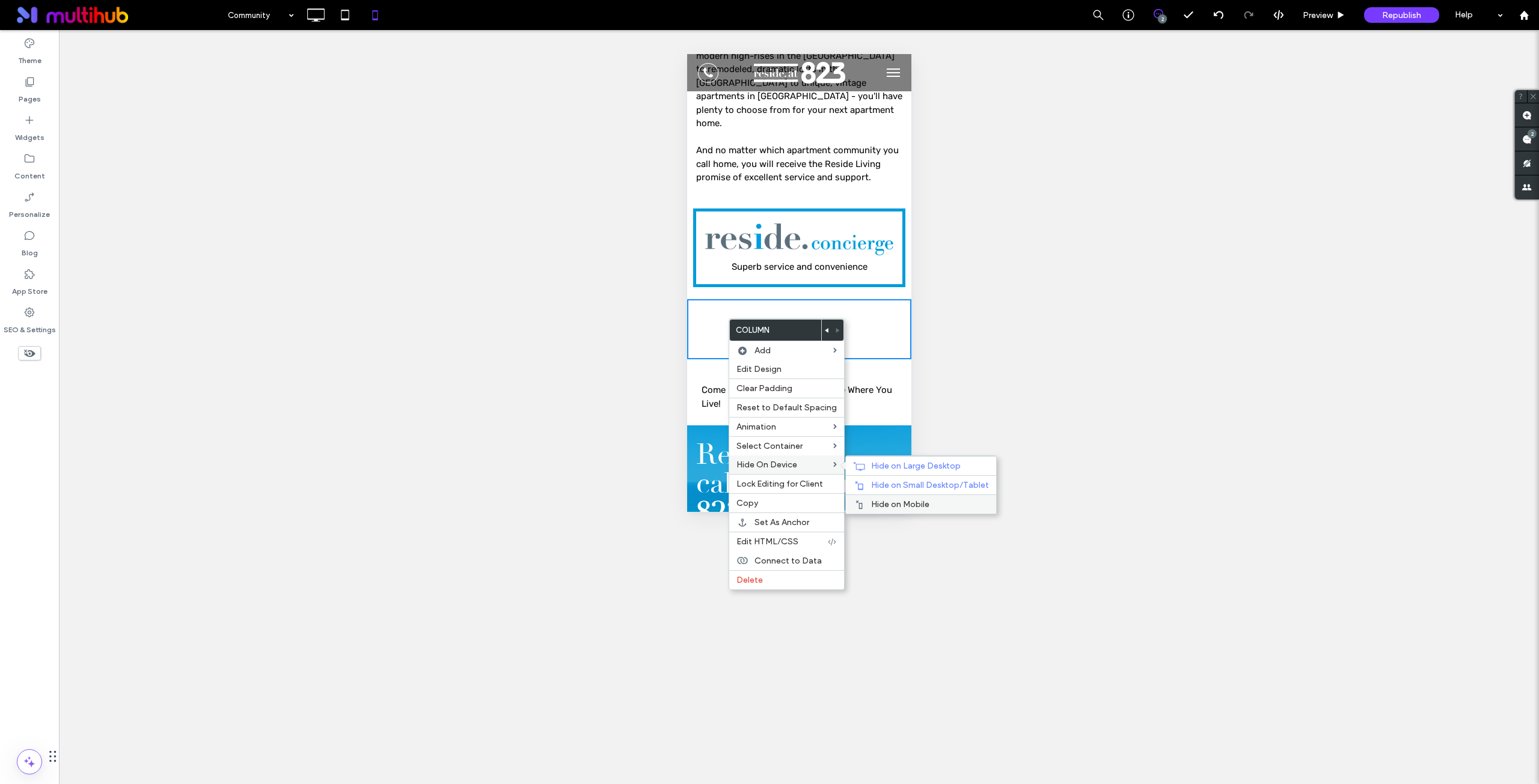
click at [896, 498] on div "Hide on Mobile" at bounding box center [921, 504] width 151 height 19
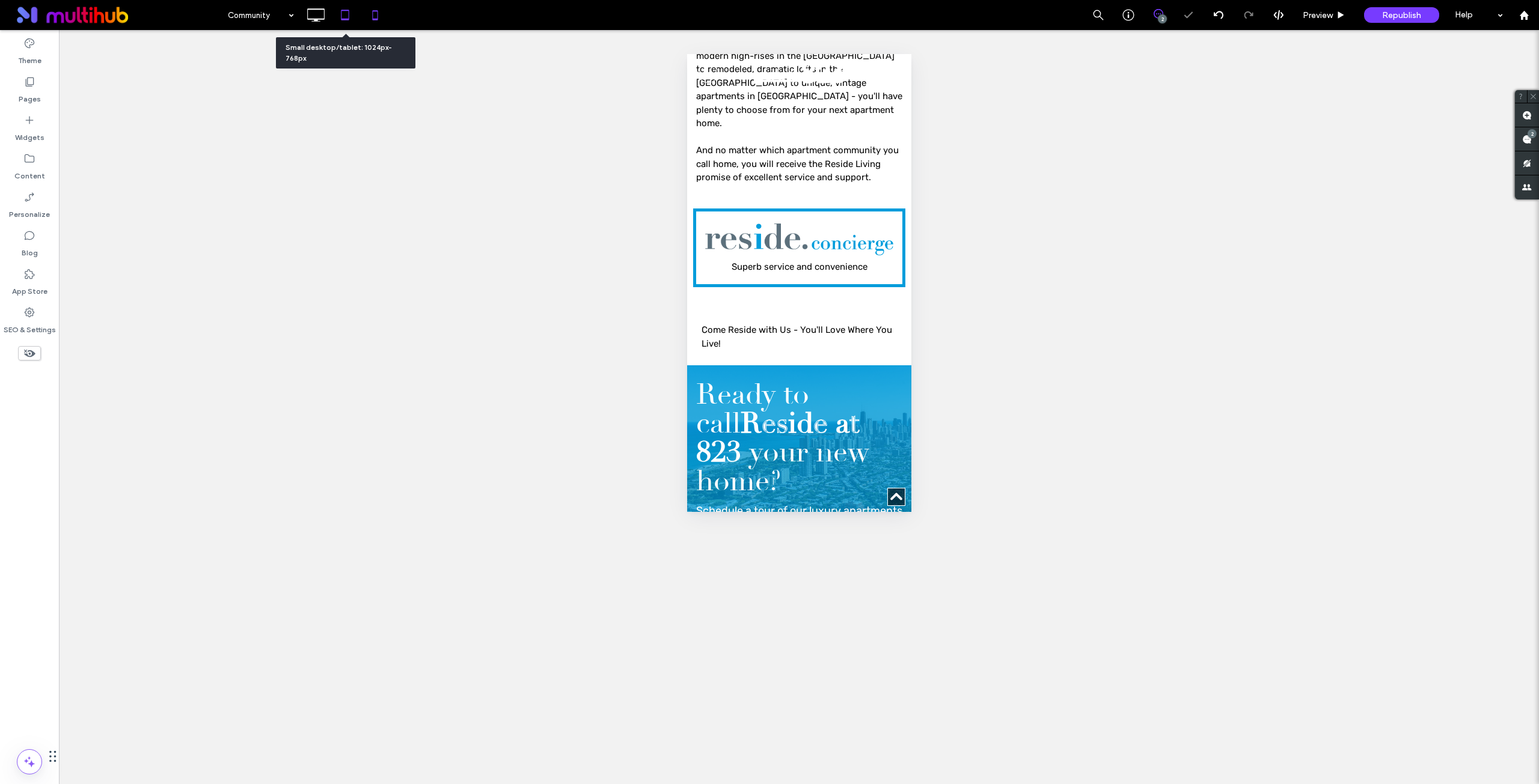
click at [343, 8] on icon at bounding box center [345, 14] width 24 height 24
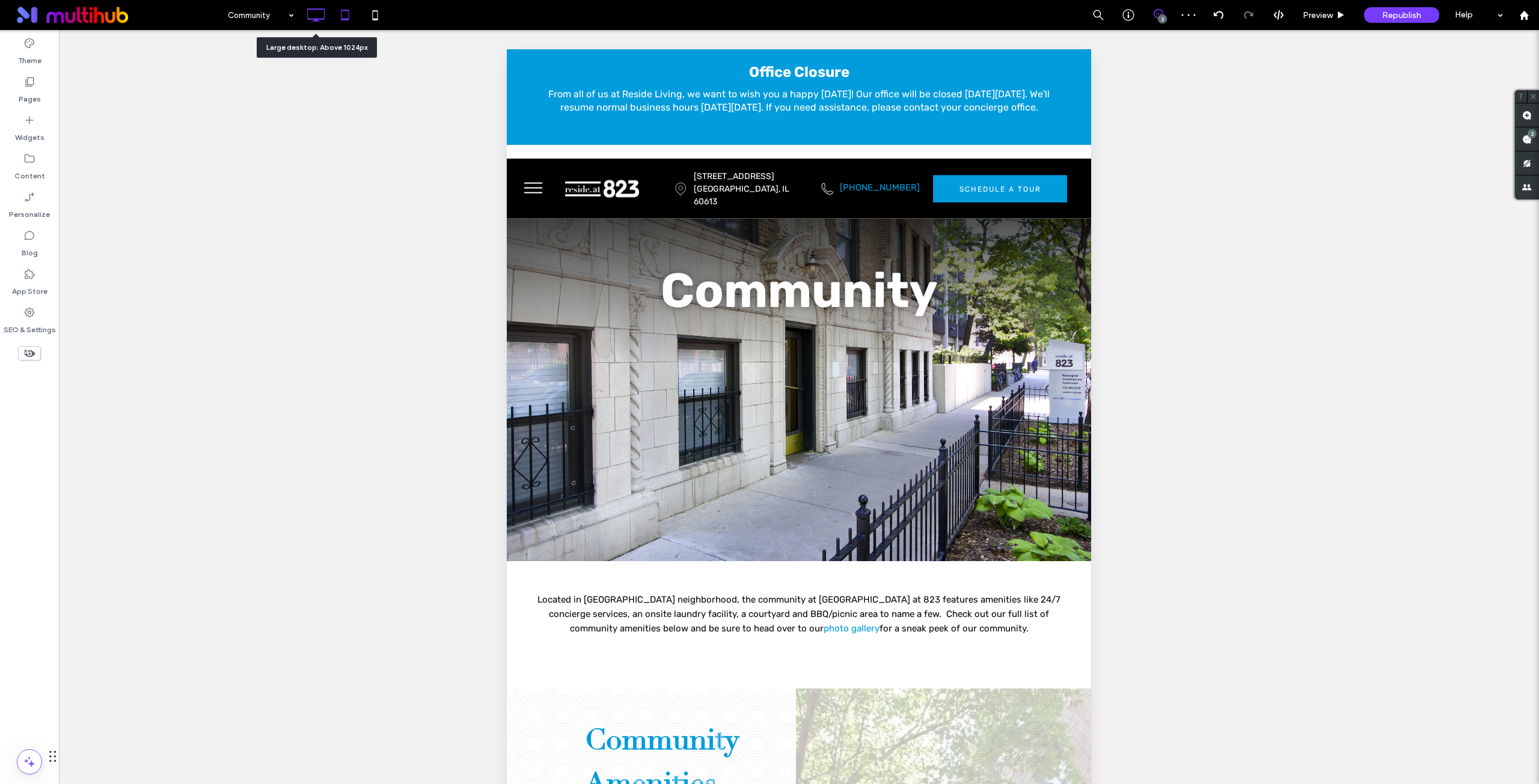
scroll to position [0, 0]
click at [317, 16] on icon at bounding box center [315, 14] width 24 height 24
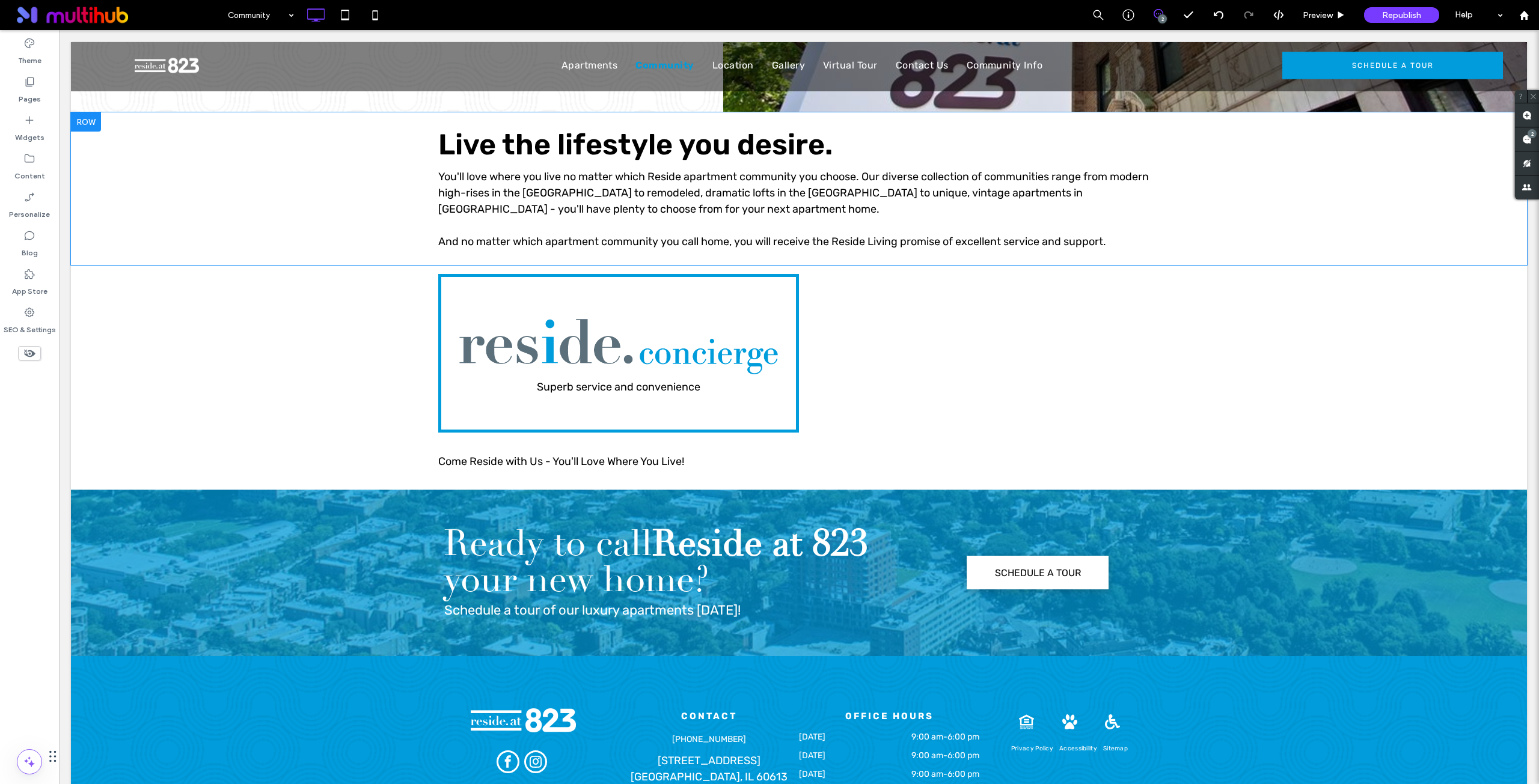
scroll to position [902, 0]
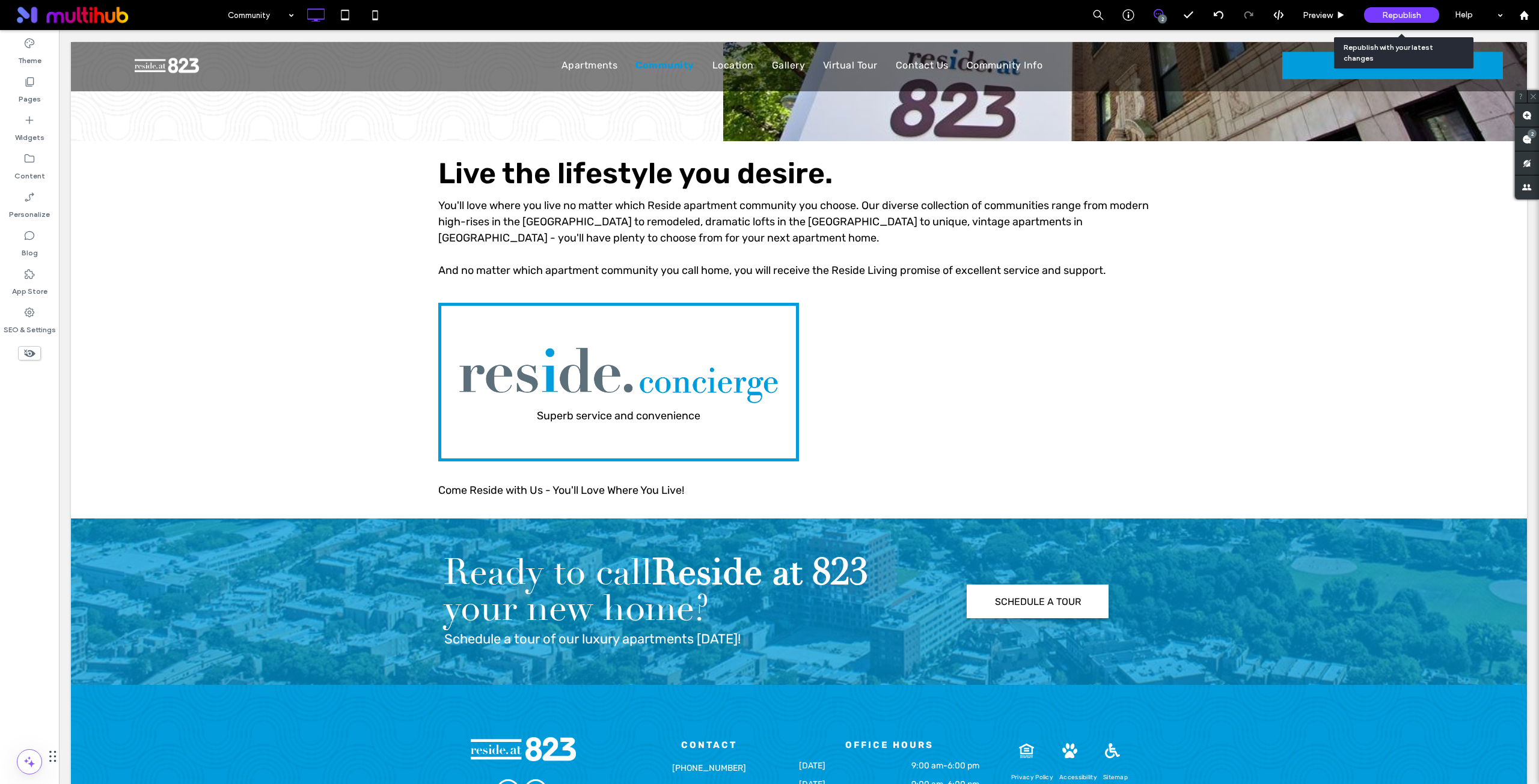
click at [1382, 12] on span "Republish" at bounding box center [1402, 16] width 39 height 11
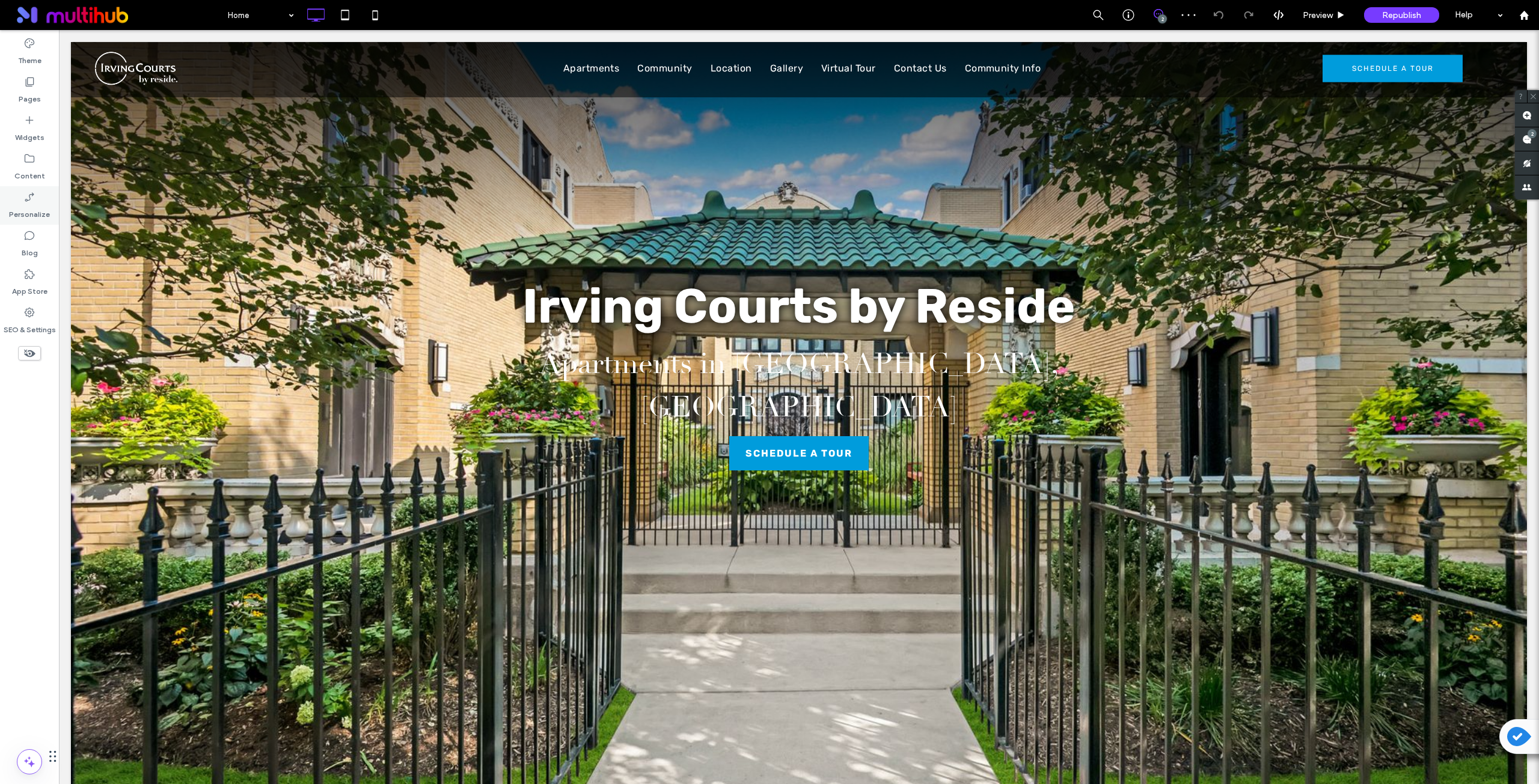
click at [35, 89] on label "Pages" at bounding box center [29, 96] width 22 height 17
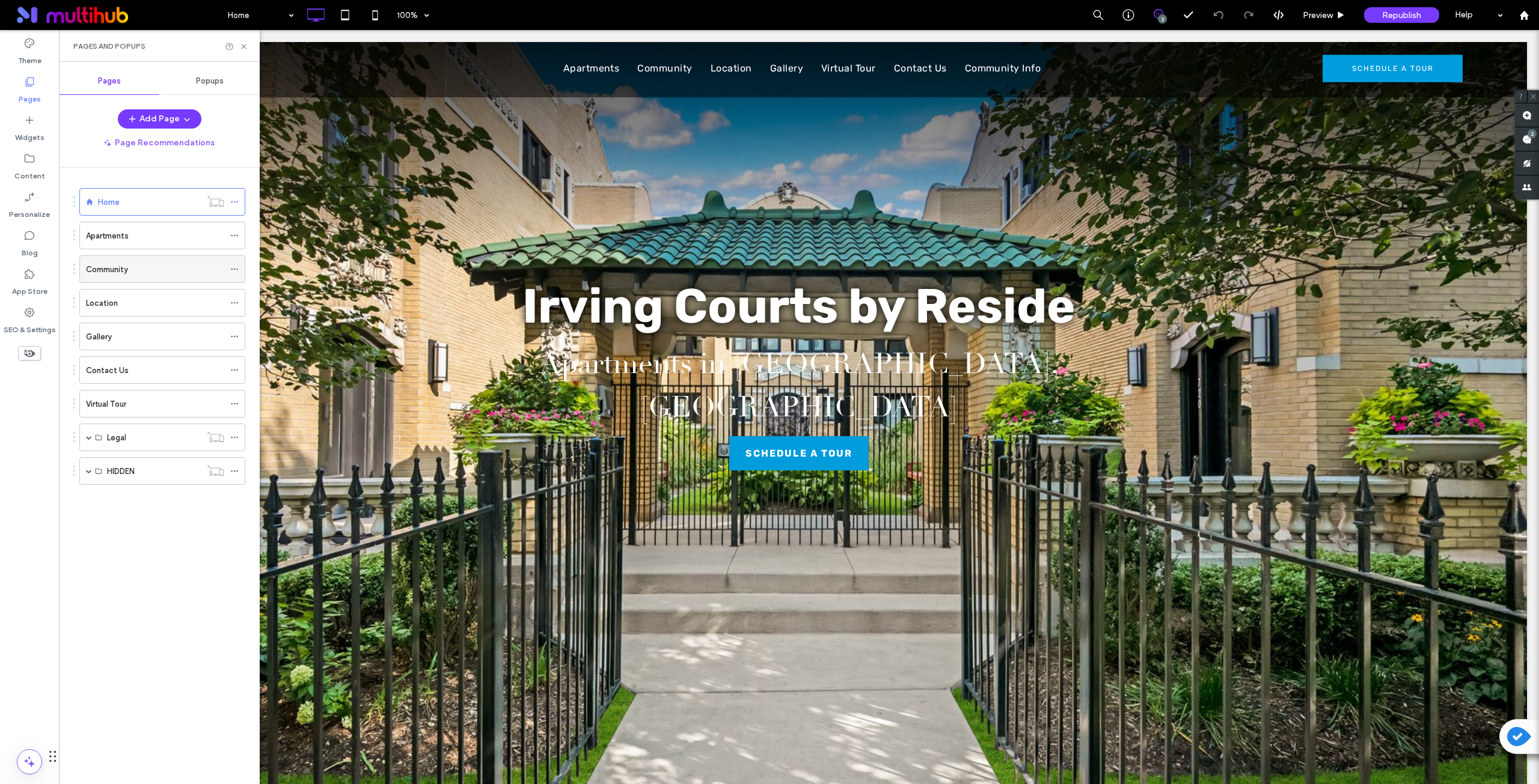
scroll to position [1101, 0]
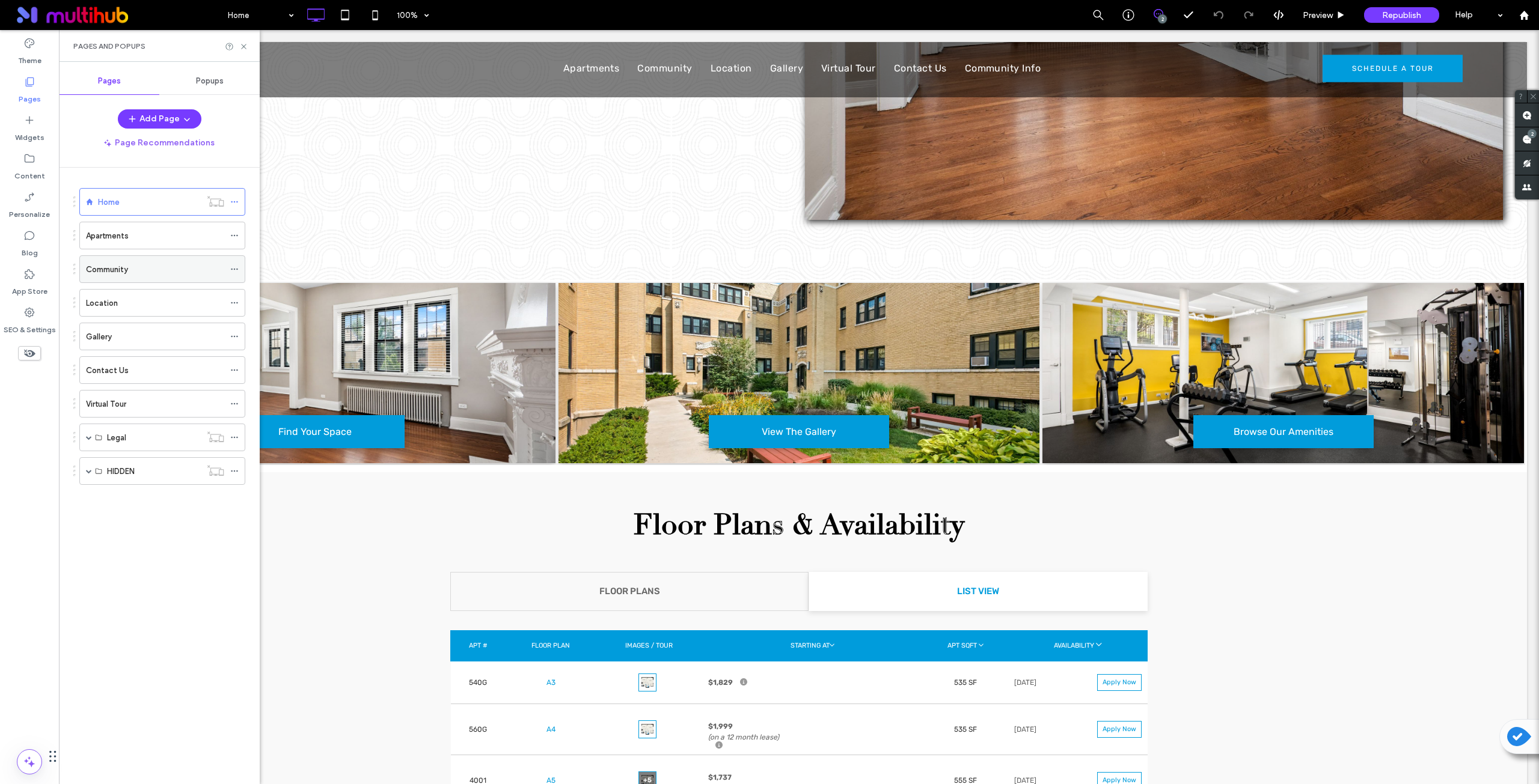
click at [128, 261] on div "Community" at bounding box center [155, 269] width 138 height 27
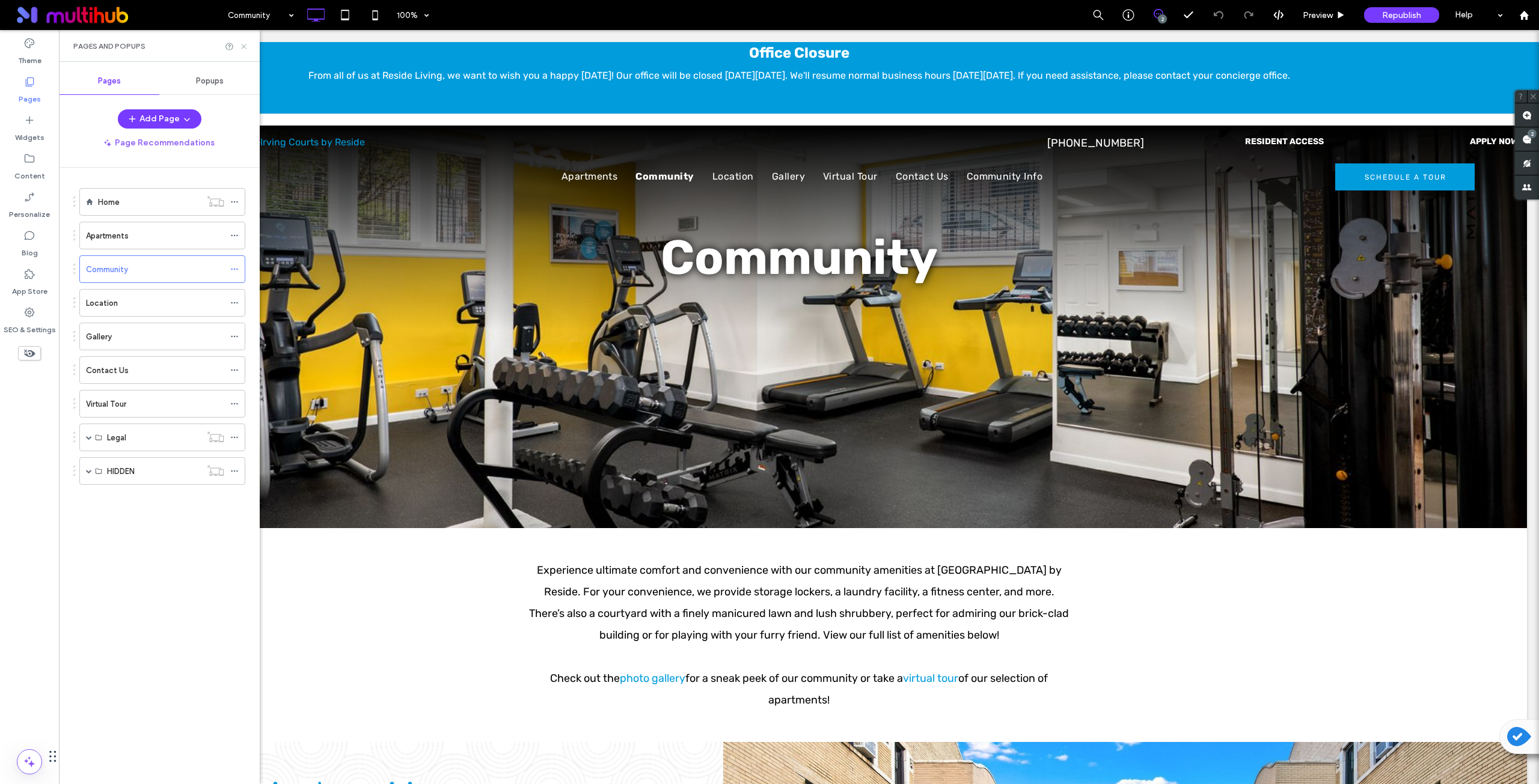
drag, startPoint x: 186, startPoint y: 14, endPoint x: 245, endPoint y: 44, distance: 66.2
click at [245, 44] on icon at bounding box center [244, 46] width 9 height 9
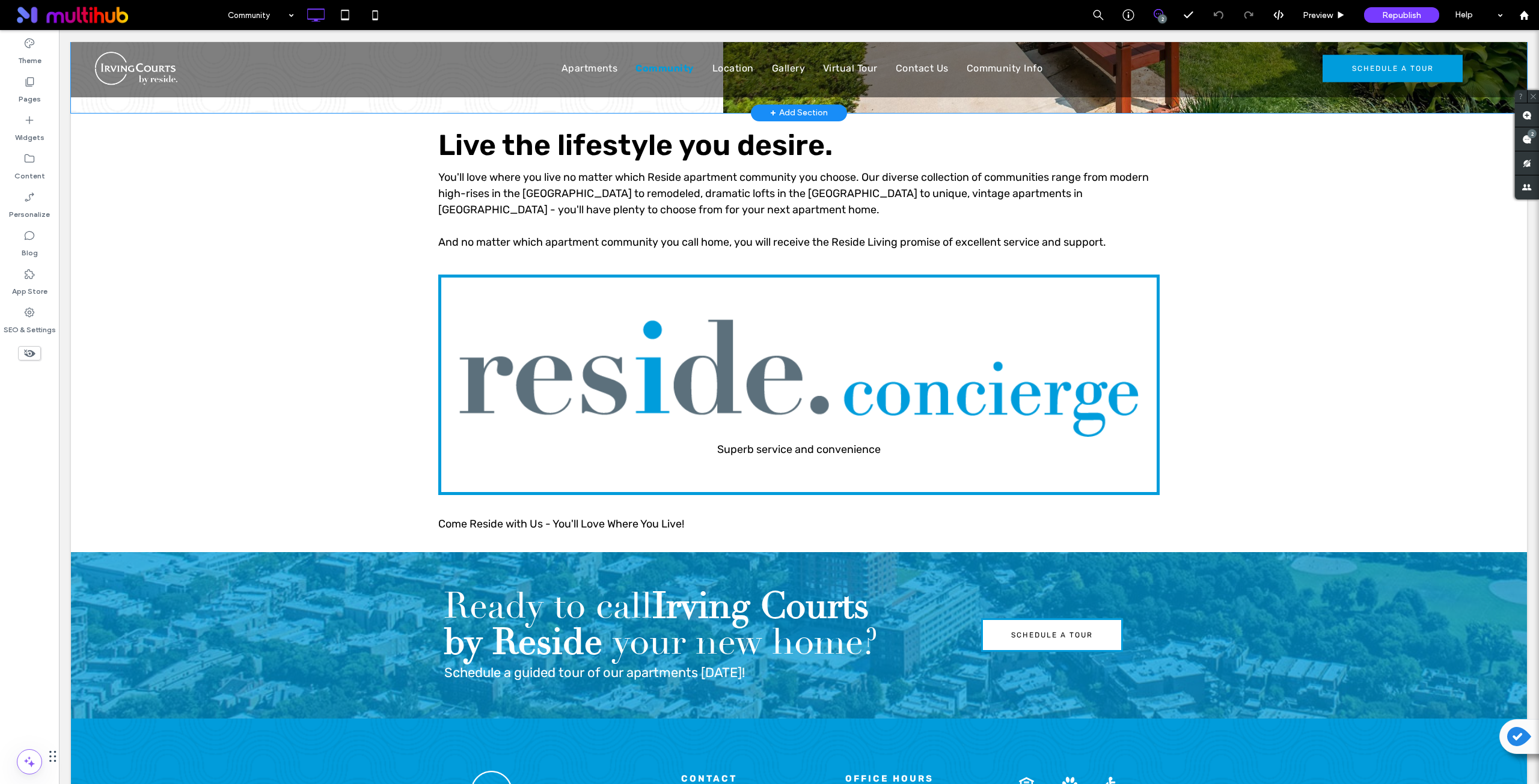
scroll to position [1101, 0]
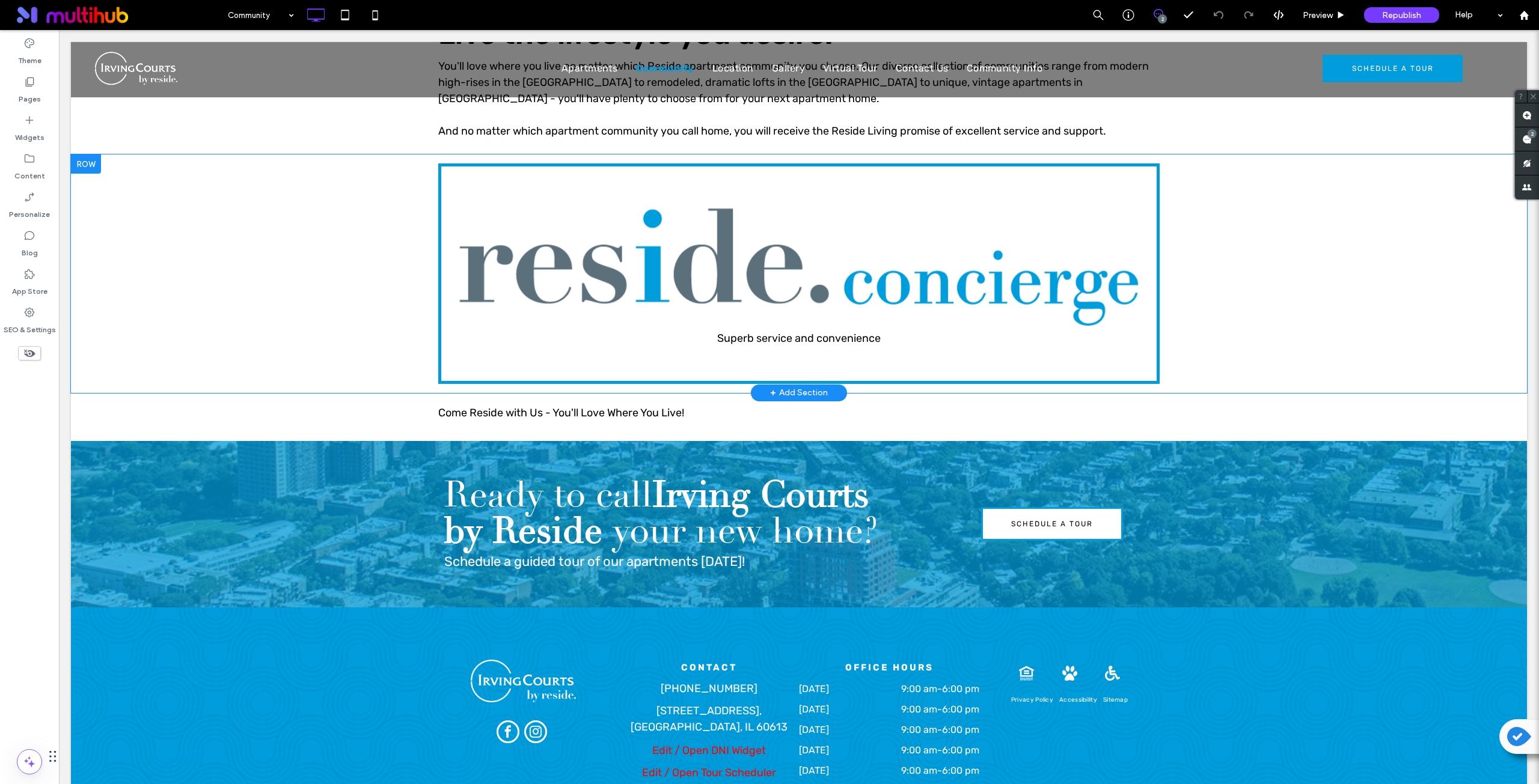
click at [330, 245] on div "Superb service and convenience Click To Paste Row + Add Section" at bounding box center [798, 273] width 1456 height 238
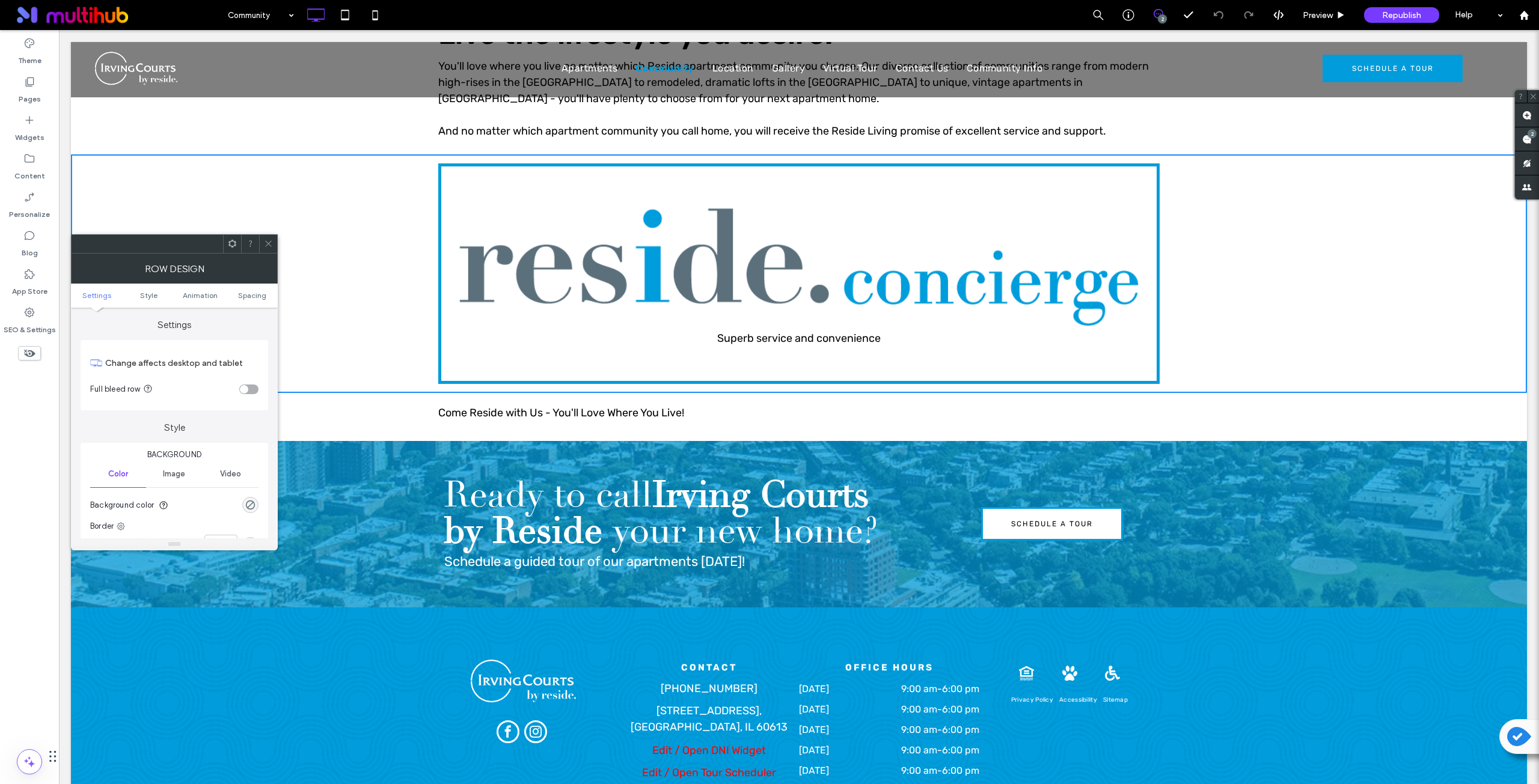
click at [230, 250] on span at bounding box center [232, 244] width 9 height 18
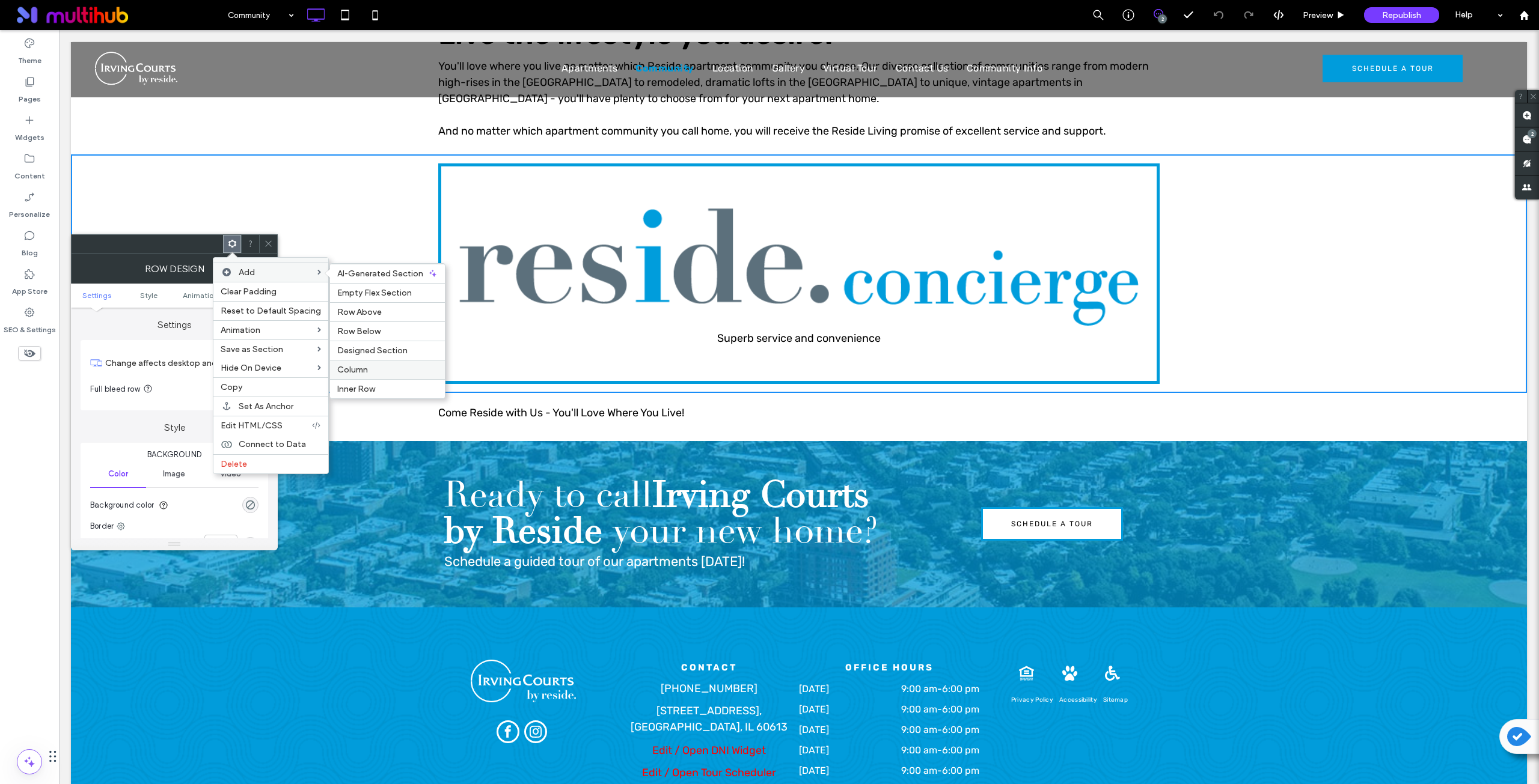
drag, startPoint x: 367, startPoint y: 368, endPoint x: 304, endPoint y: 331, distance: 73.1
click at [367, 368] on label "Column" at bounding box center [387, 370] width 100 height 11
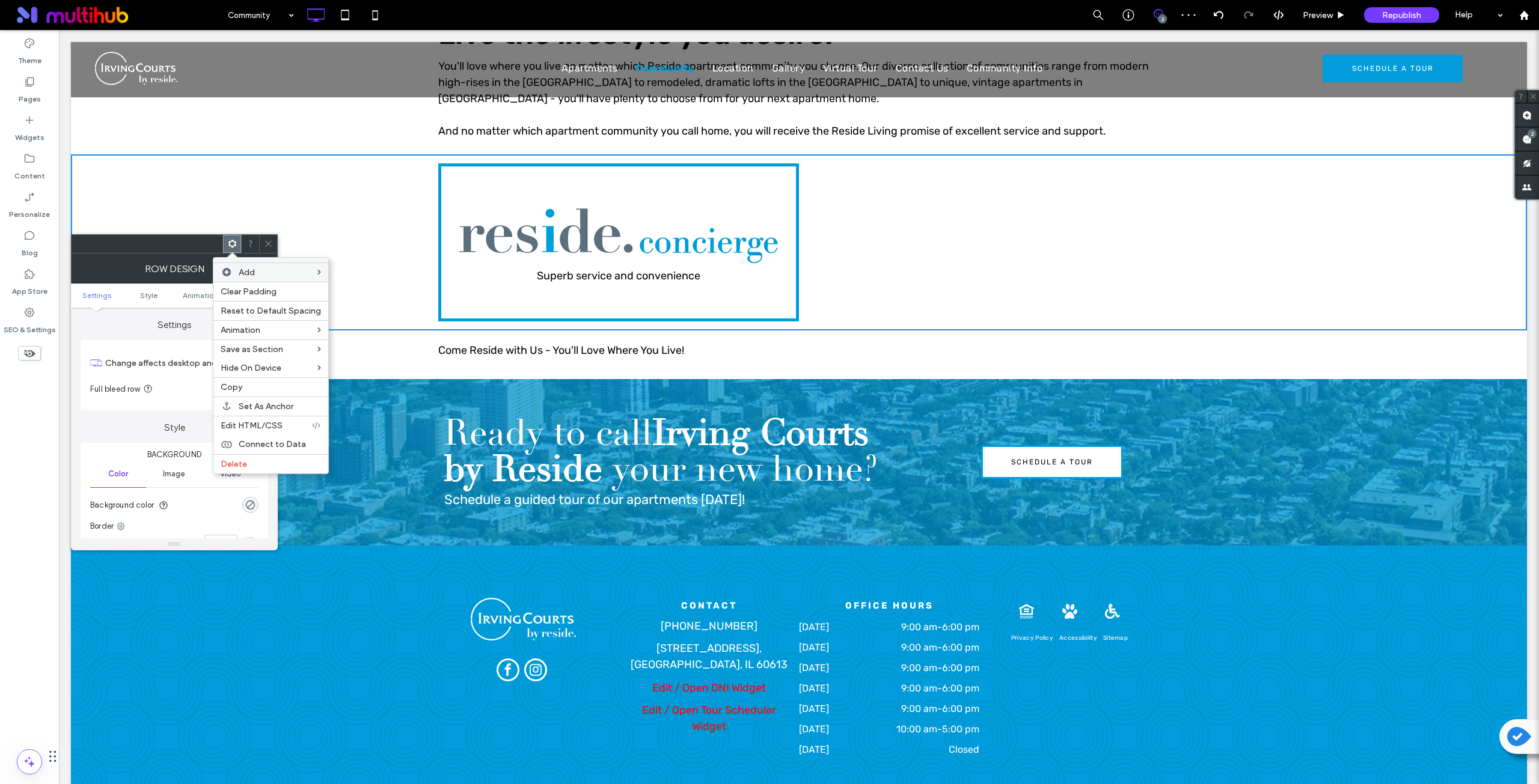
click at [264, 241] on icon at bounding box center [268, 244] width 9 height 9
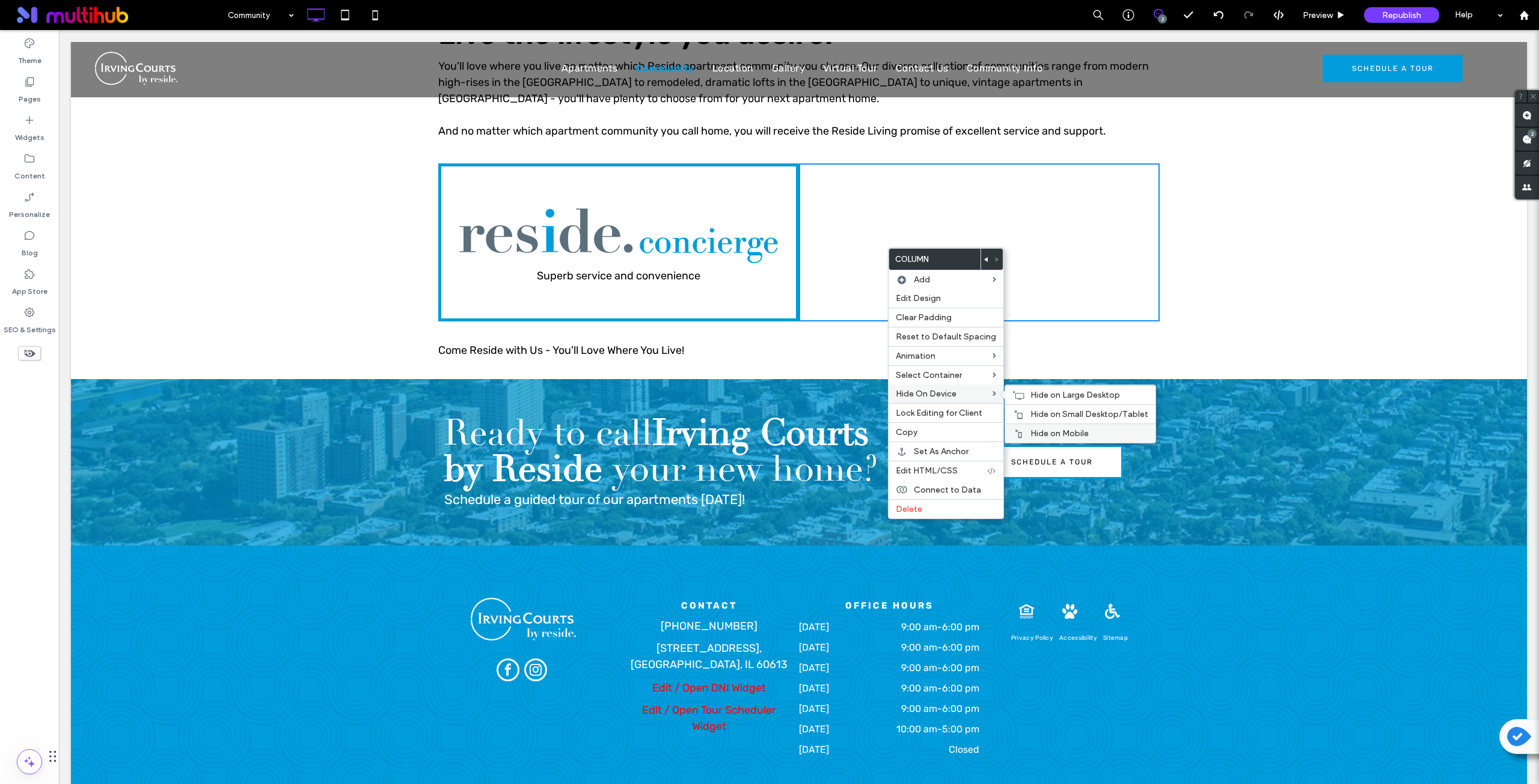
click at [1060, 434] on span "Hide on Mobile" at bounding box center [1060, 434] width 58 height 11
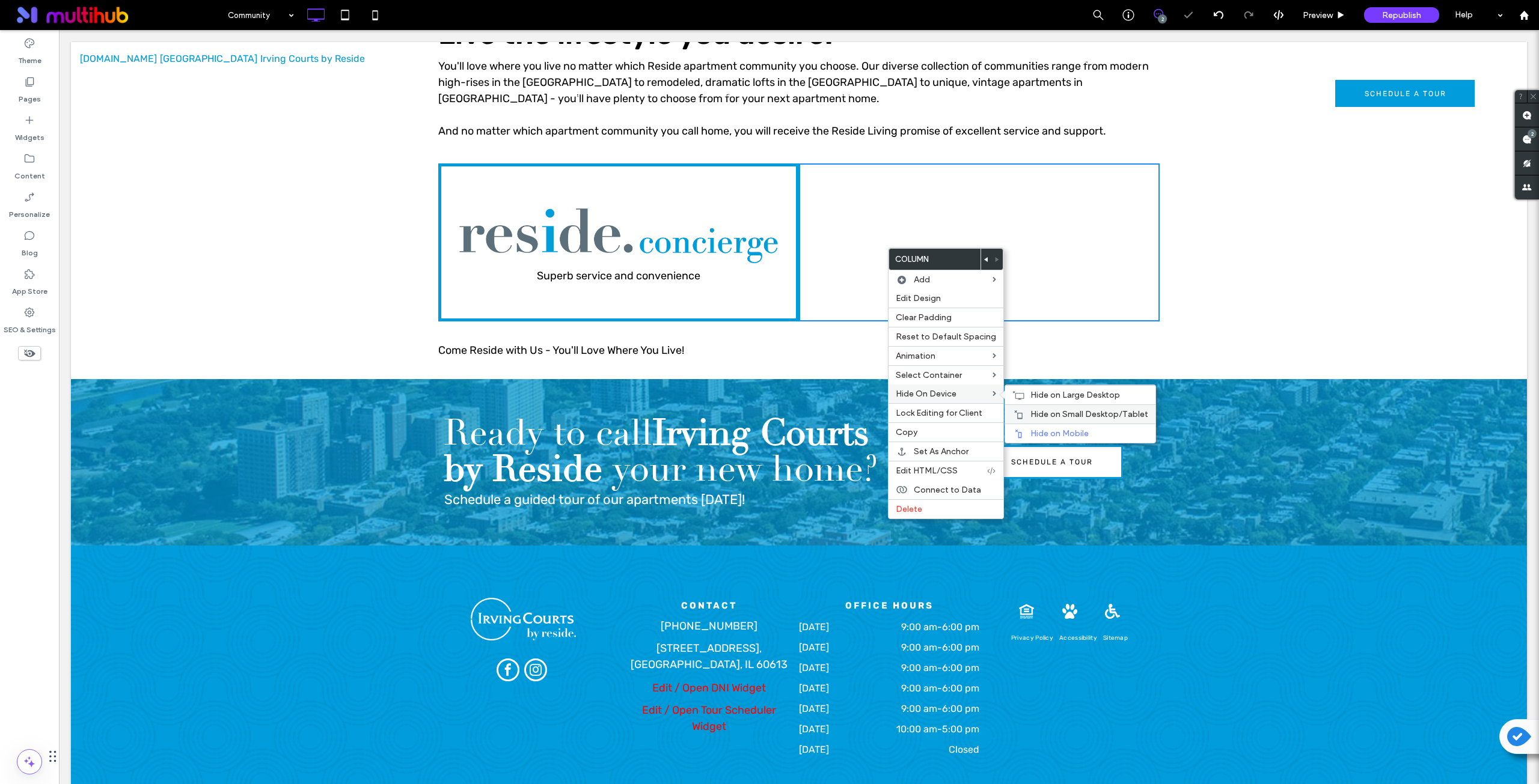
click at [1044, 414] on span "Hide on Small Desktop/Tablet" at bounding box center [1089, 415] width 118 height 11
click at [1038, 393] on span "Hide on Large Desktop" at bounding box center [1075, 395] width 89 height 11
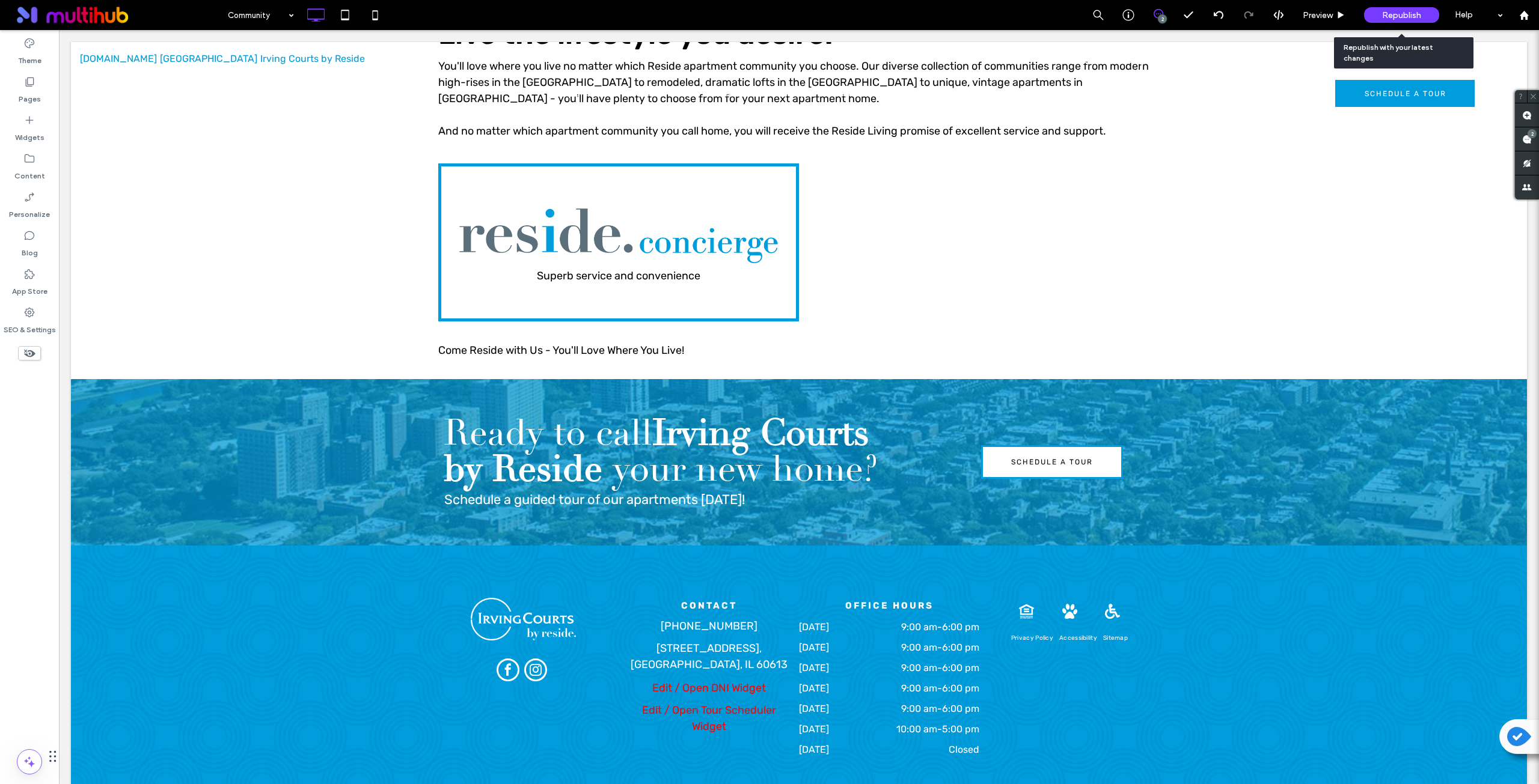
click at [1396, 13] on span "Republish" at bounding box center [1402, 16] width 39 height 11
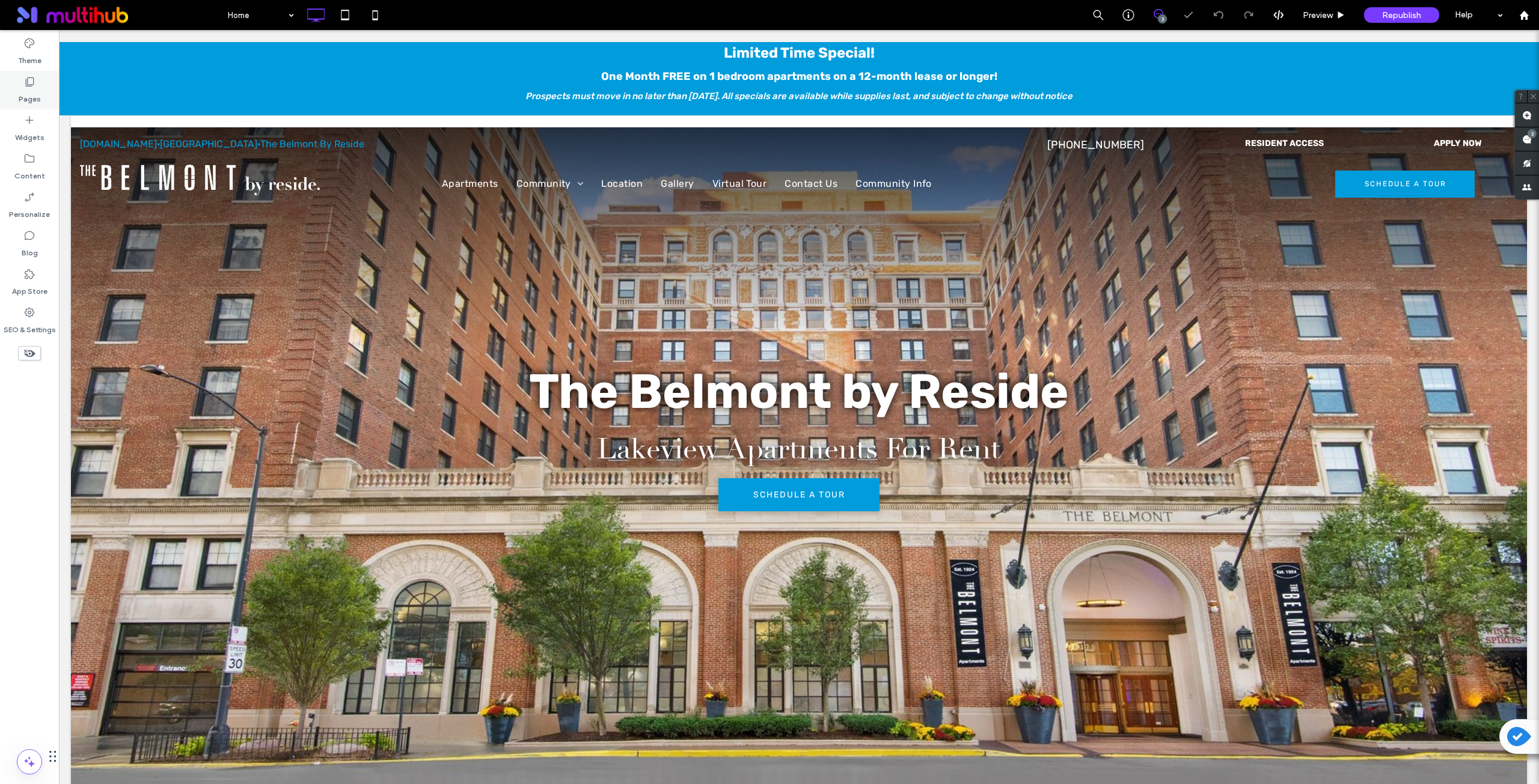
click at [43, 94] on div "Pages" at bounding box center [29, 89] width 58 height 38
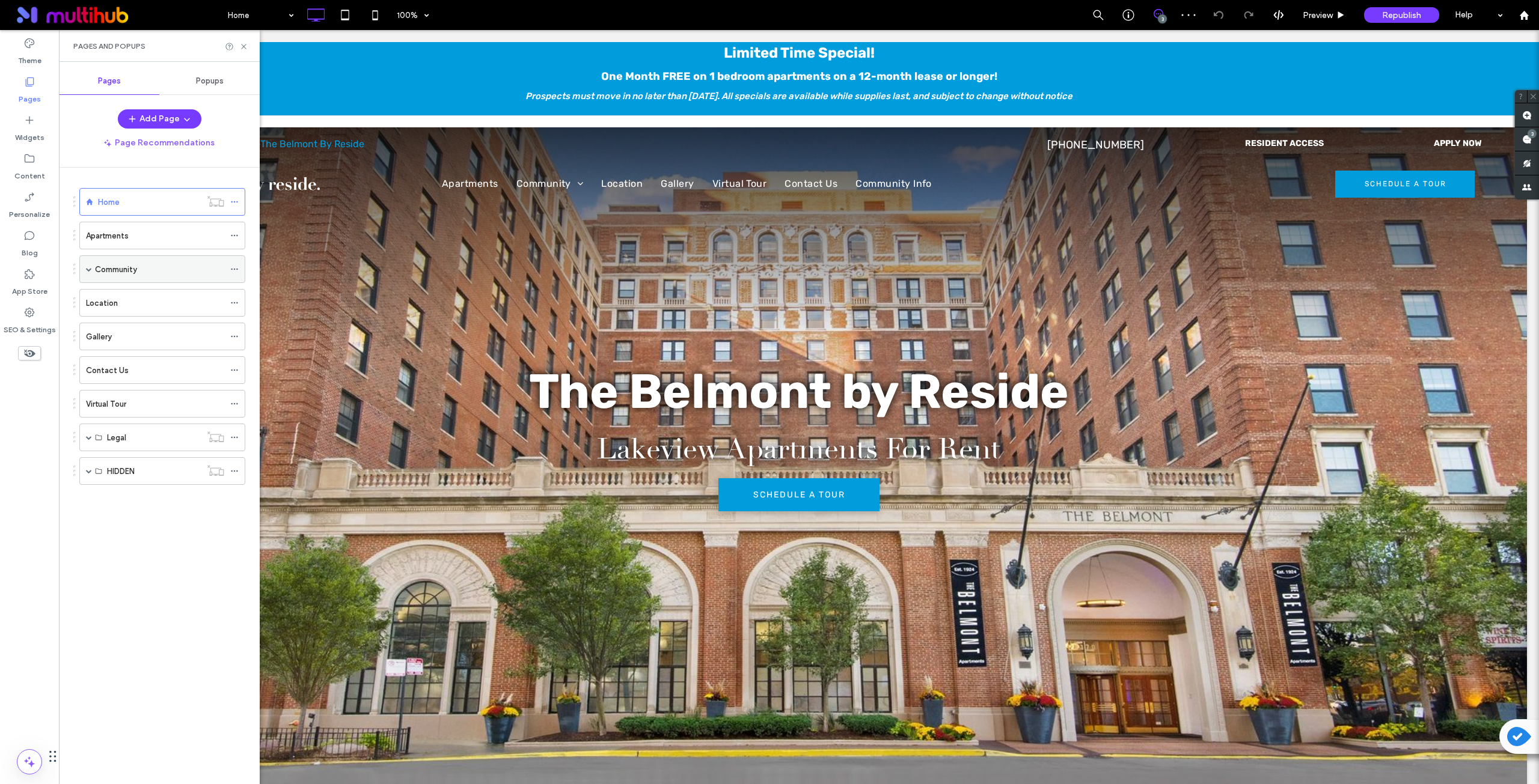
click at [138, 276] on div "Community" at bounding box center [159, 269] width 129 height 27
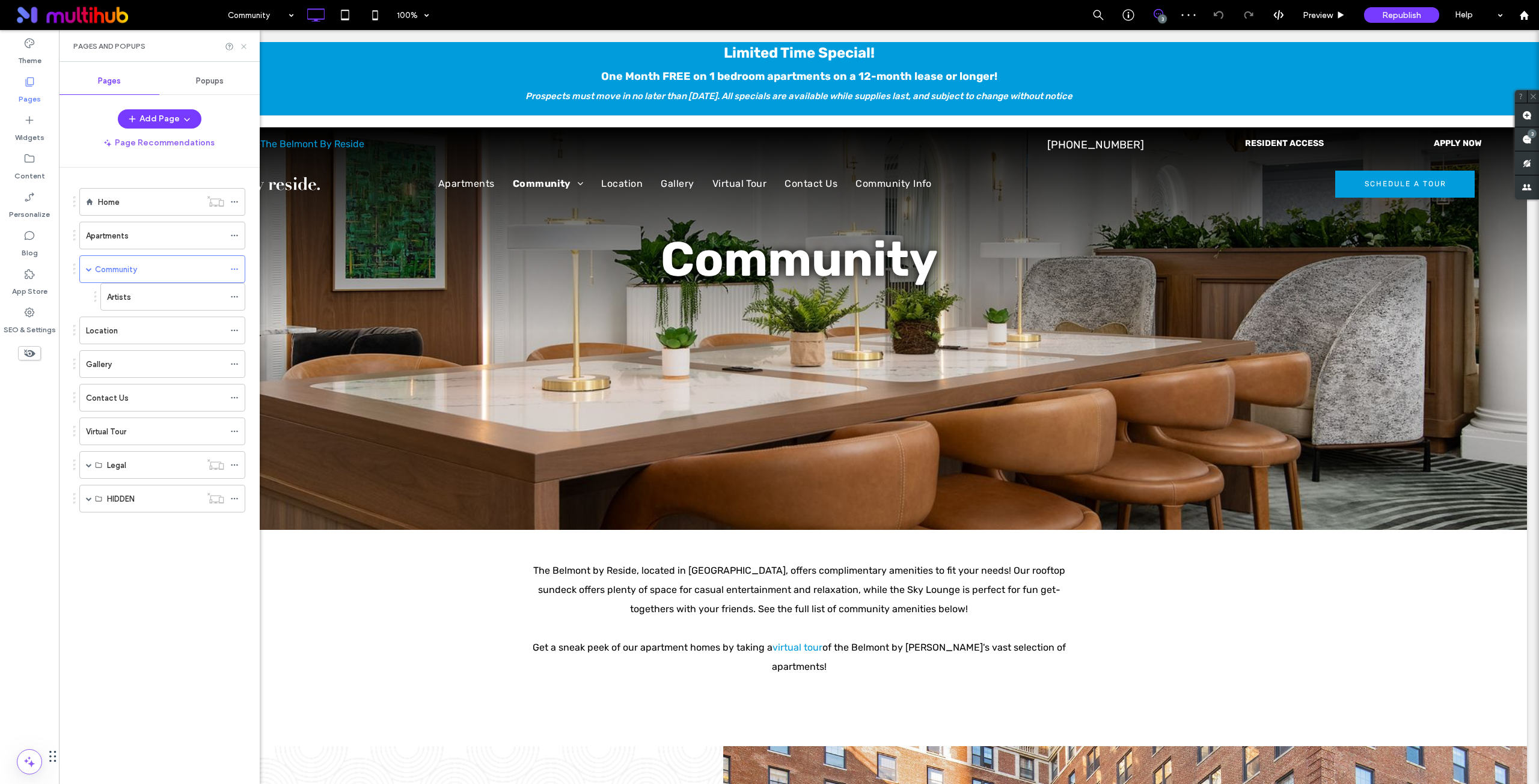
click at [243, 42] on icon at bounding box center [244, 46] width 9 height 9
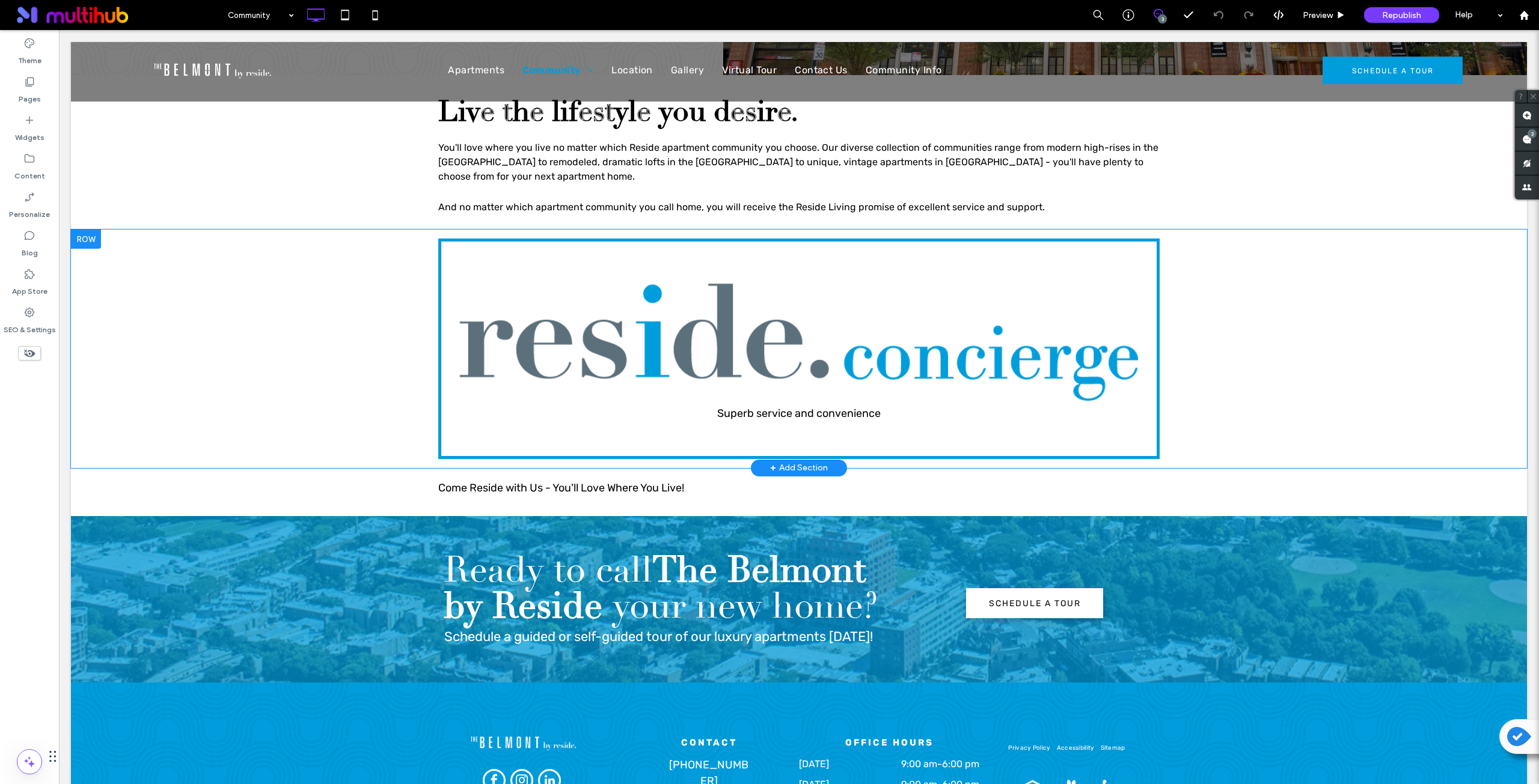
scroll to position [1002, 0]
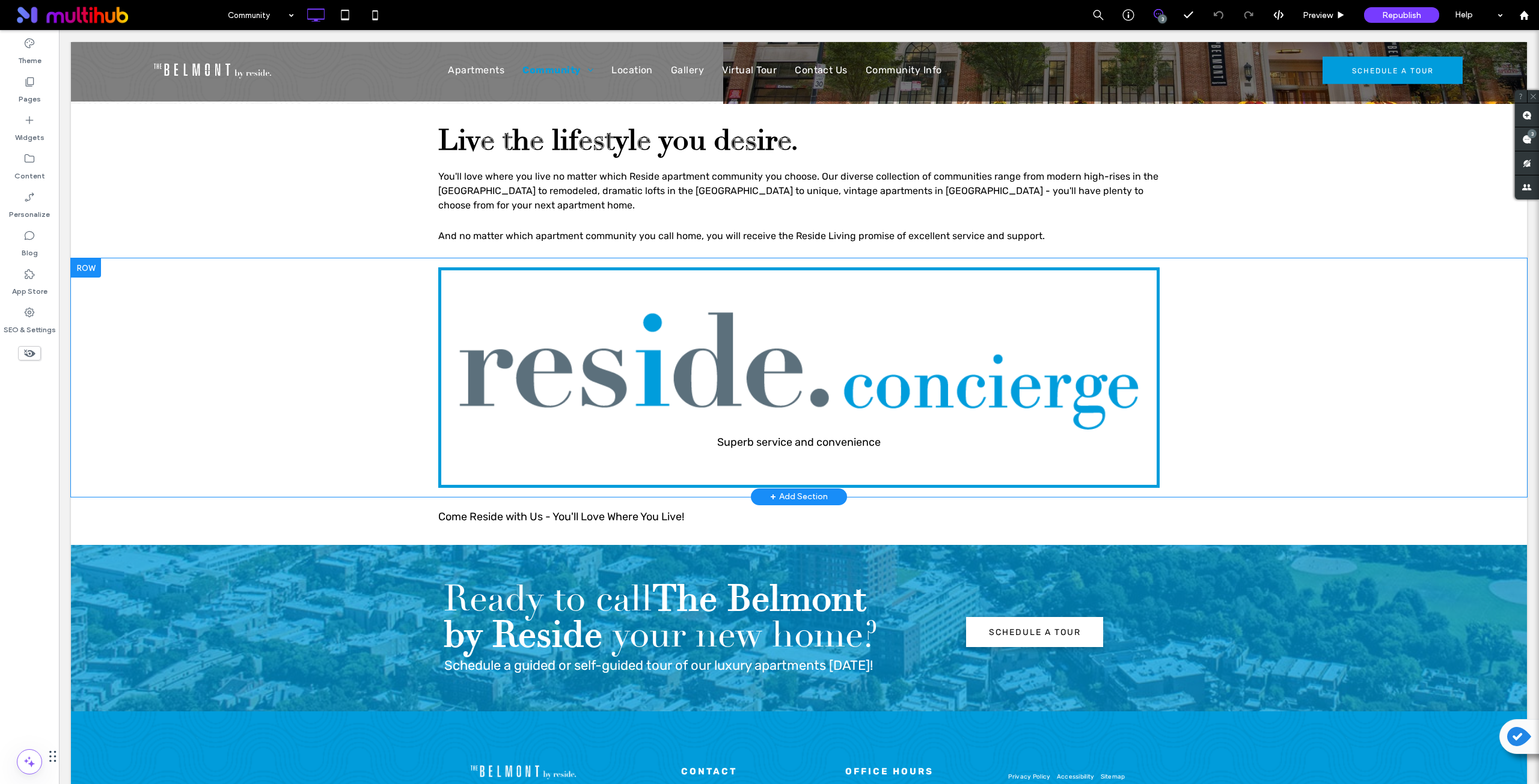
click at [225, 298] on div "Superb service and convenience Click To Paste Row + Add Section" at bounding box center [798, 377] width 1456 height 238
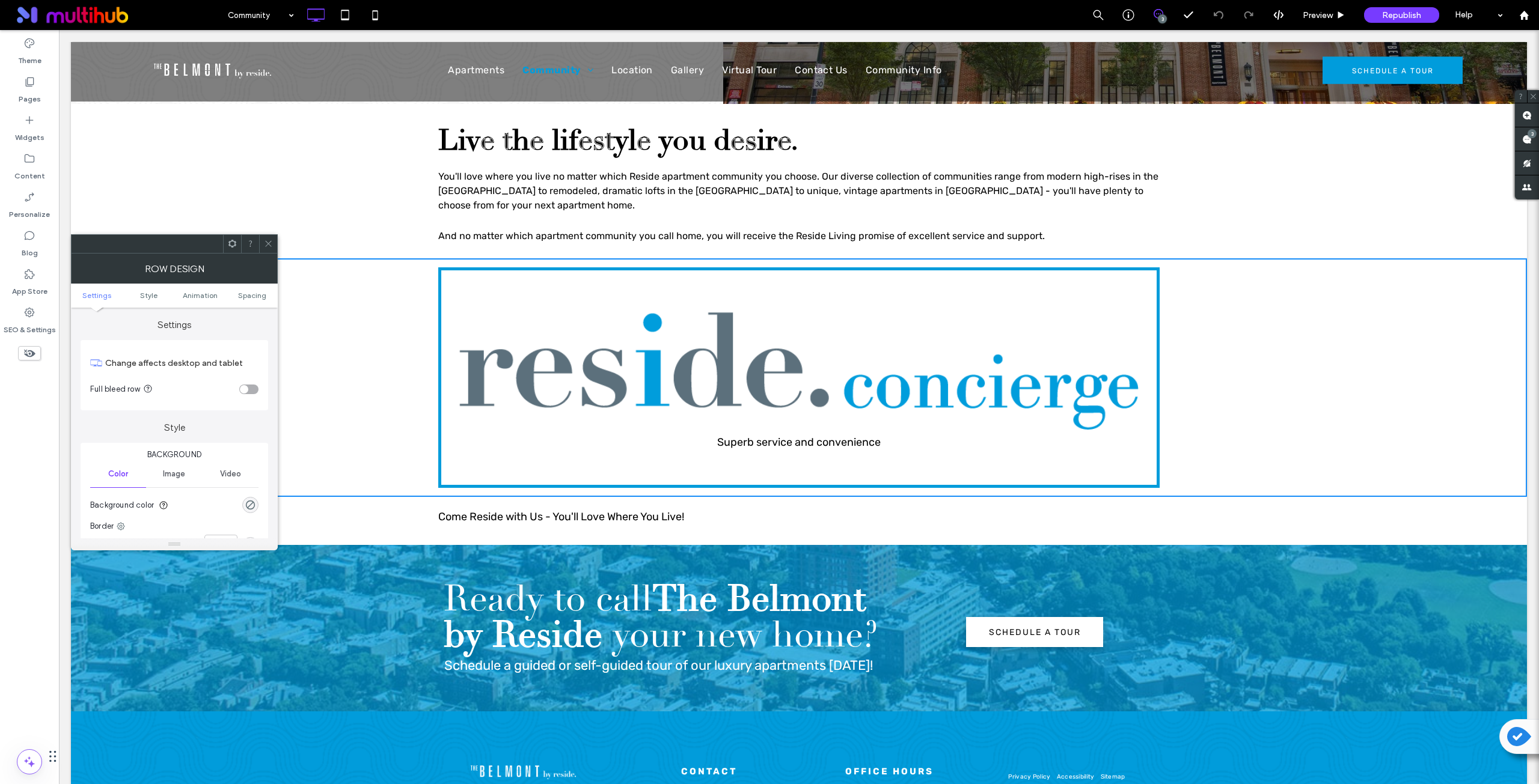
click at [237, 246] on icon at bounding box center [232, 244] width 9 height 9
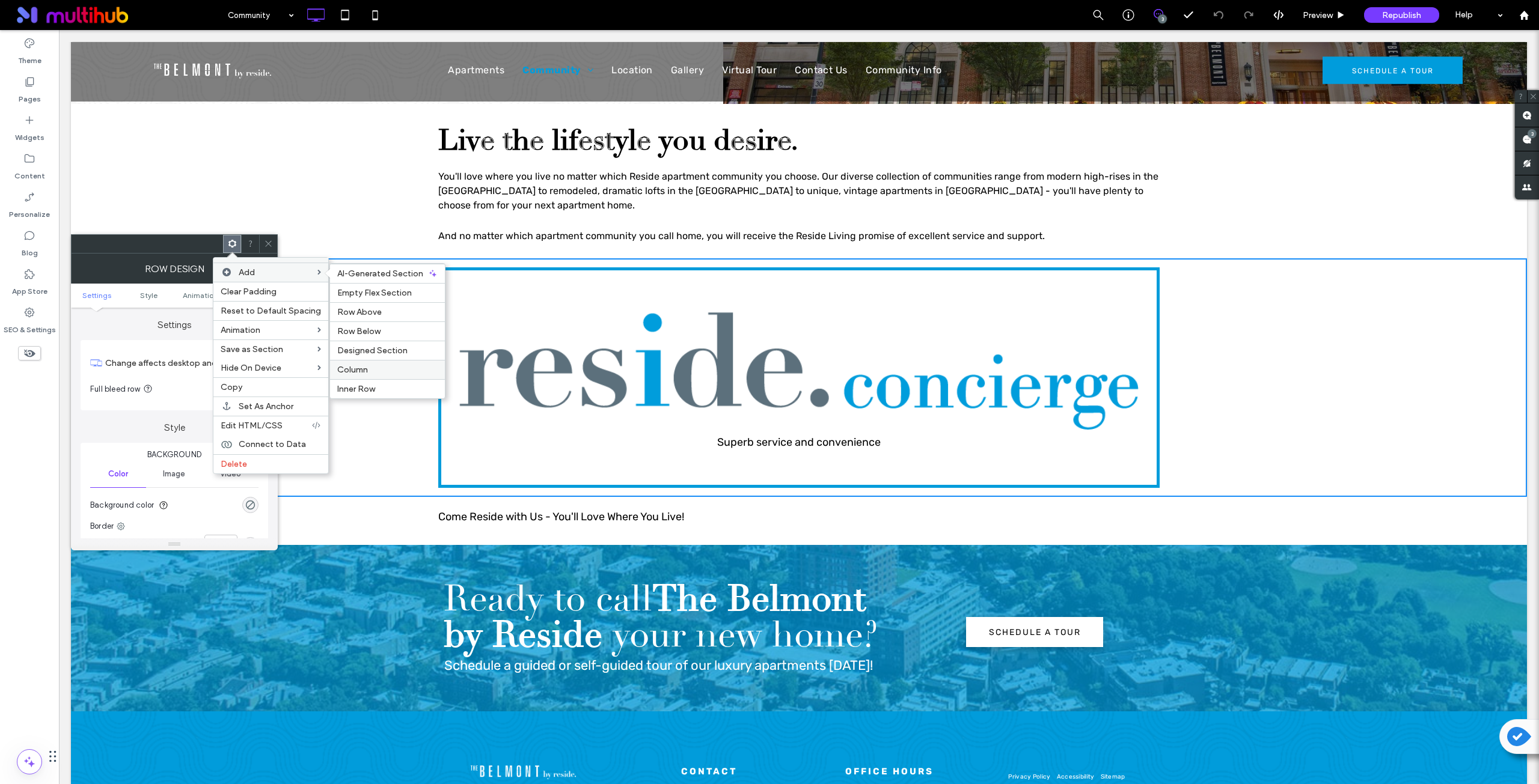
click at [377, 369] on label "Column" at bounding box center [387, 370] width 100 height 11
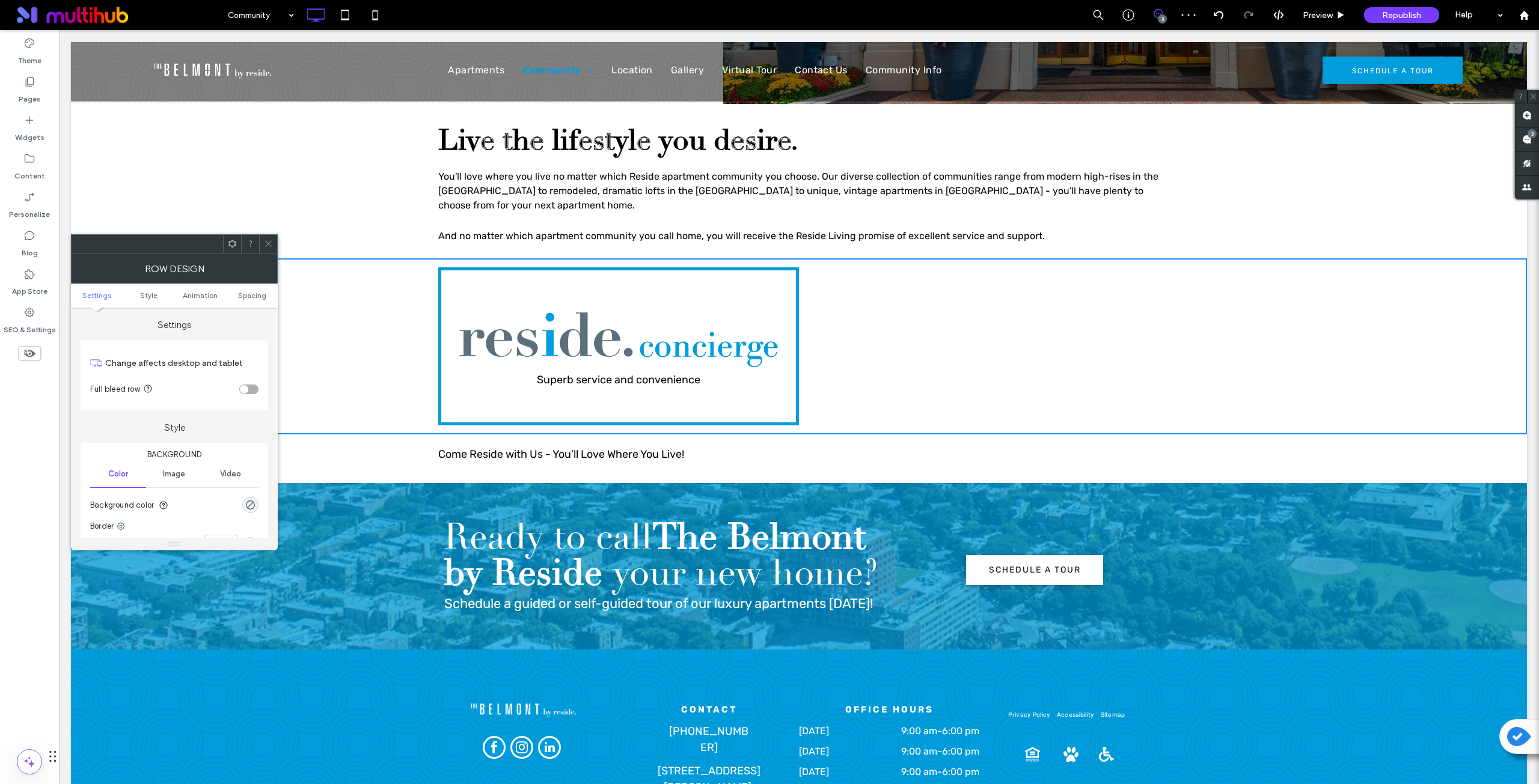
click at [268, 240] on icon at bounding box center [268, 244] width 9 height 9
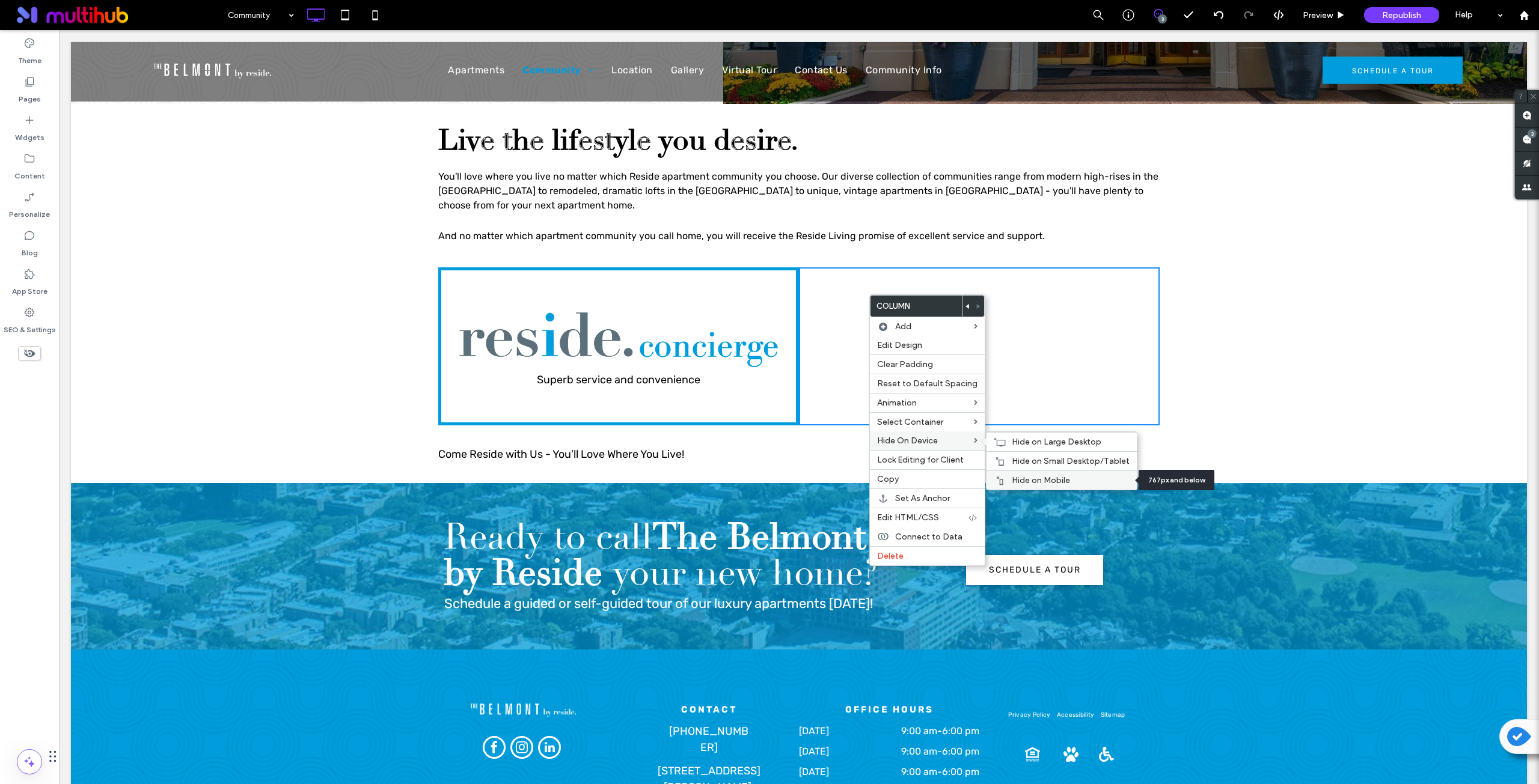
click at [1029, 483] on span "Hide on Mobile" at bounding box center [1041, 481] width 58 height 11
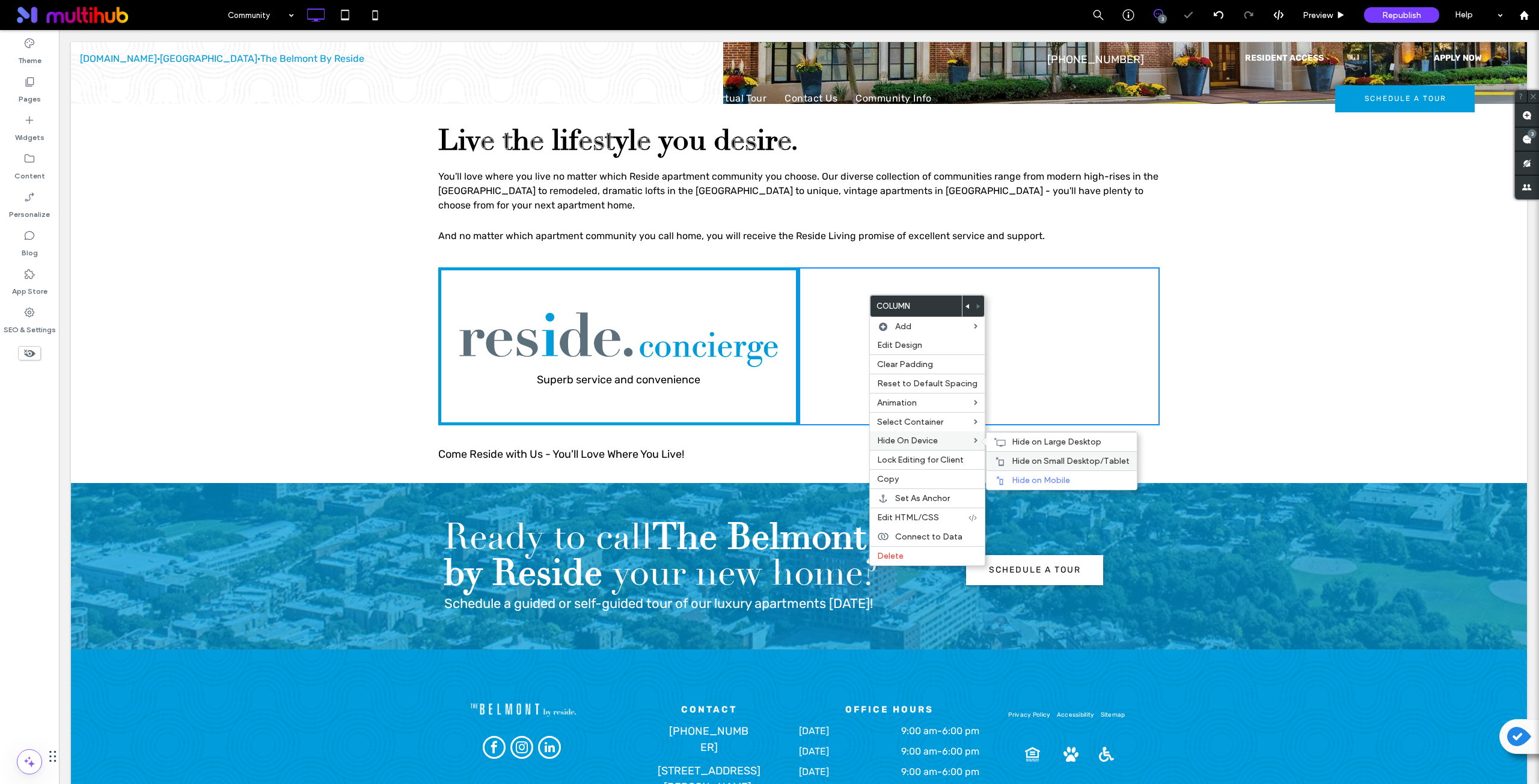
click at [1034, 466] on span "Hide on Small Desktop/Tablet" at bounding box center [1070, 462] width 118 height 11
click at [1012, 441] on span "Hide on Large Desktop" at bounding box center [1056, 442] width 89 height 11
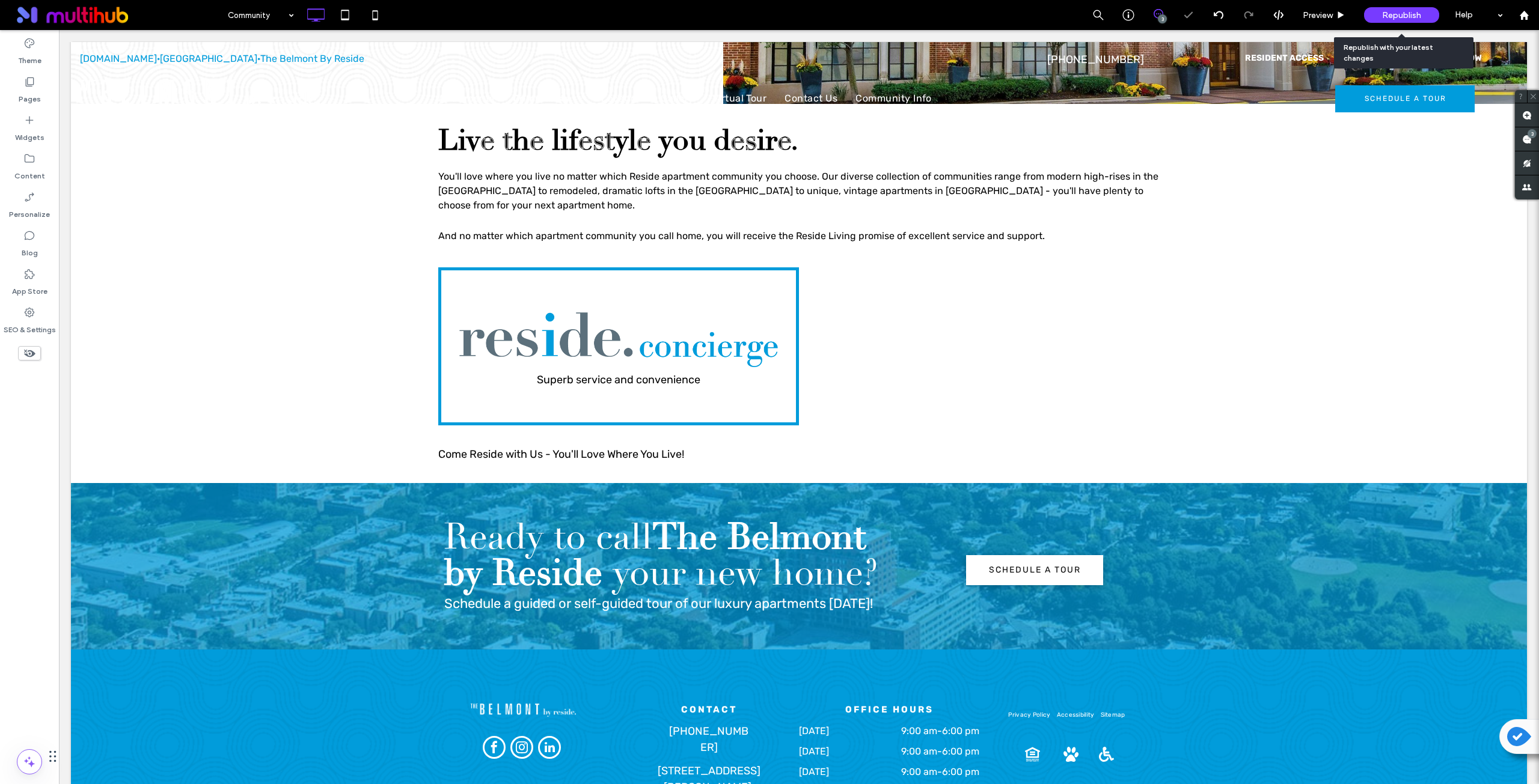
click at [1382, 12] on span "Republish" at bounding box center [1402, 16] width 39 height 11
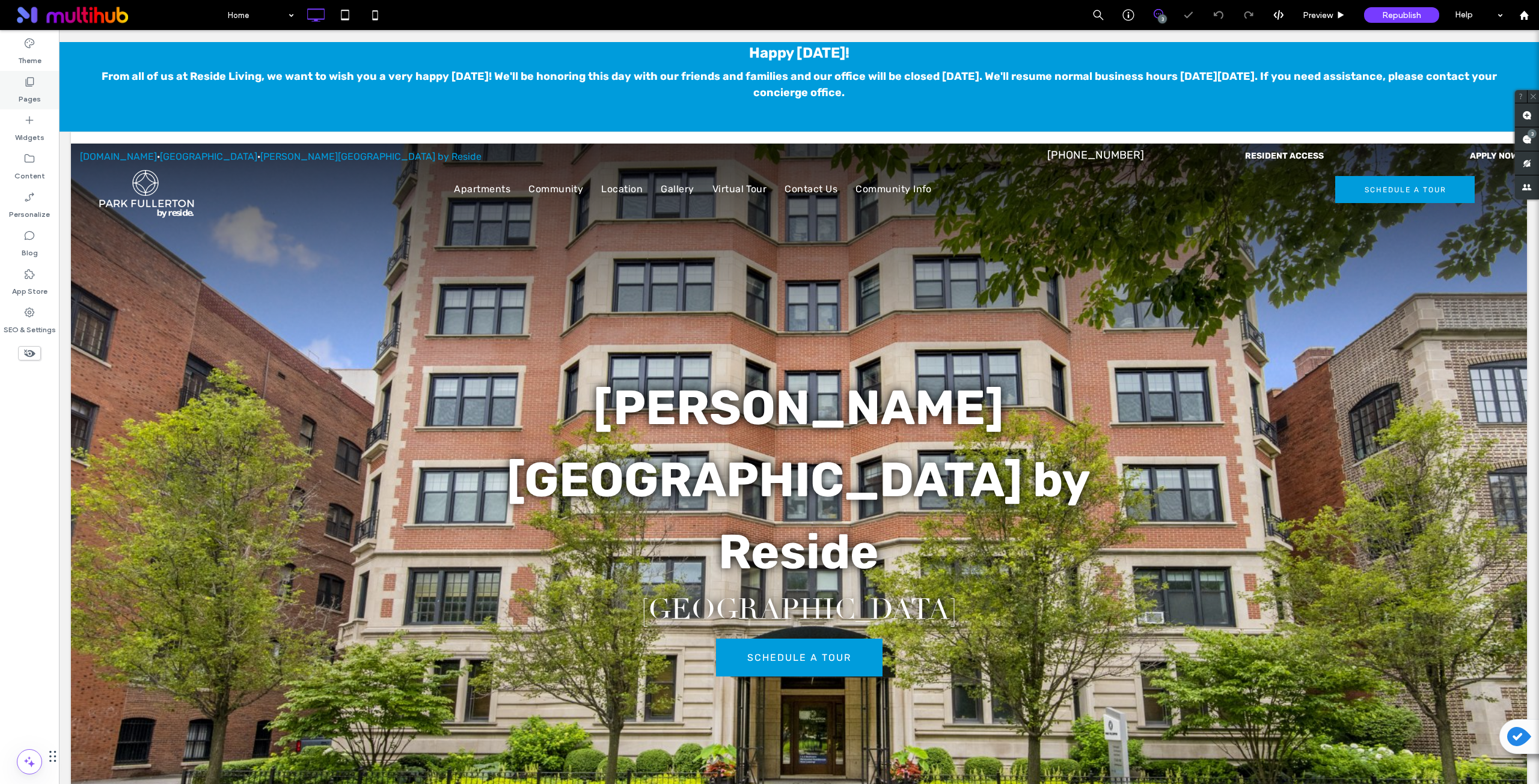
click at [35, 90] on label "Pages" at bounding box center [29, 96] width 22 height 17
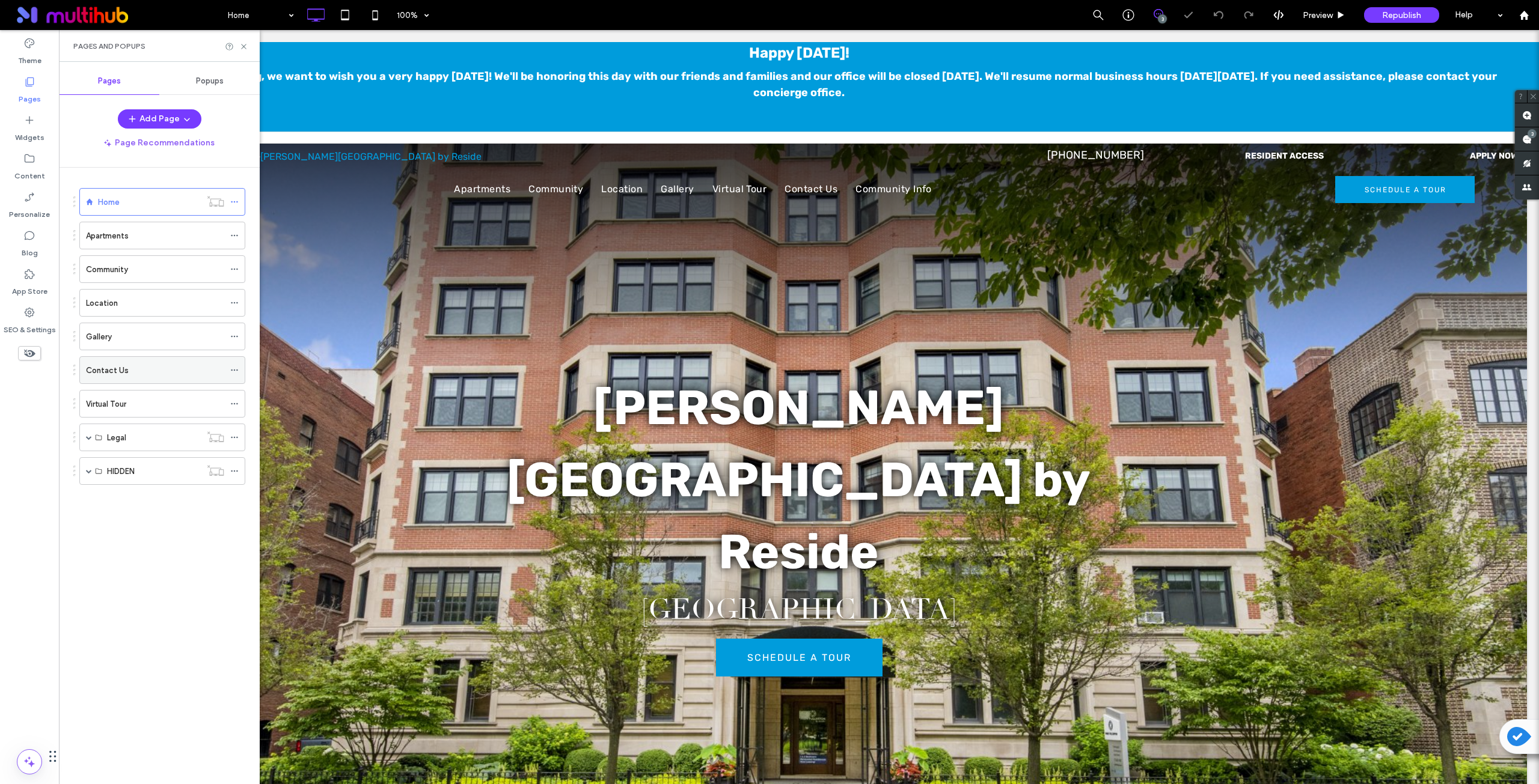
click at [132, 370] on div "Contact Us" at bounding box center [155, 370] width 138 height 12
click at [135, 268] on div "Community" at bounding box center [155, 269] width 138 height 12
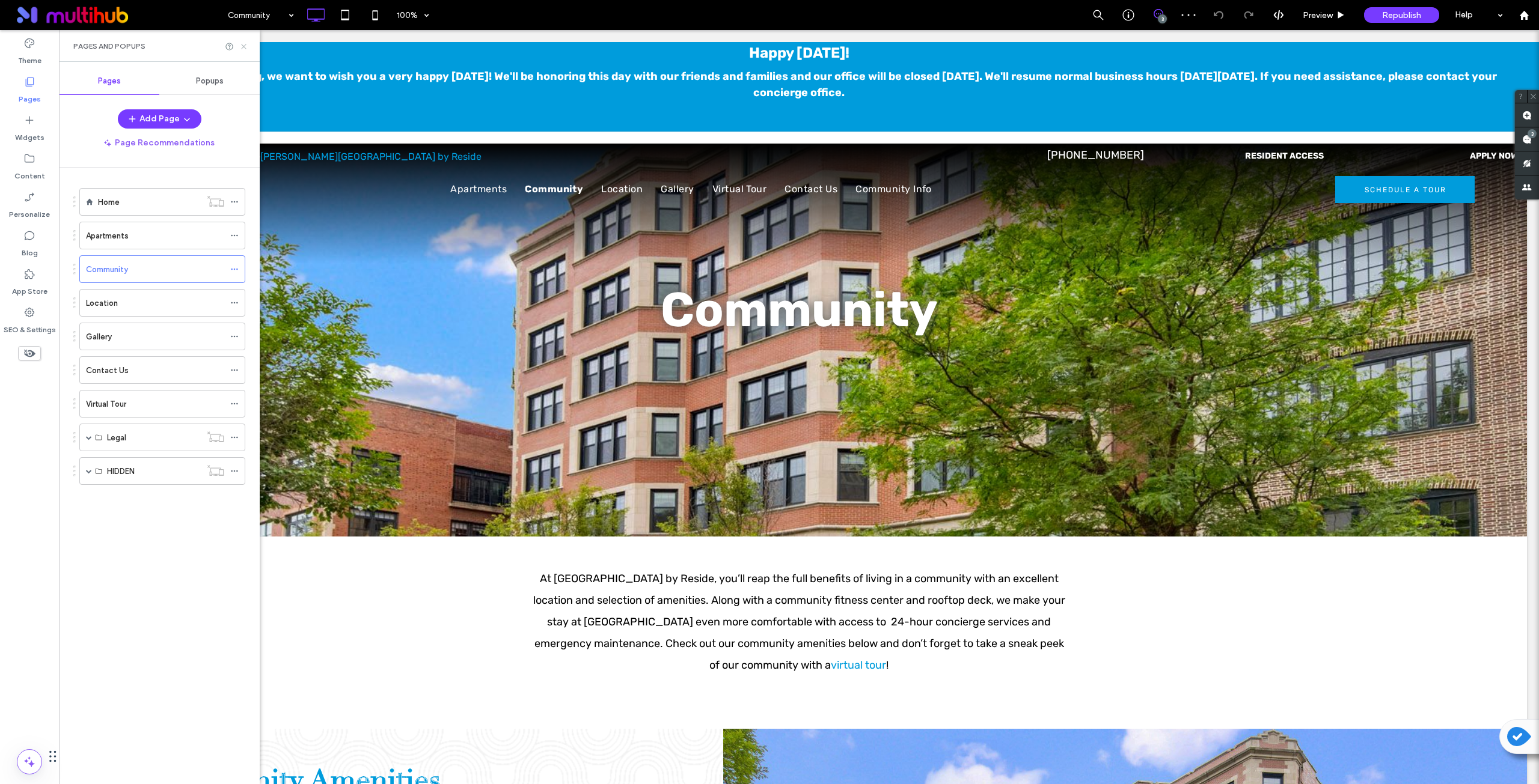
click at [247, 46] on icon at bounding box center [244, 46] width 9 height 9
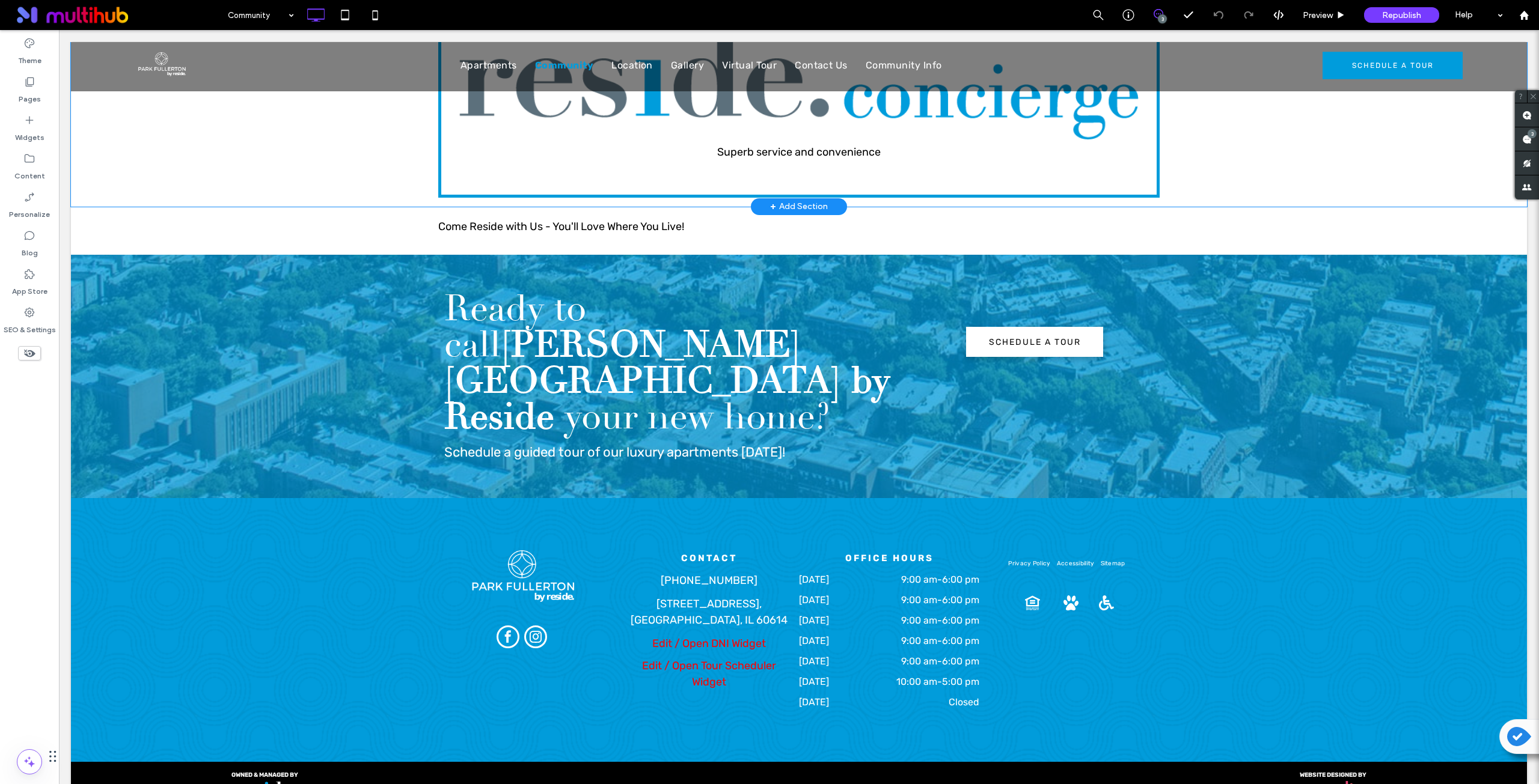
scroll to position [1066, 0]
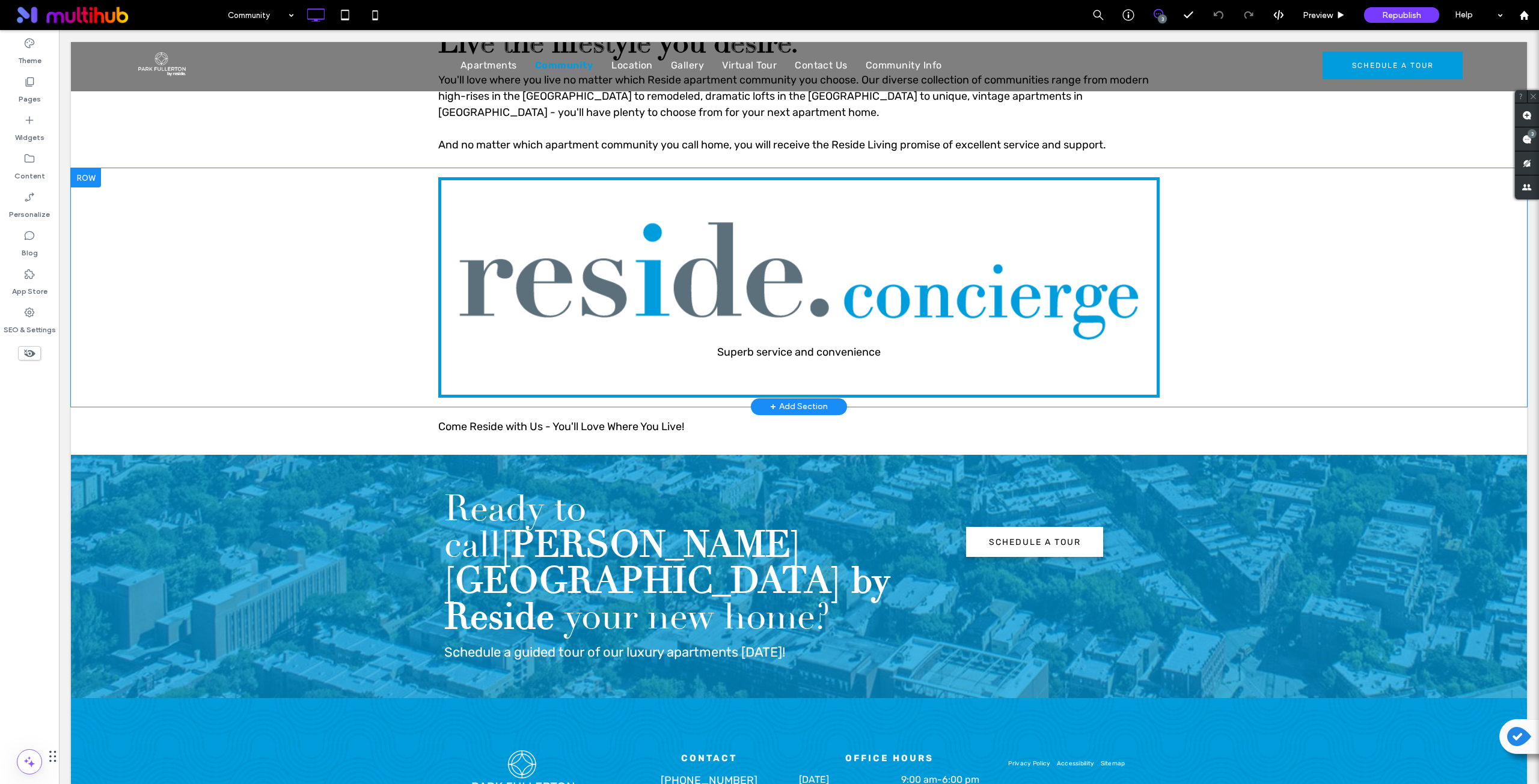
click at [274, 227] on div "Superb service and convenience Click To Paste Row + Add Section" at bounding box center [798, 287] width 1456 height 238
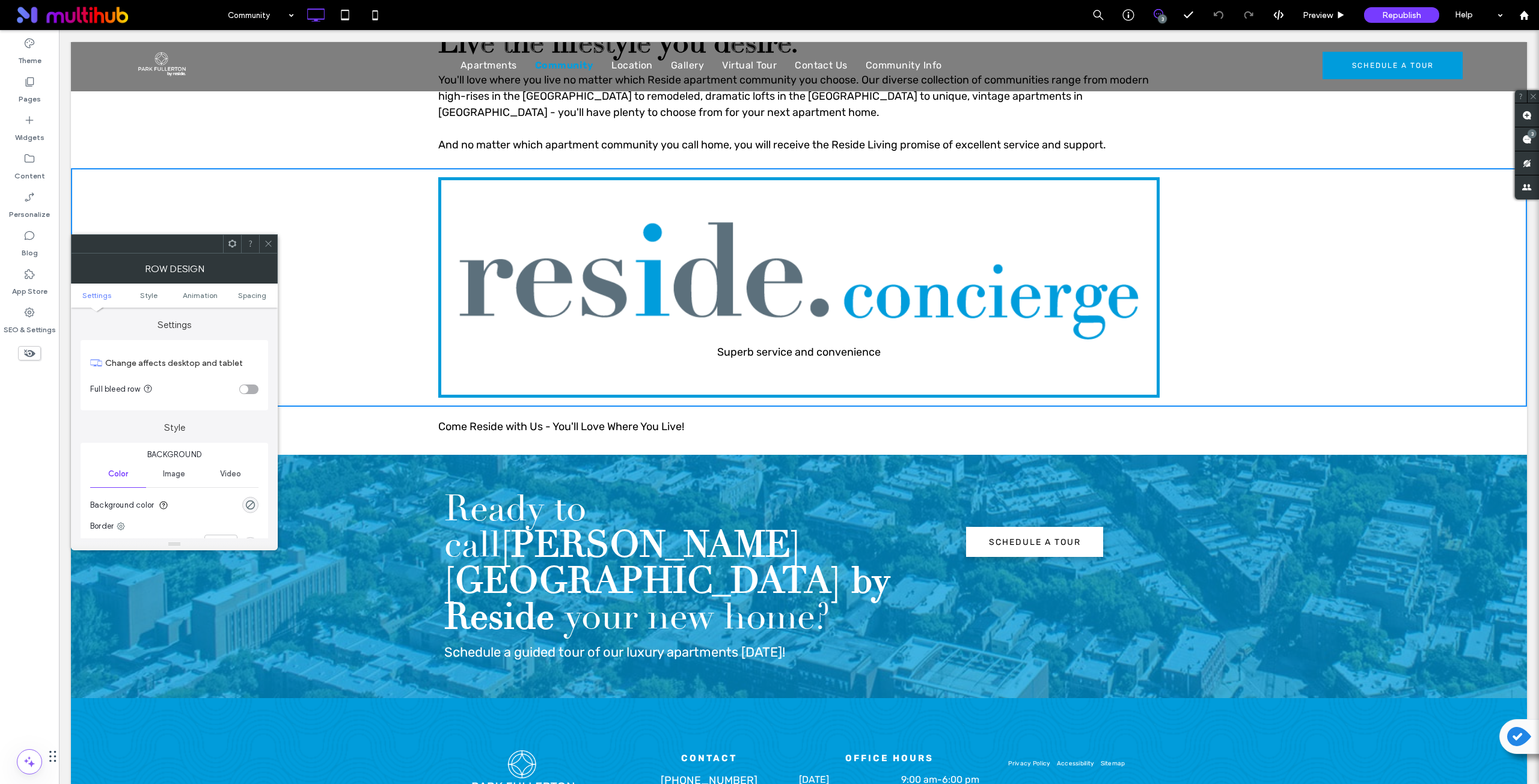
click at [231, 244] on icon at bounding box center [232, 244] width 9 height 9
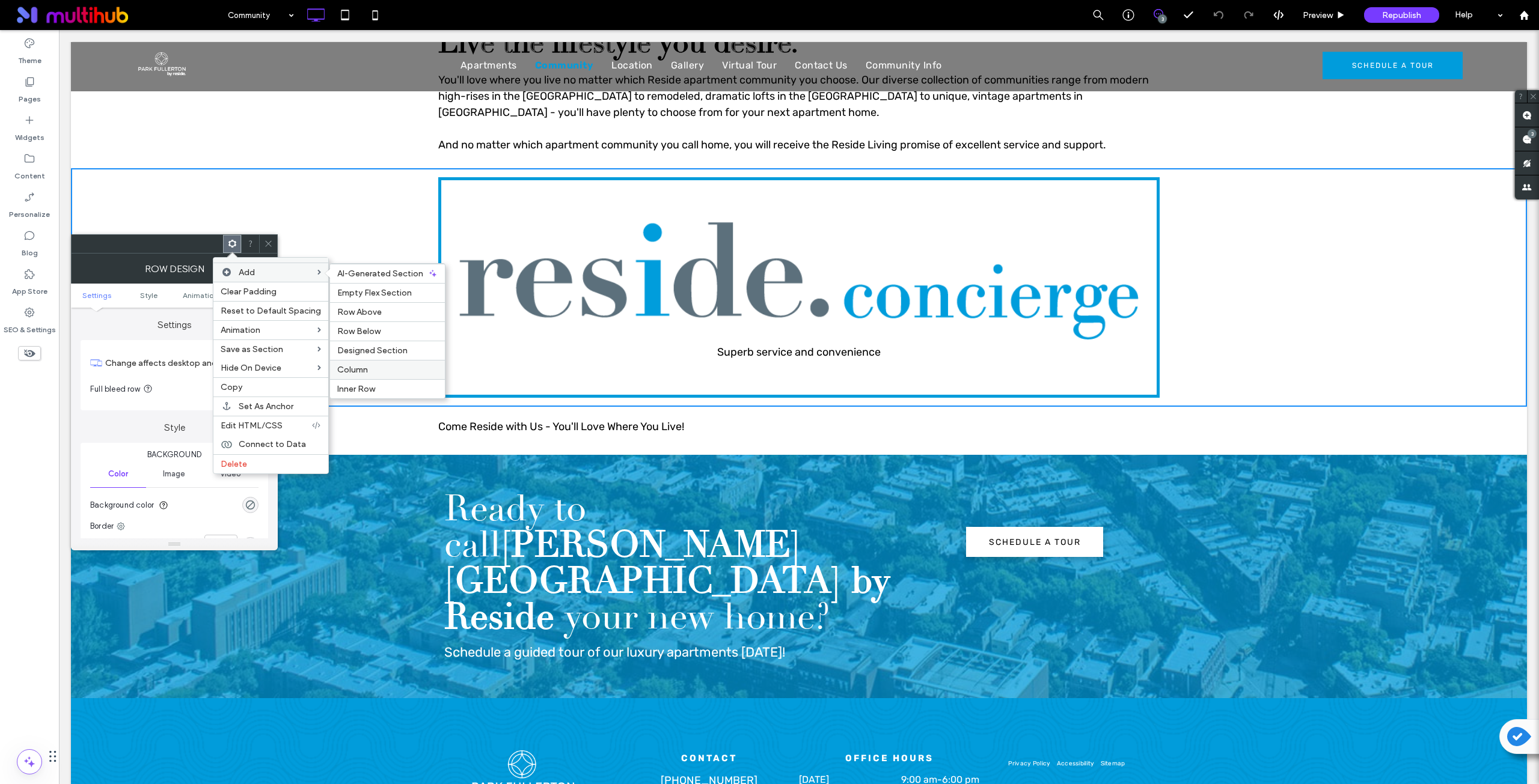
click at [362, 363] on div "Column" at bounding box center [387, 369] width 115 height 19
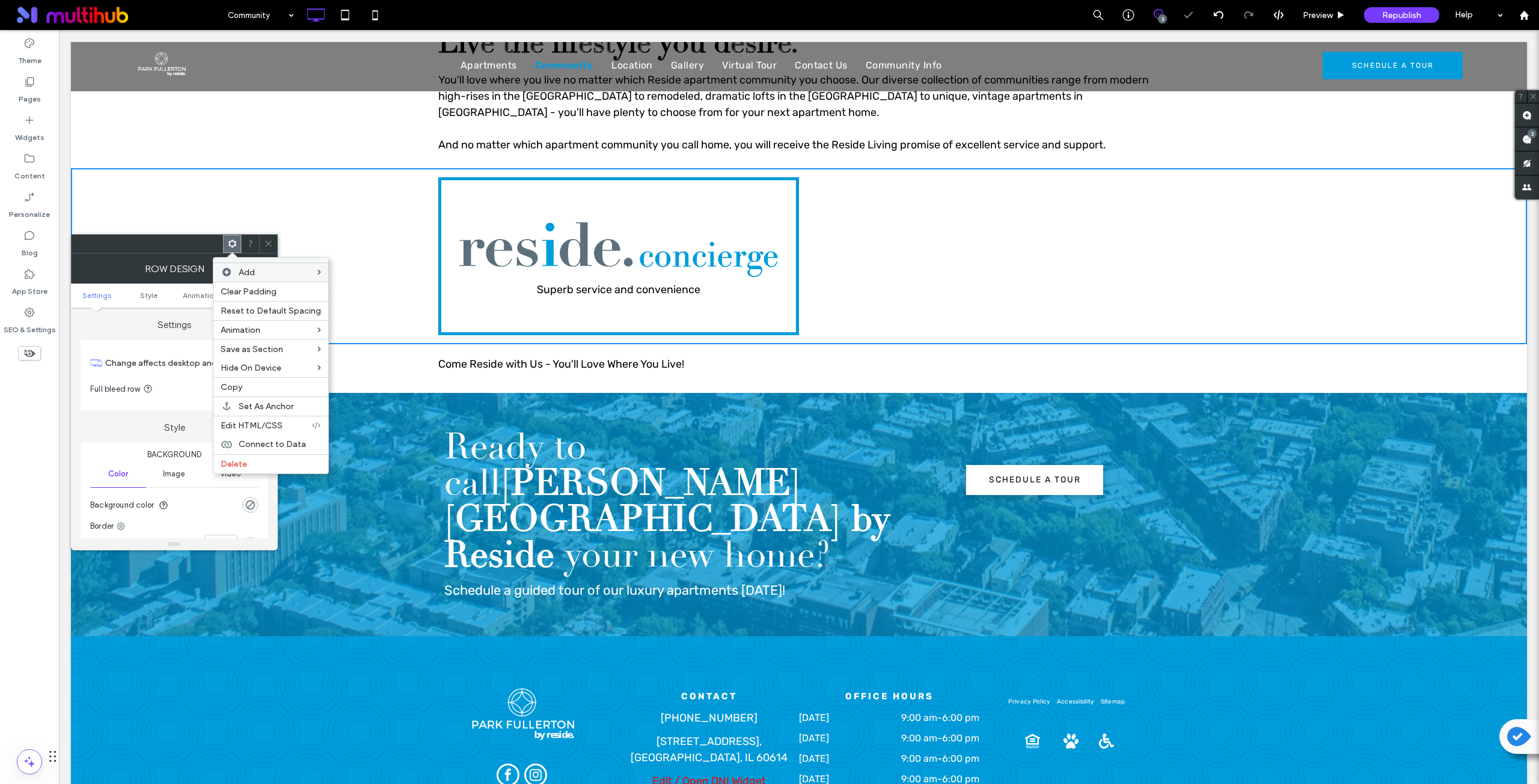
click at [911, 223] on div "Click To Paste Click To Paste" at bounding box center [979, 256] width 361 height 158
click at [269, 247] on icon at bounding box center [268, 244] width 9 height 9
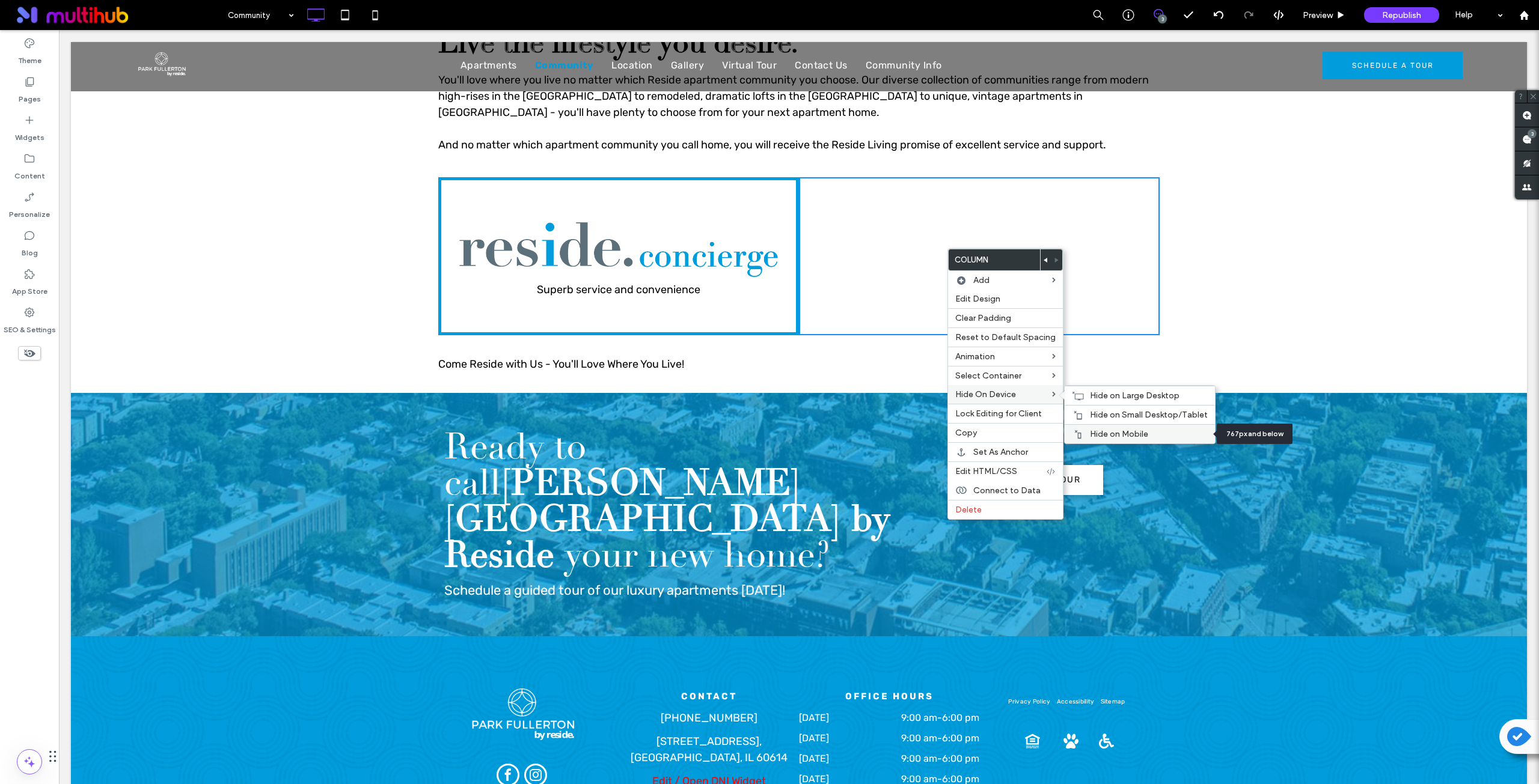
click at [1110, 429] on span "Hide on Mobile" at bounding box center [1119, 434] width 58 height 11
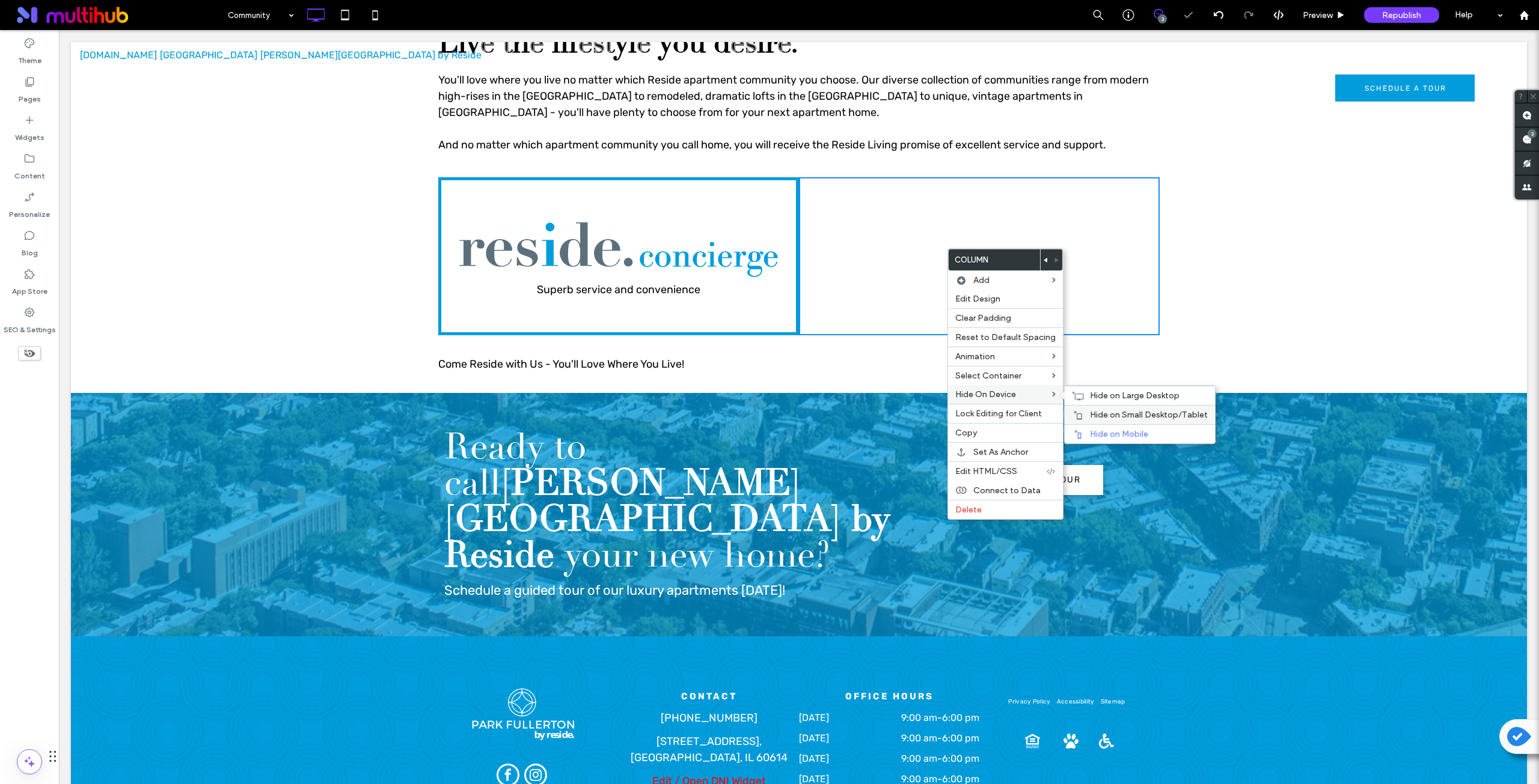
click at [1090, 412] on span "Hide on Small Desktop/Tablet" at bounding box center [1148, 415] width 118 height 11
click at [1094, 401] on div "Hide on Large Desktop" at bounding box center [1139, 396] width 151 height 19
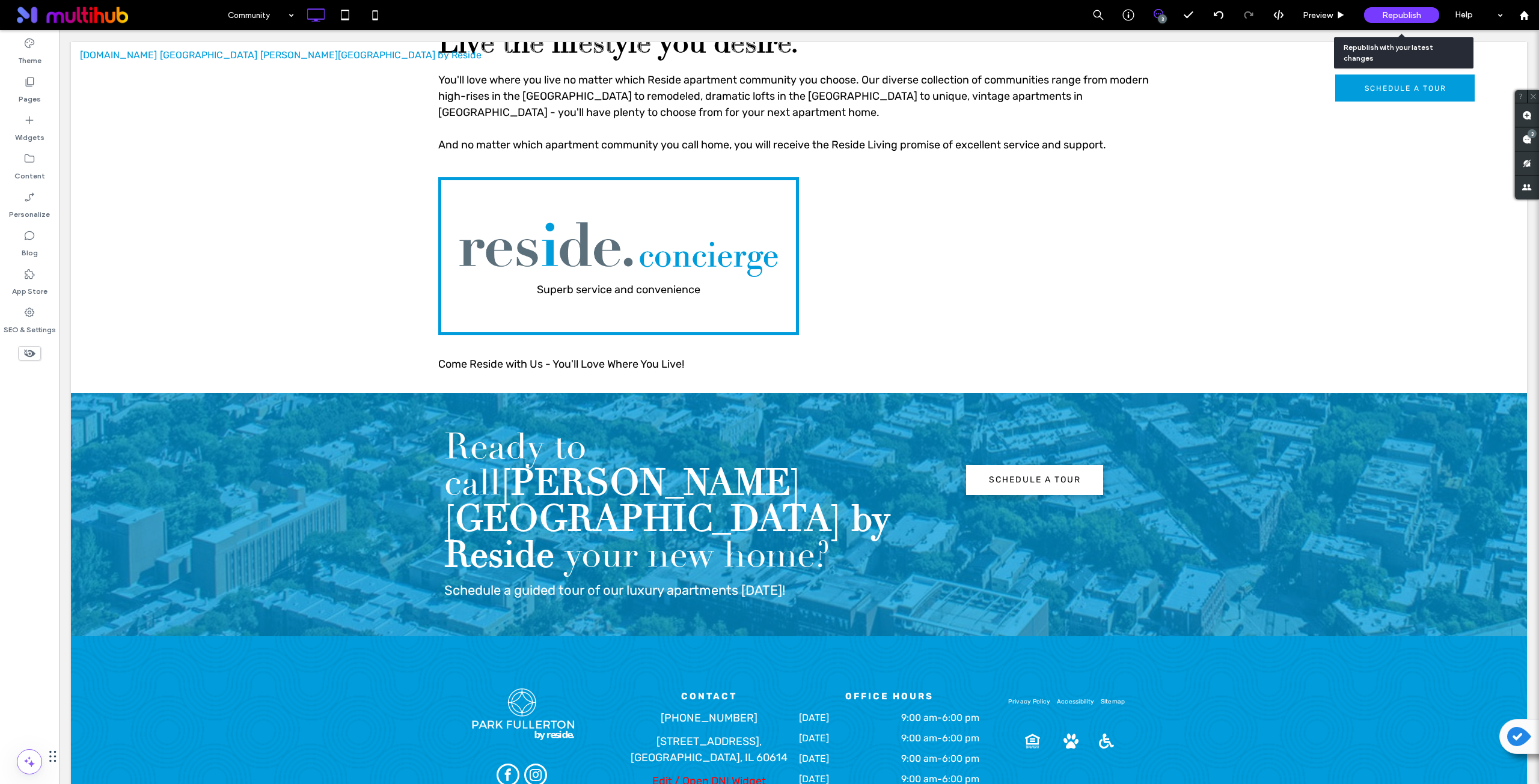
click at [1406, 16] on span "Republish" at bounding box center [1402, 16] width 39 height 11
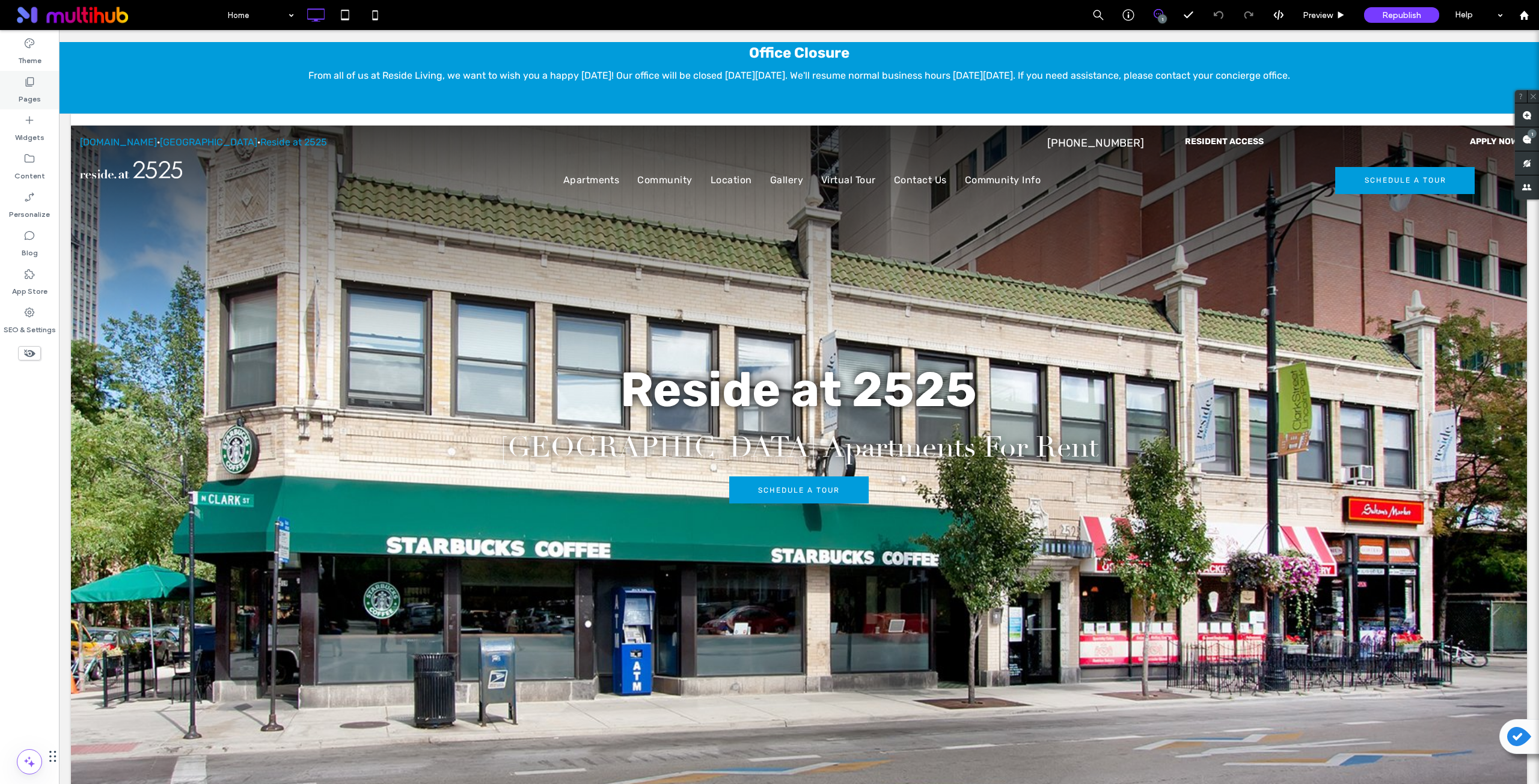
click at [29, 74] on div "Pages" at bounding box center [29, 89] width 58 height 38
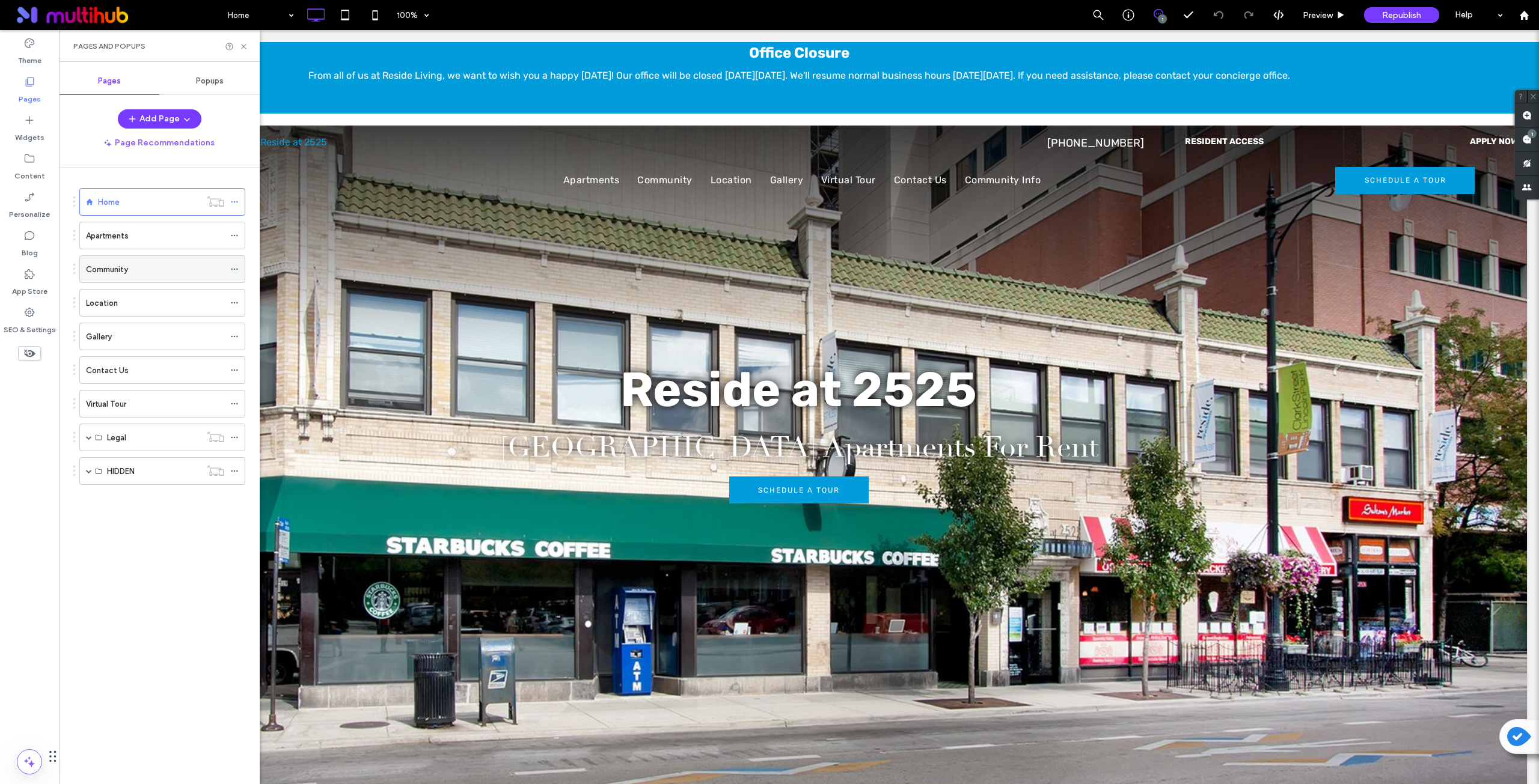
click at [133, 272] on div "Community" at bounding box center [155, 269] width 138 height 12
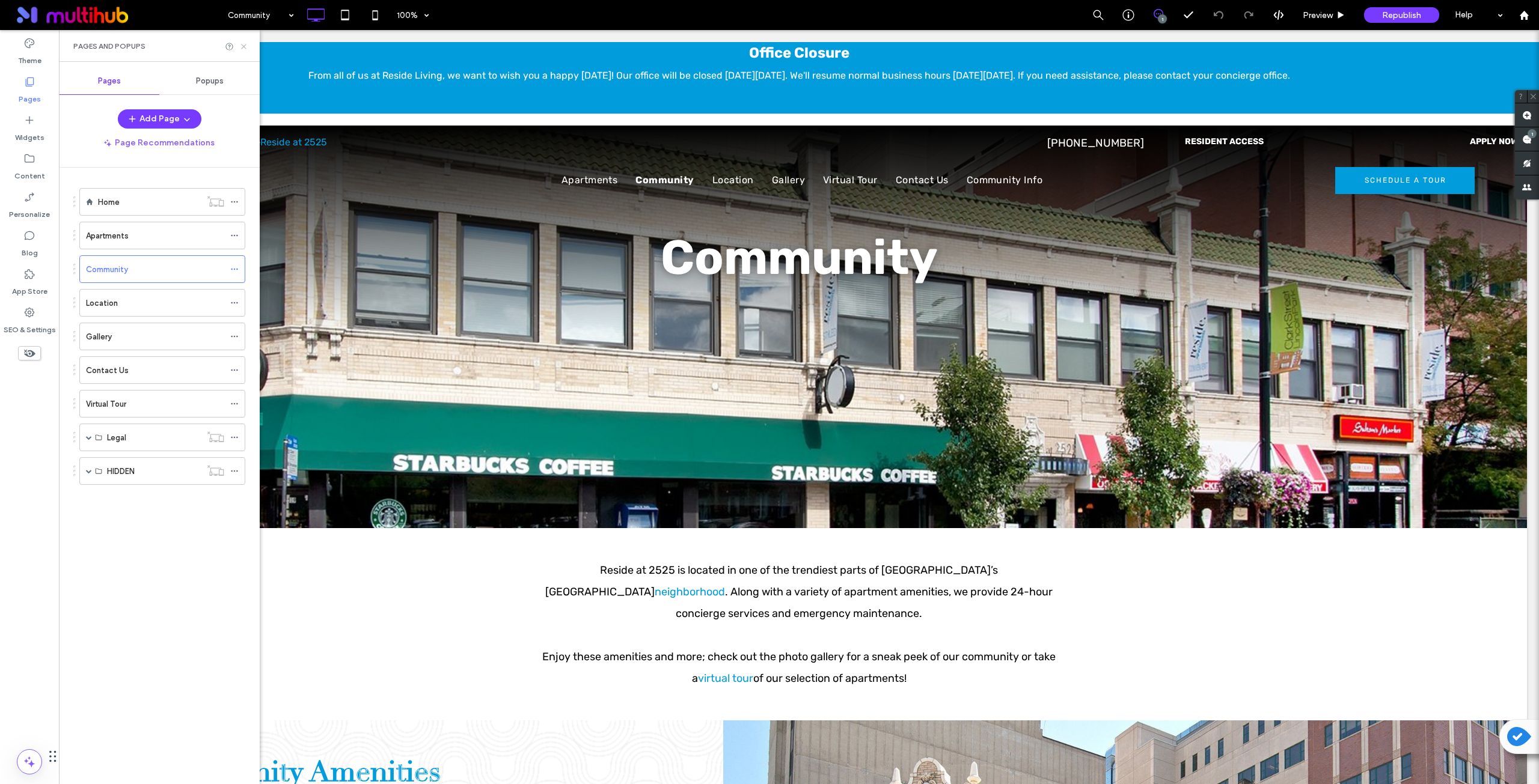
click at [245, 48] on use at bounding box center [243, 46] width 4 height 4
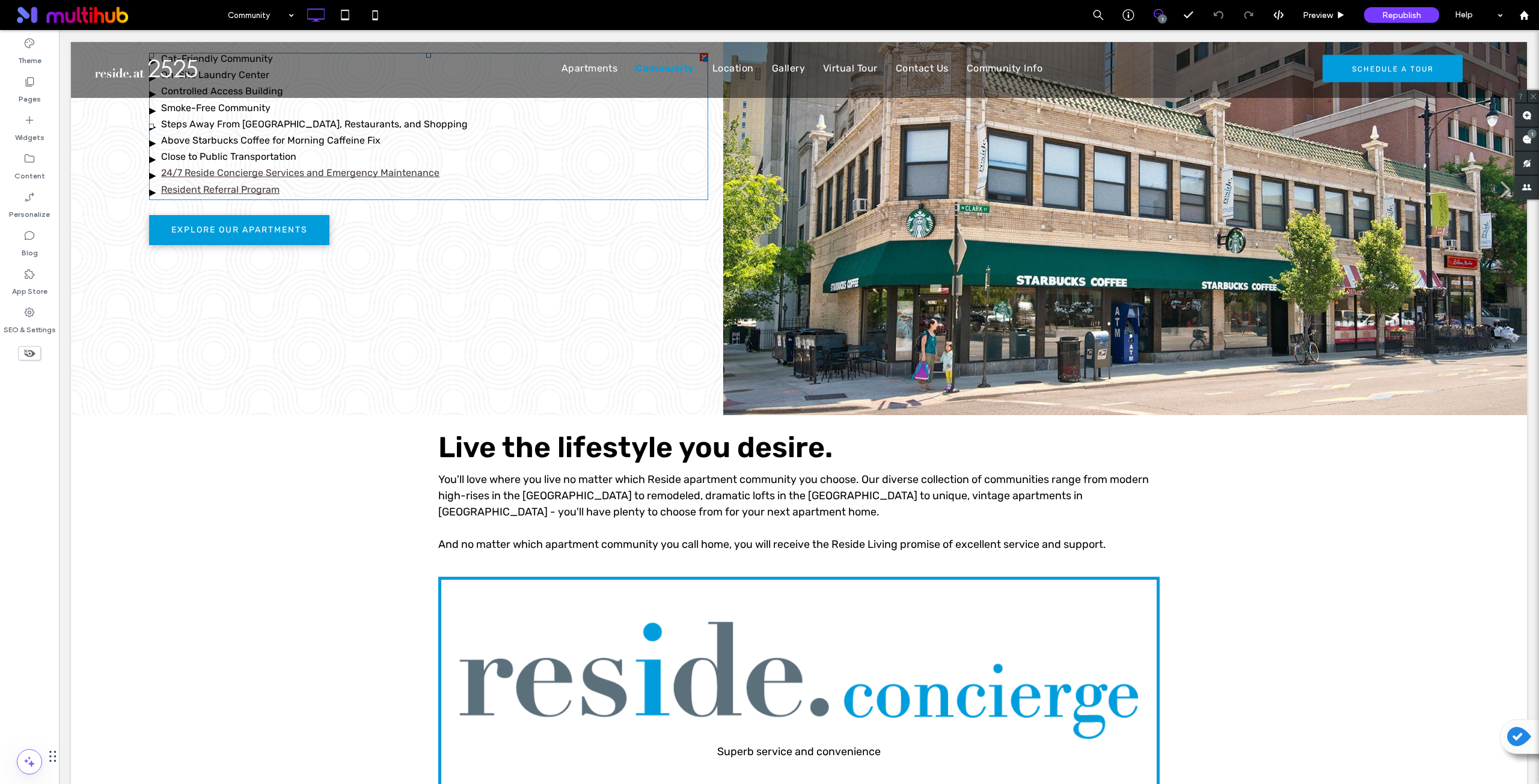
scroll to position [902, 0]
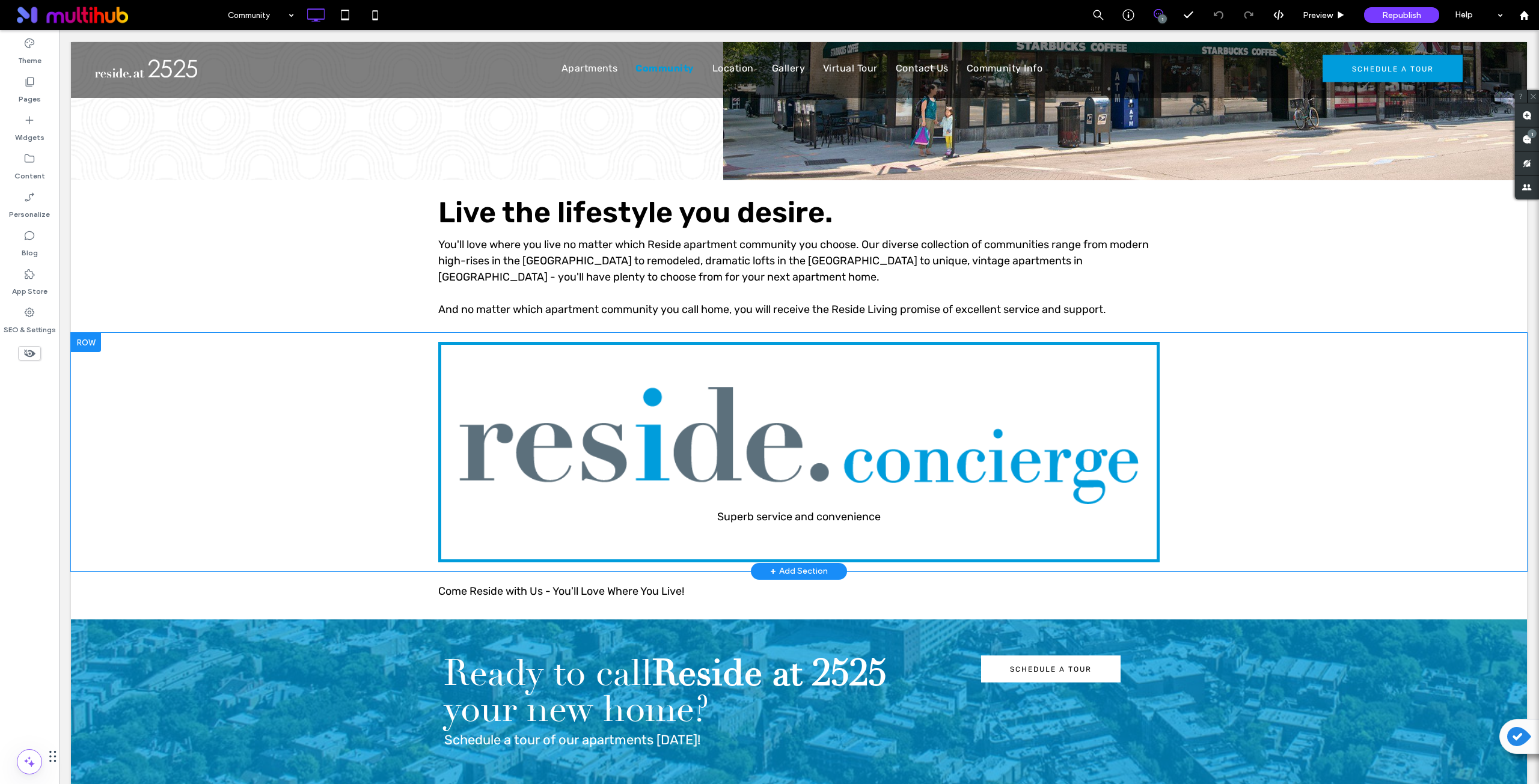
click at [338, 335] on div "Superb service and convenience Click To Paste Row + Add Section" at bounding box center [798, 452] width 1456 height 238
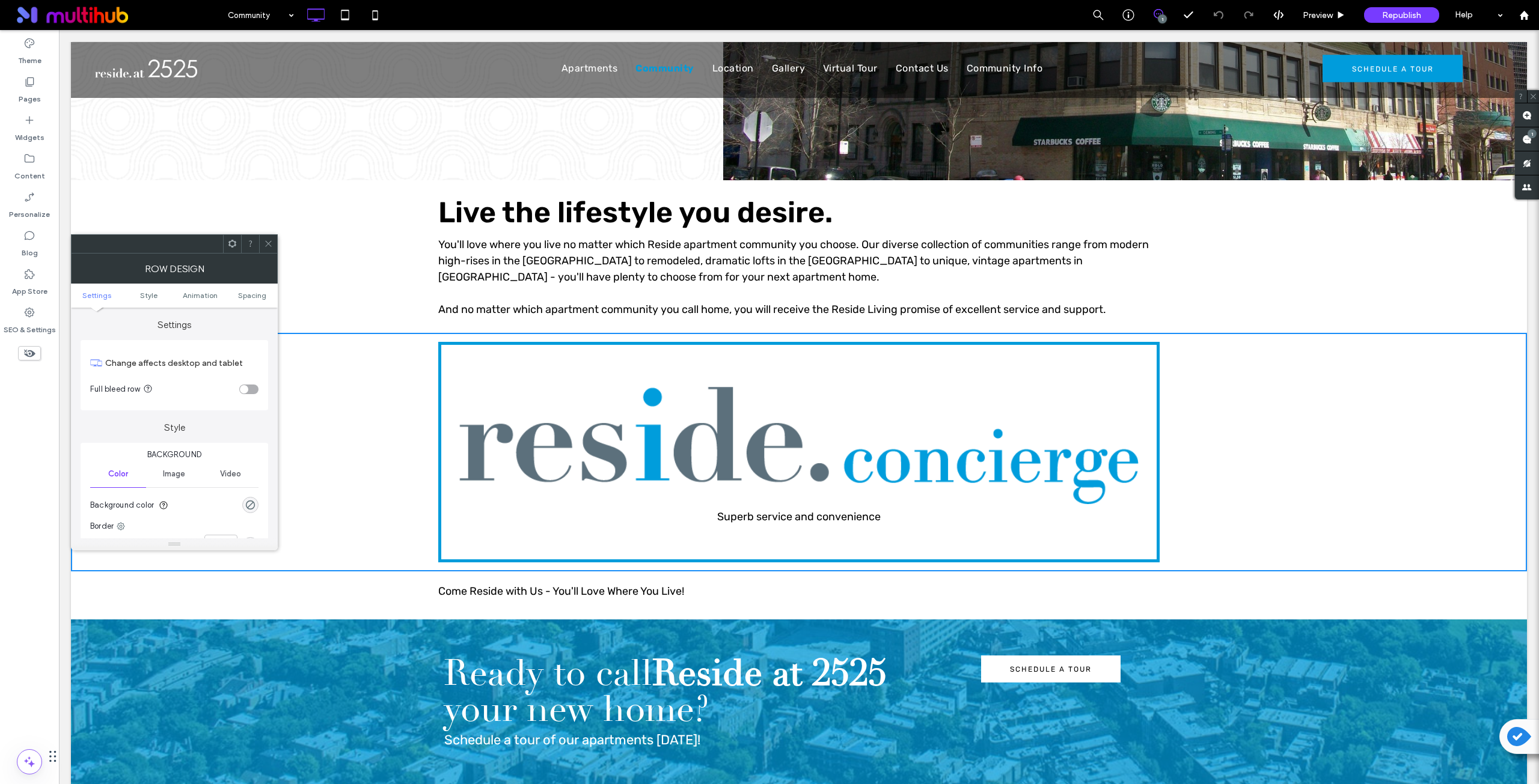
click at [234, 250] on span at bounding box center [232, 244] width 9 height 18
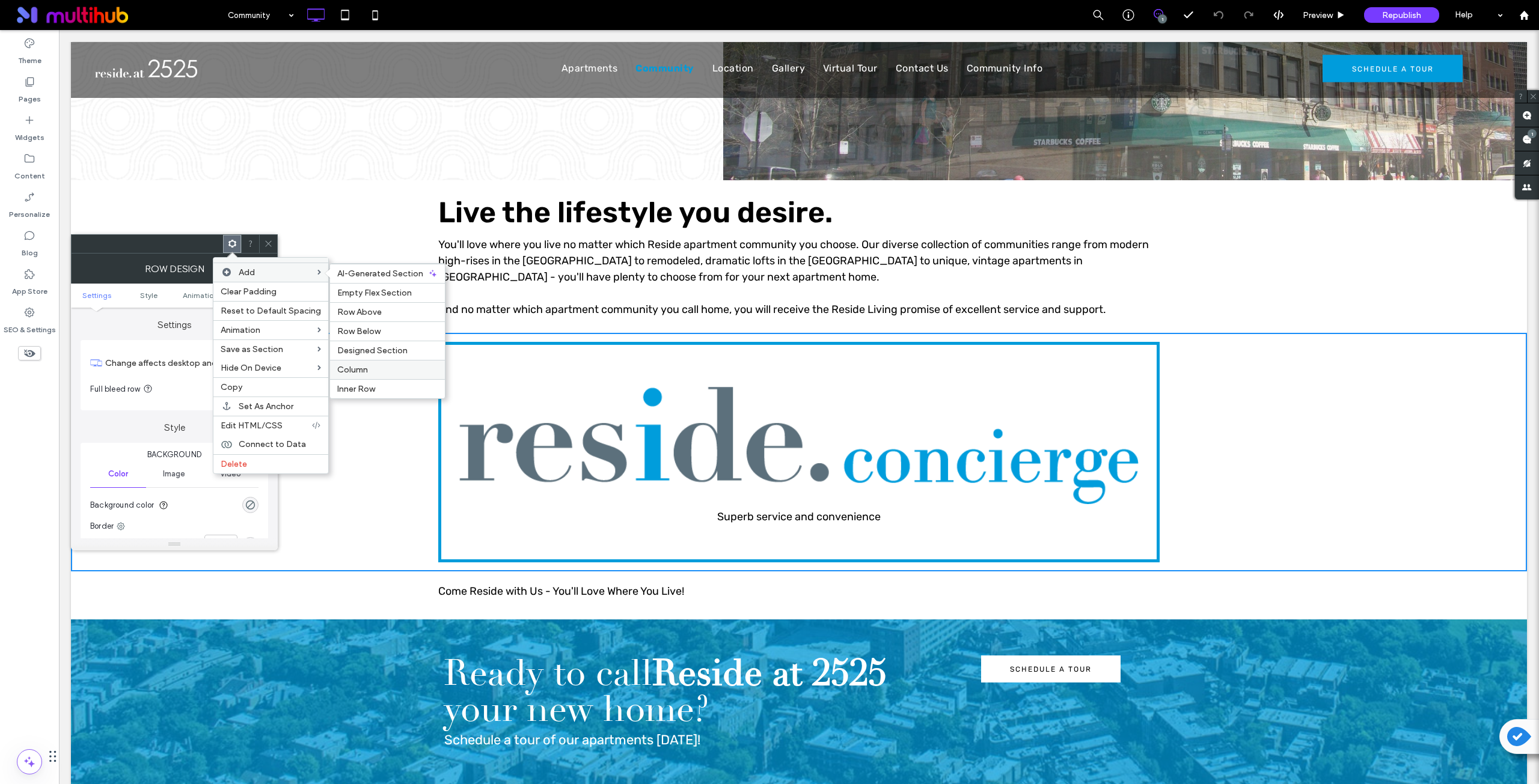
click at [358, 369] on span "Column" at bounding box center [353, 370] width 31 height 11
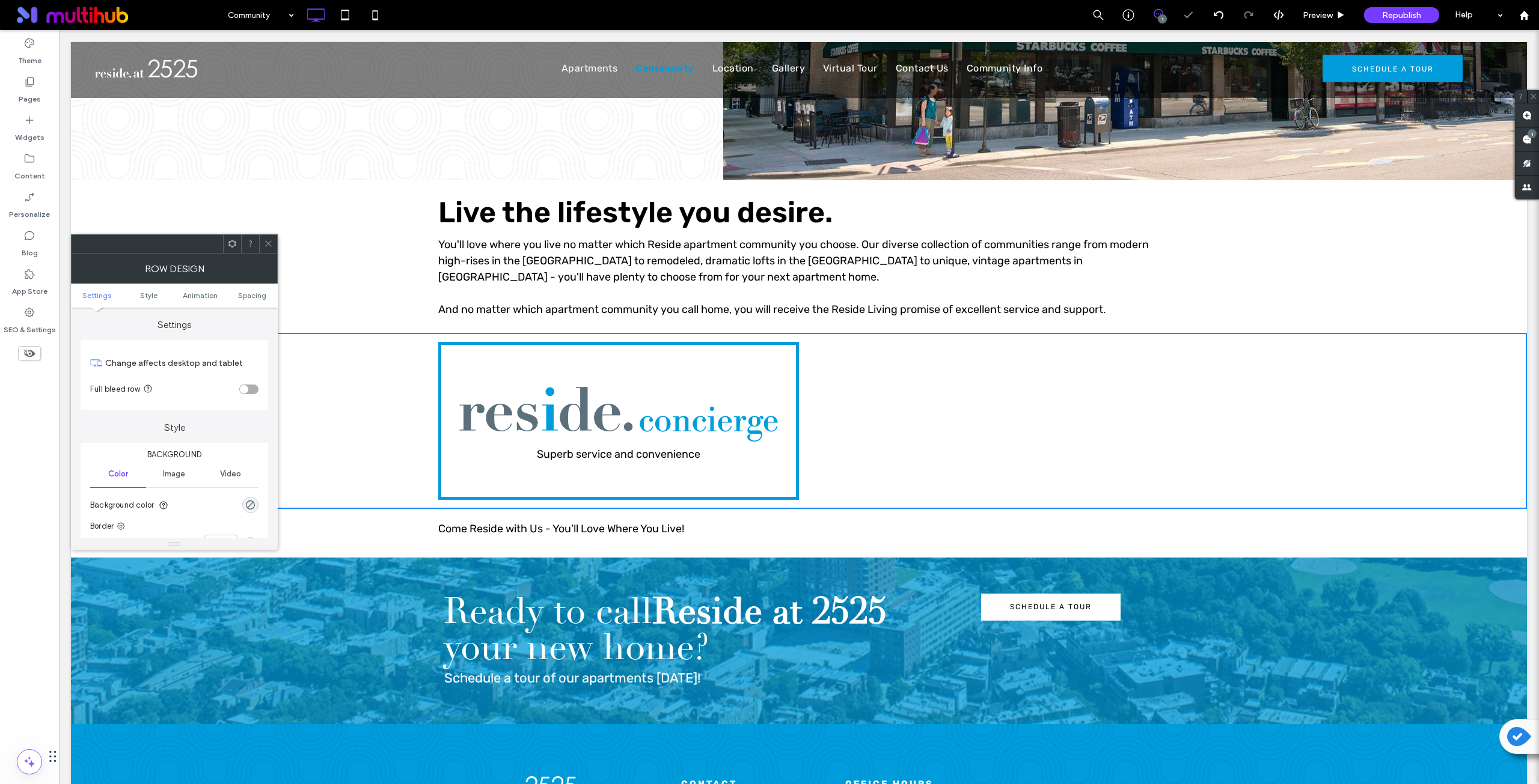
click at [272, 245] on icon at bounding box center [268, 244] width 9 height 9
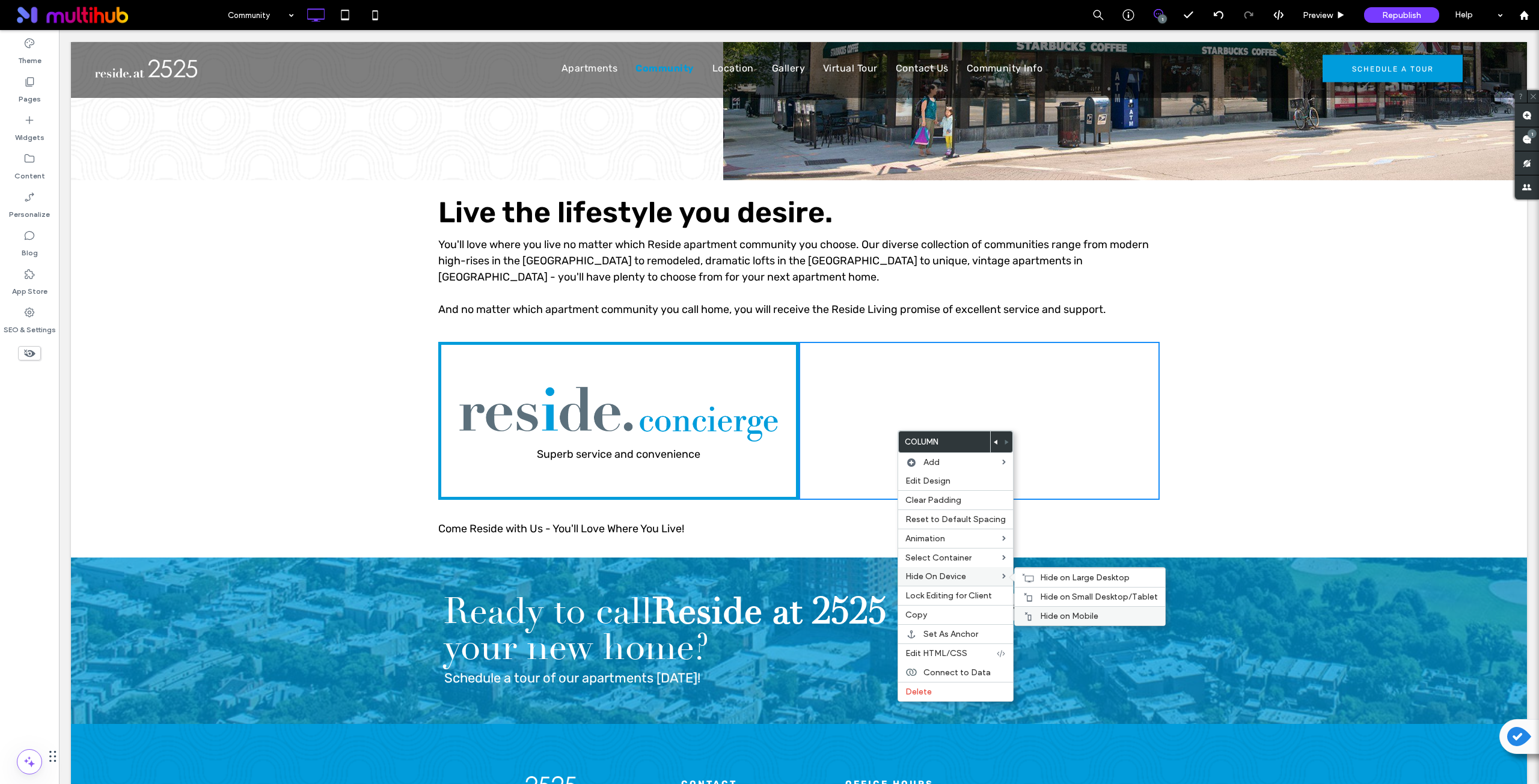
click at [1049, 618] on span "Hide on Mobile" at bounding box center [1069, 617] width 58 height 11
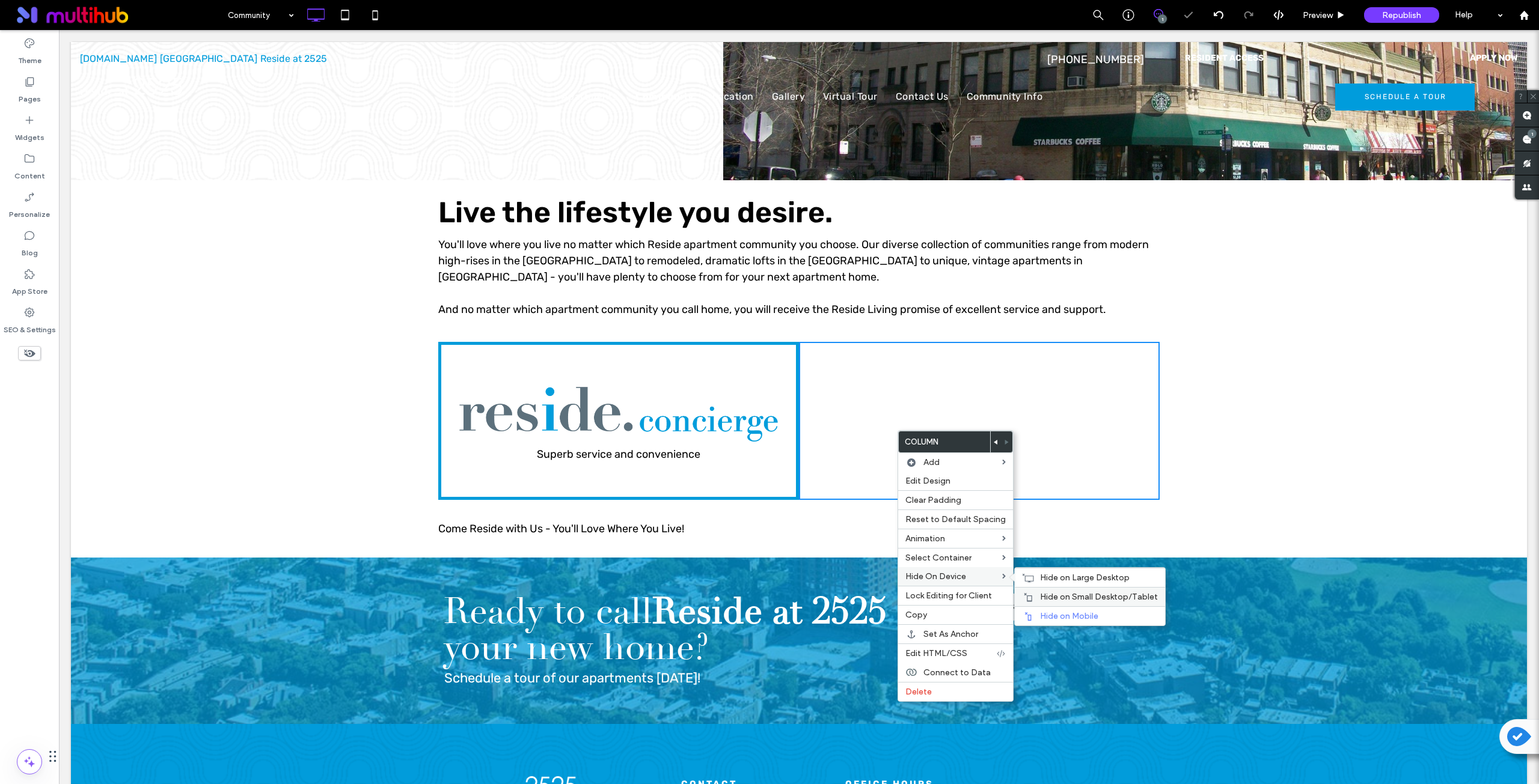
click at [1040, 594] on span "Hide on Small Desktop/Tablet" at bounding box center [1099, 597] width 118 height 11
click at [1044, 579] on span "Hide on Large Desktop" at bounding box center [1084, 578] width 89 height 11
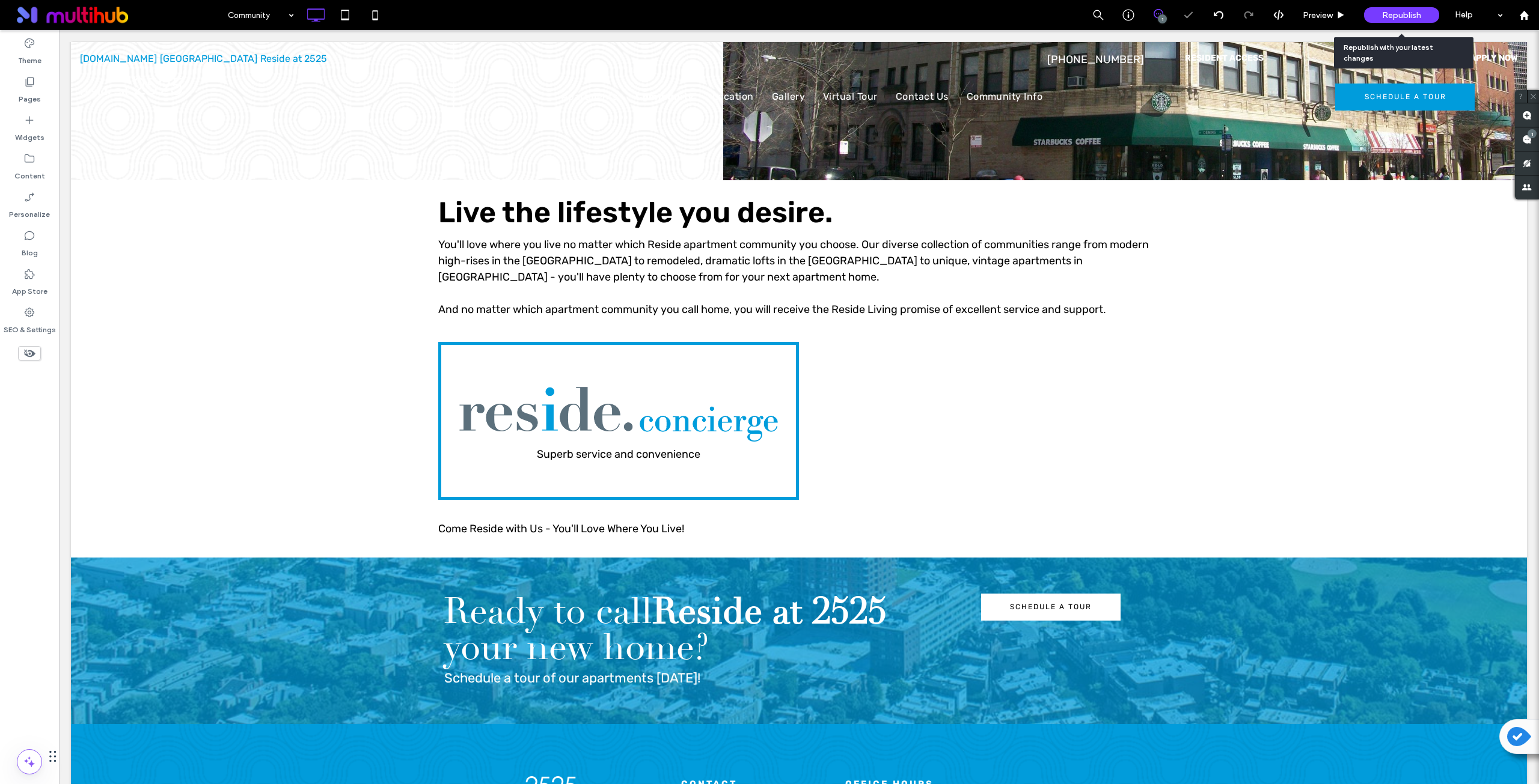
click at [1382, 13] on span "Republish" at bounding box center [1402, 16] width 39 height 11
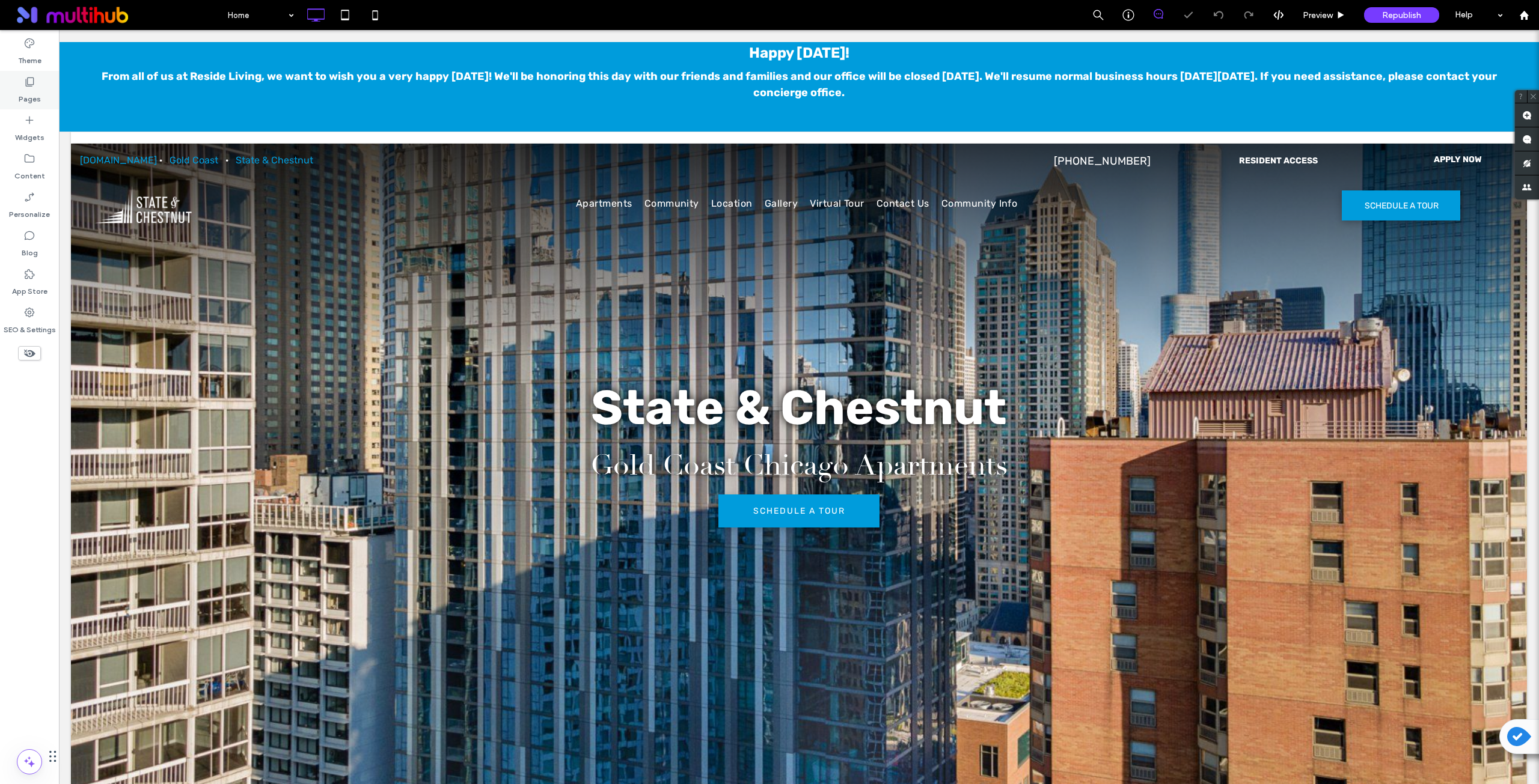
click at [33, 87] on icon at bounding box center [29, 82] width 12 height 12
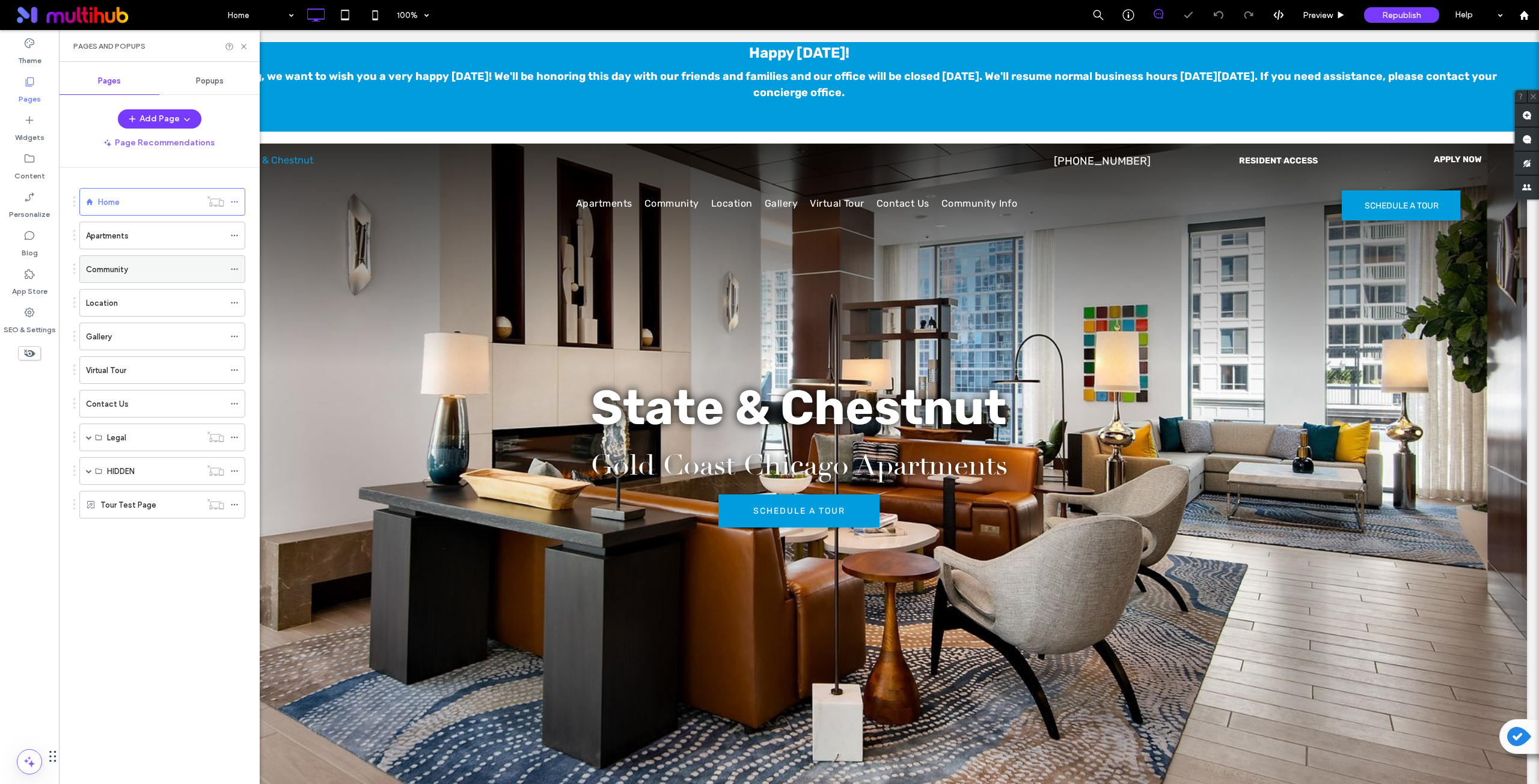
click at [112, 276] on div "Community" at bounding box center [155, 269] width 138 height 27
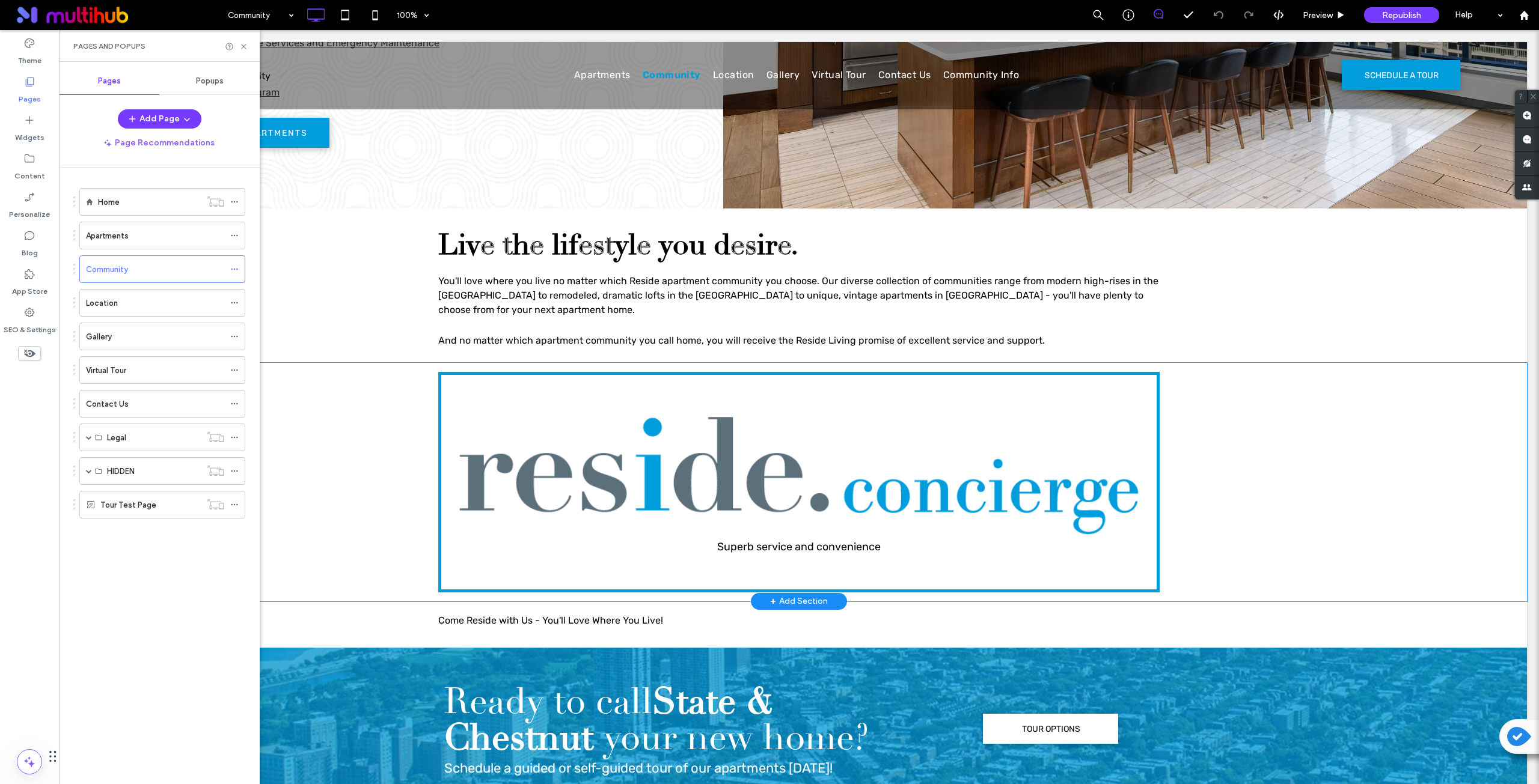
scroll to position [902, 0]
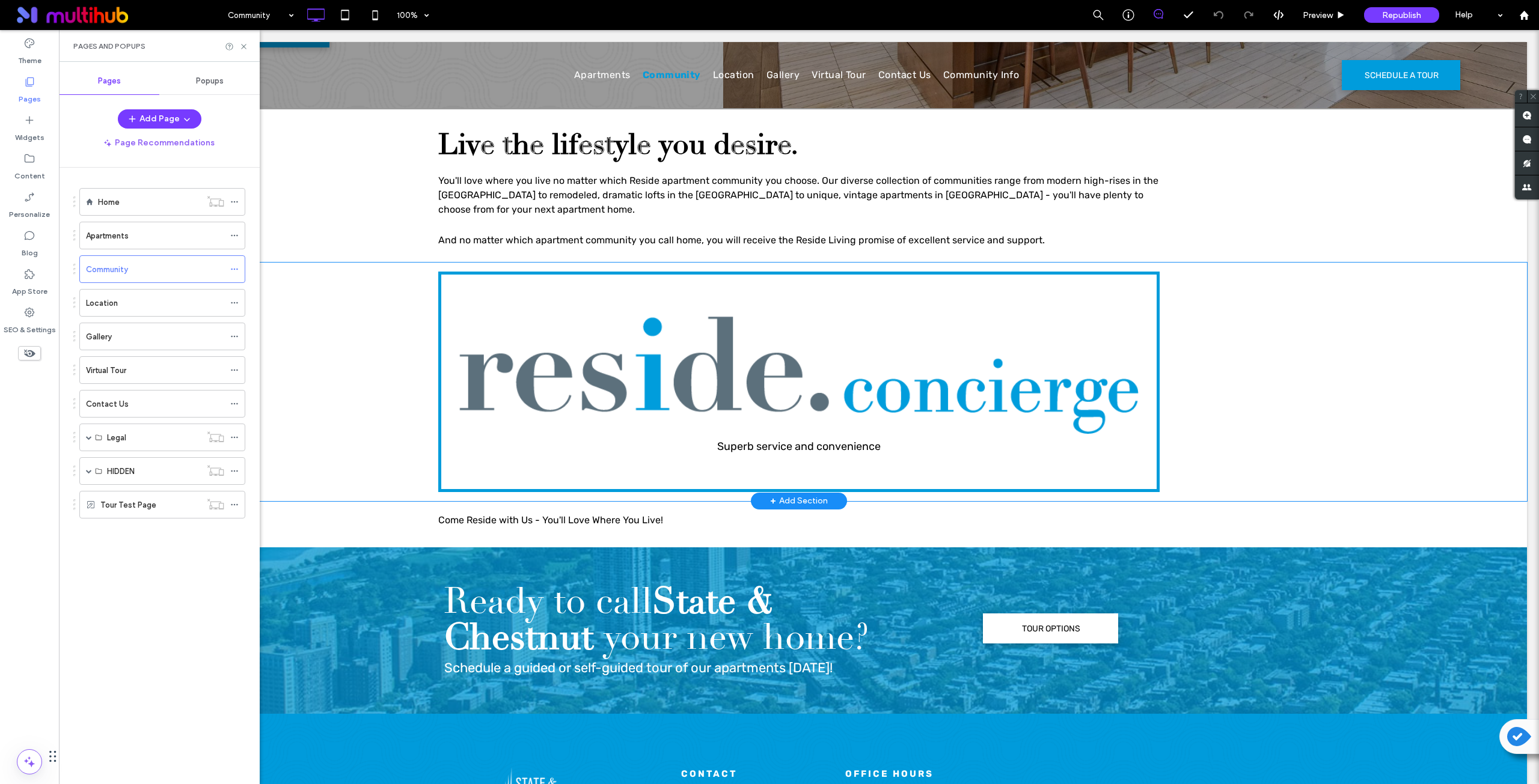
click at [304, 352] on div "Superb service and convenience Click To Paste Row + Add Section" at bounding box center [798, 381] width 1456 height 238
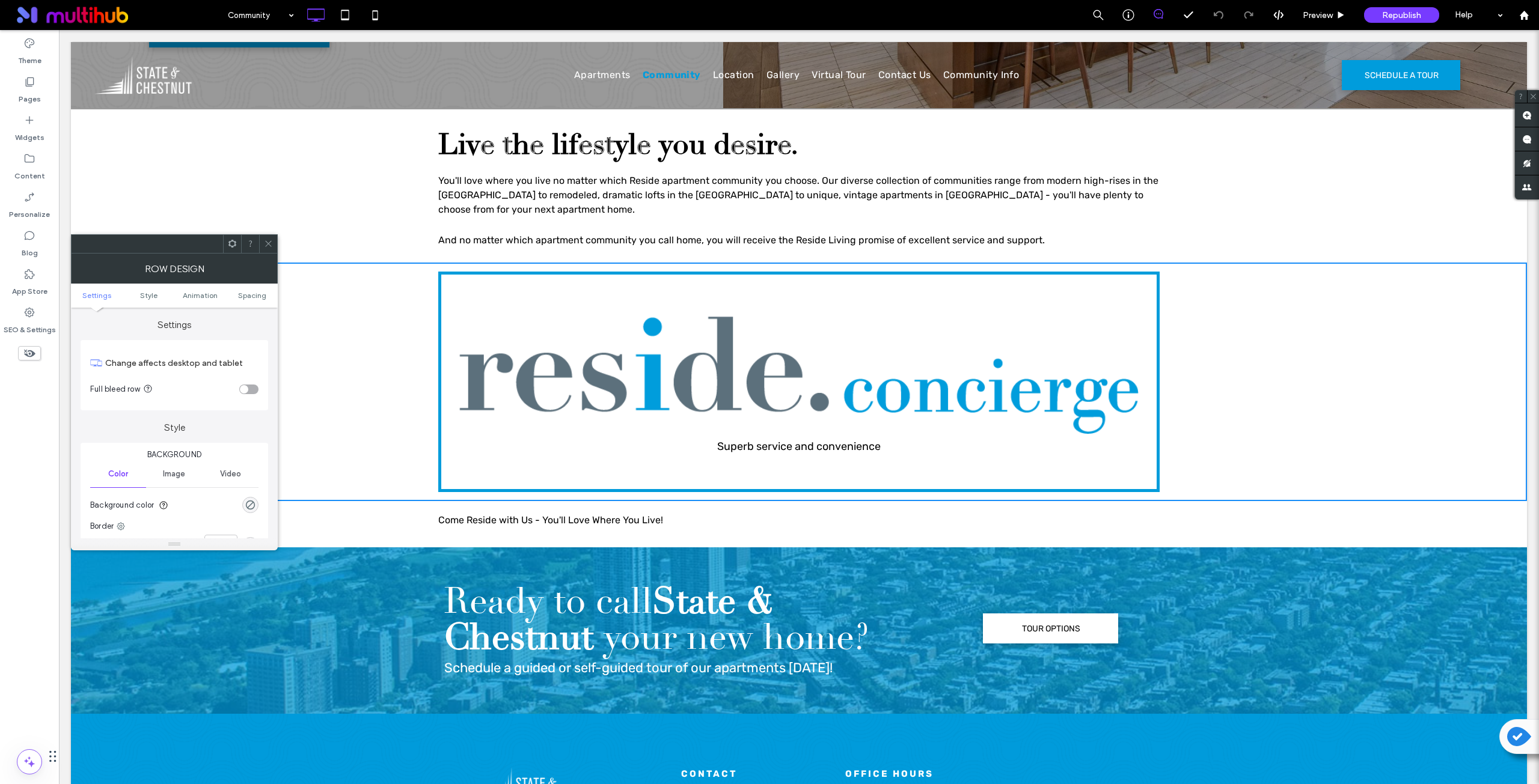
click at [230, 248] on span at bounding box center [232, 244] width 9 height 18
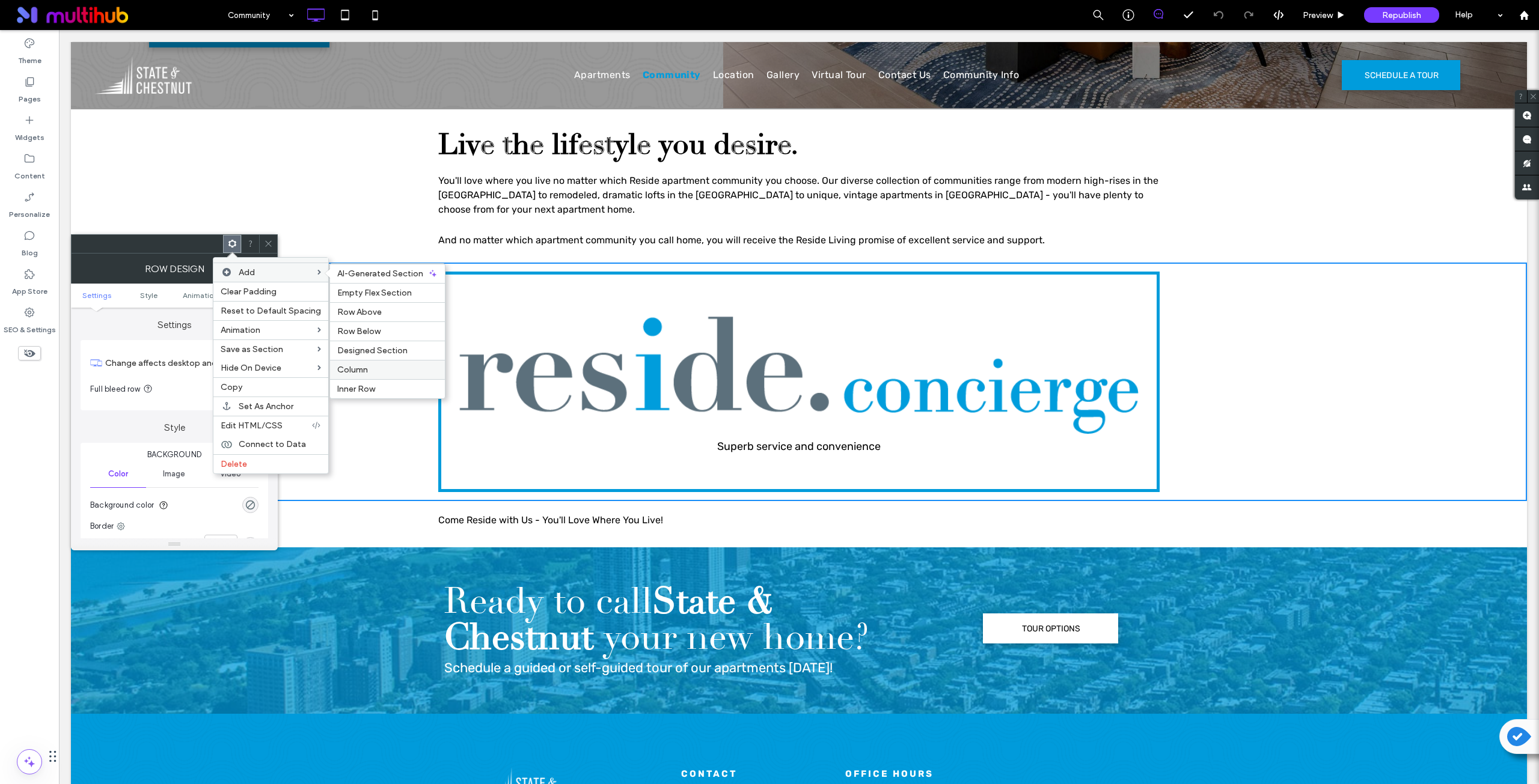
click at [358, 369] on span "Column" at bounding box center [353, 370] width 31 height 11
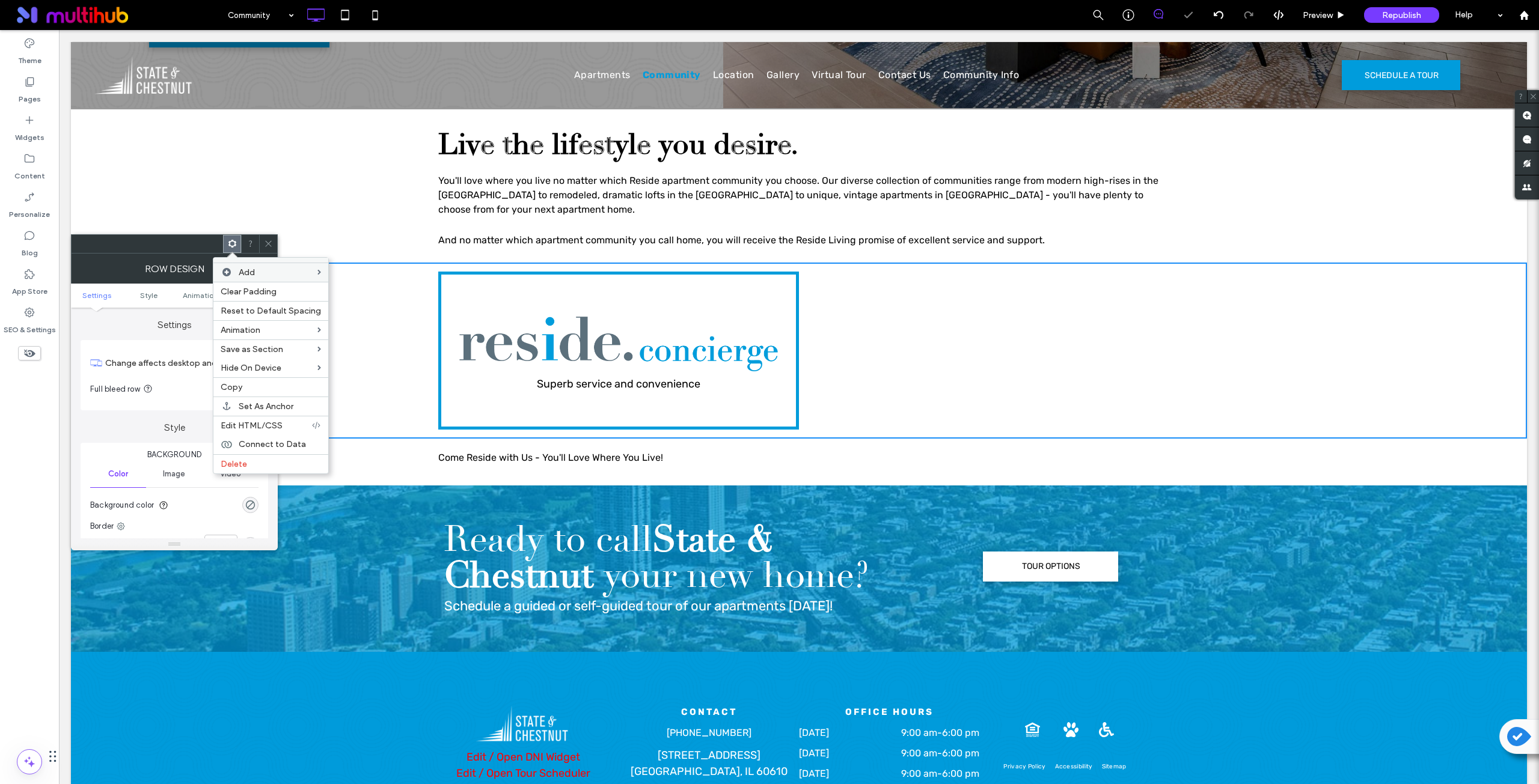
click at [944, 330] on div "Click To Paste Click To Paste" at bounding box center [979, 351] width 361 height 158
click at [904, 330] on div "Click To Paste Click To Paste" at bounding box center [979, 351] width 361 height 158
click at [268, 240] on icon at bounding box center [268, 244] width 9 height 9
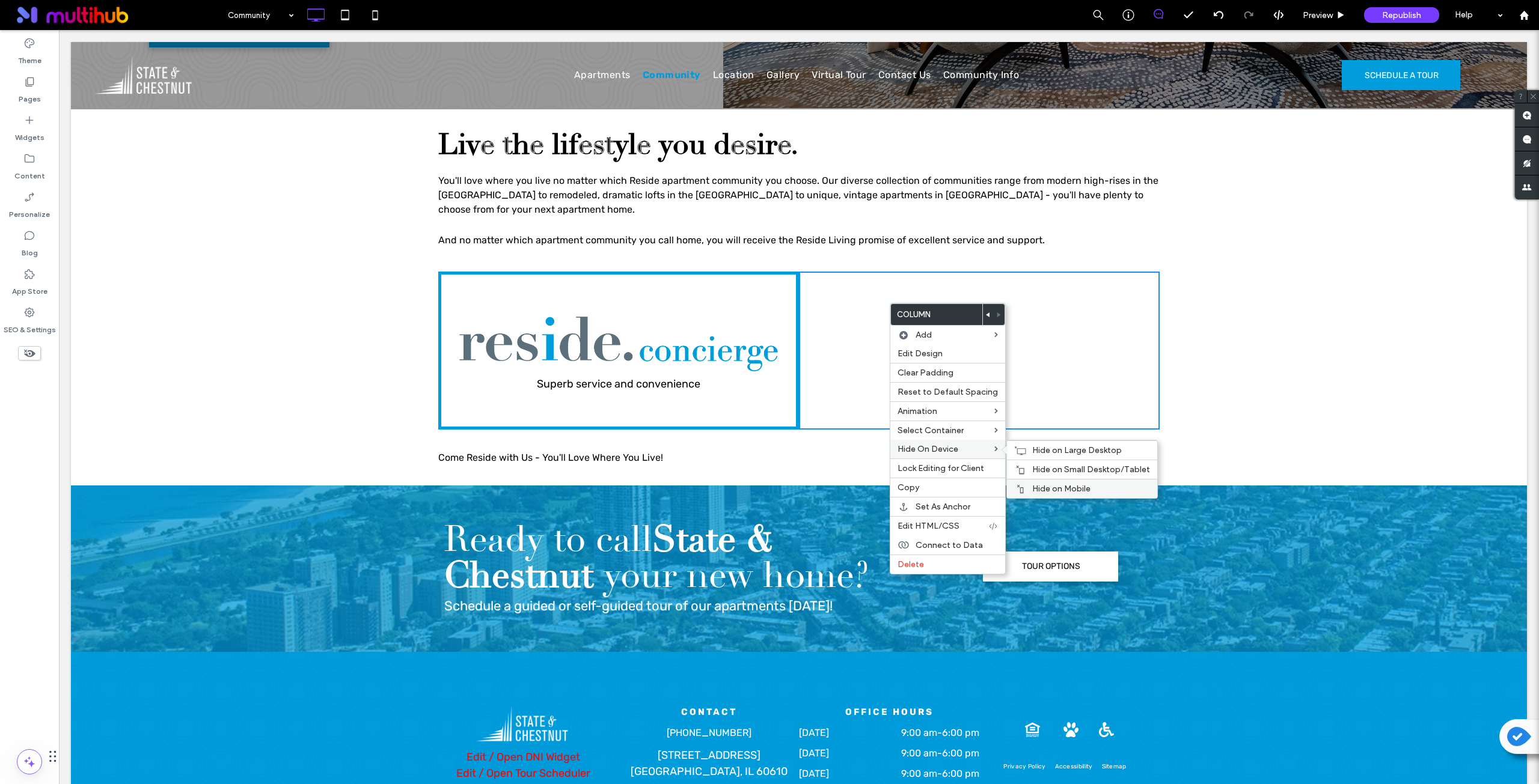
click at [1050, 488] on span "Hide on Mobile" at bounding box center [1061, 489] width 58 height 11
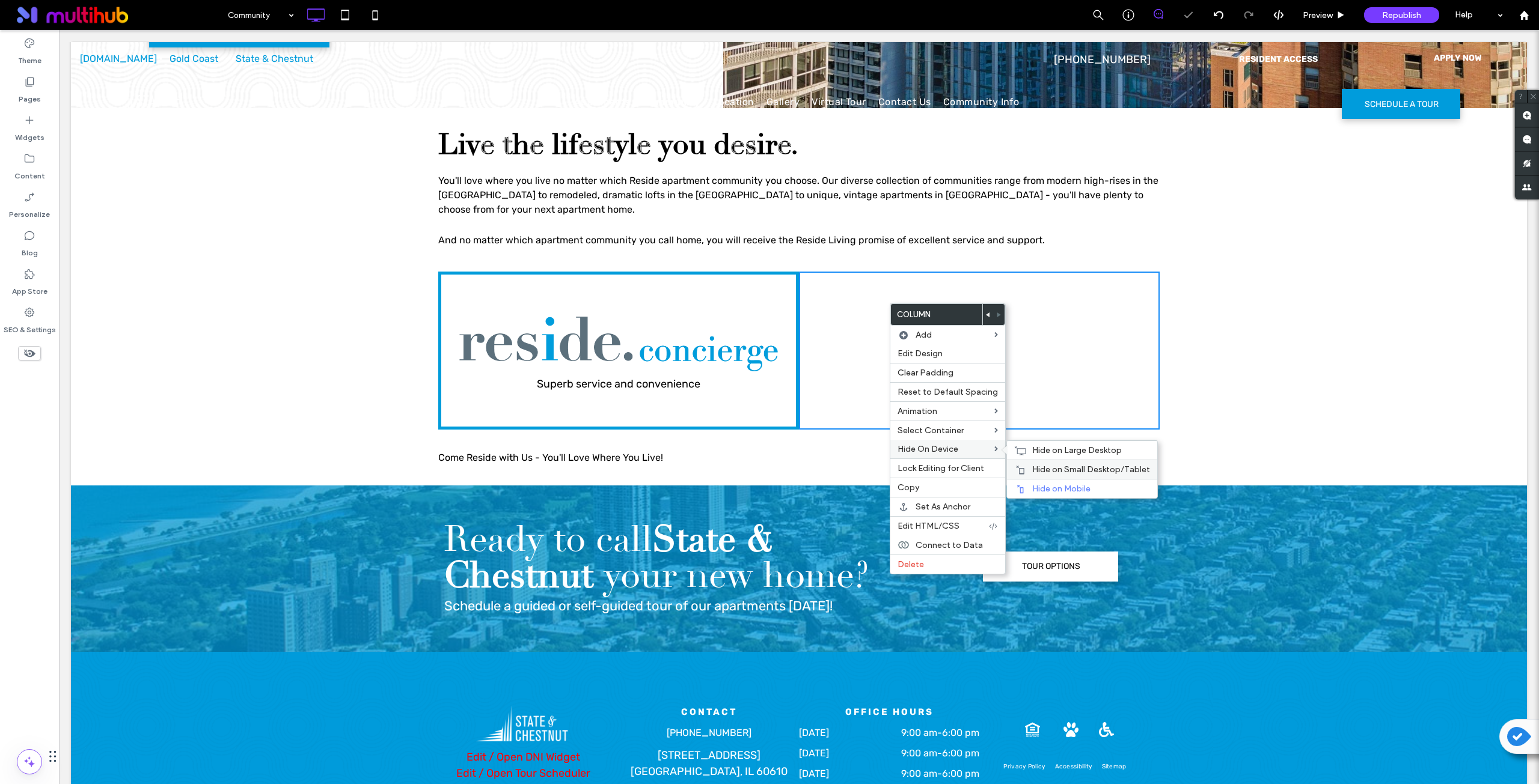
click at [1062, 465] on span "Hide on Small Desktop/Tablet" at bounding box center [1091, 470] width 118 height 11
click at [1057, 451] on span "Hide on Large Desktop" at bounding box center [1077, 451] width 89 height 11
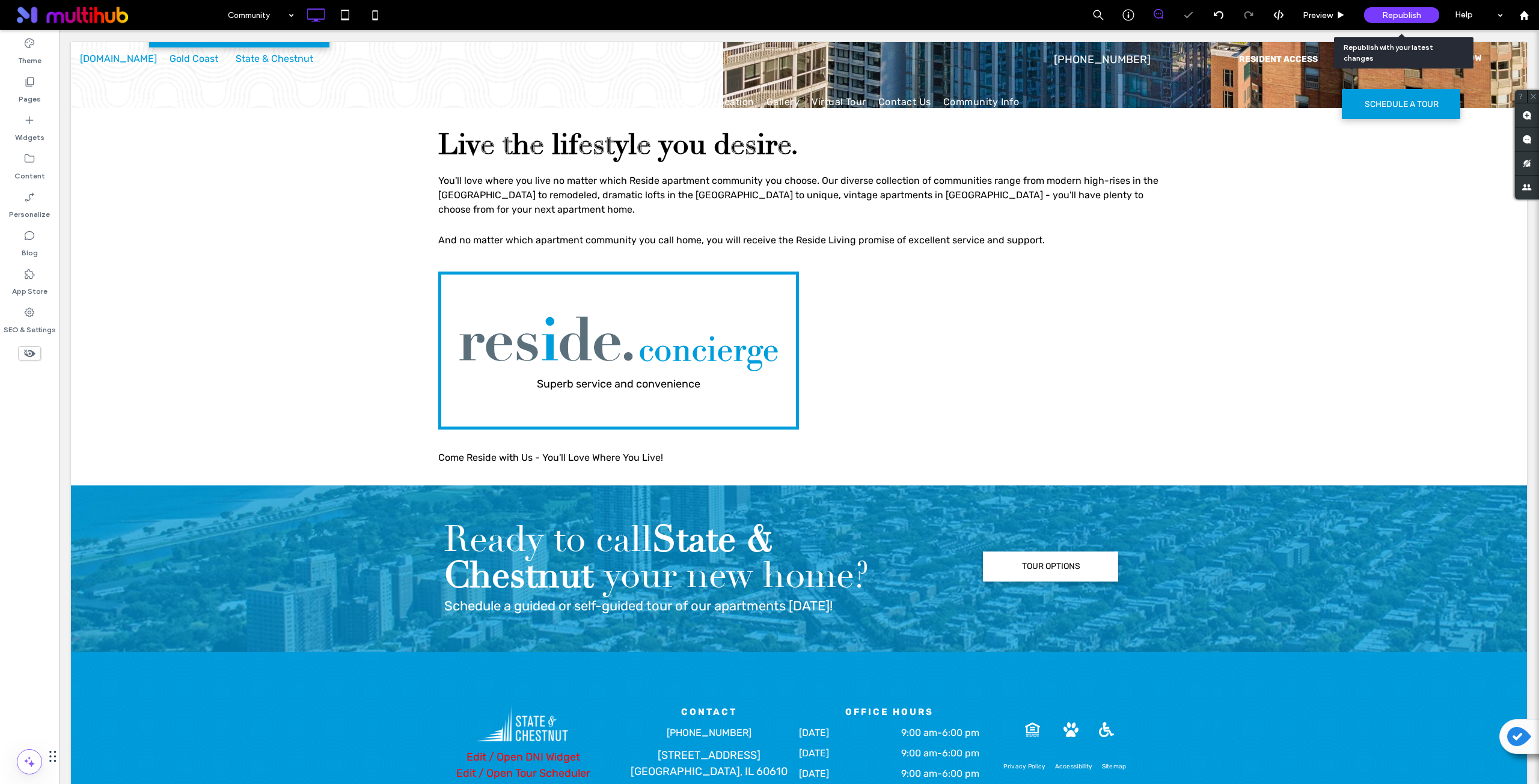
click at [1386, 16] on span "Republish" at bounding box center [1402, 16] width 39 height 11
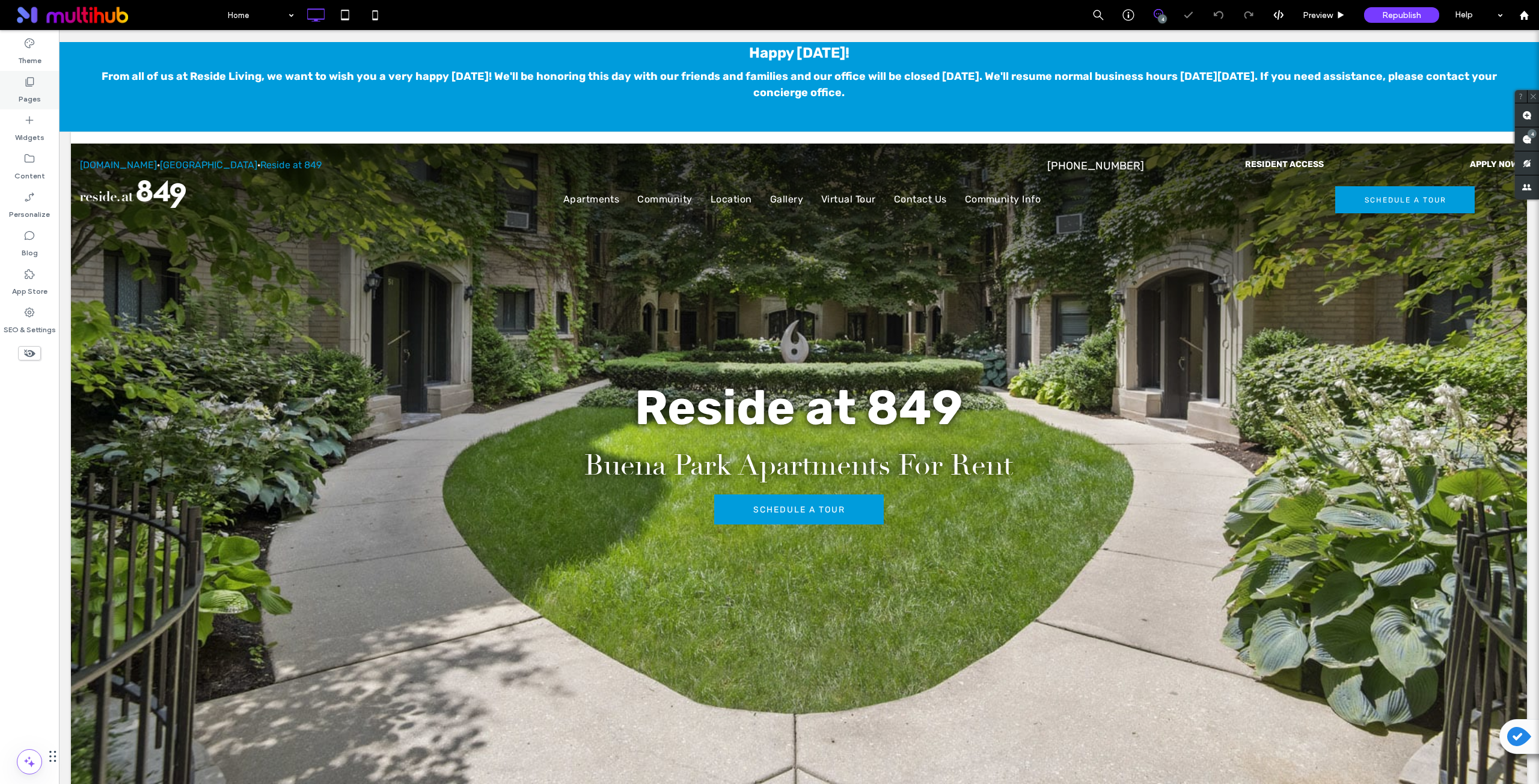
click at [27, 97] on label "Pages" at bounding box center [29, 96] width 22 height 17
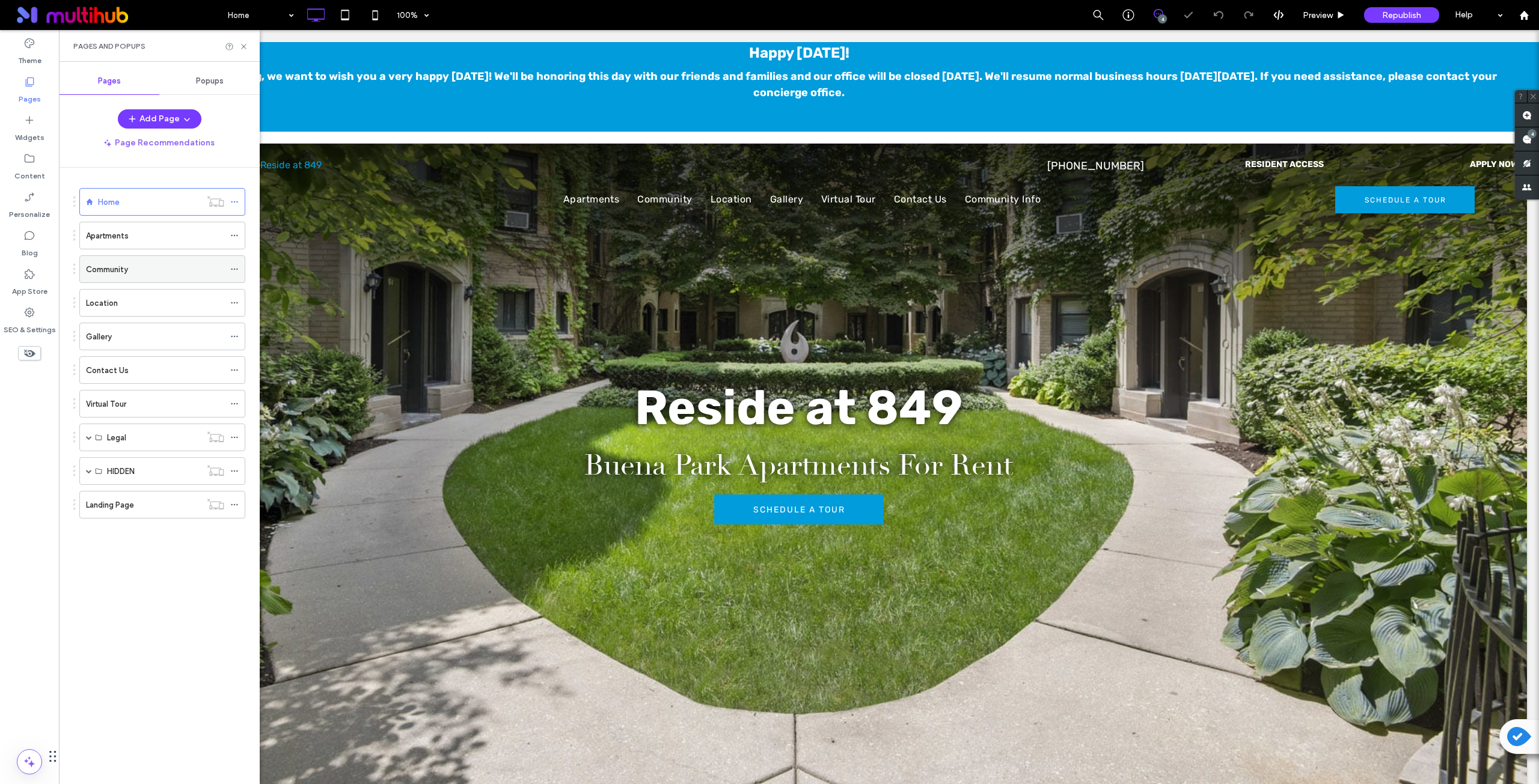
click at [119, 264] on label "Community" at bounding box center [106, 269] width 42 height 21
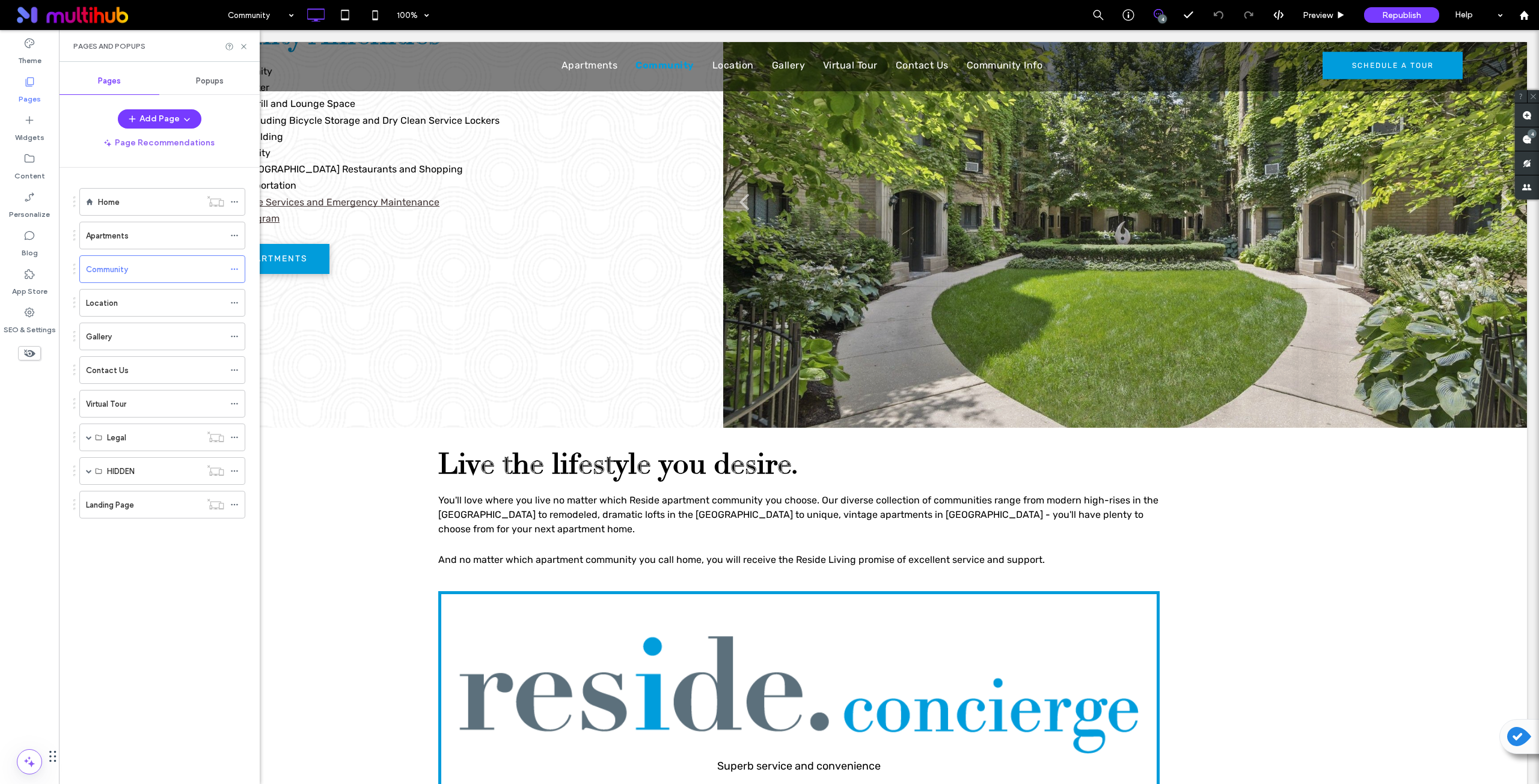
scroll to position [1002, 0]
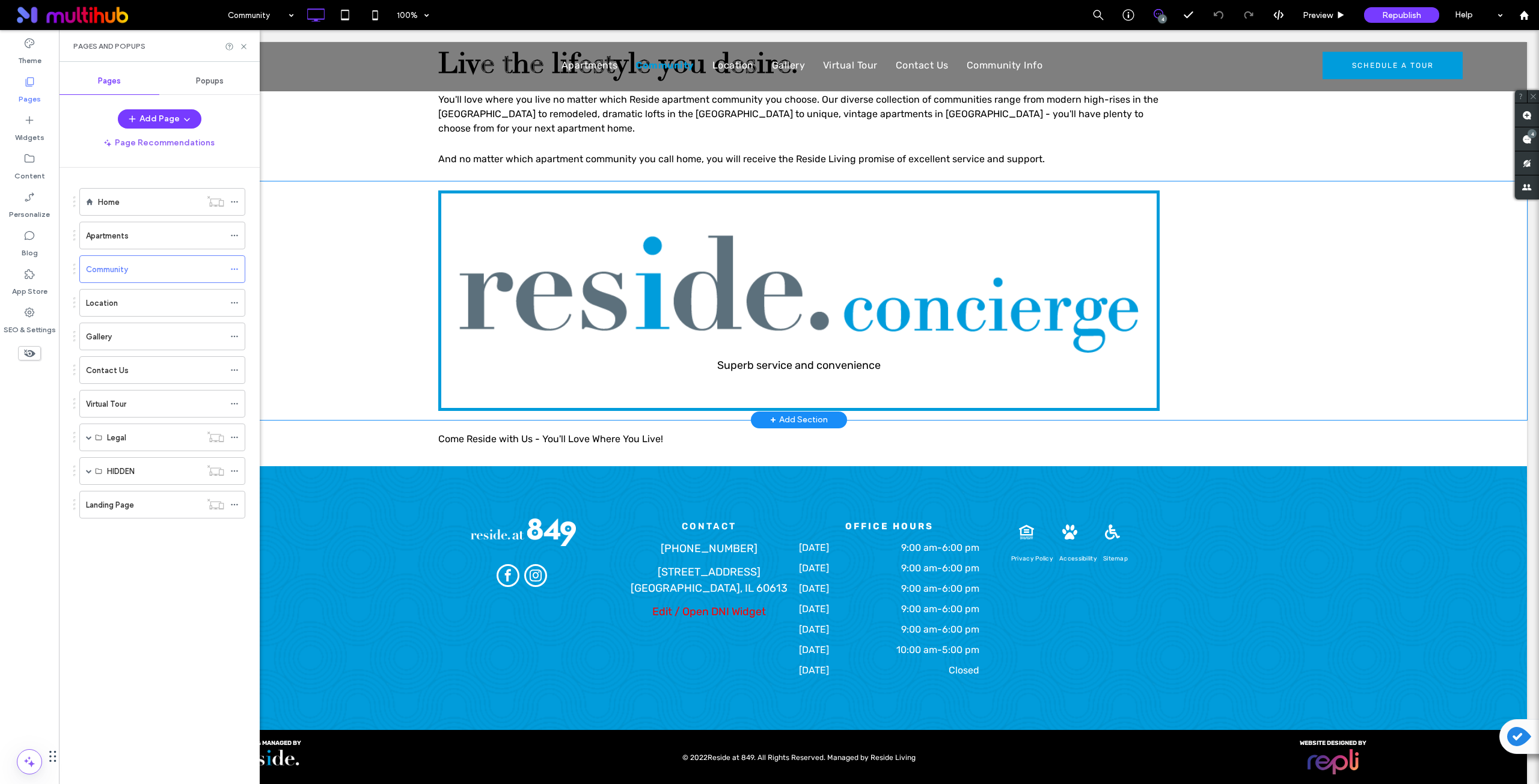
click at [333, 266] on div "Superb service and convenience Click To Paste Row + Add Section" at bounding box center [798, 300] width 1456 height 238
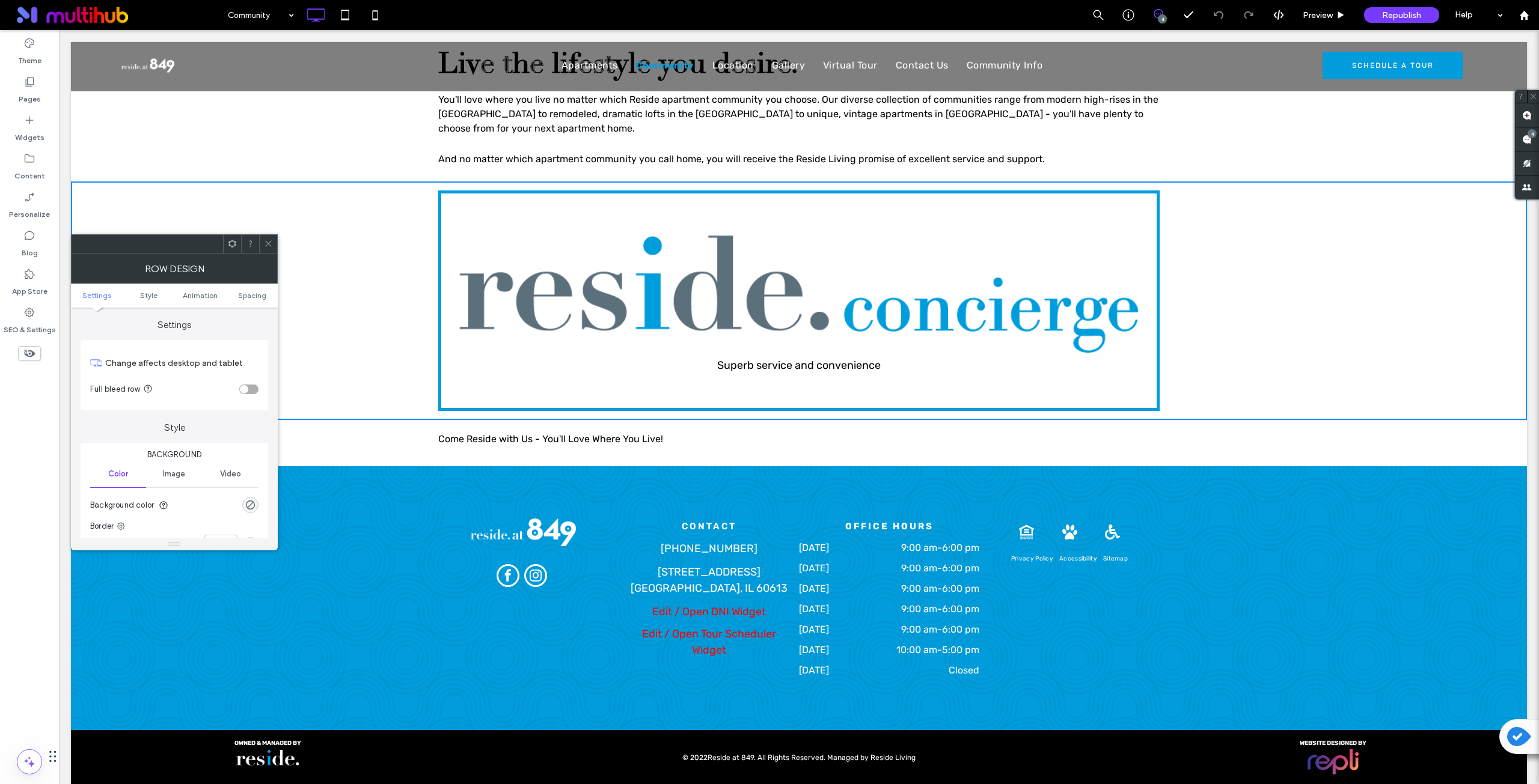
click at [232, 245] on icon at bounding box center [232, 244] width 9 height 9
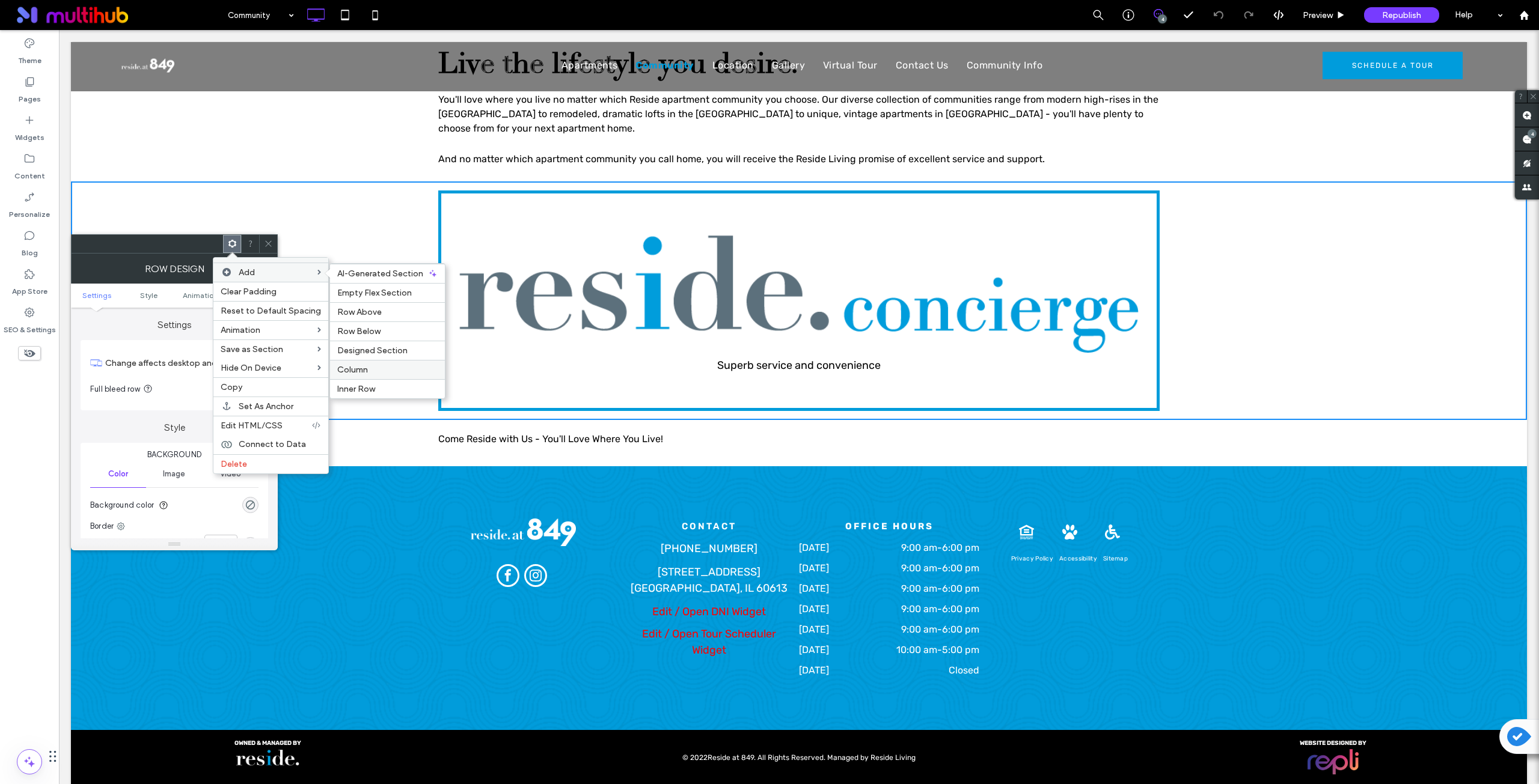
click at [358, 368] on span "Column" at bounding box center [353, 370] width 31 height 11
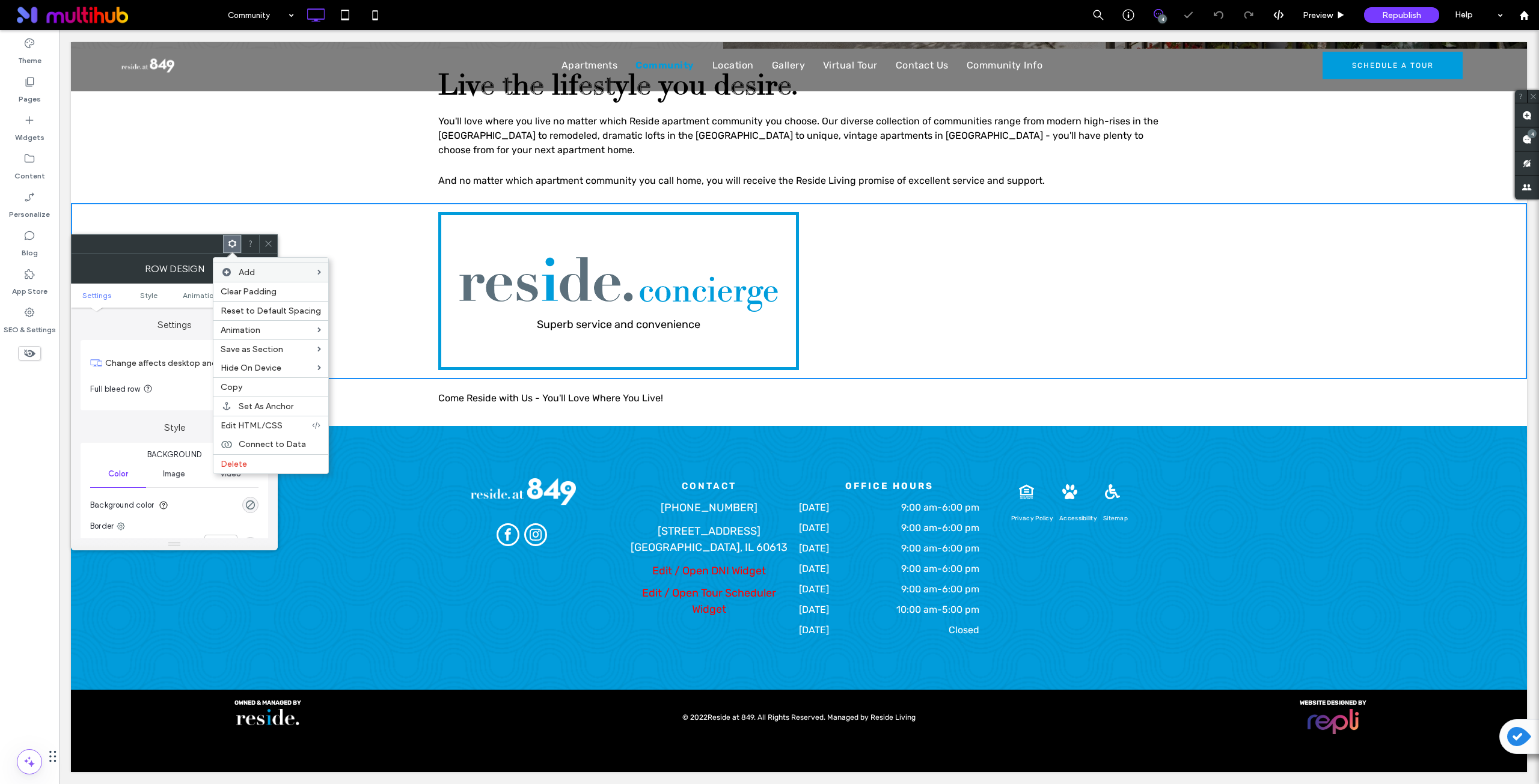
scroll to position [980, 0]
click at [868, 264] on div "Click To Paste Click To Paste" at bounding box center [979, 291] width 361 height 158
click at [266, 244] on icon at bounding box center [268, 244] width 9 height 9
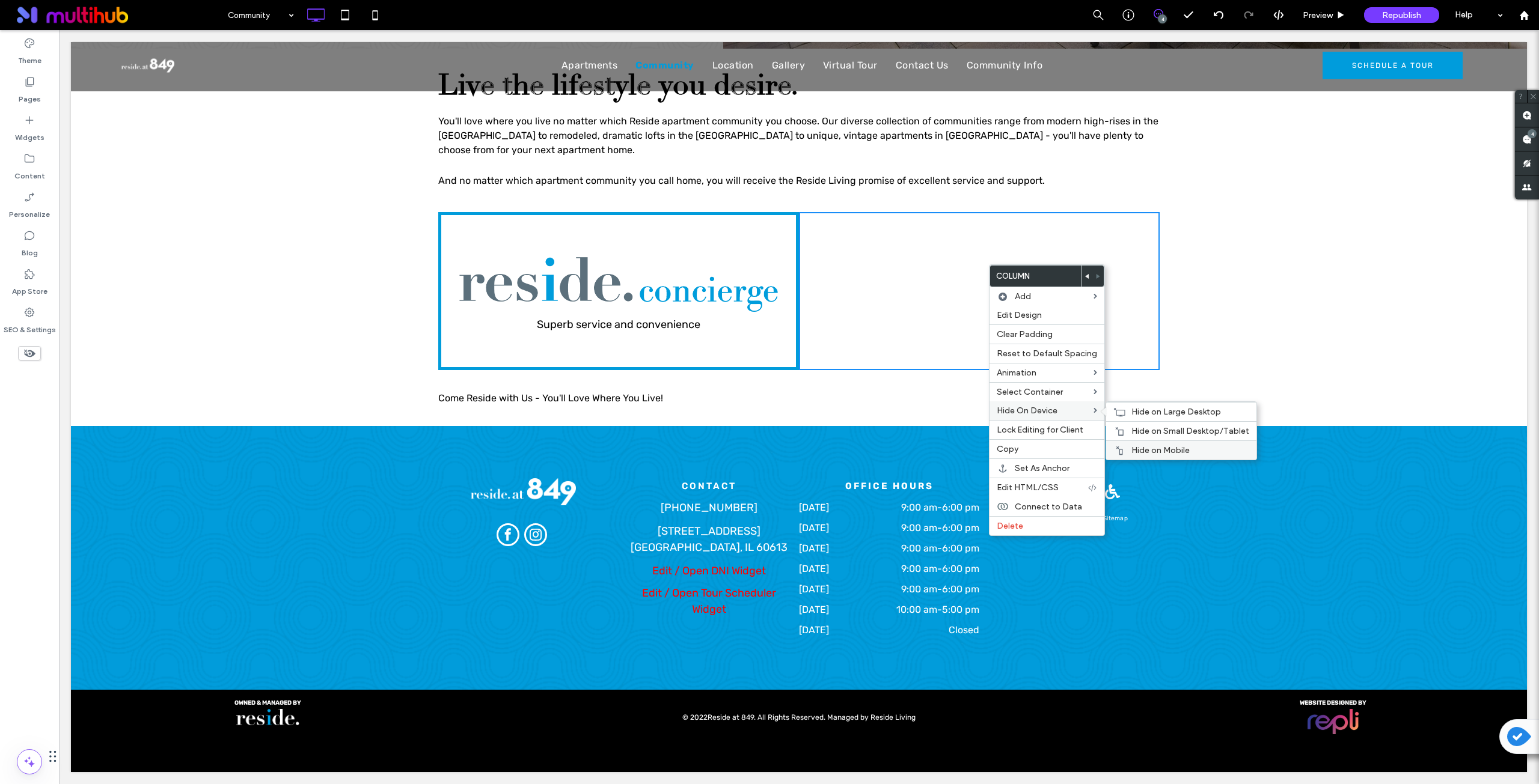
click at [1153, 453] on span "Hide on Mobile" at bounding box center [1161, 451] width 58 height 11
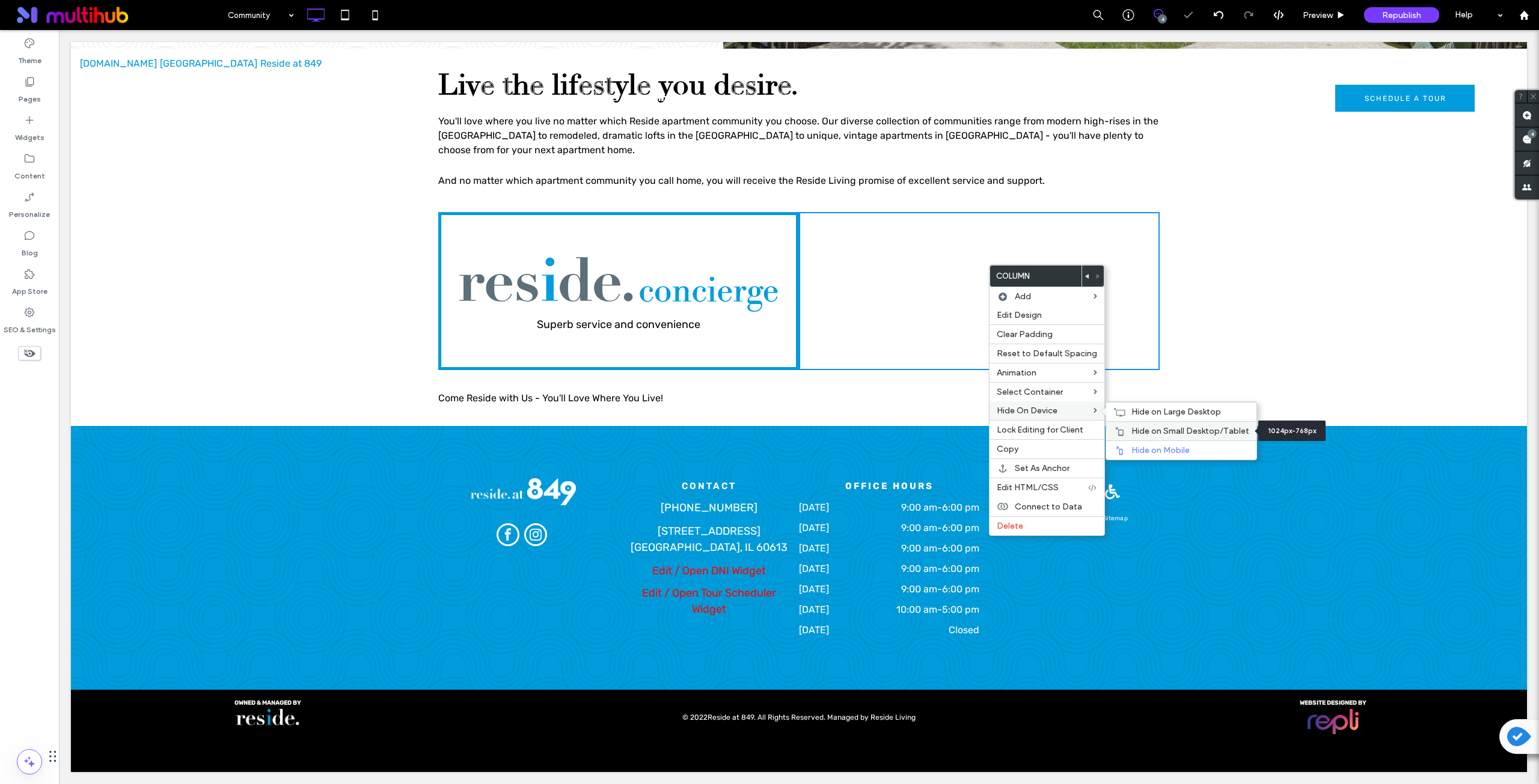
click at [1152, 431] on span "Hide on Small Desktop/Tablet" at bounding box center [1190, 431] width 118 height 11
click at [1164, 413] on span "Hide on Large Desktop" at bounding box center [1176, 412] width 89 height 11
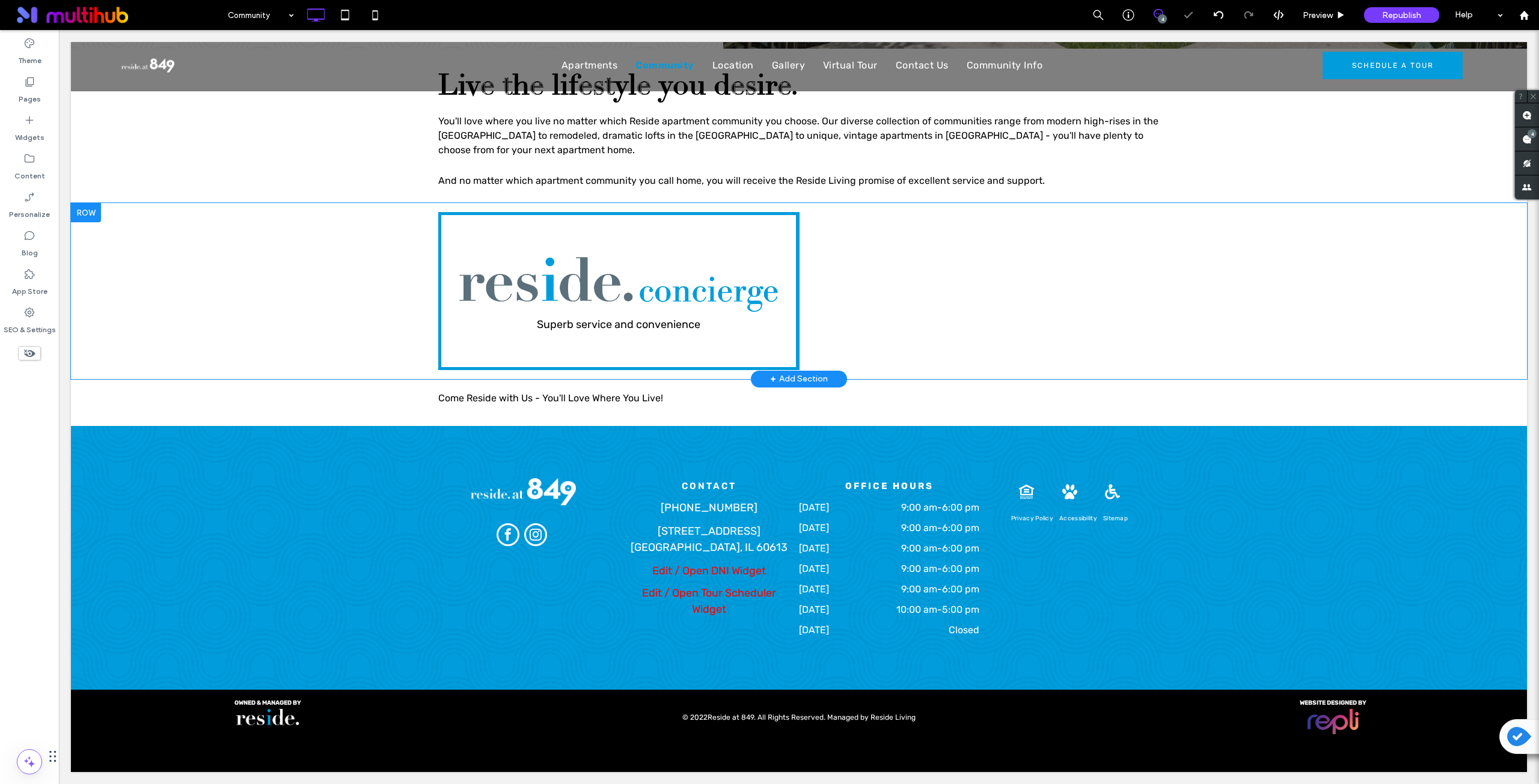
scroll to position [479, 0]
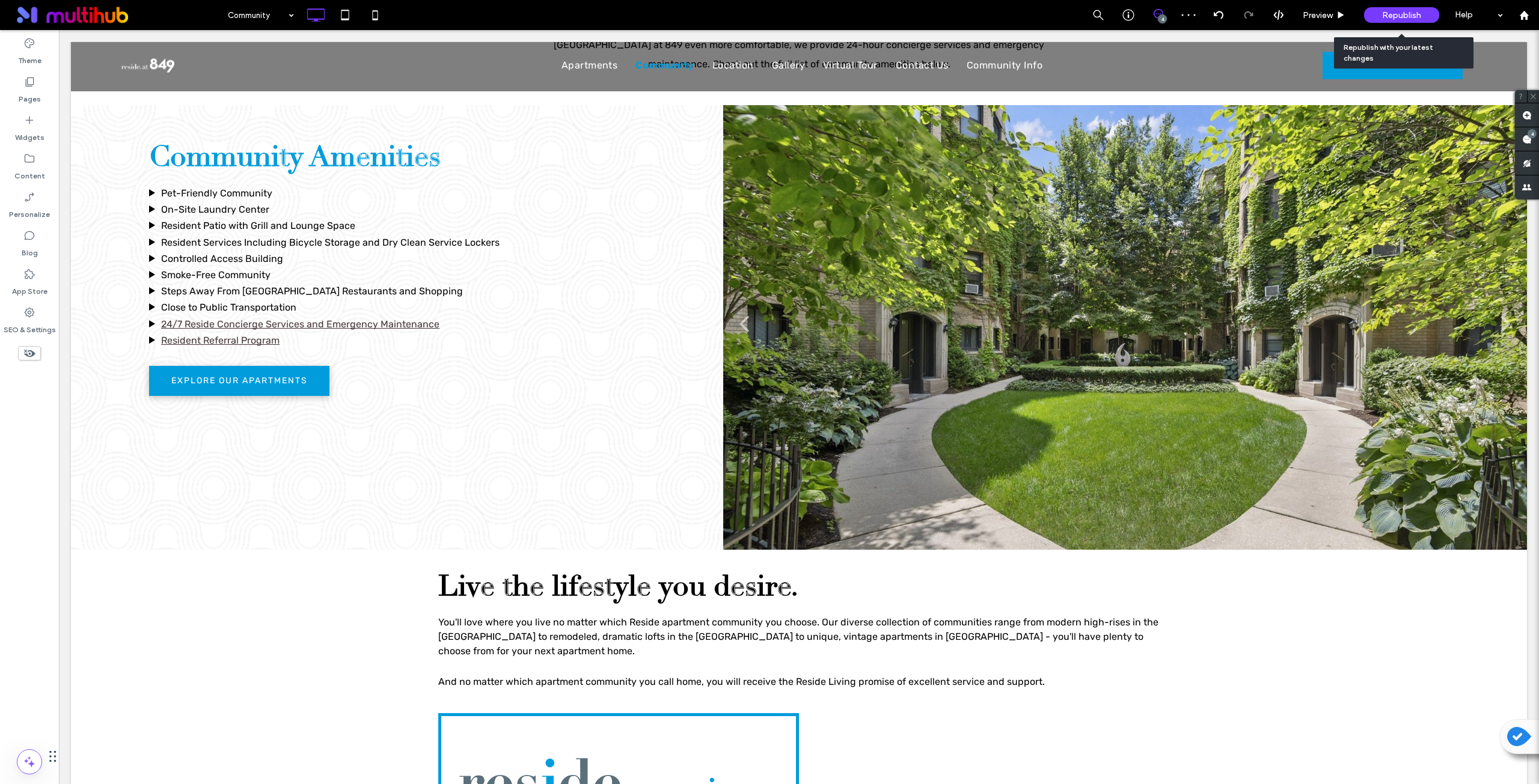
click at [1384, 16] on span "Republish" at bounding box center [1402, 16] width 39 height 11
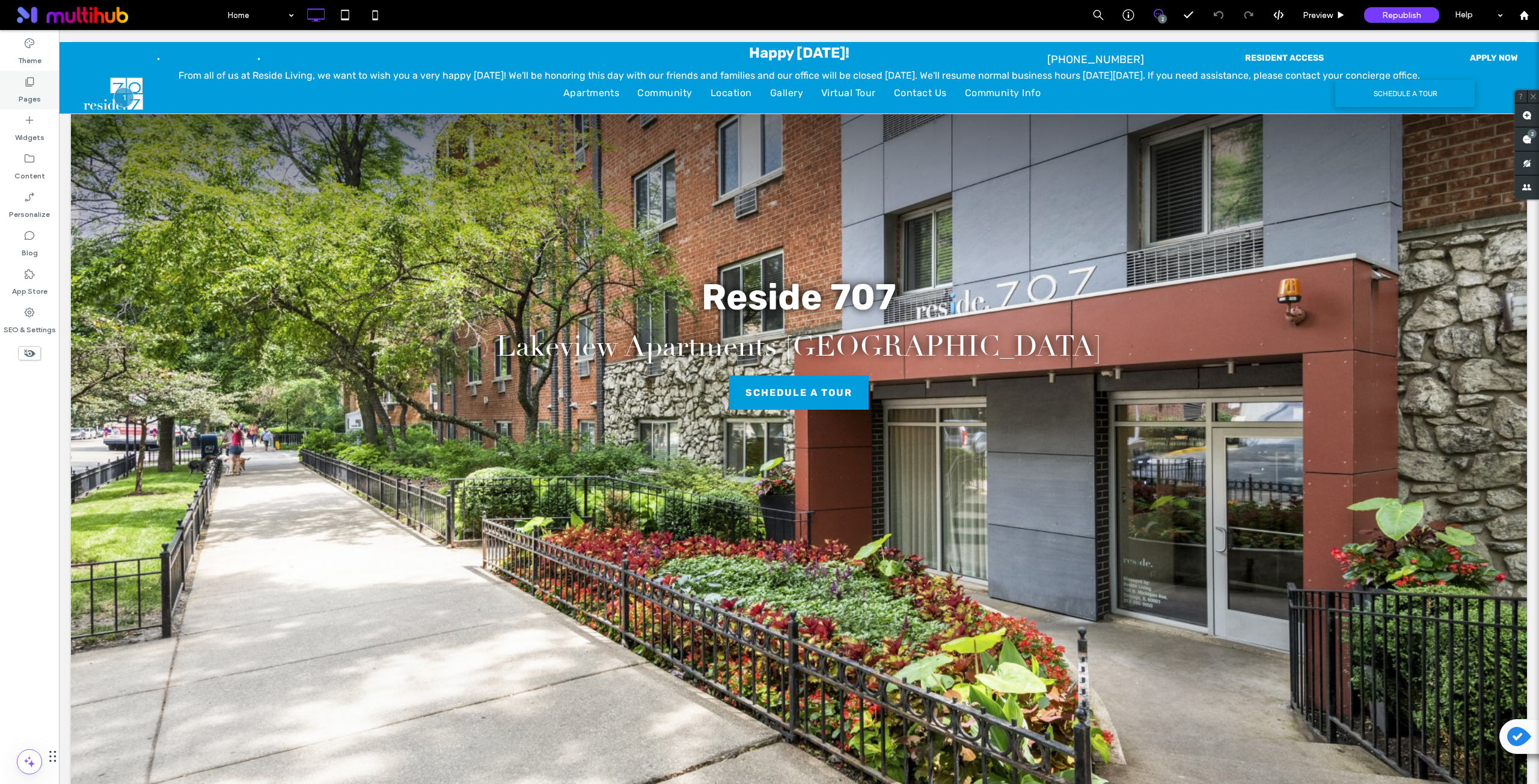
click at [31, 89] on label "Pages" at bounding box center [29, 96] width 22 height 17
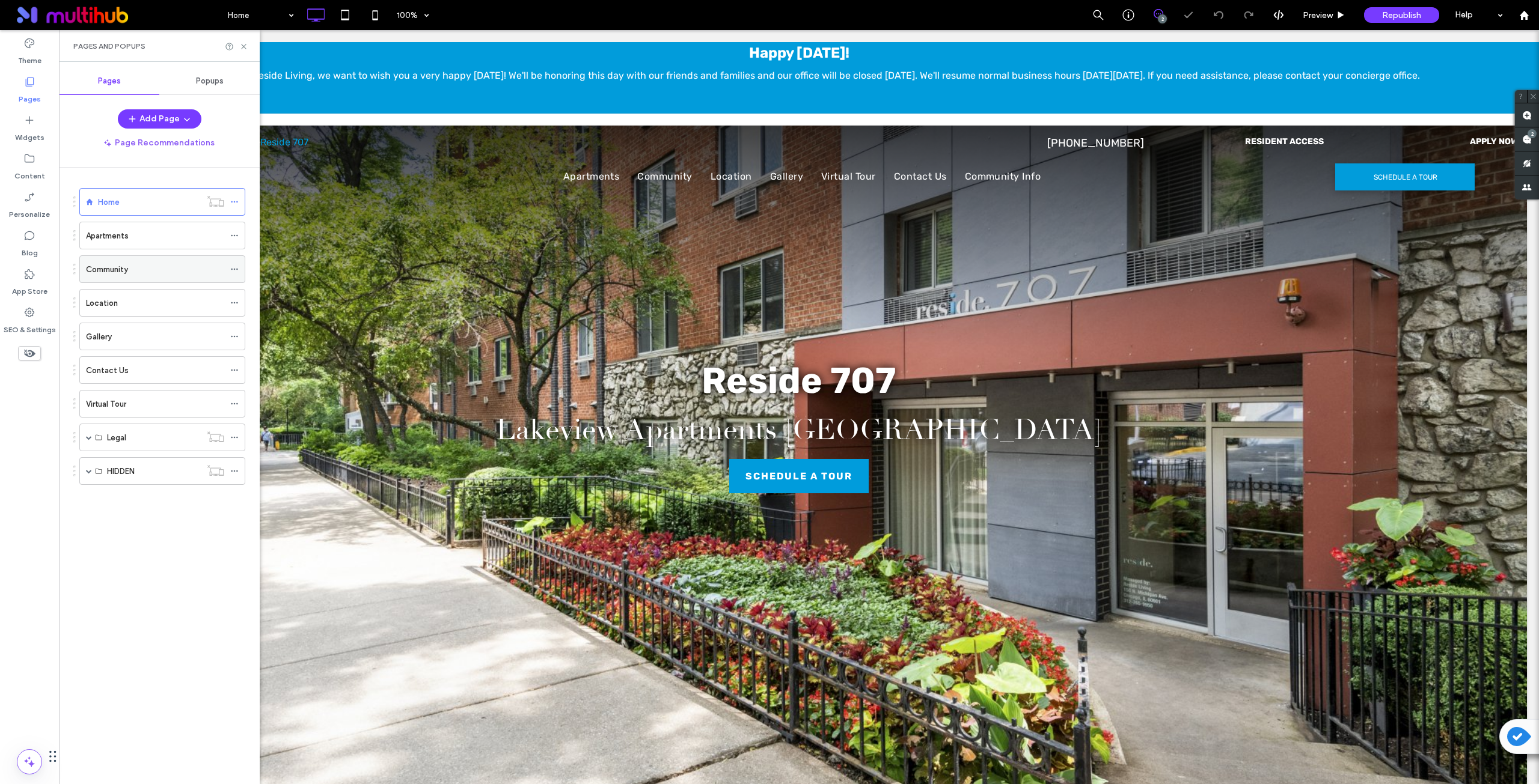
click at [107, 267] on label "Community" at bounding box center [106, 269] width 42 height 21
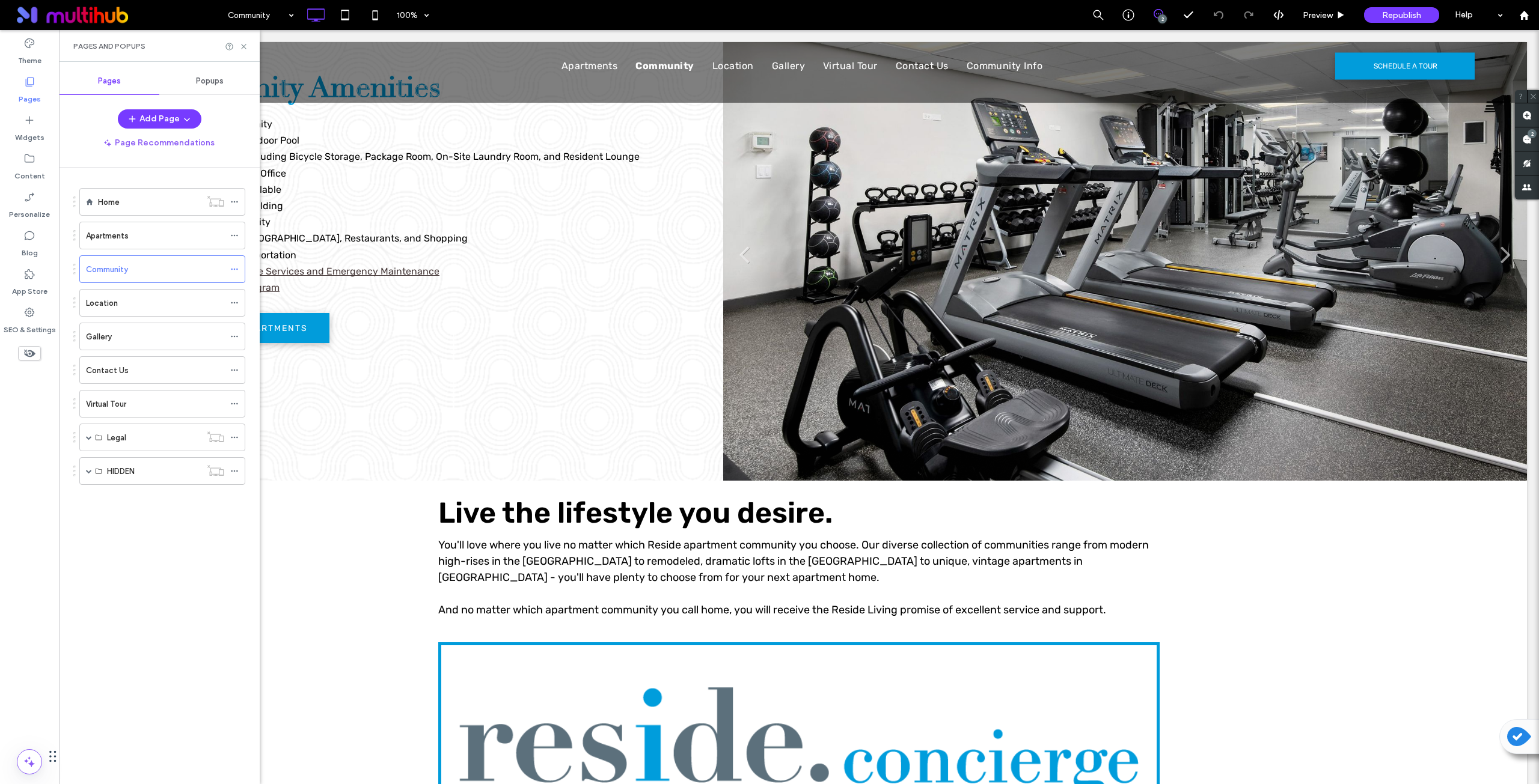
scroll to position [1101, 0]
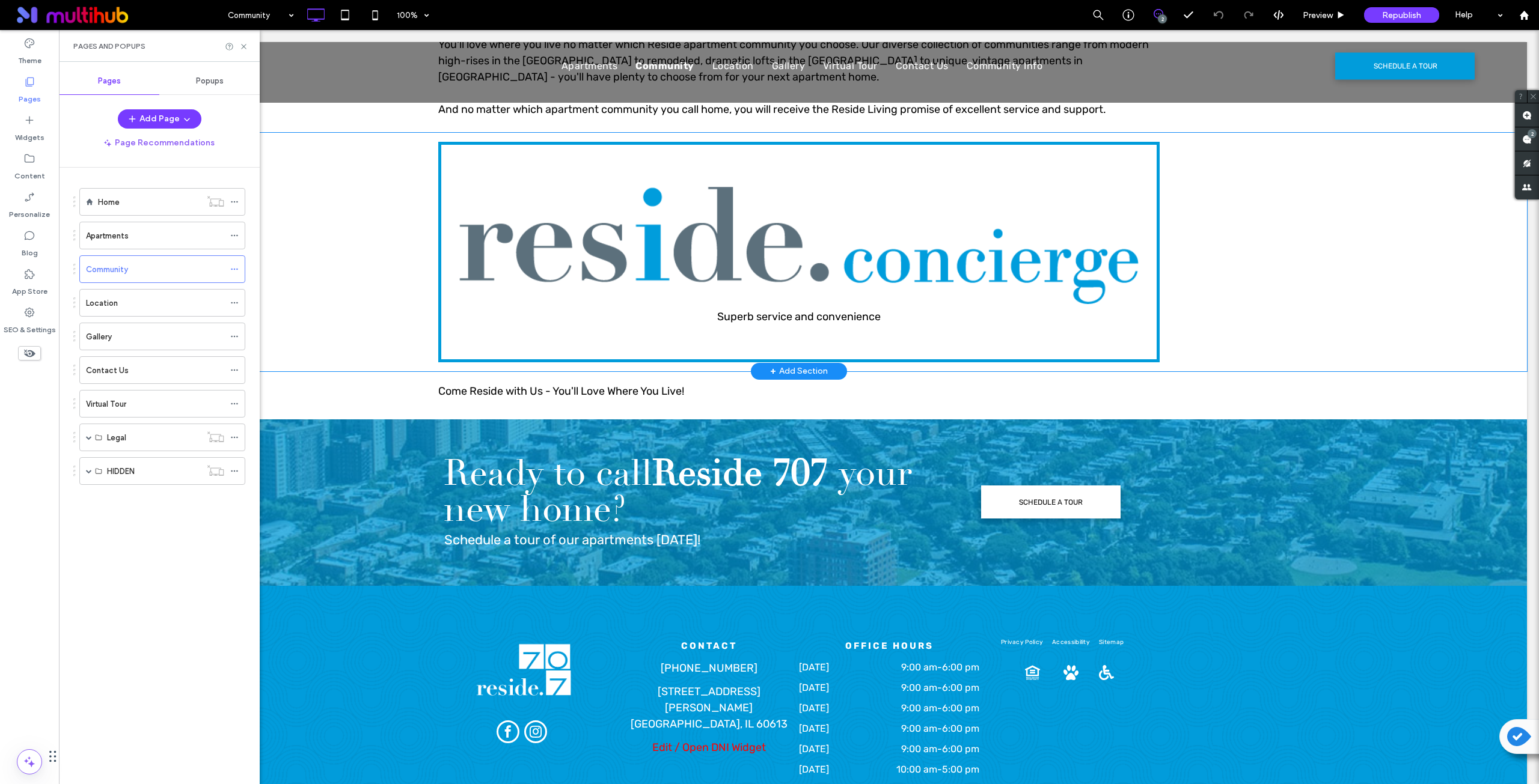
click at [324, 225] on div "Superb service and convenience Click To Paste Row + Add Section" at bounding box center [798, 252] width 1456 height 238
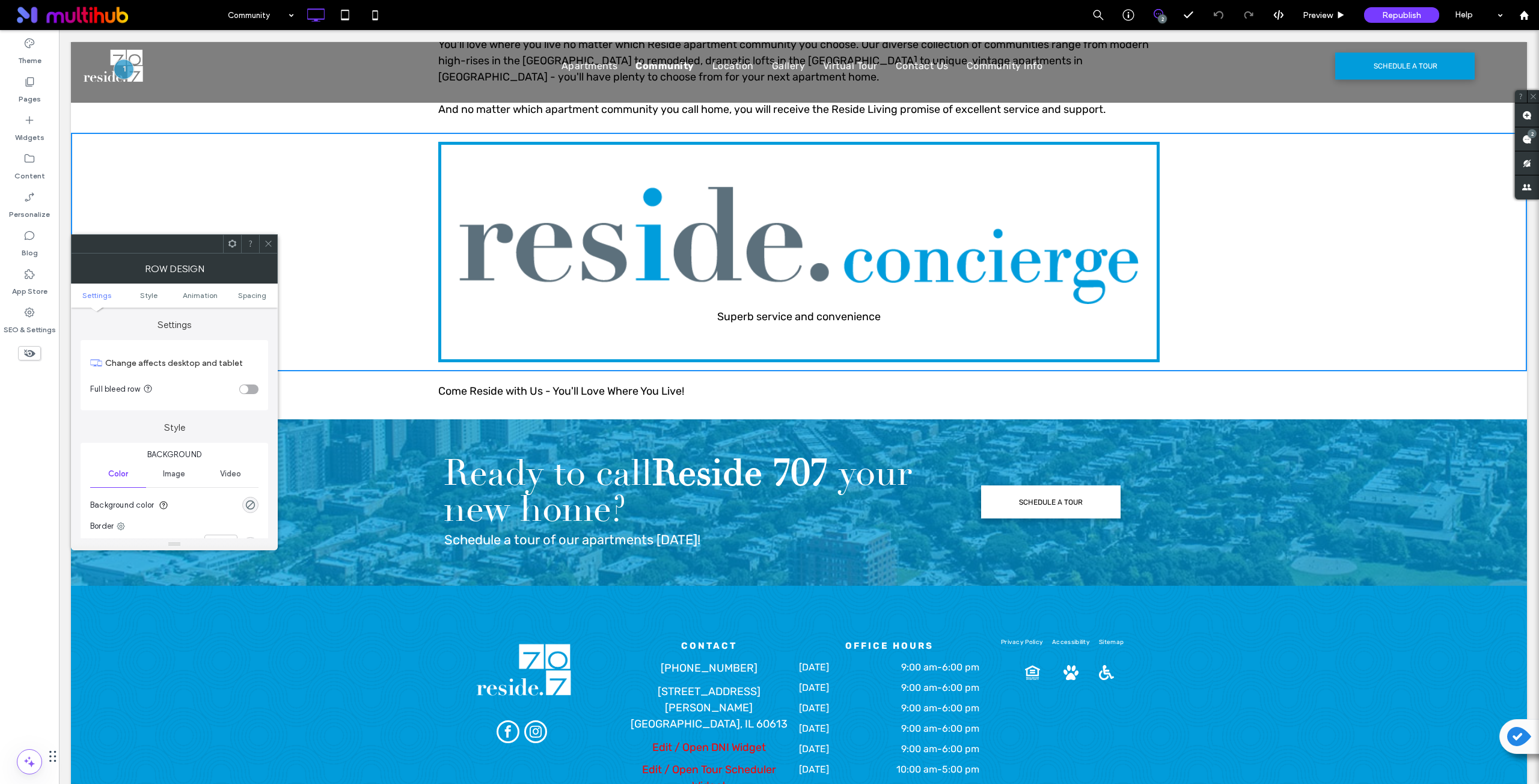
click at [229, 245] on use at bounding box center [232, 244] width 8 height 8
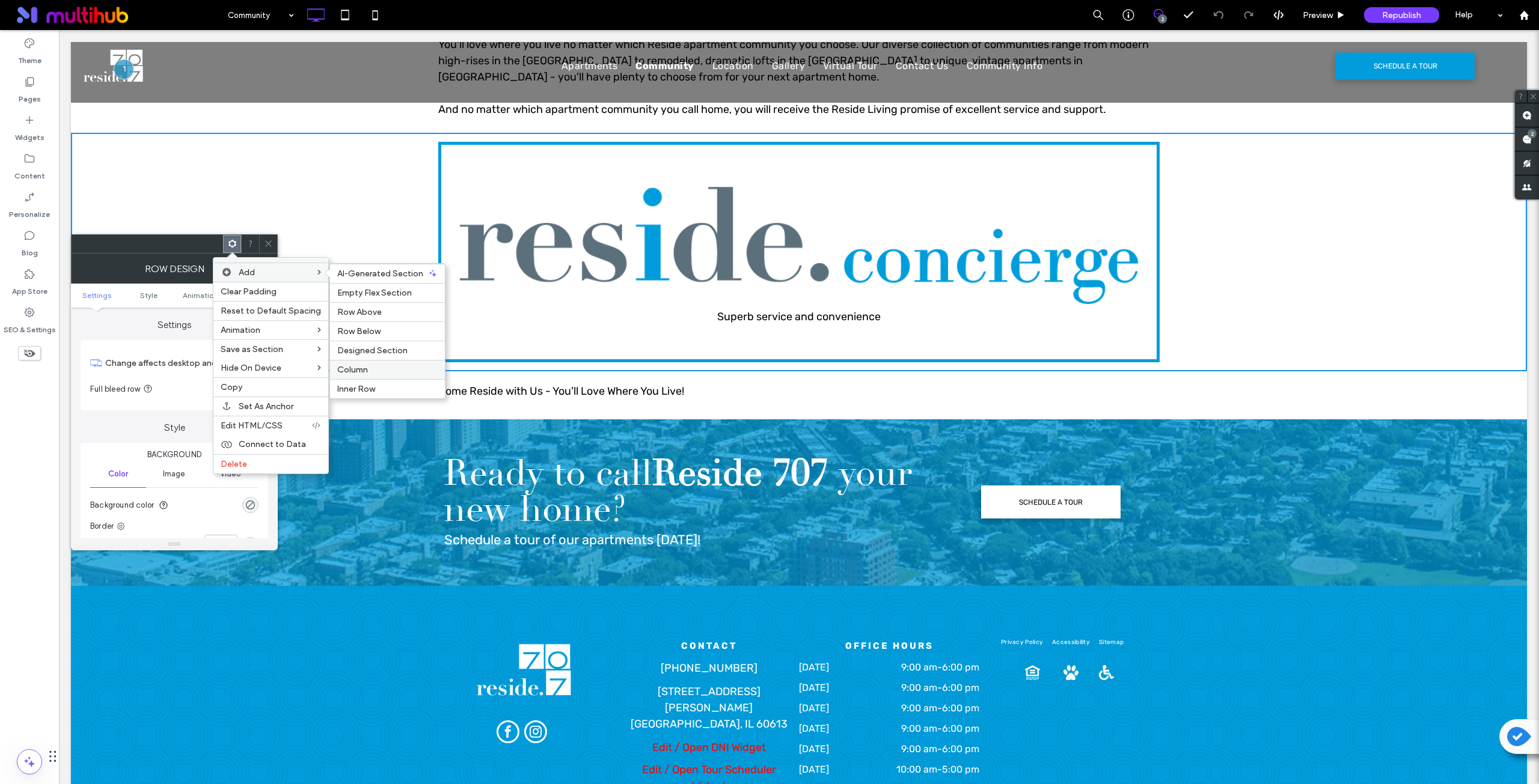
drag, startPoint x: 365, startPoint y: 371, endPoint x: 311, endPoint y: 341, distance: 61.8
click at [365, 371] on label "Column" at bounding box center [387, 370] width 100 height 11
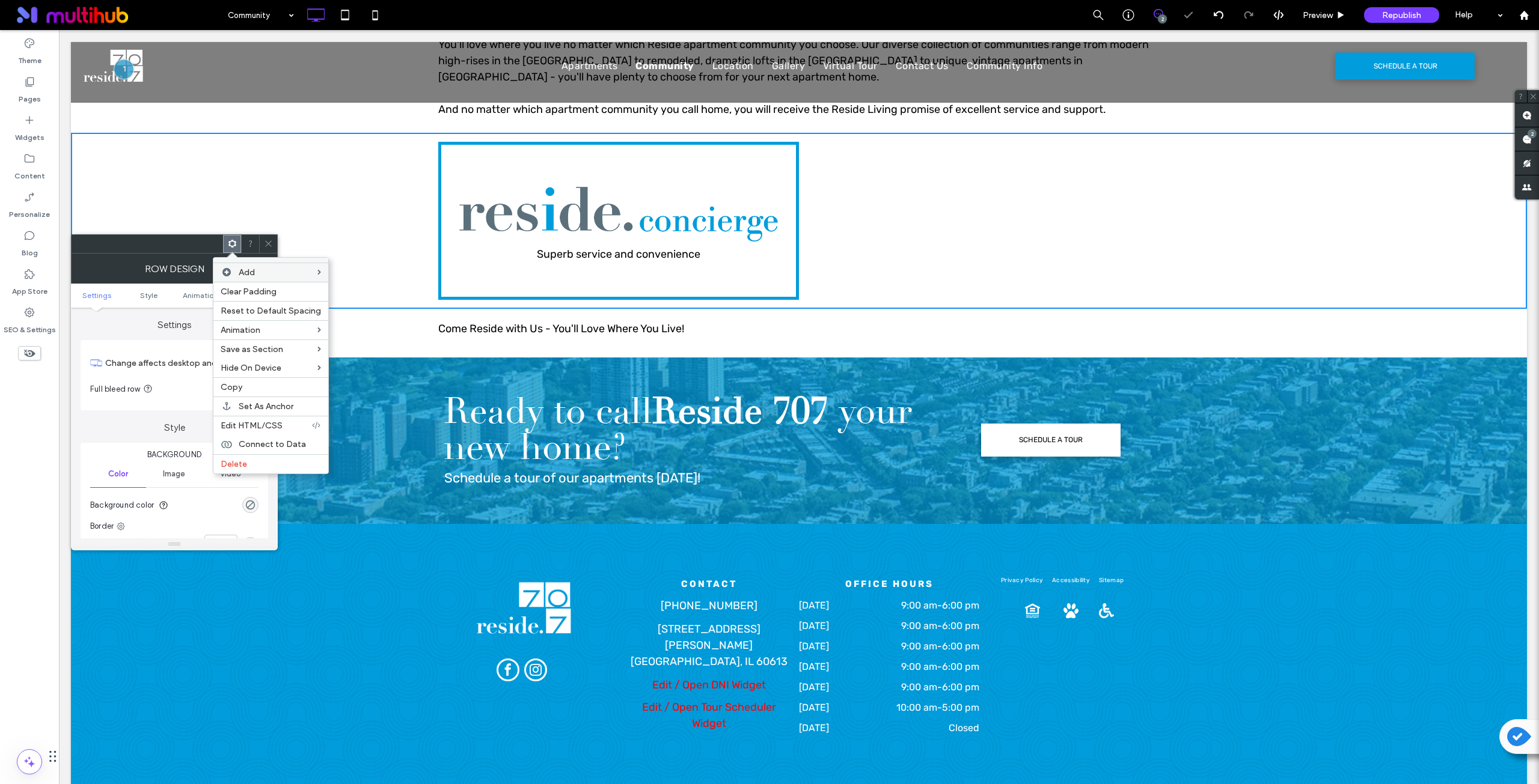
click at [875, 237] on div "Click To Paste Click To Paste" at bounding box center [979, 221] width 361 height 158
click at [276, 242] on div at bounding box center [268, 244] width 18 height 18
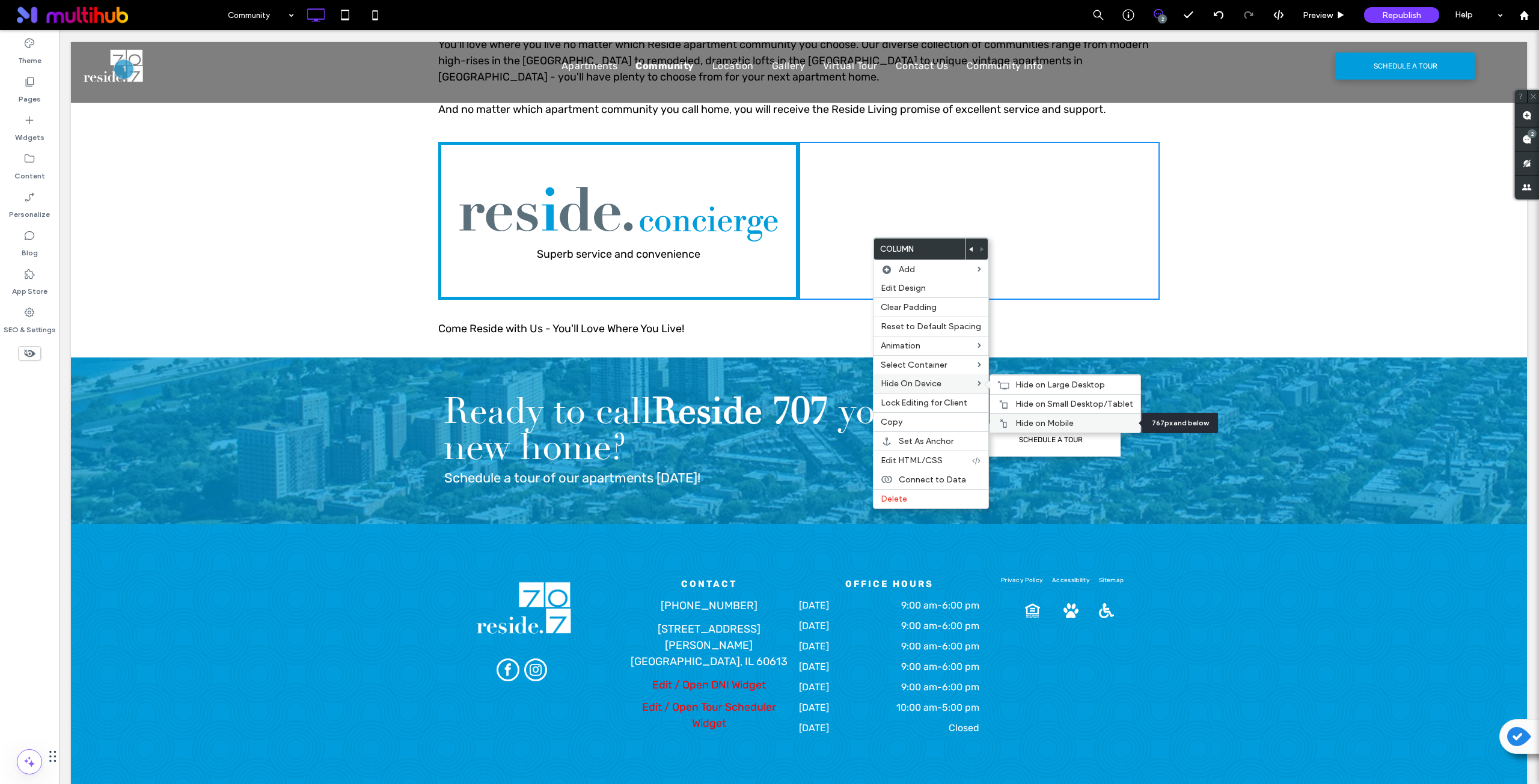
click at [1045, 423] on span "Hide on Mobile" at bounding box center [1045, 423] width 58 height 11
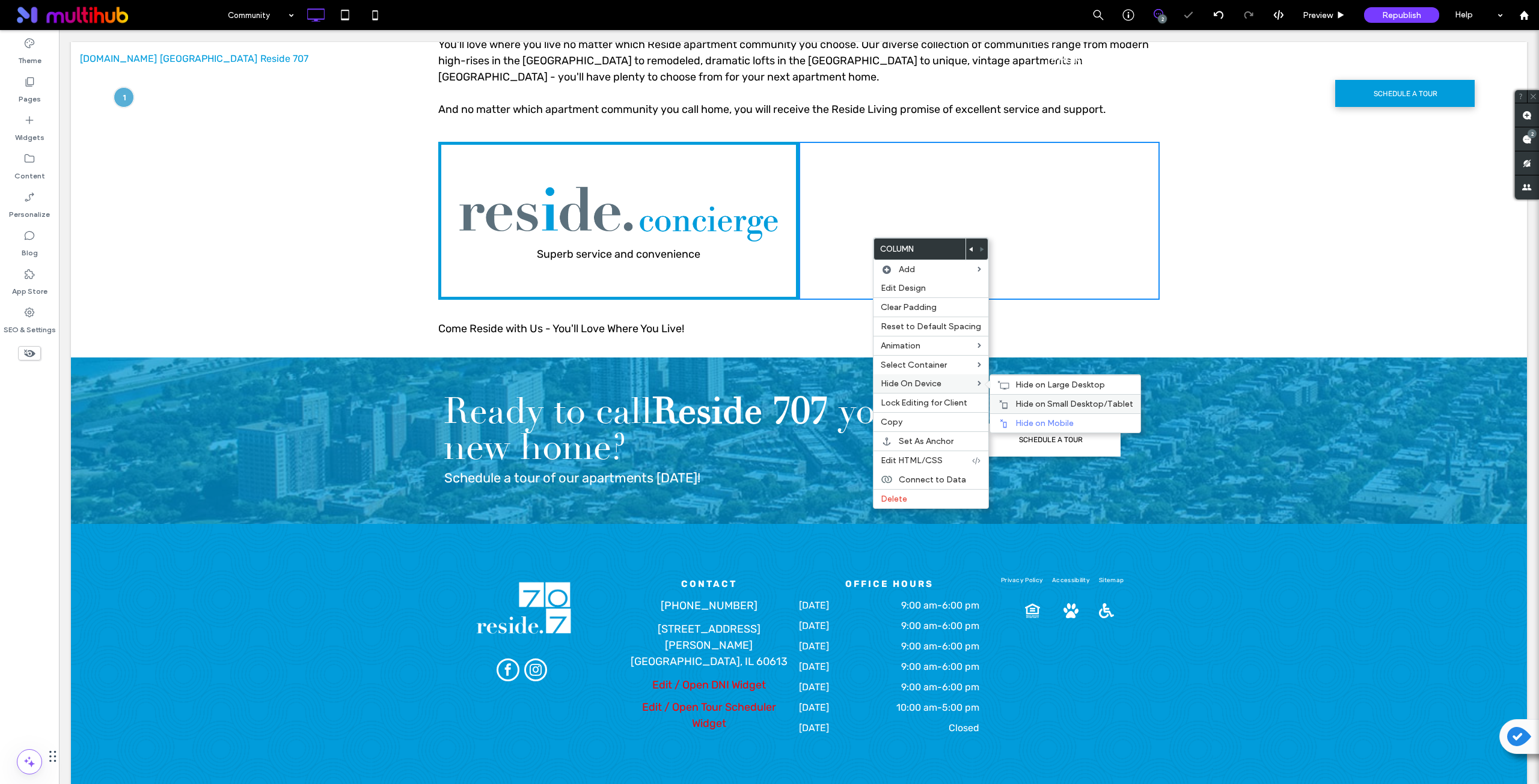
click at [1037, 403] on span "Hide on Small Desktop/Tablet" at bounding box center [1074, 404] width 118 height 11
click at [1020, 387] on span "Hide on Large Desktop" at bounding box center [1060, 385] width 89 height 11
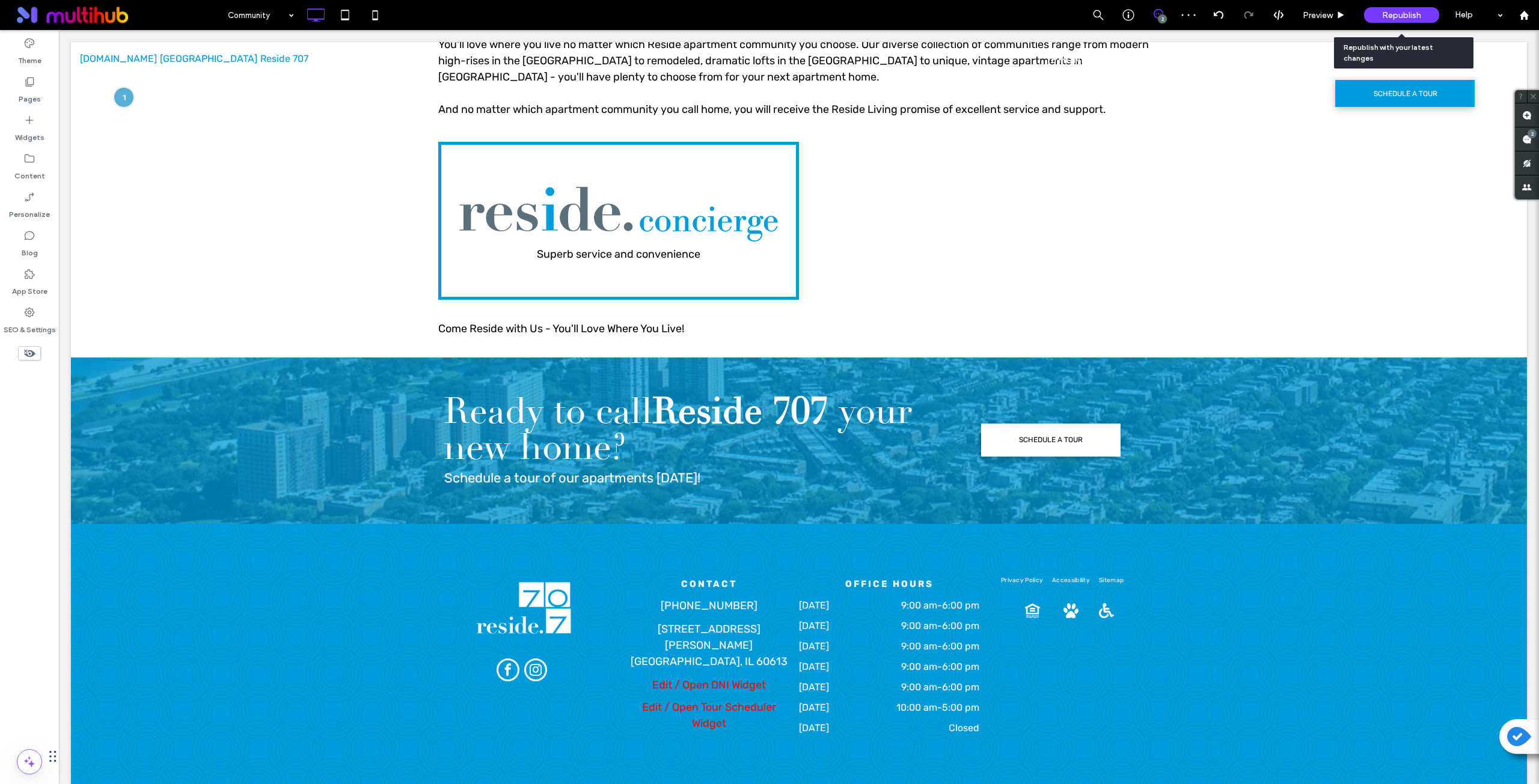
click at [1413, 18] on span "Republish" at bounding box center [1402, 16] width 39 height 11
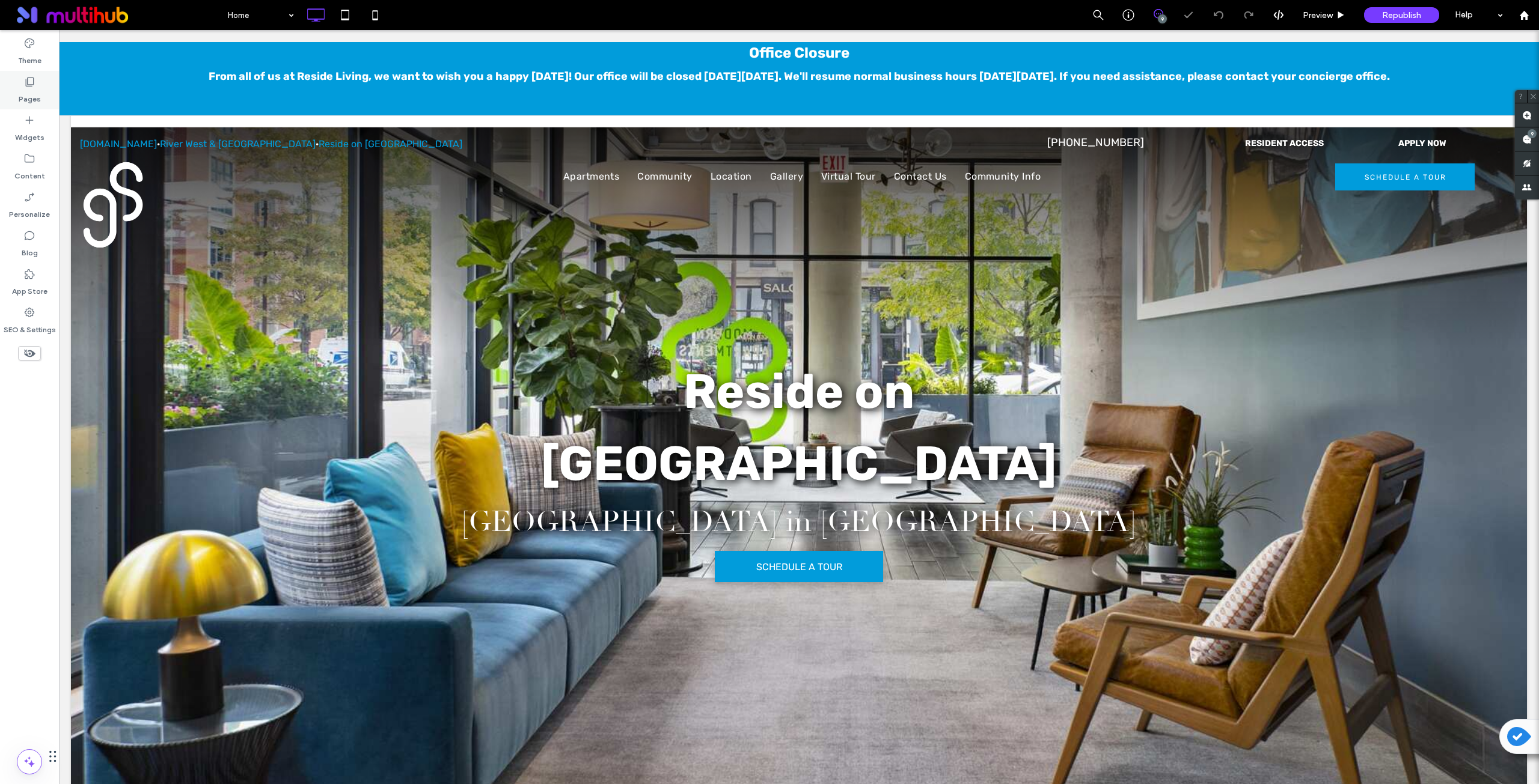
click at [29, 84] on icon at bounding box center [29, 82] width 12 height 12
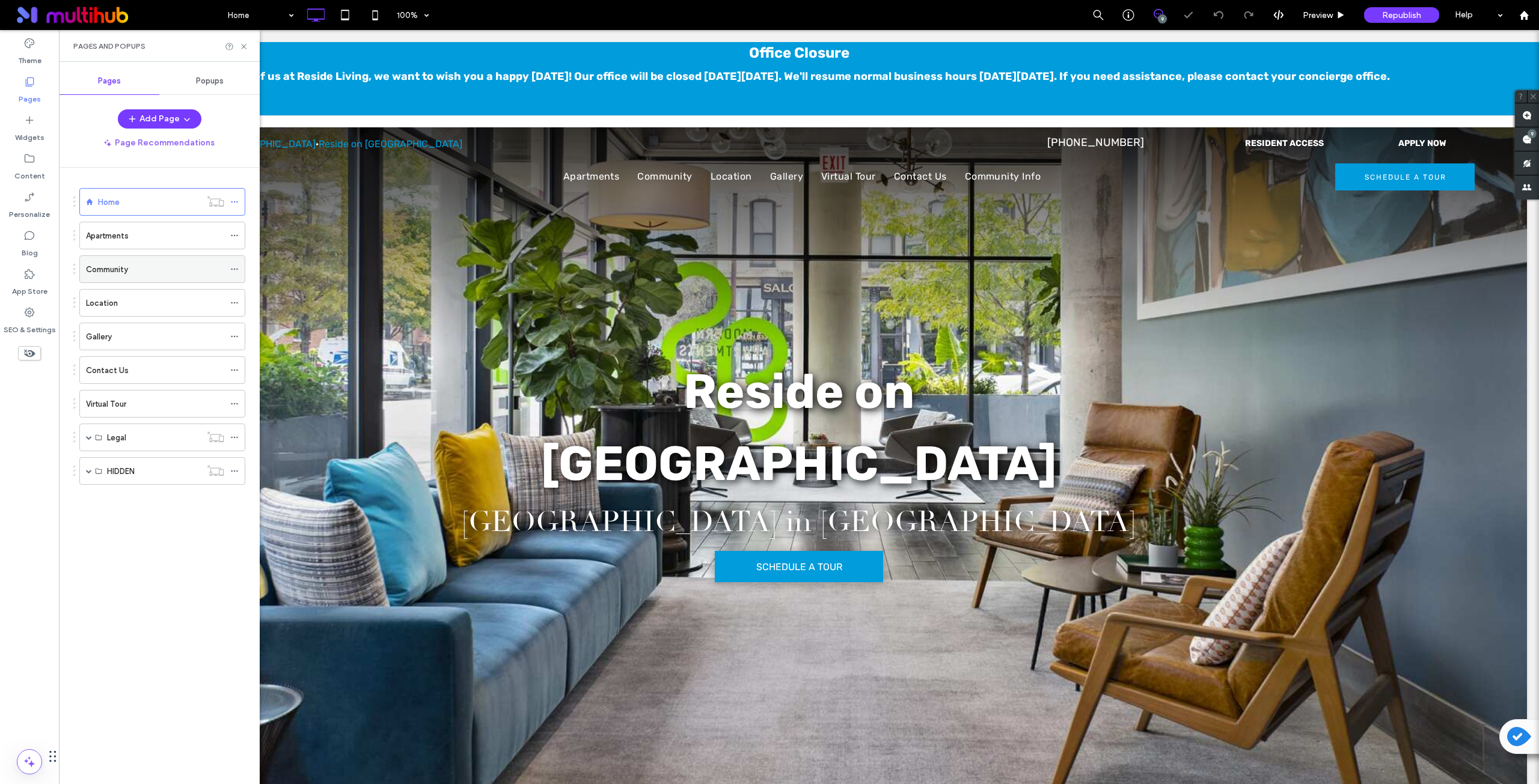
click at [97, 272] on label "Community" at bounding box center [106, 269] width 42 height 21
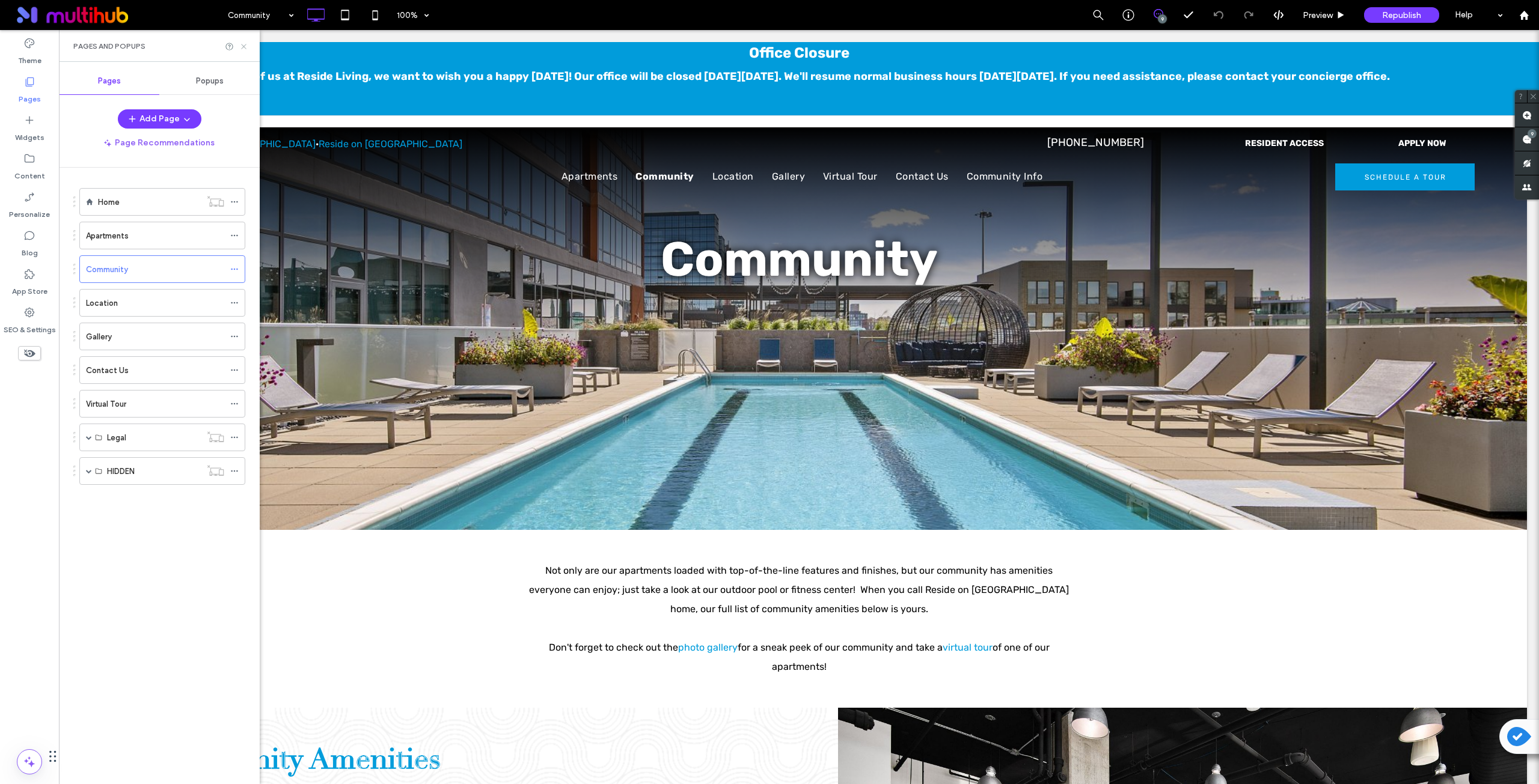
click at [244, 44] on icon at bounding box center [244, 46] width 9 height 9
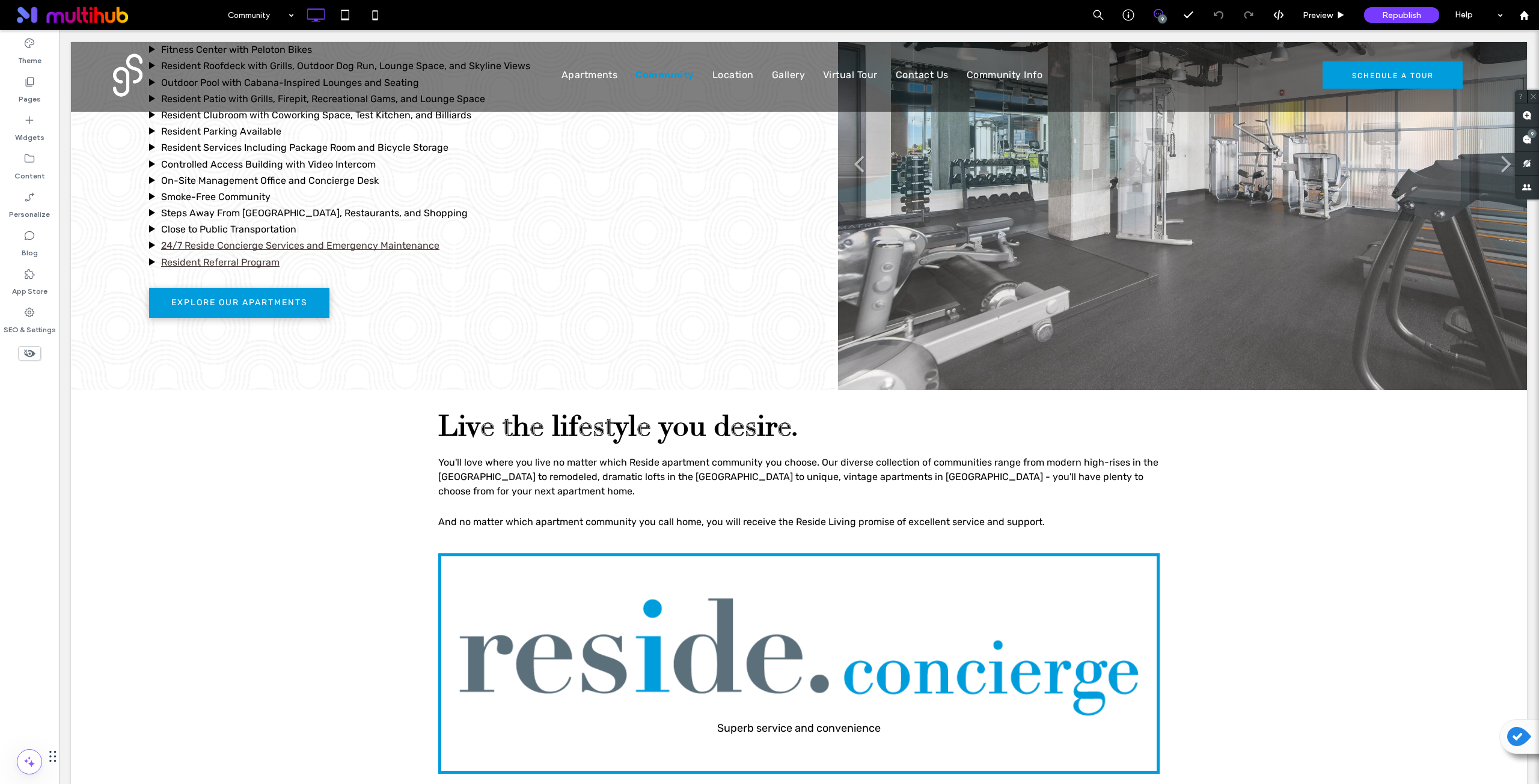
scroll to position [801, 0]
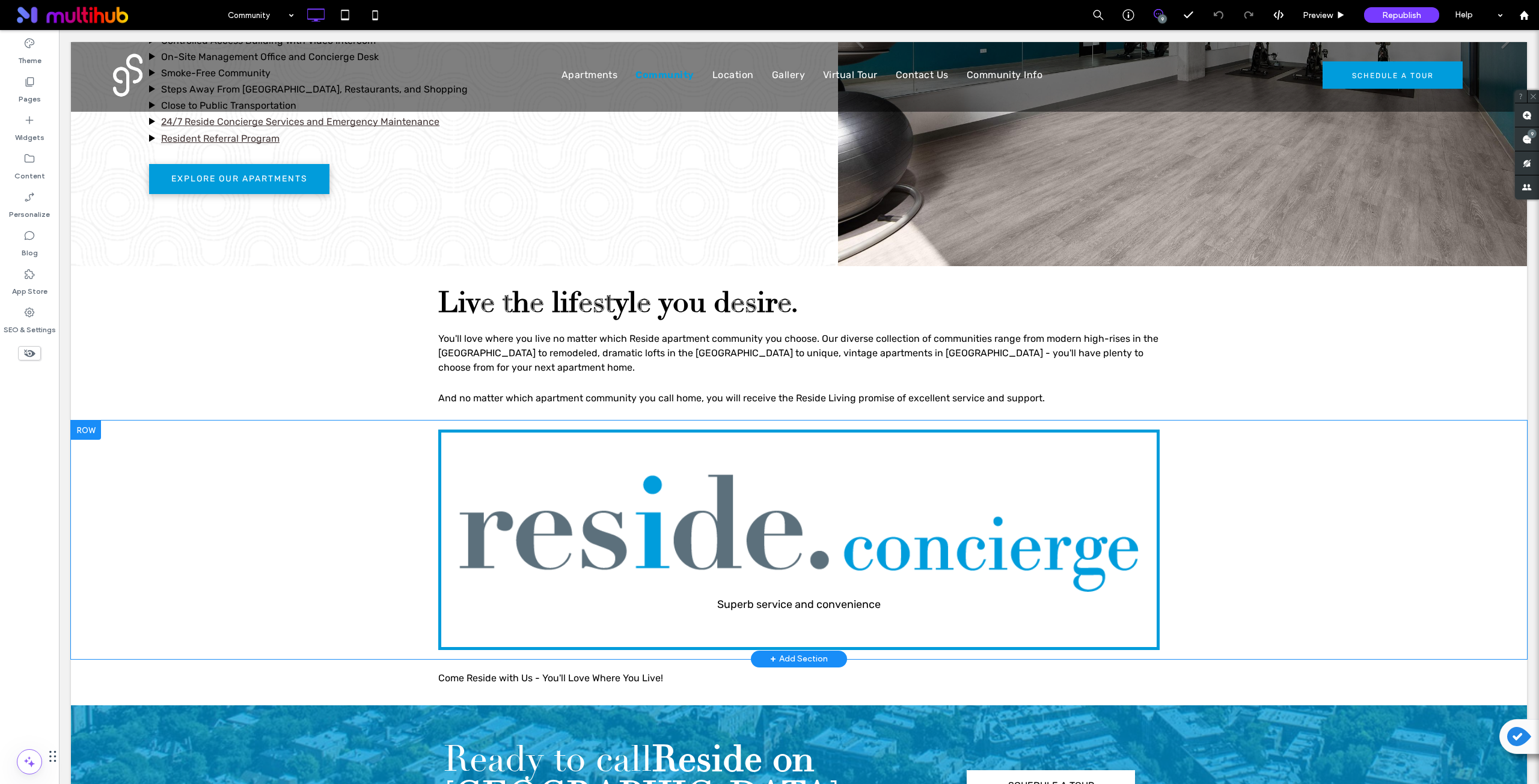
click at [354, 442] on div "Superb service and convenience Click To Paste Row + Add Section" at bounding box center [798, 539] width 1456 height 238
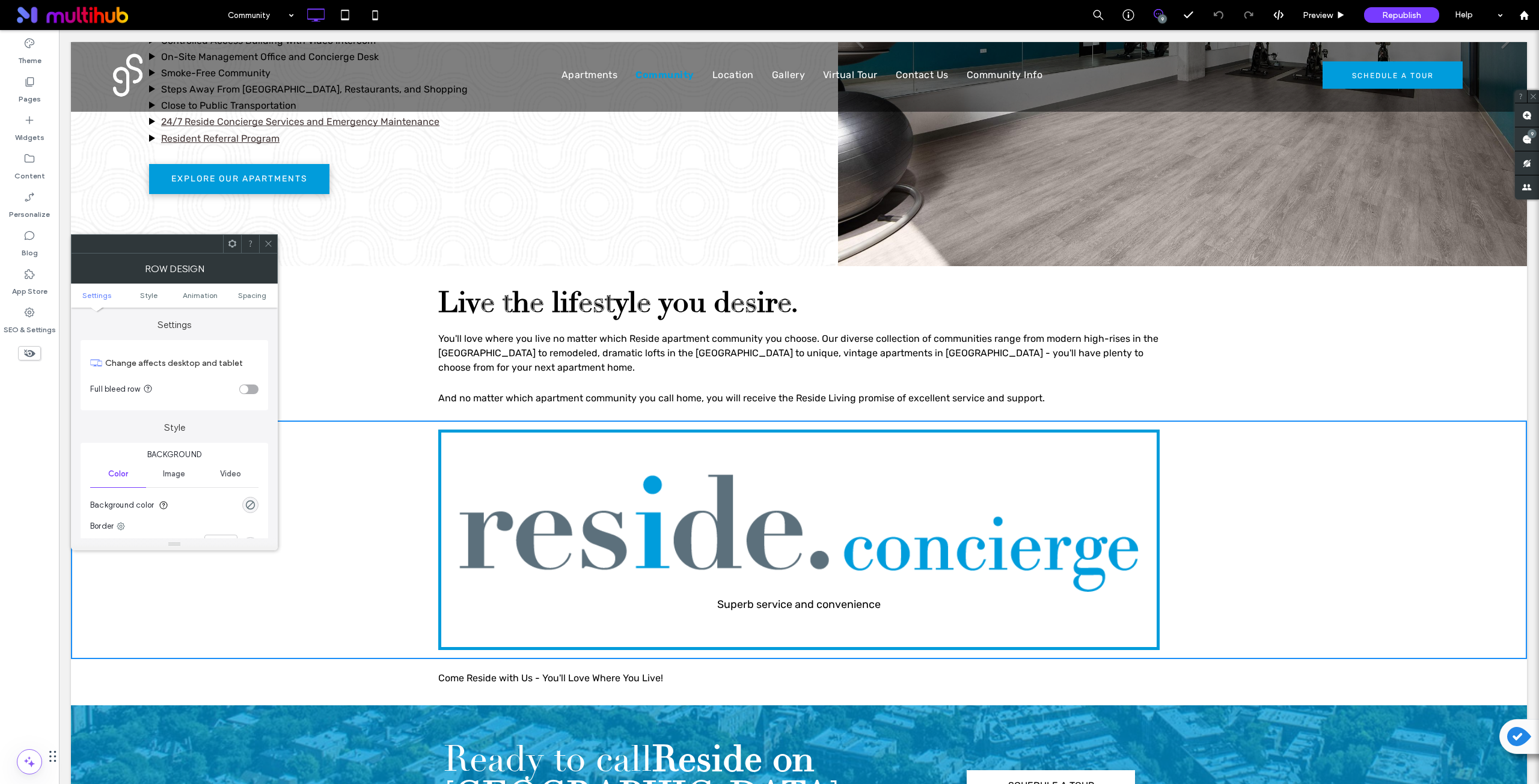
click at [230, 242] on use at bounding box center [232, 244] width 8 height 8
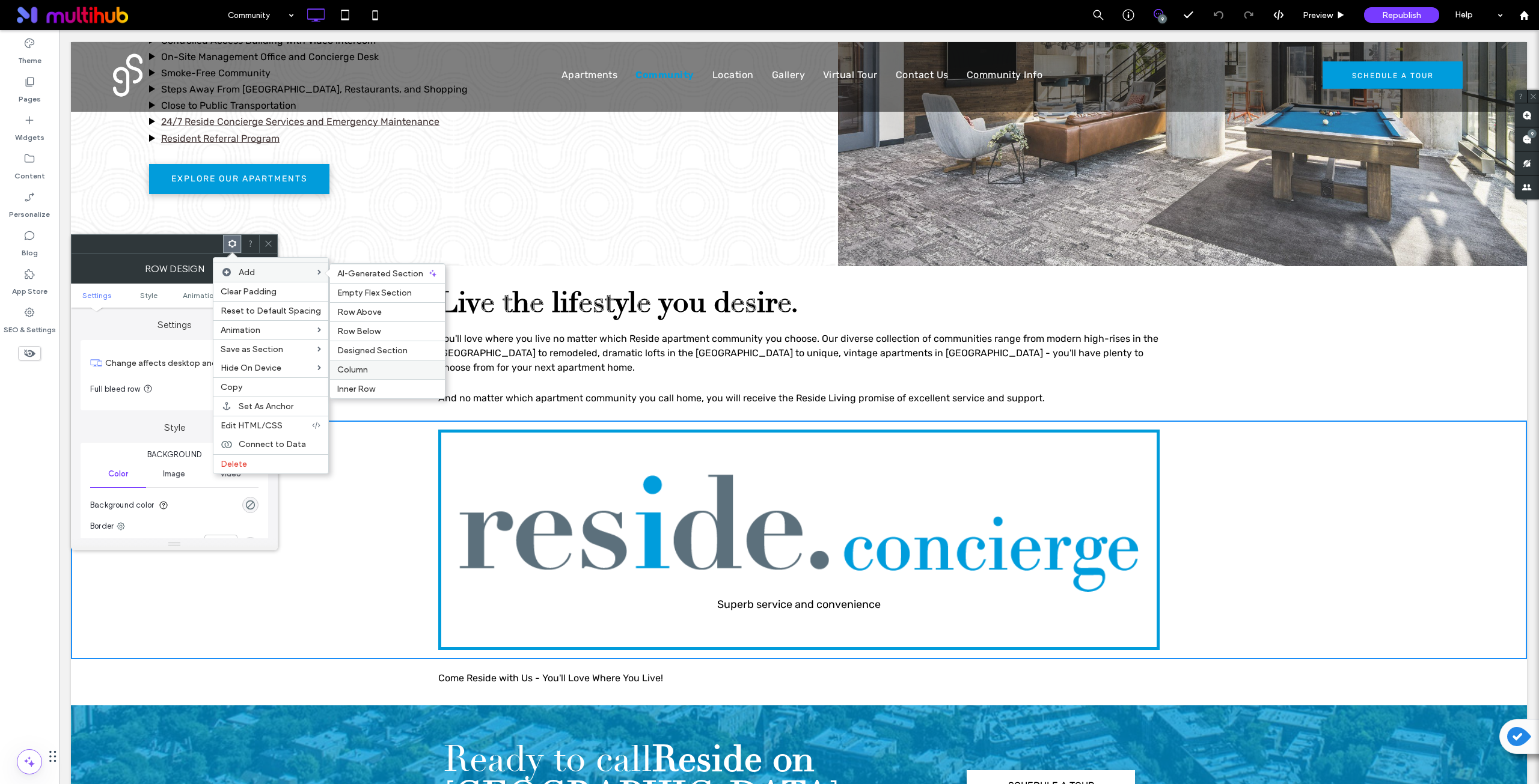
click at [353, 369] on span "Column" at bounding box center [353, 370] width 31 height 11
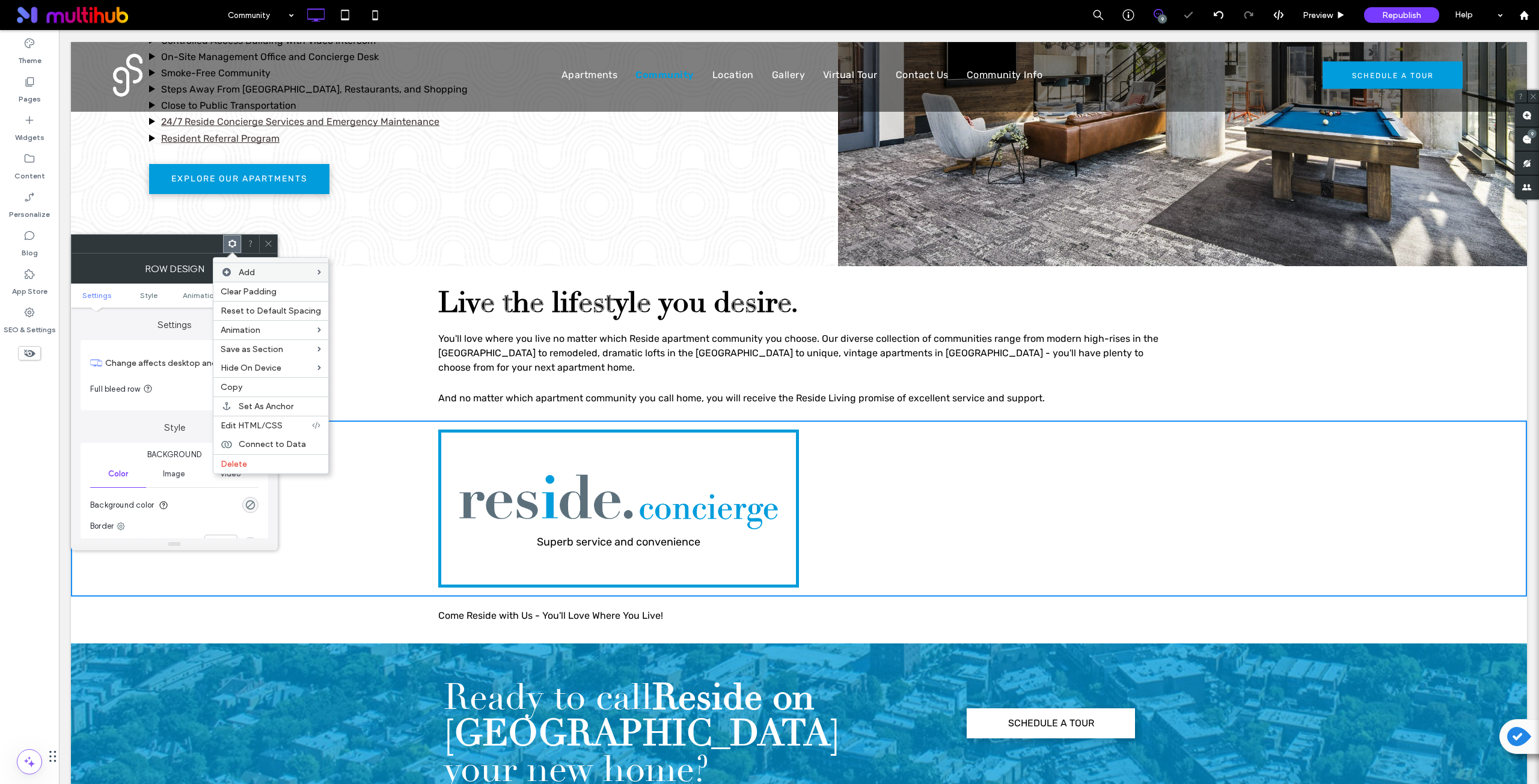
click at [973, 487] on div "Click To Paste Click To Paste" at bounding box center [979, 508] width 361 height 158
click at [268, 245] on use at bounding box center [268, 244] width 6 height 6
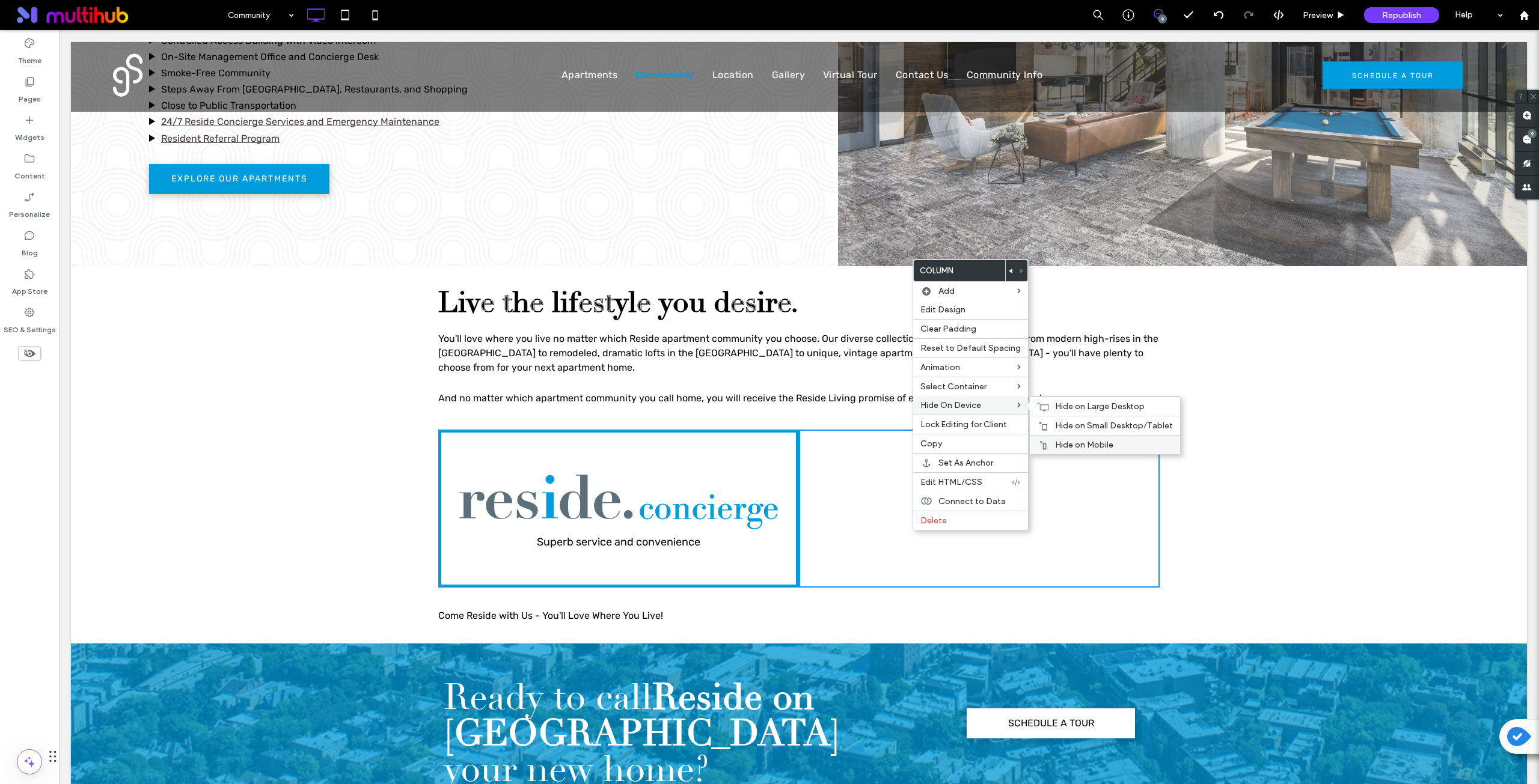
click at [1059, 439] on div "Hide on Mobile" at bounding box center [1105, 445] width 151 height 19
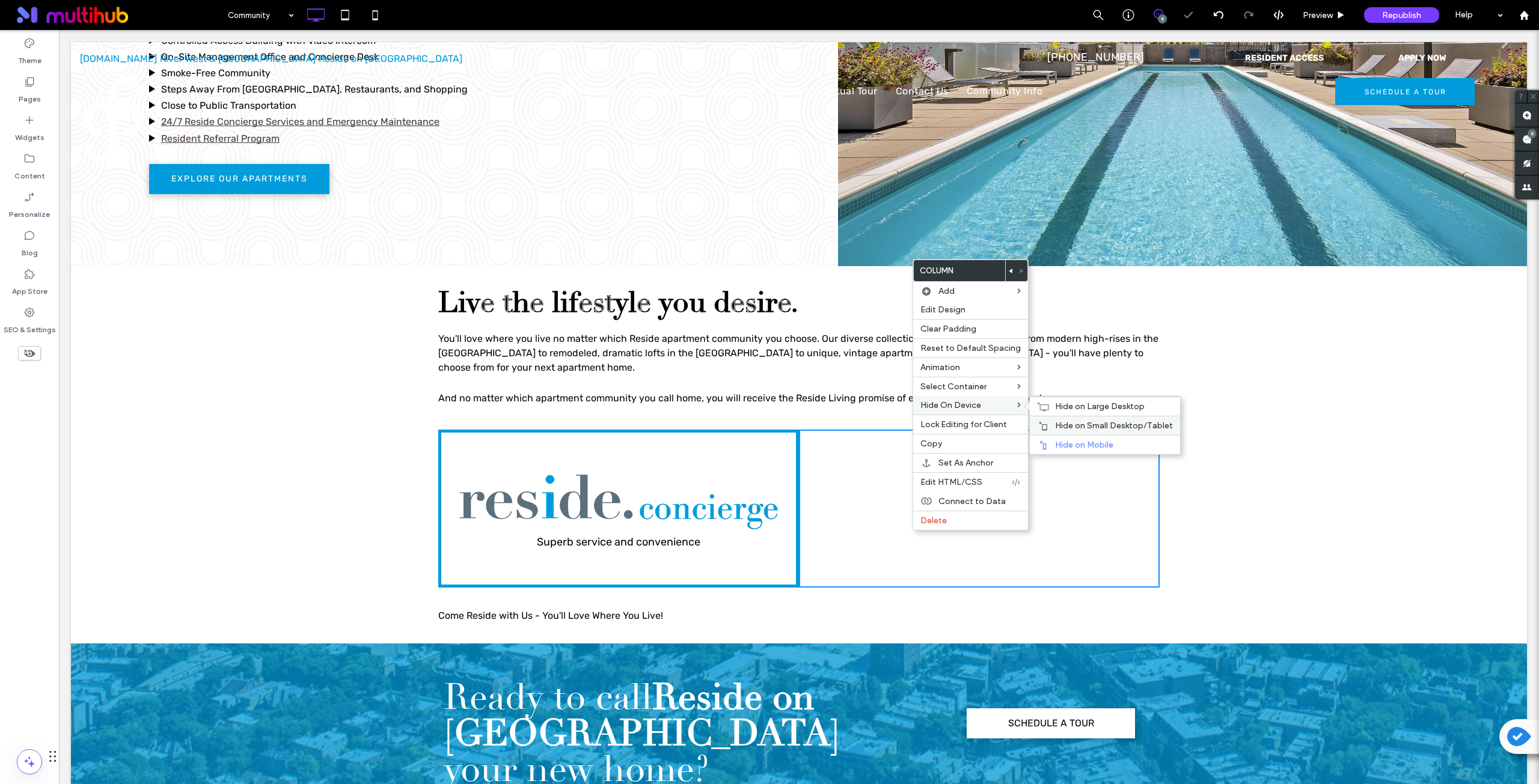
click at [1065, 421] on span "Hide on Small Desktop/Tablet" at bounding box center [1114, 426] width 118 height 11
click at [1050, 408] on div "Hide on Large Desktop" at bounding box center [1105, 407] width 151 height 19
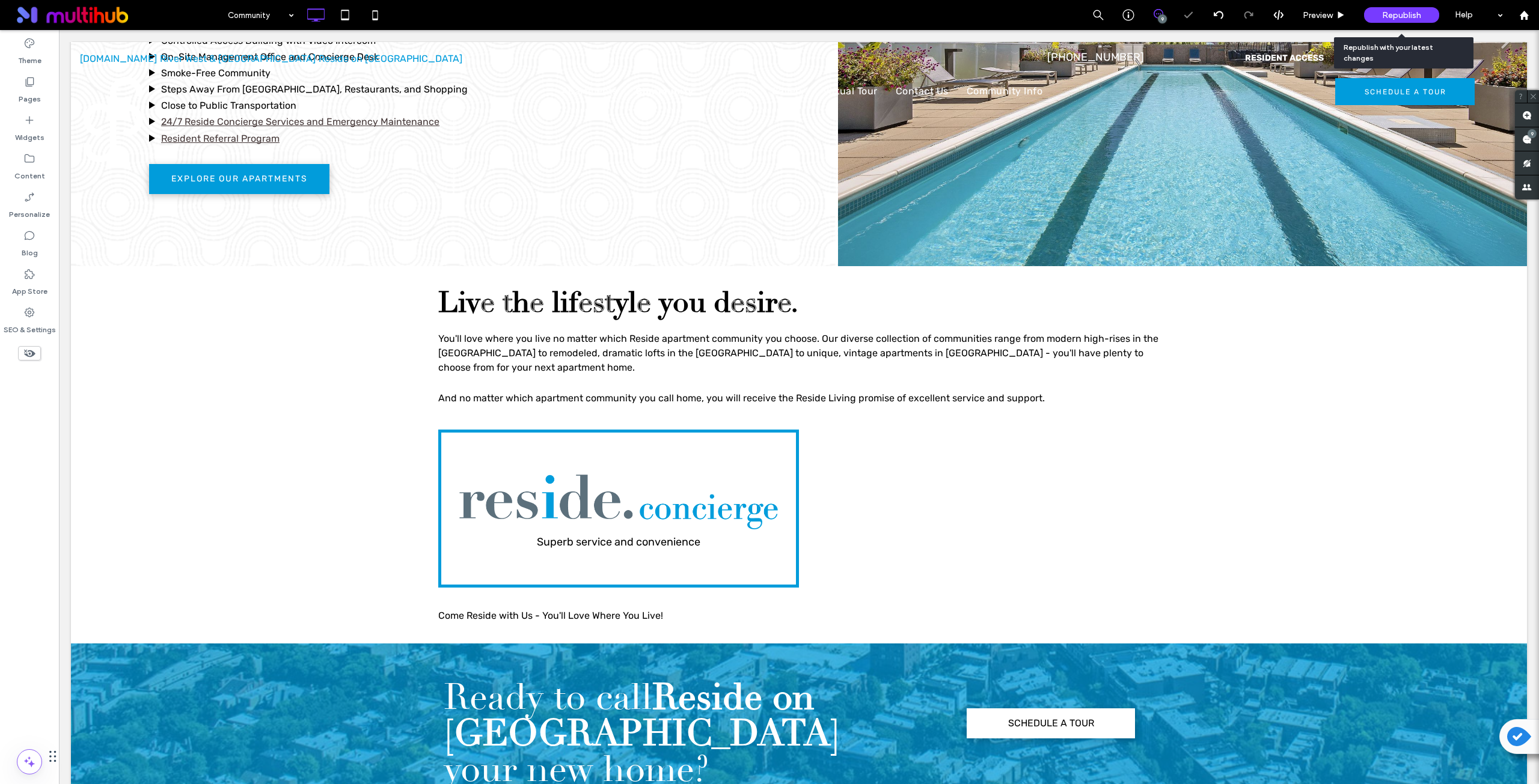
click at [1404, 16] on span "Republish" at bounding box center [1402, 16] width 39 height 11
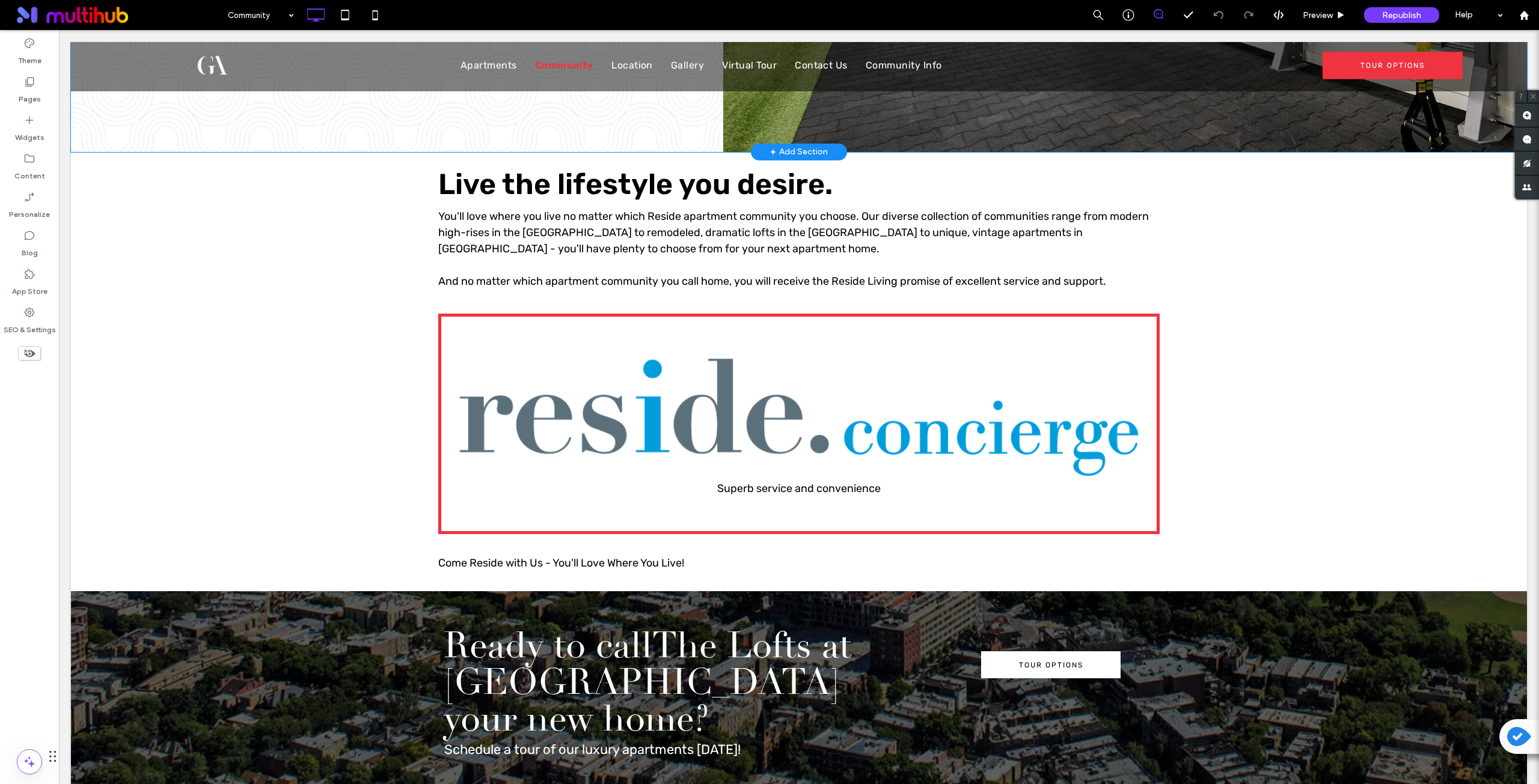
scroll to position [1002, 0]
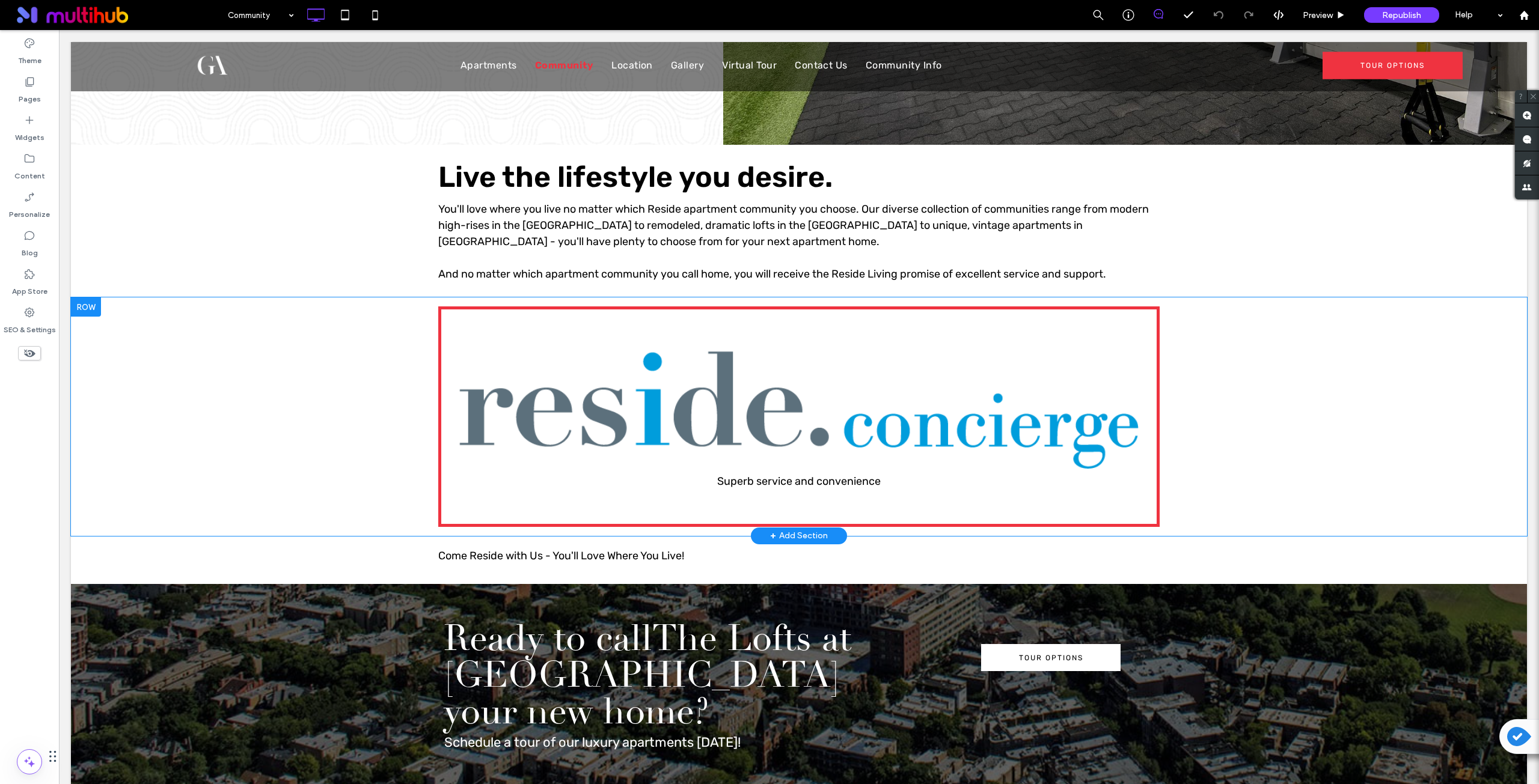
click at [198, 298] on div "Superb service and convenience Click To Paste Row + Add Section" at bounding box center [798, 416] width 1456 height 238
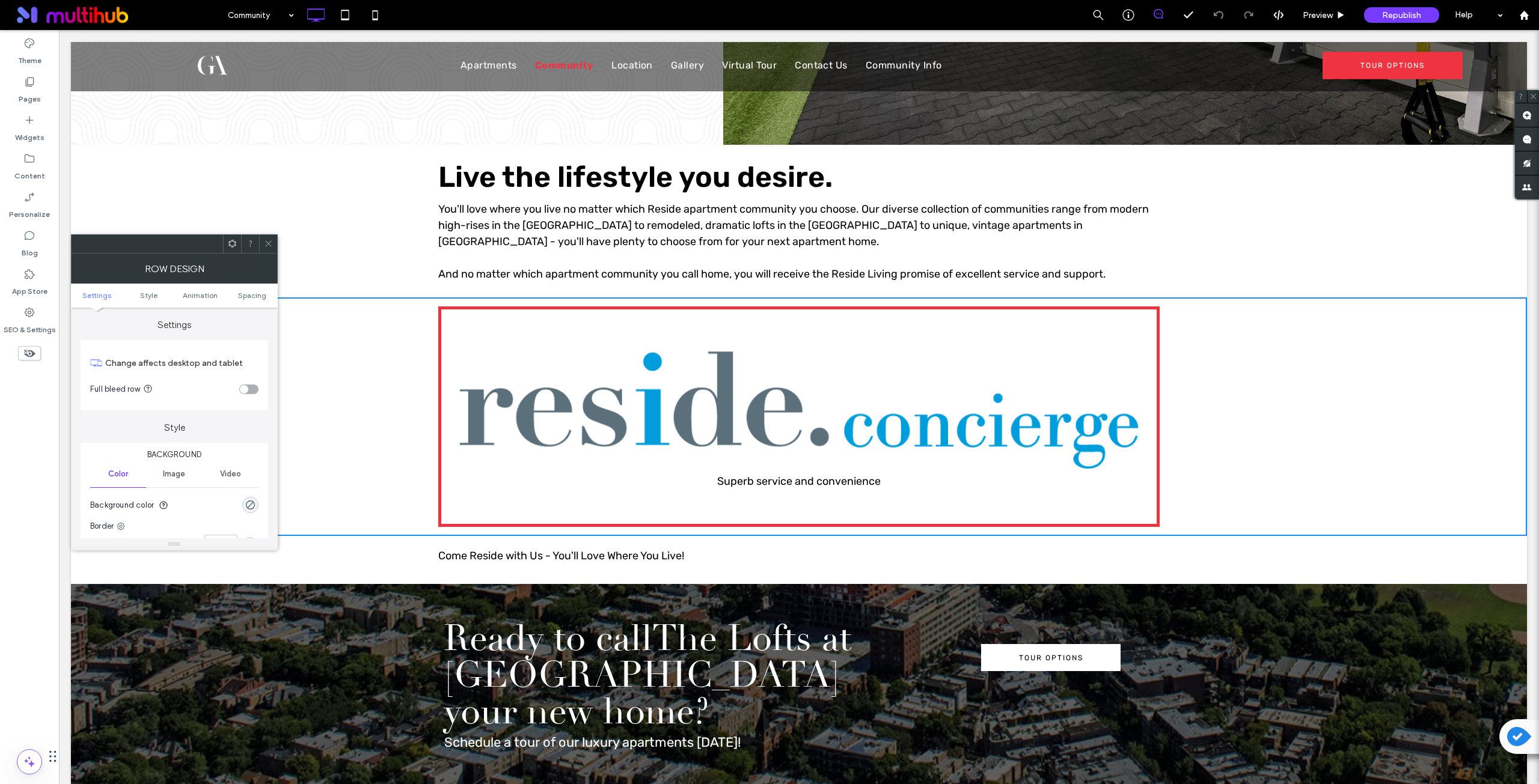
click at [227, 246] on div at bounding box center [232, 244] width 18 height 18
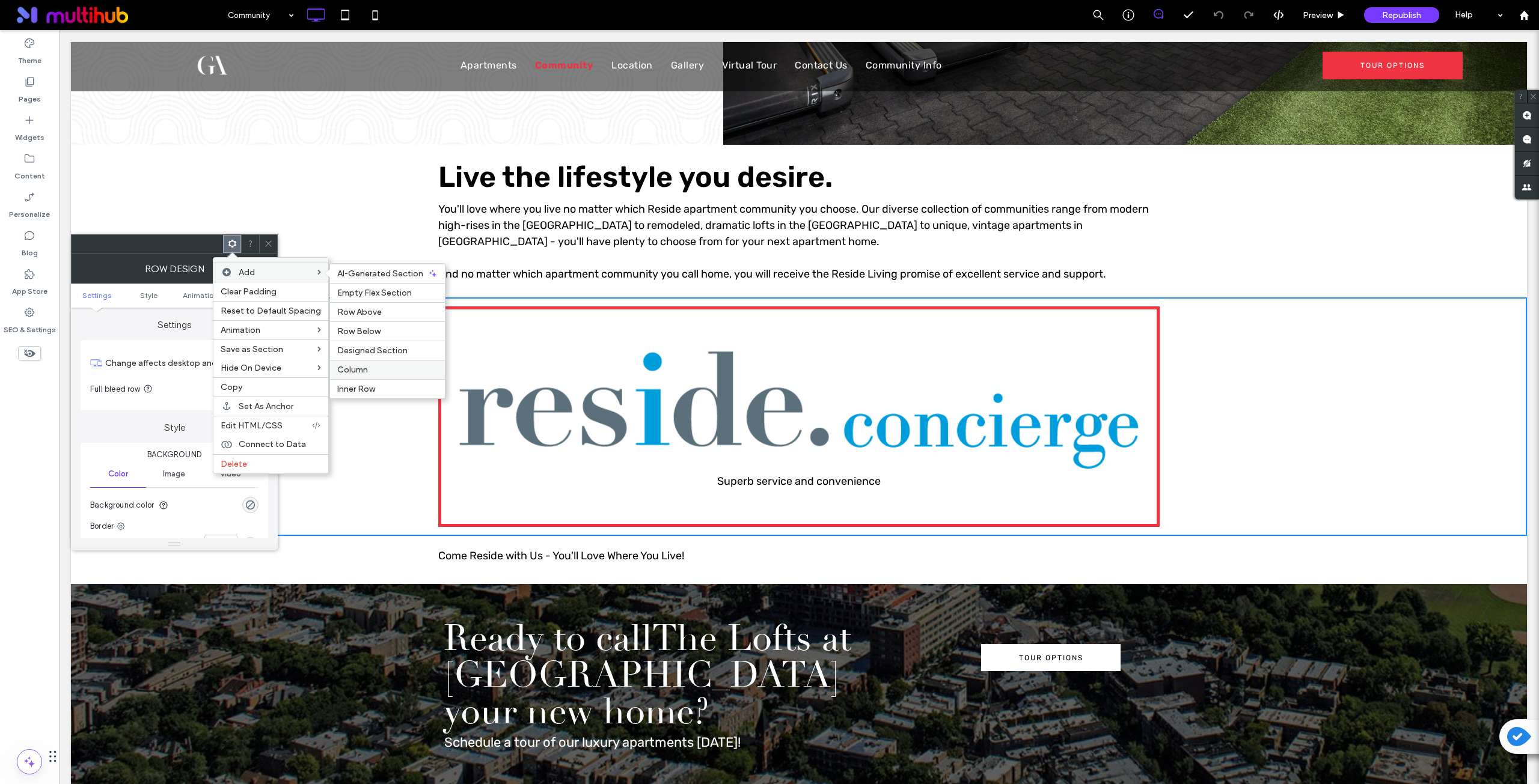
drag, startPoint x: 356, startPoint y: 370, endPoint x: 304, endPoint y: 341, distance: 59.5
click at [356, 370] on span "Column" at bounding box center [353, 370] width 31 height 11
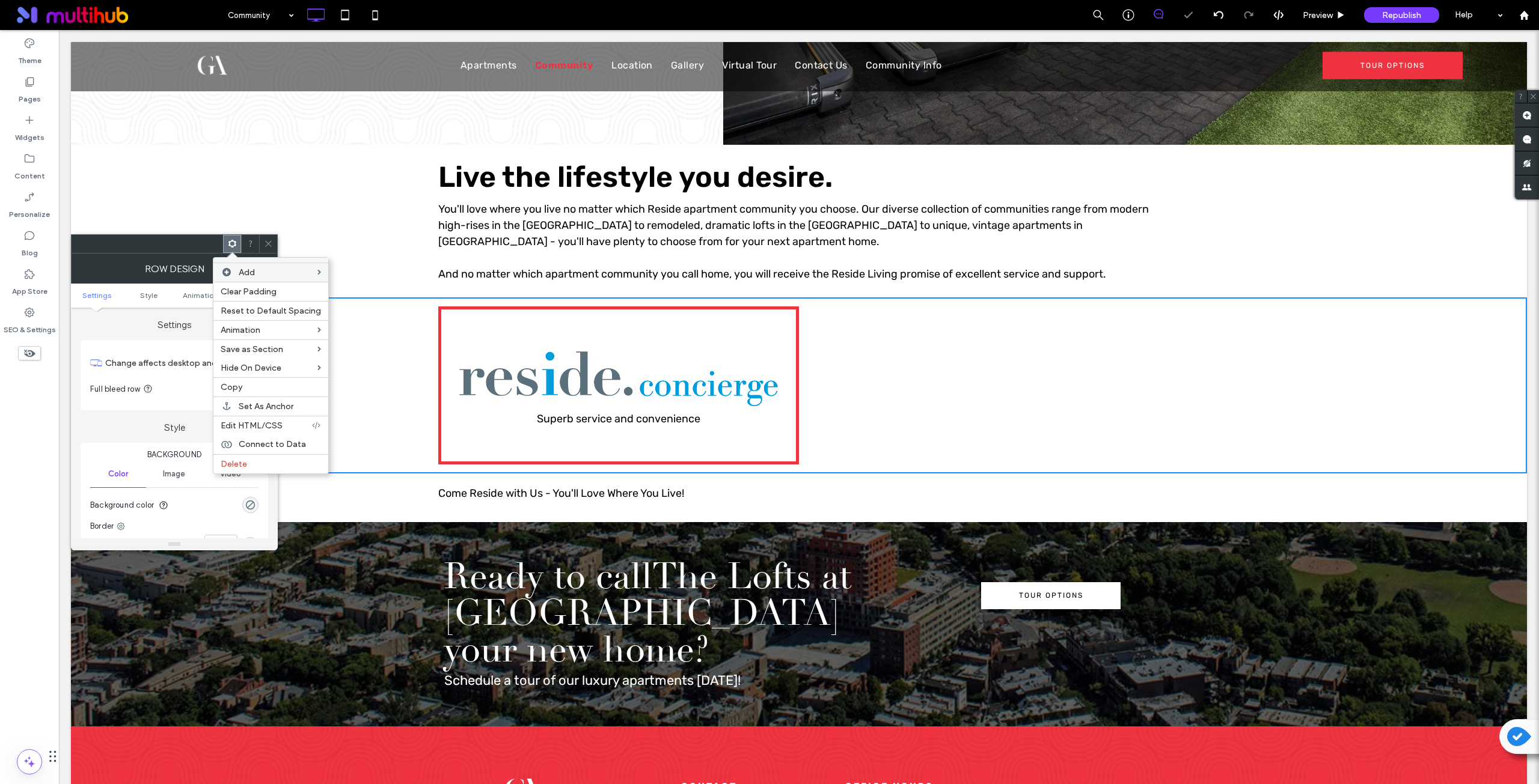
click at [899, 324] on div "Click To Paste Click To Paste" at bounding box center [979, 385] width 361 height 158
click at [264, 242] on icon at bounding box center [268, 244] width 9 height 9
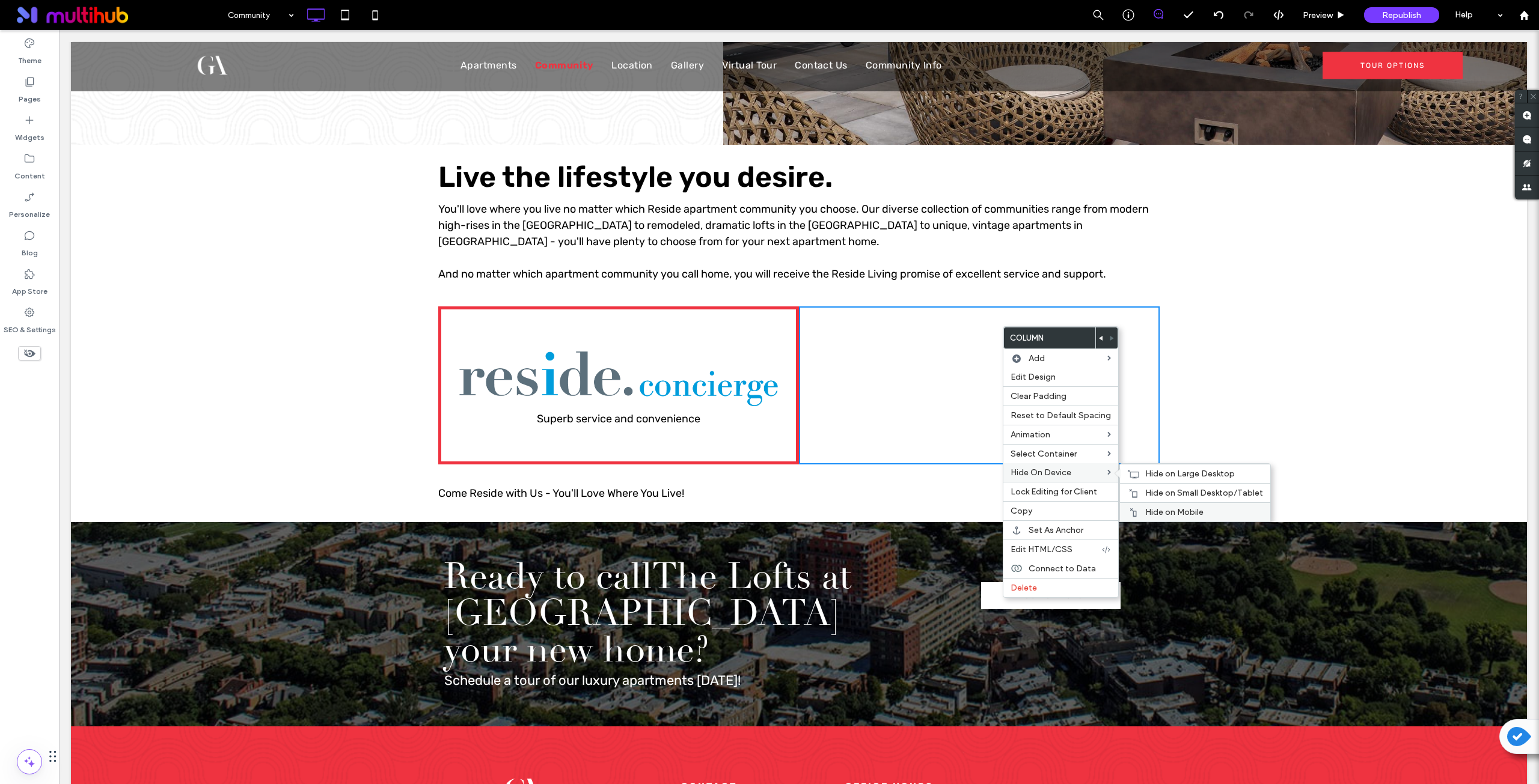
click at [1156, 511] on span "Hide on Mobile" at bounding box center [1174, 513] width 58 height 11
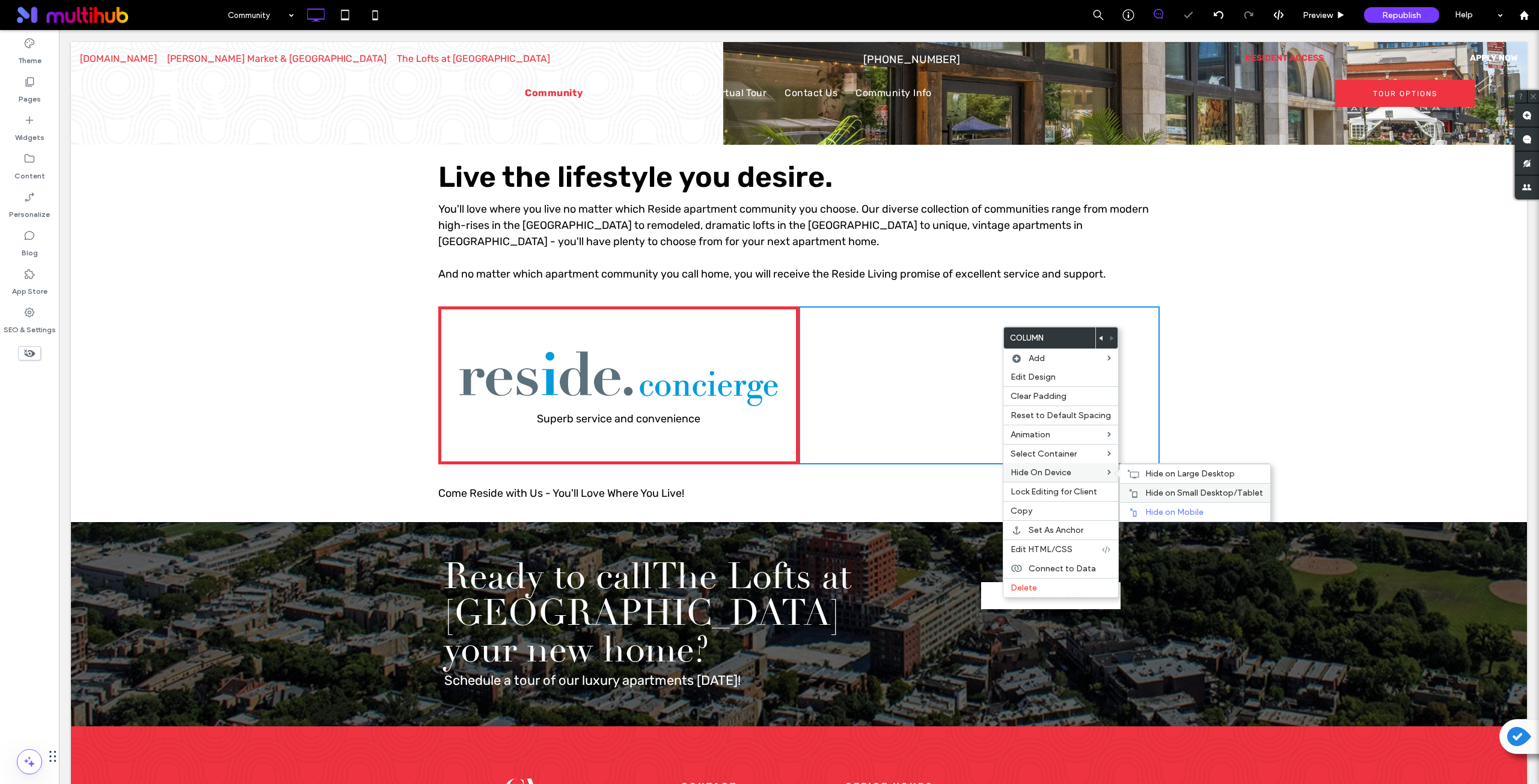
click at [1165, 486] on div "Hide on Small Desktop/Tablet" at bounding box center [1195, 493] width 151 height 19
click at [1166, 476] on span "Hide on Large Desktop" at bounding box center [1189, 474] width 89 height 11
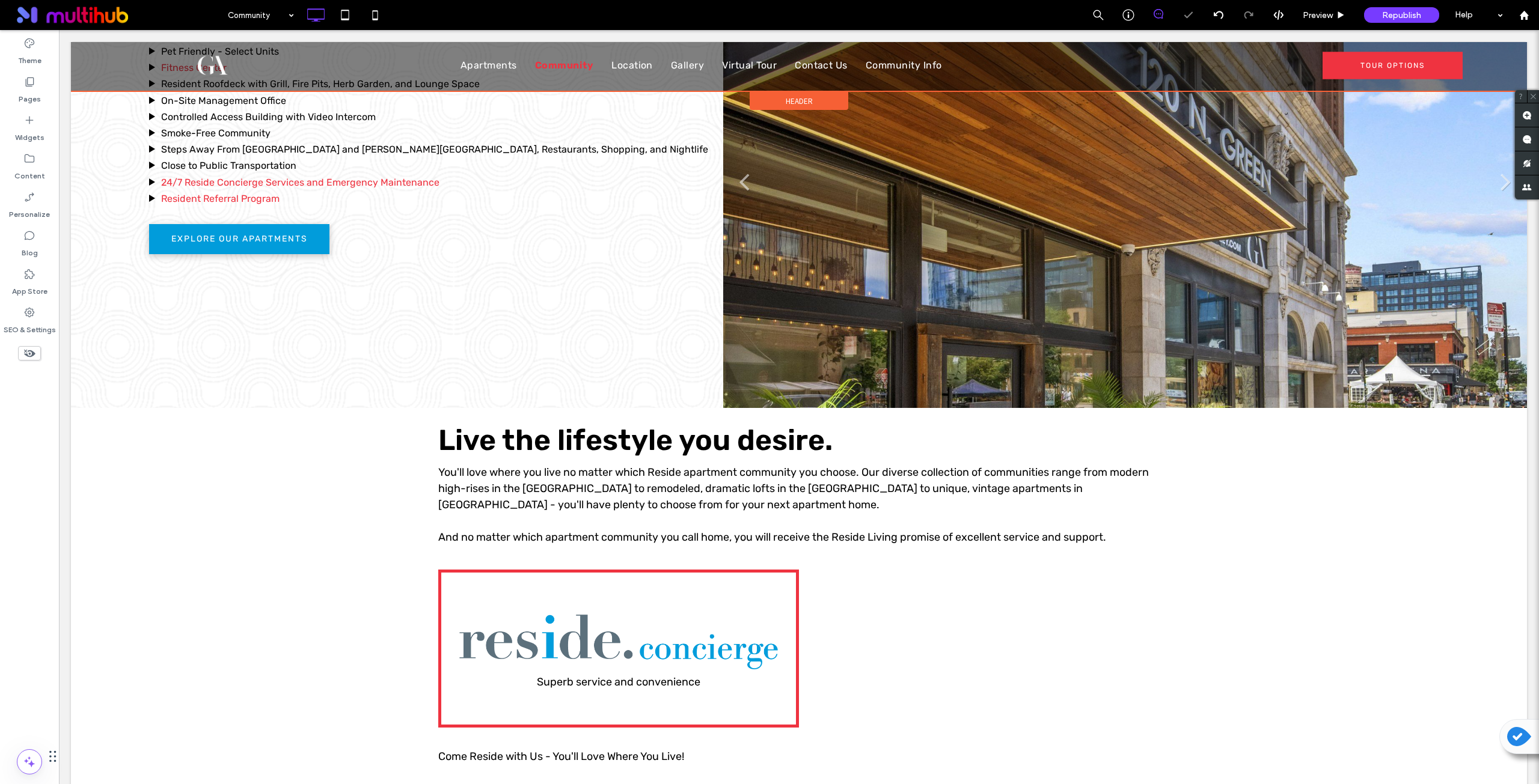
scroll to position [501, 0]
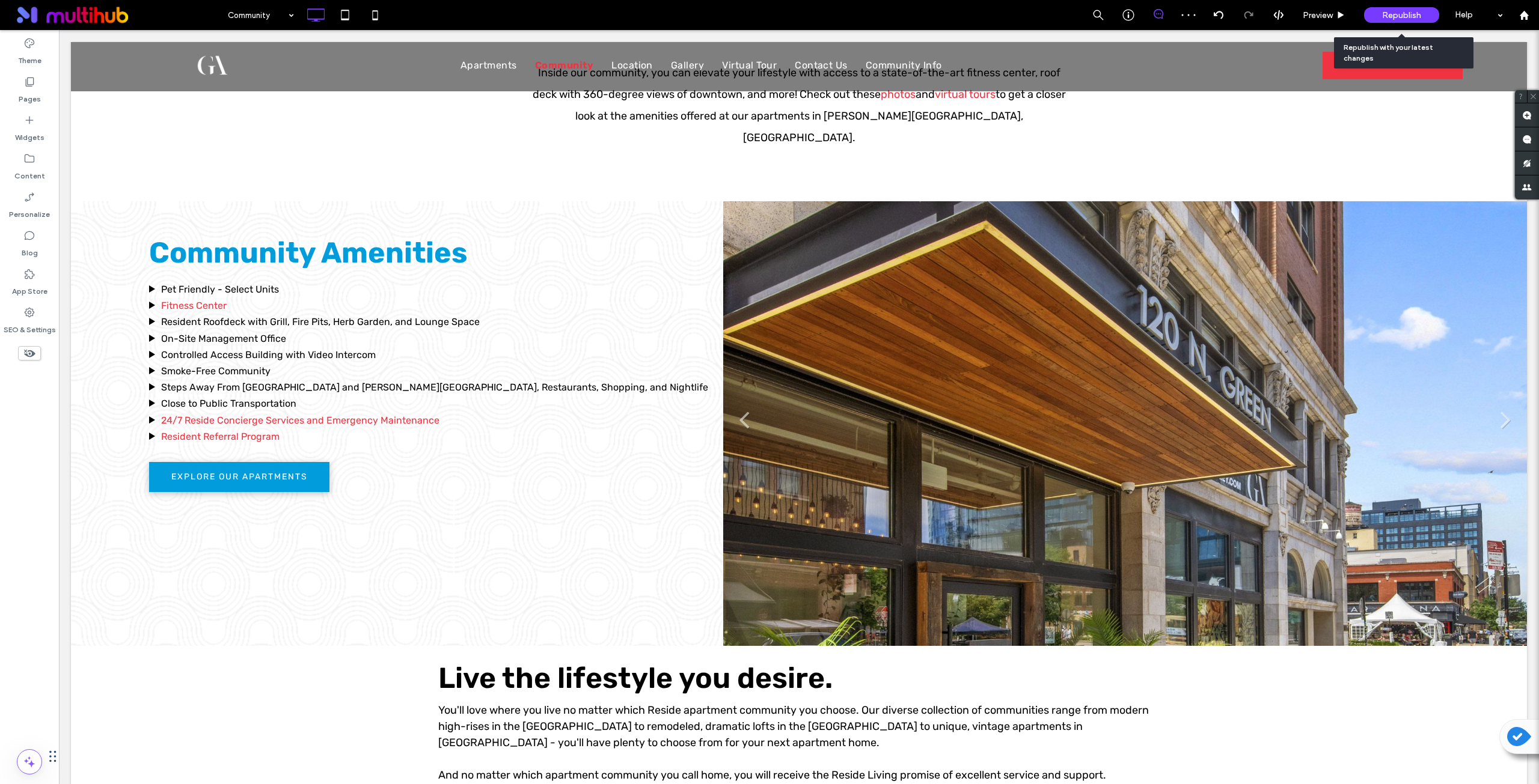
click at [1384, 12] on span "Republish" at bounding box center [1402, 16] width 39 height 11
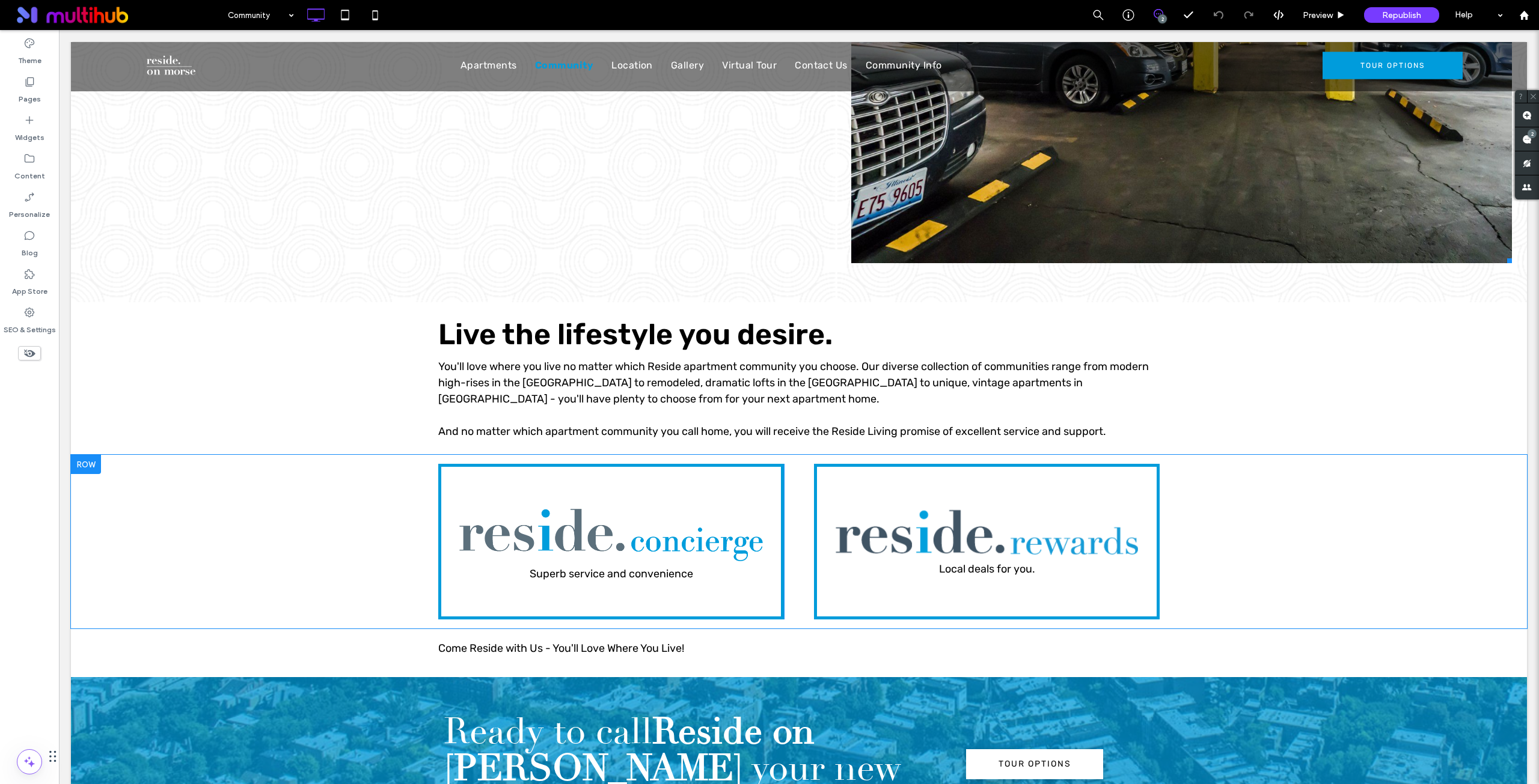
scroll to position [1202, 0]
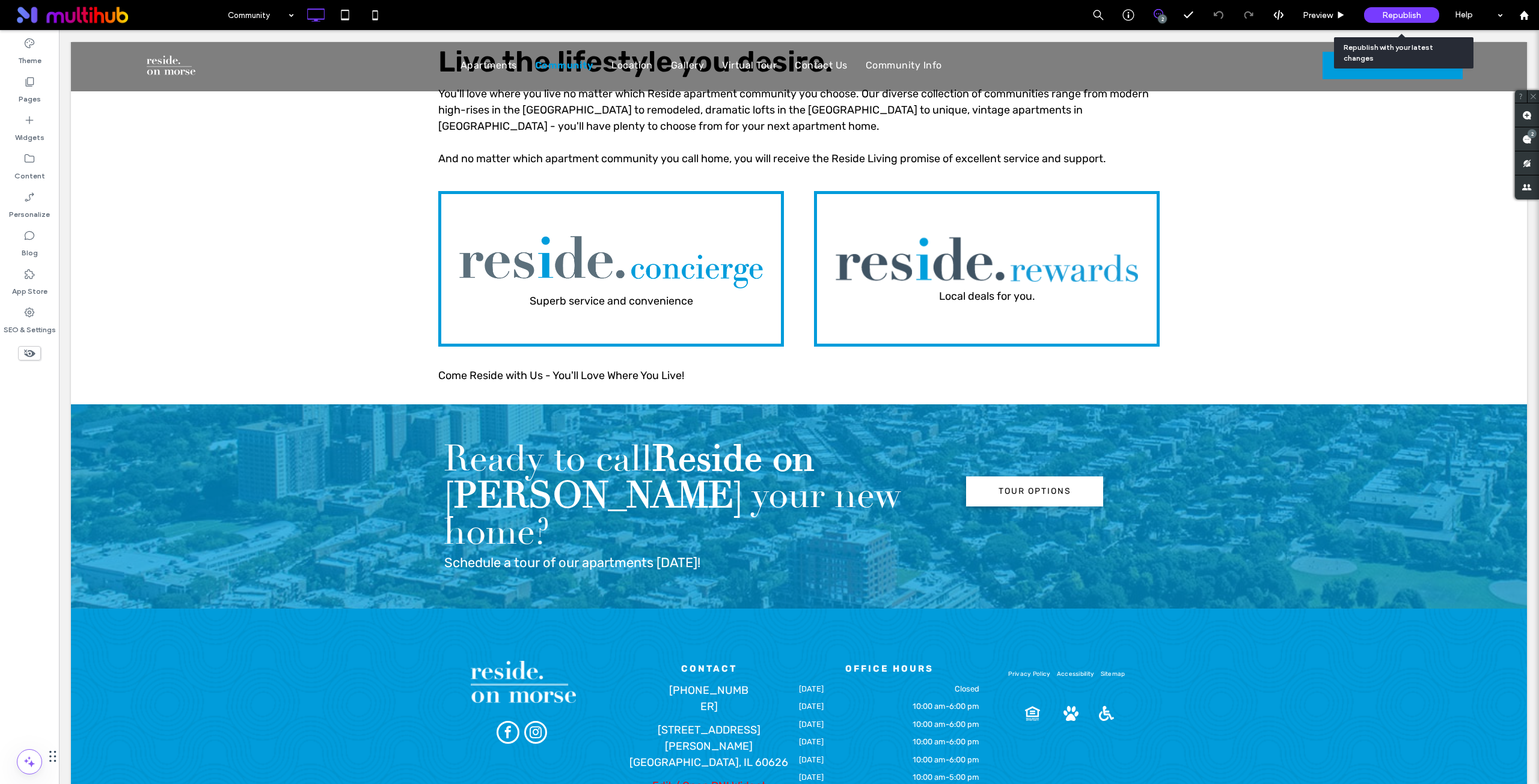
click at [1382, 14] on span "Republish" at bounding box center [1402, 16] width 39 height 11
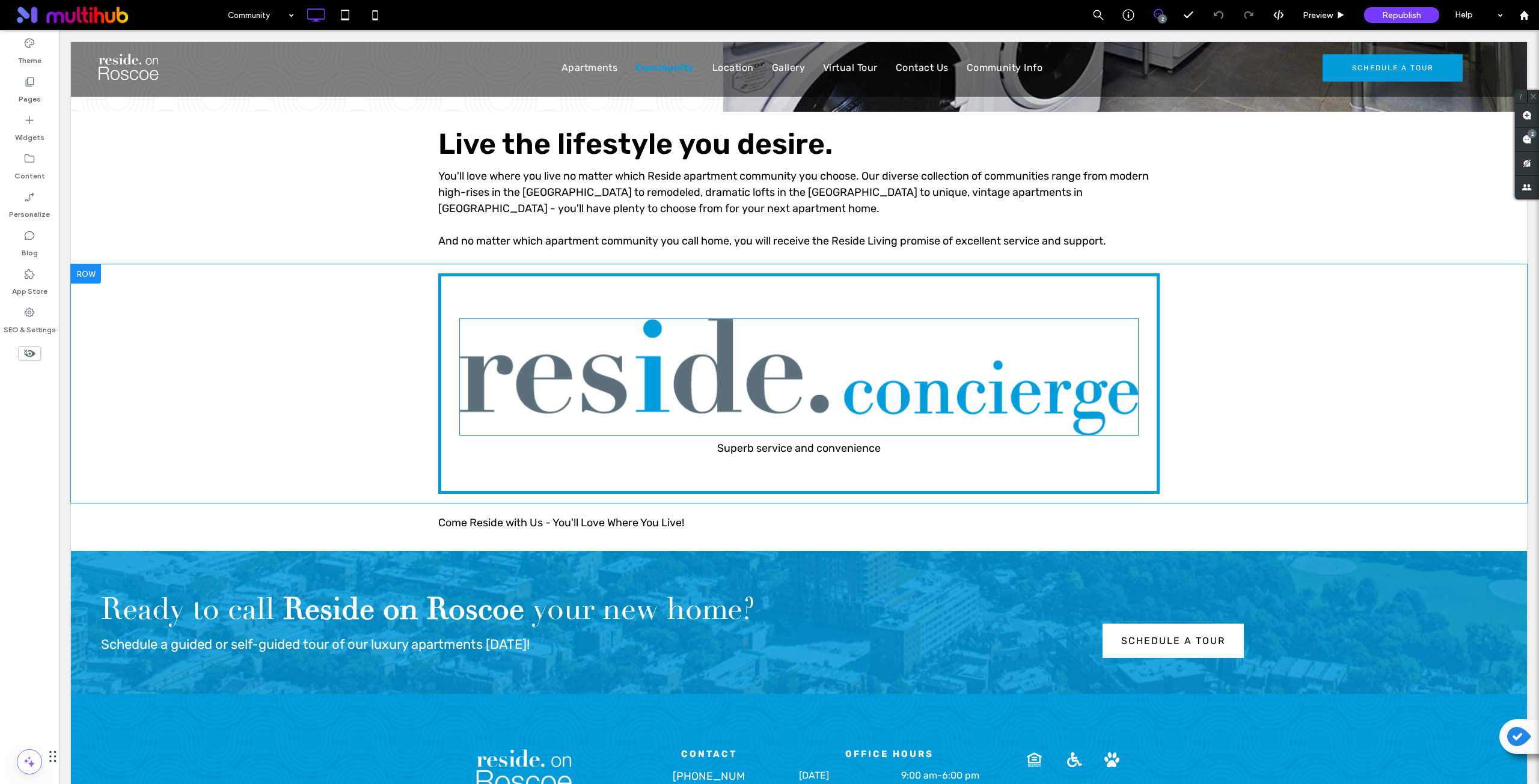
scroll to position [1002, 0]
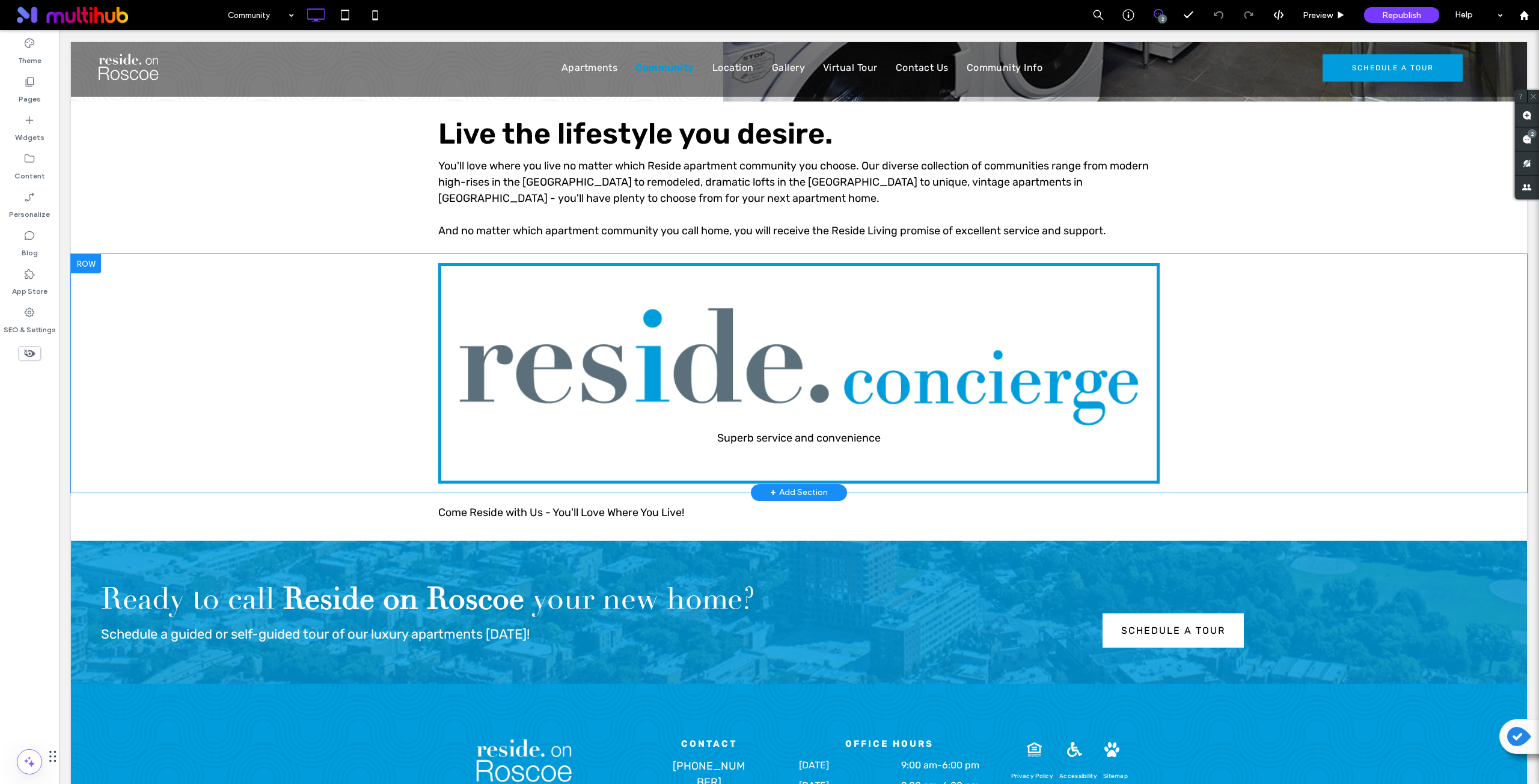
click at [206, 311] on div "Superb service and convenience Click To Paste Row + Add Section" at bounding box center [798, 373] width 1456 height 238
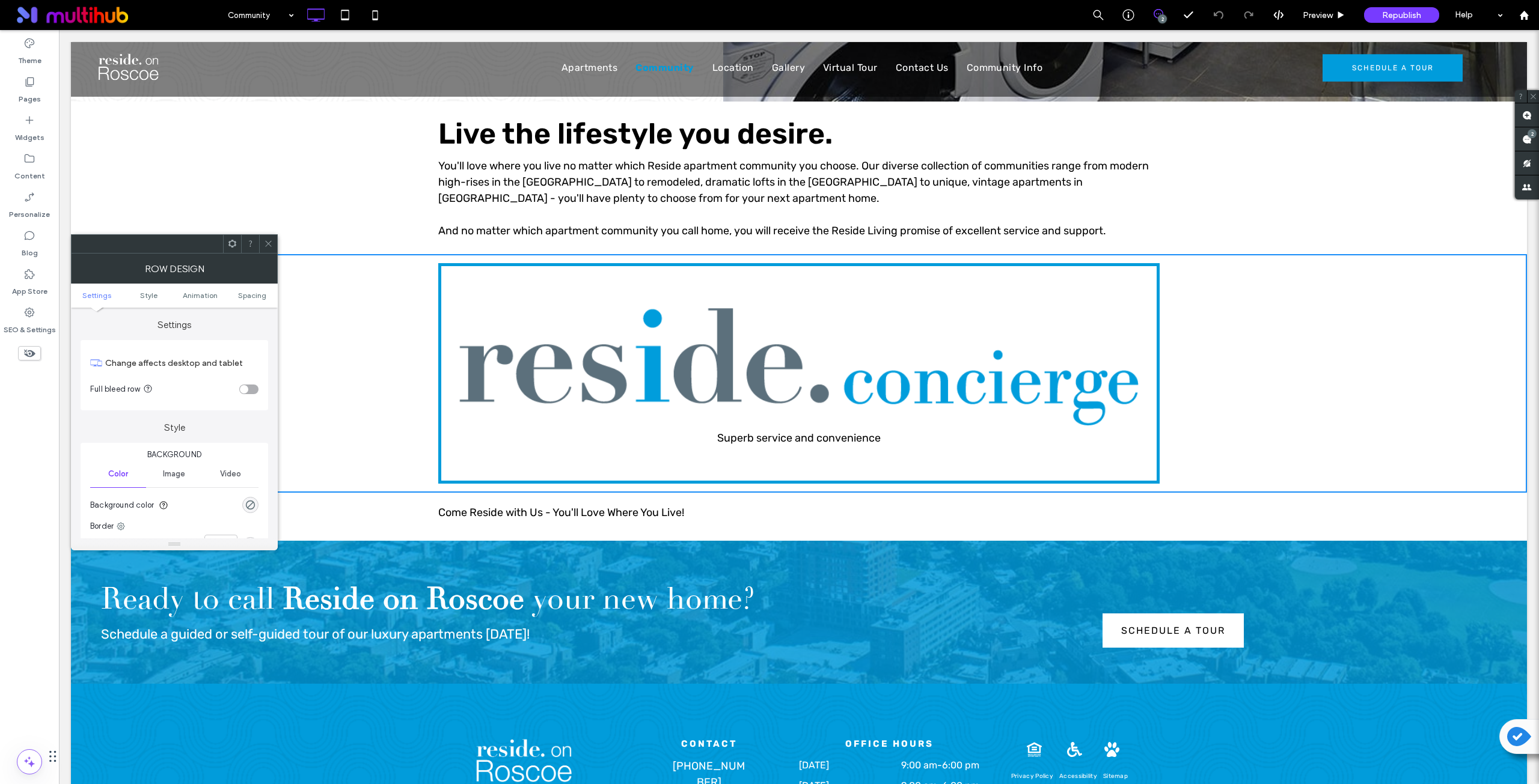
click at [229, 242] on use at bounding box center [232, 244] width 8 height 8
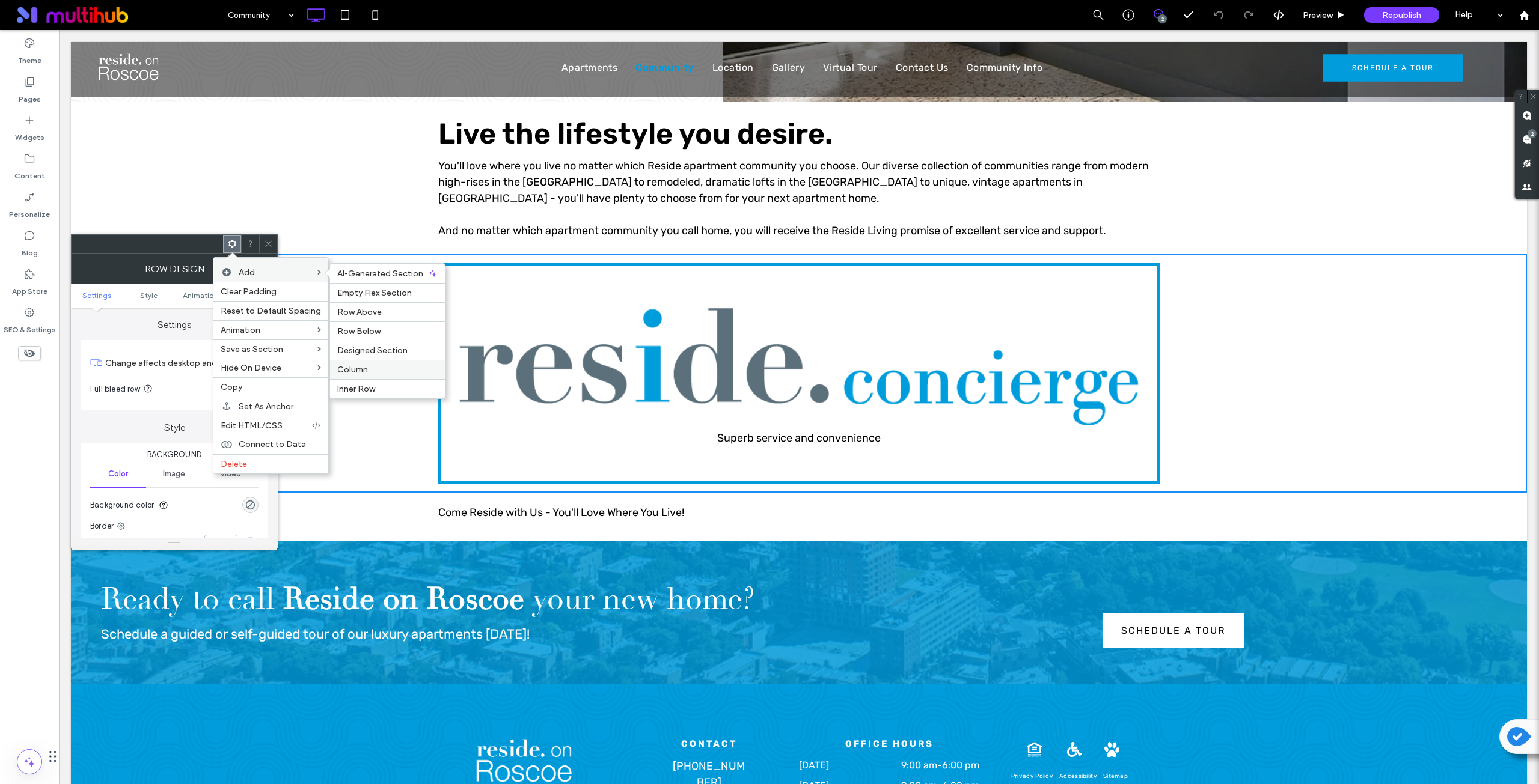
drag, startPoint x: 359, startPoint y: 367, endPoint x: 310, endPoint y: 337, distance: 57.5
click at [359, 367] on span "Column" at bounding box center [353, 370] width 31 height 11
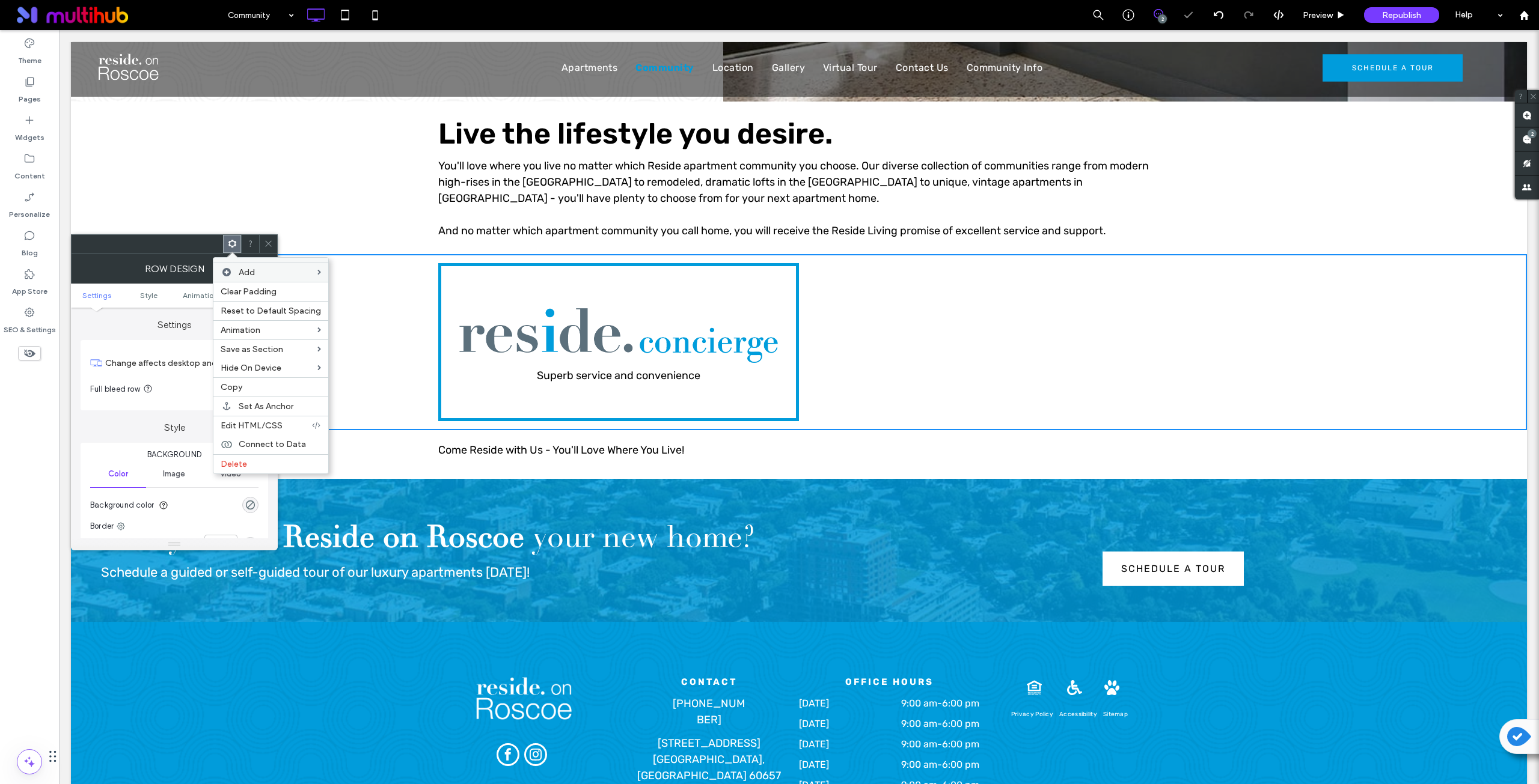
click at [851, 324] on div "Click To Paste Click To Paste" at bounding box center [979, 342] width 361 height 158
click at [268, 243] on icon at bounding box center [268, 244] width 9 height 9
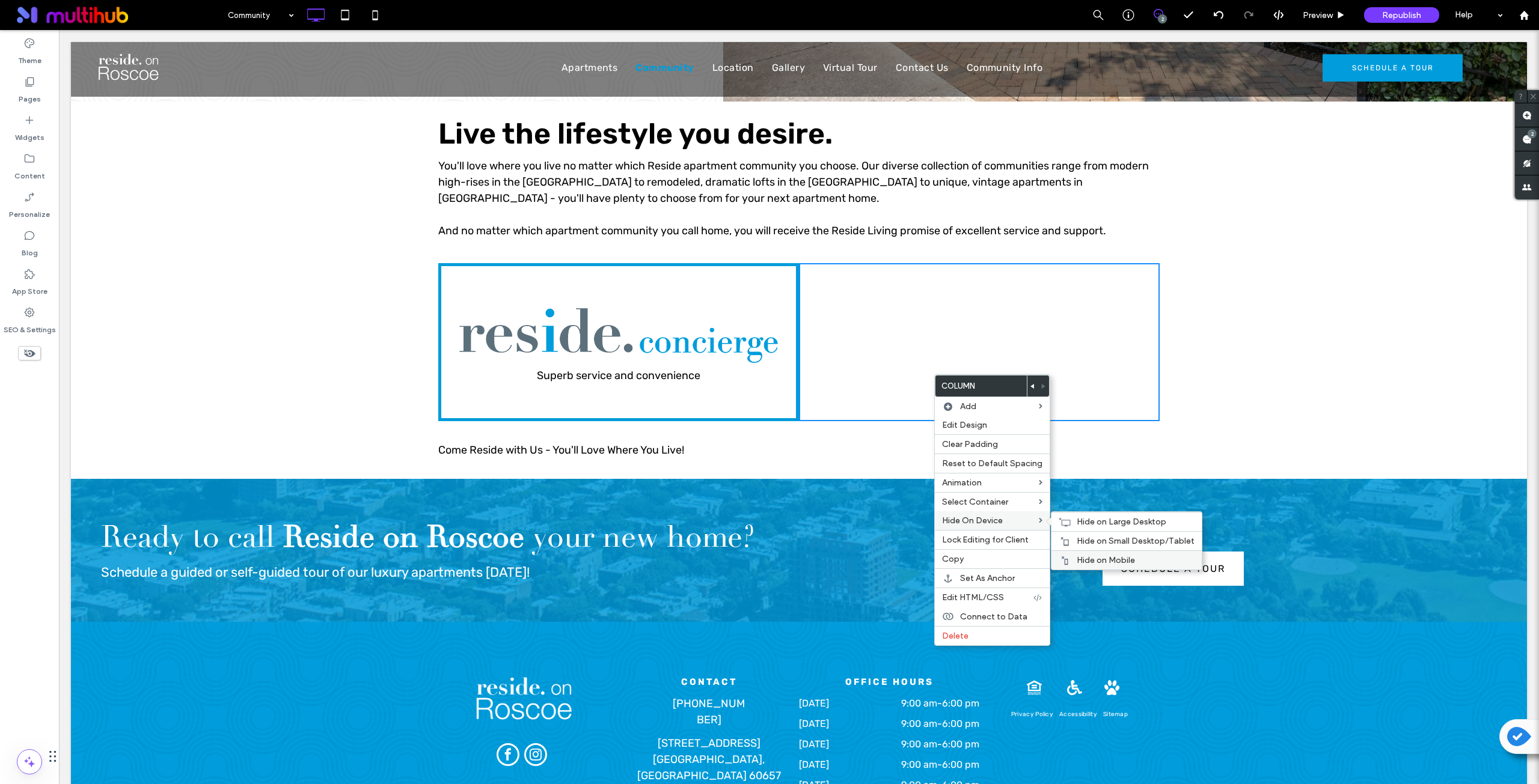
click at [1111, 556] on span "Hide on Mobile" at bounding box center [1106, 561] width 58 height 11
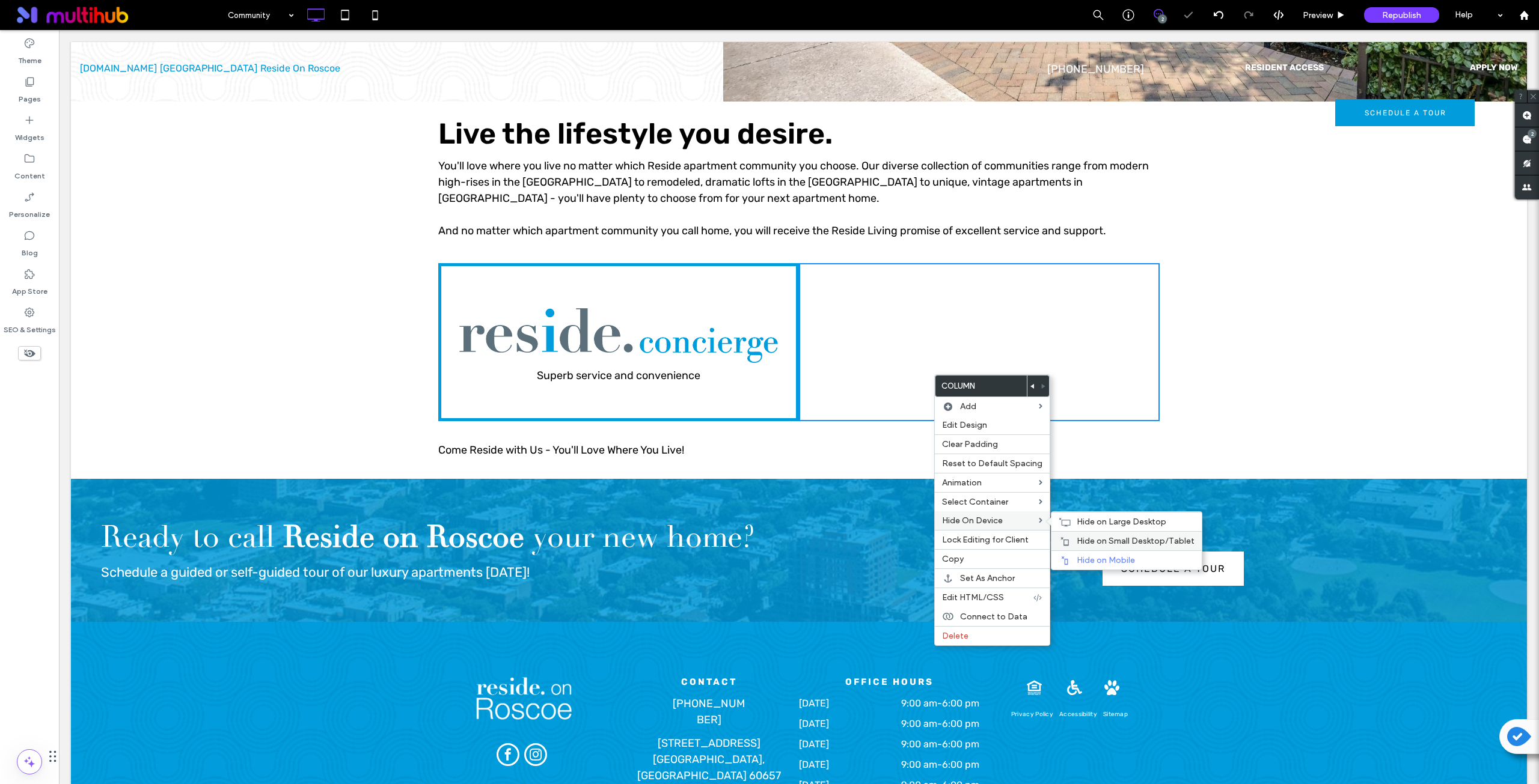
click at [1077, 538] on span "Hide on Small Desktop/Tablet" at bounding box center [1135, 541] width 118 height 11
click at [1071, 520] on div "Hide on Large Desktop" at bounding box center [1126, 522] width 151 height 19
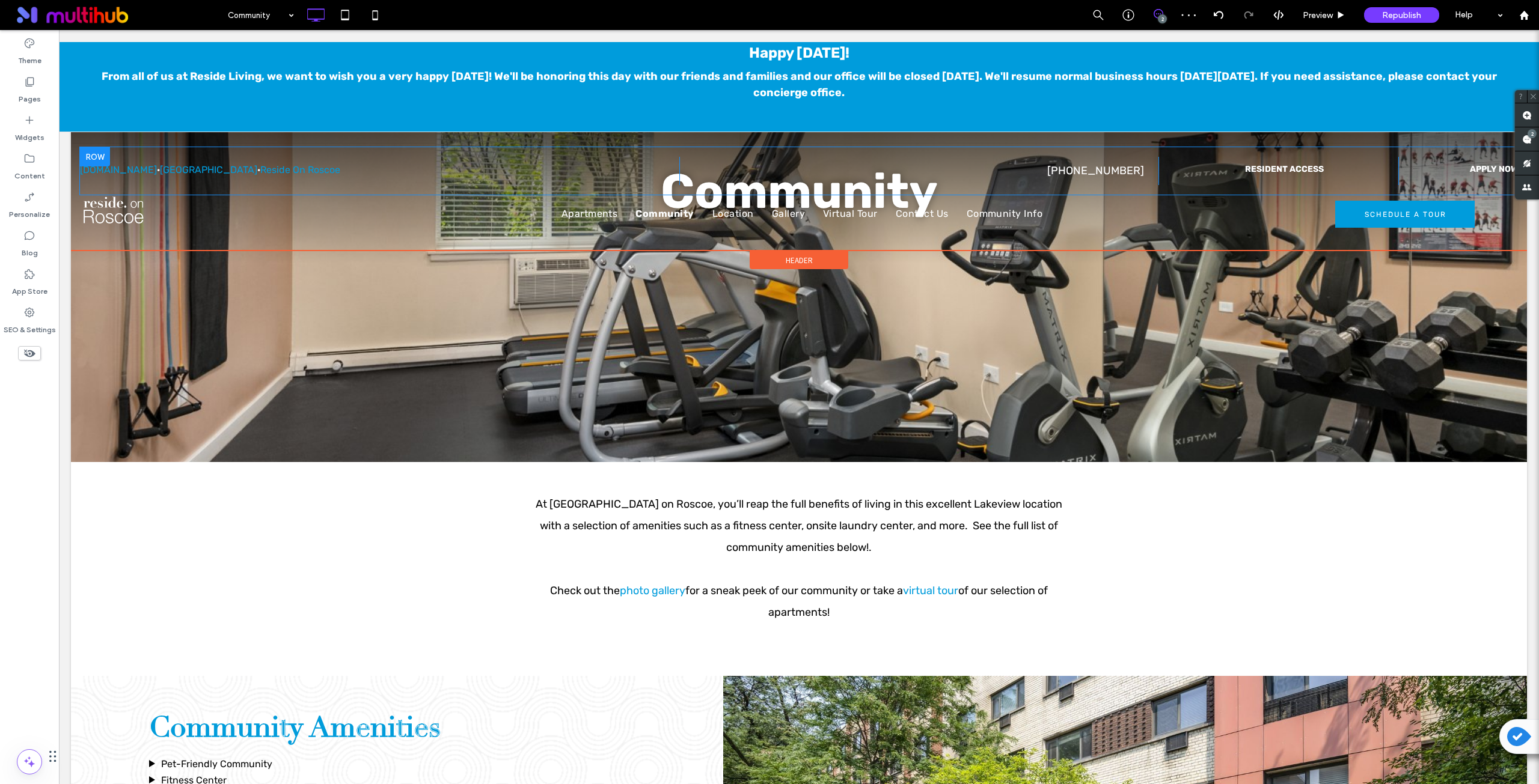
scroll to position [0, 0]
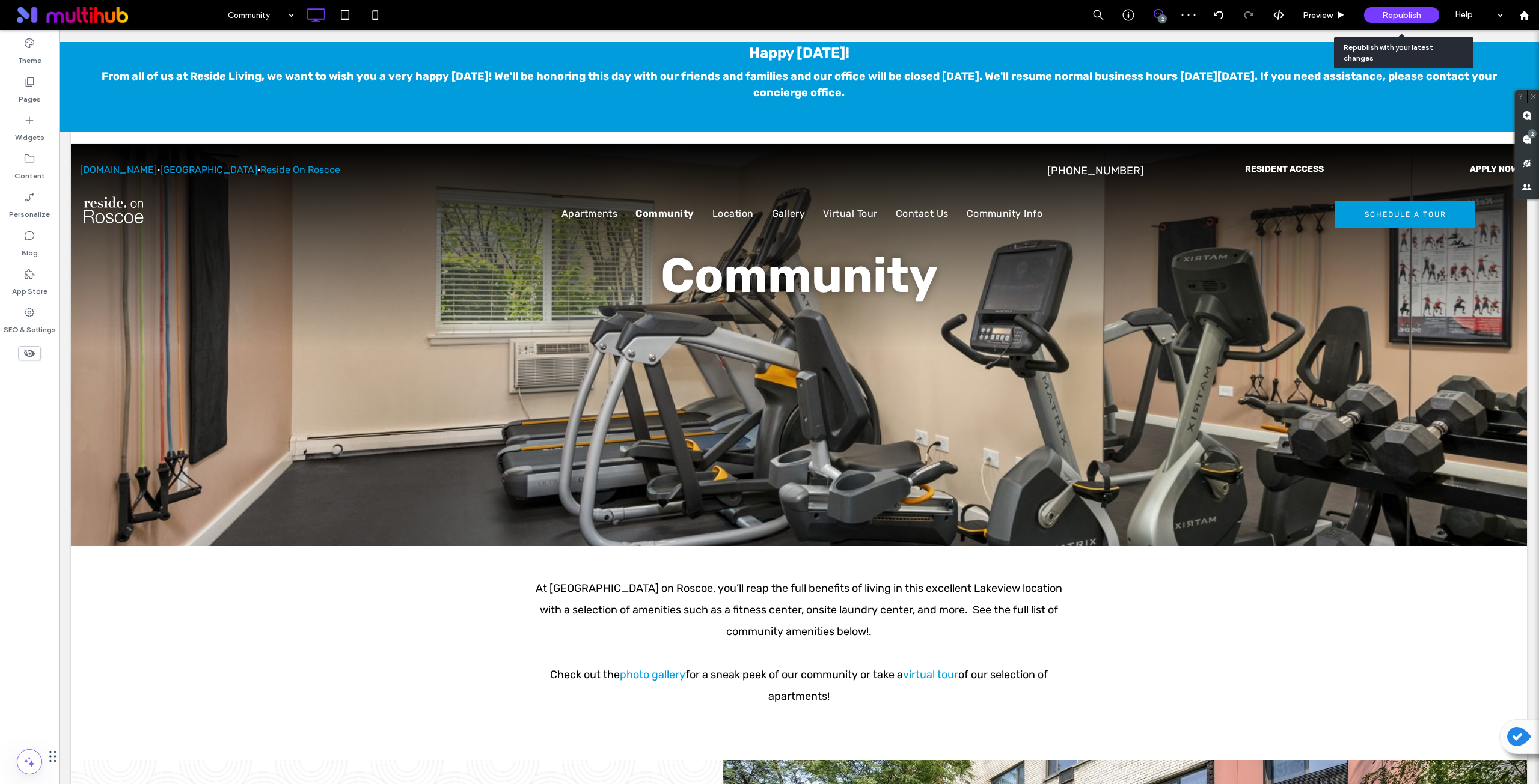
click at [1397, 12] on span "Republish" at bounding box center [1402, 16] width 39 height 11
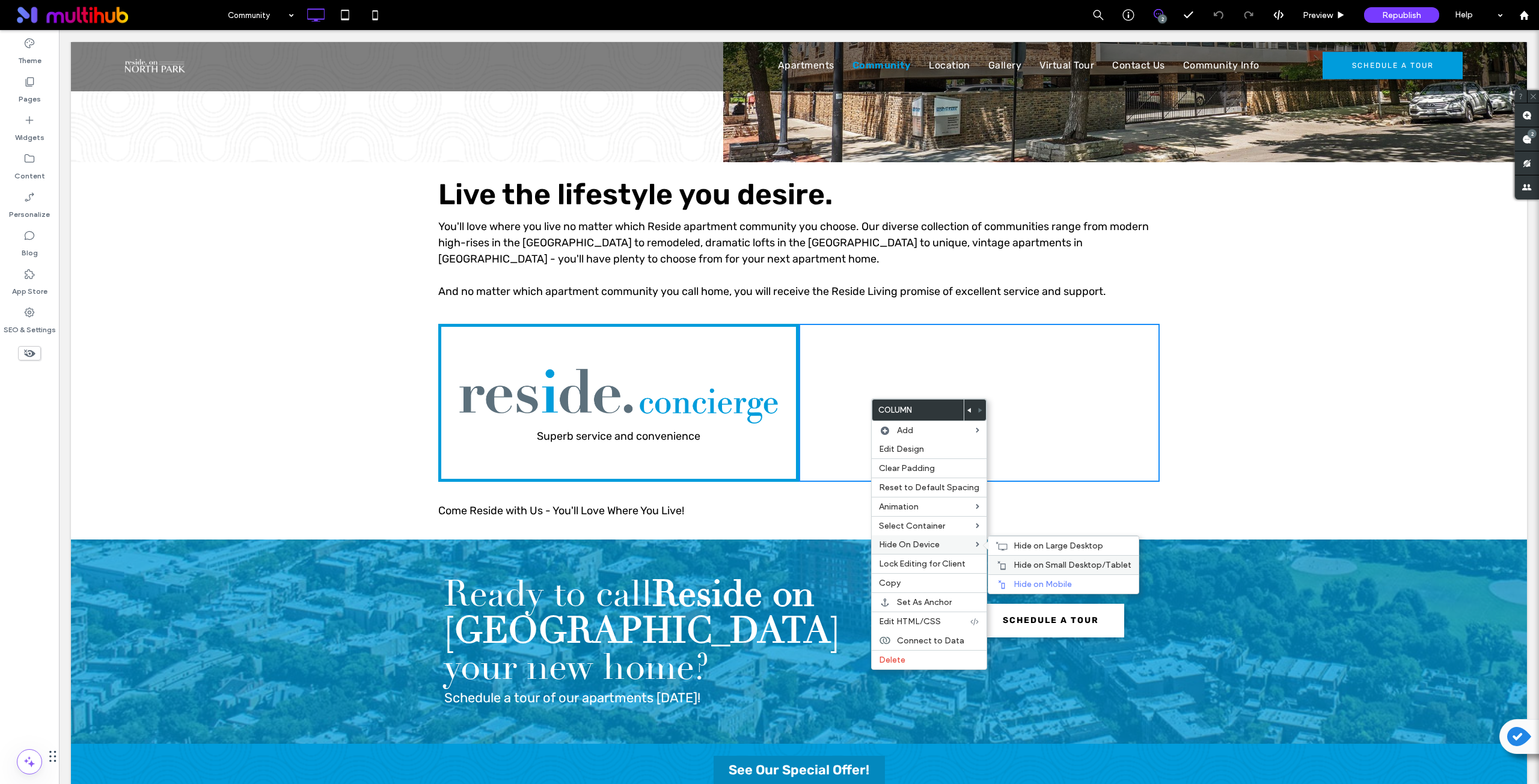
click at [1030, 565] on span "Hide on Small Desktop/Tablet" at bounding box center [1072, 565] width 118 height 11
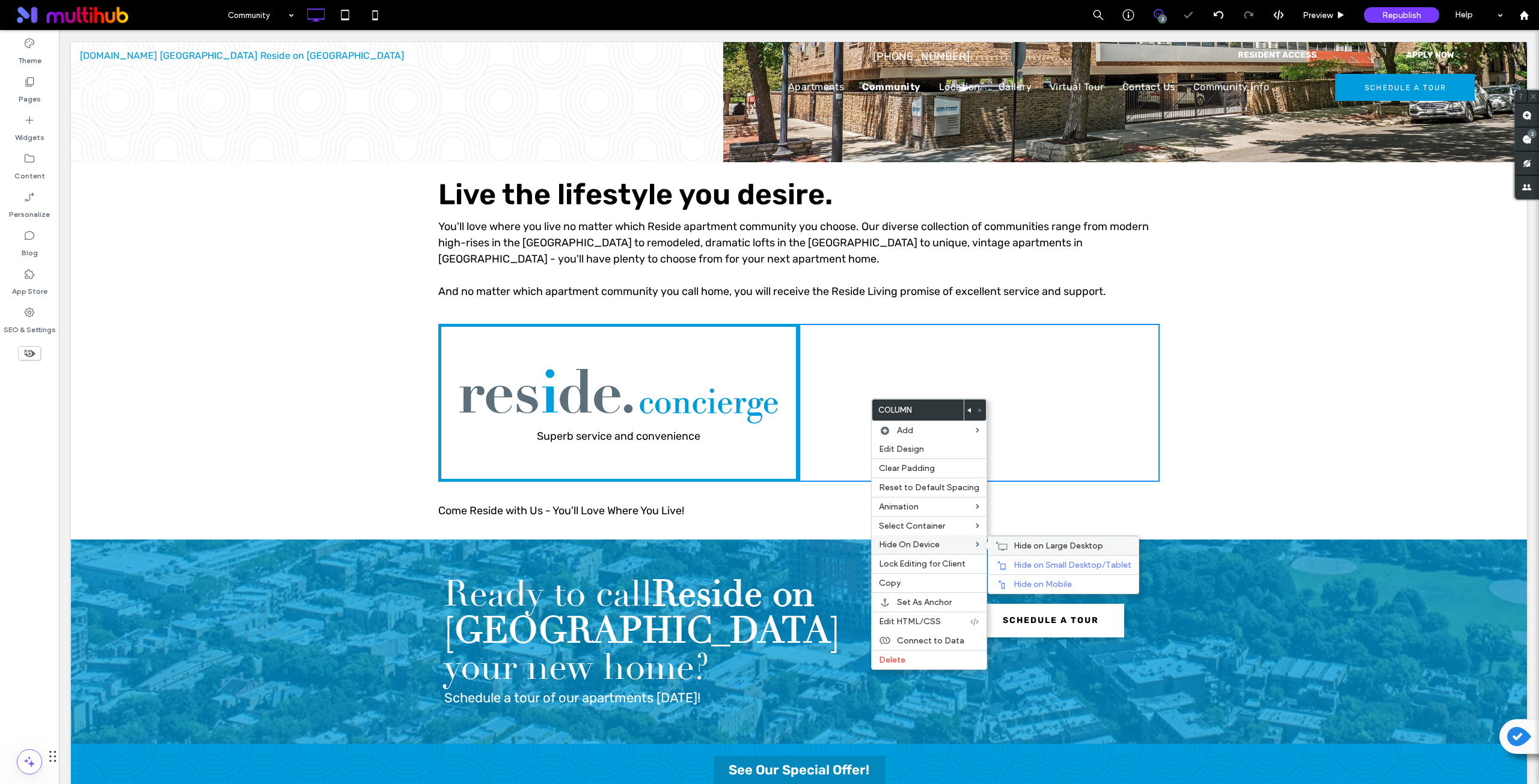
click at [1023, 547] on span "Hide on Large Desktop" at bounding box center [1058, 547] width 89 height 11
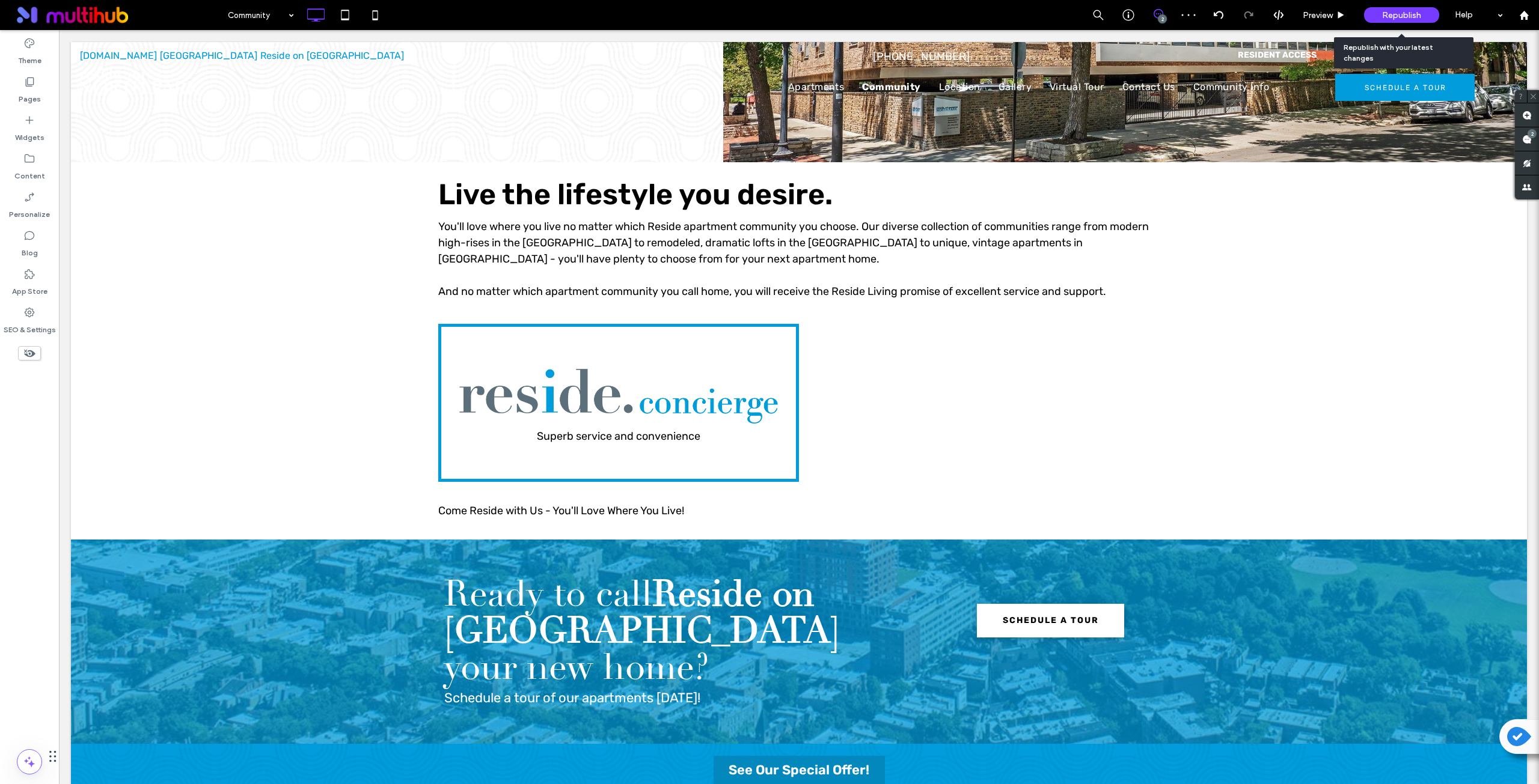
click at [1393, 12] on span "Republish" at bounding box center [1402, 16] width 39 height 11
